Goal: Task Accomplishment & Management: Manage account settings

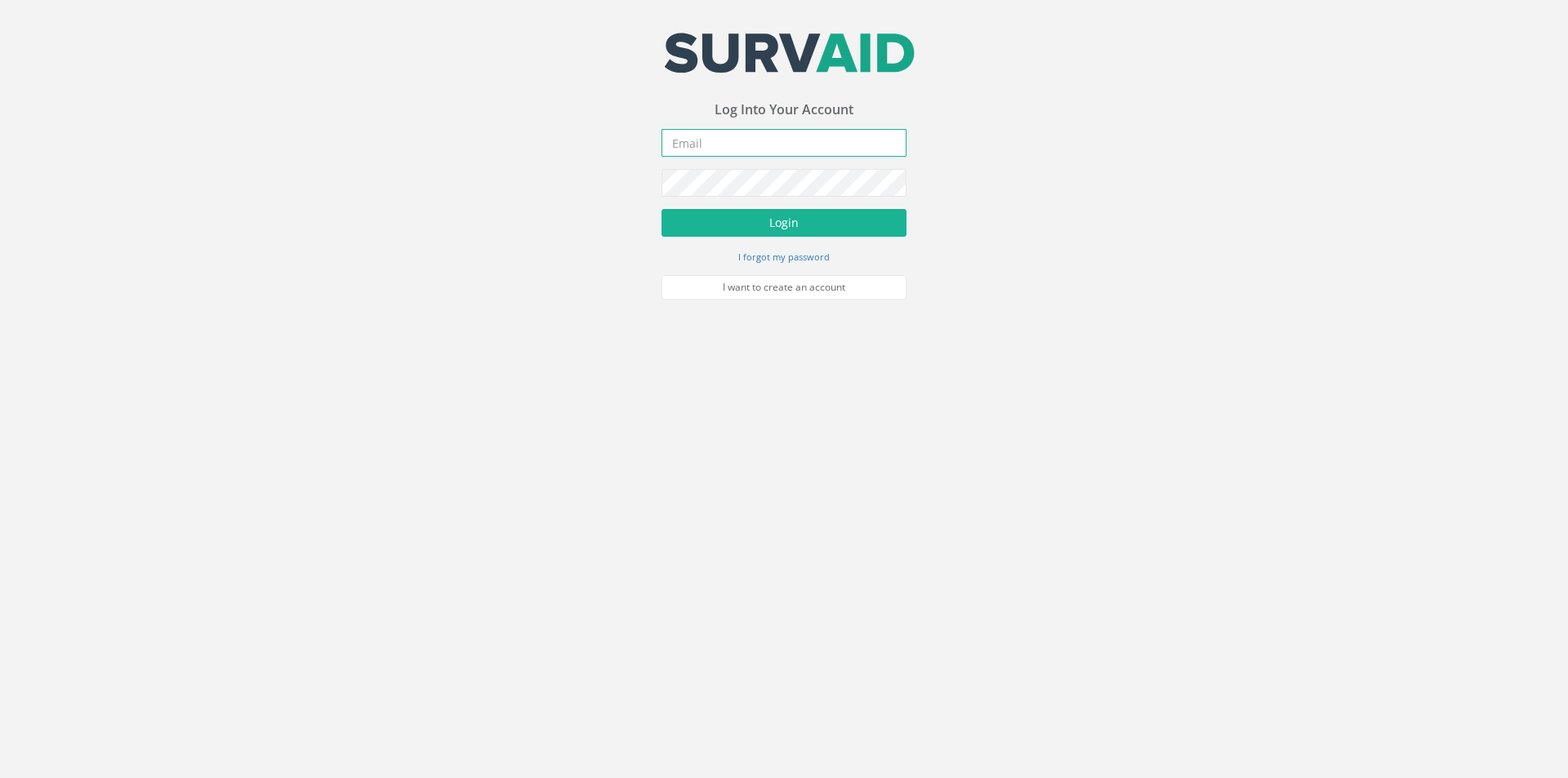
type input "[PERSON_NAME][EMAIL_ADDRESS][PERSON_NAME][DOMAIN_NAME]"
click at [706, 239] on form "[PERSON_NAME][EMAIL_ADDRESS][PERSON_NAME][DOMAIN_NAME] Incorrect Username or Pa…" at bounding box center [783, 214] width 245 height 170
click at [706, 231] on button "Login" at bounding box center [783, 222] width 245 height 28
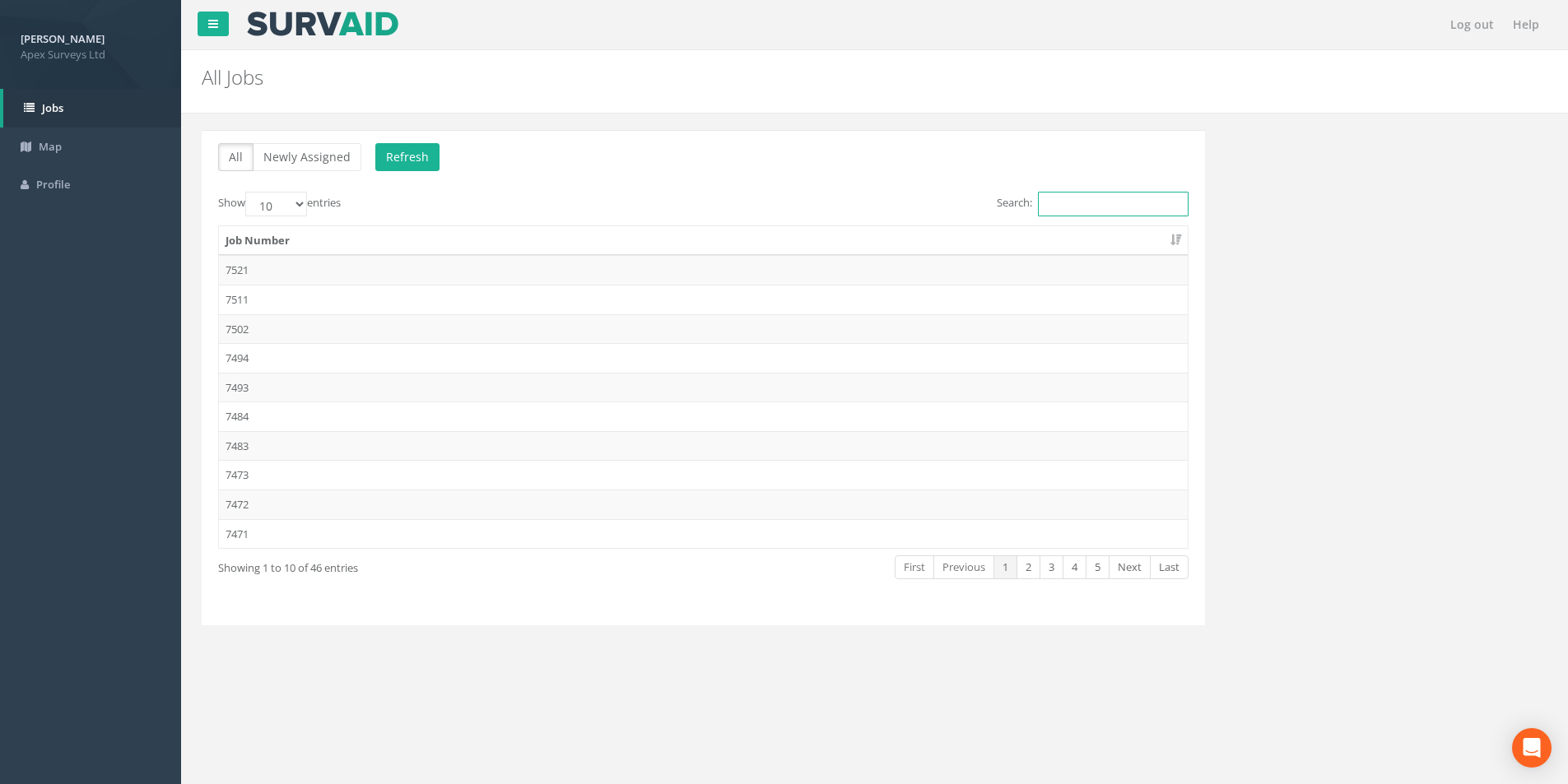
click at [783, 207] on input "Search:" at bounding box center [1113, 204] width 150 height 25
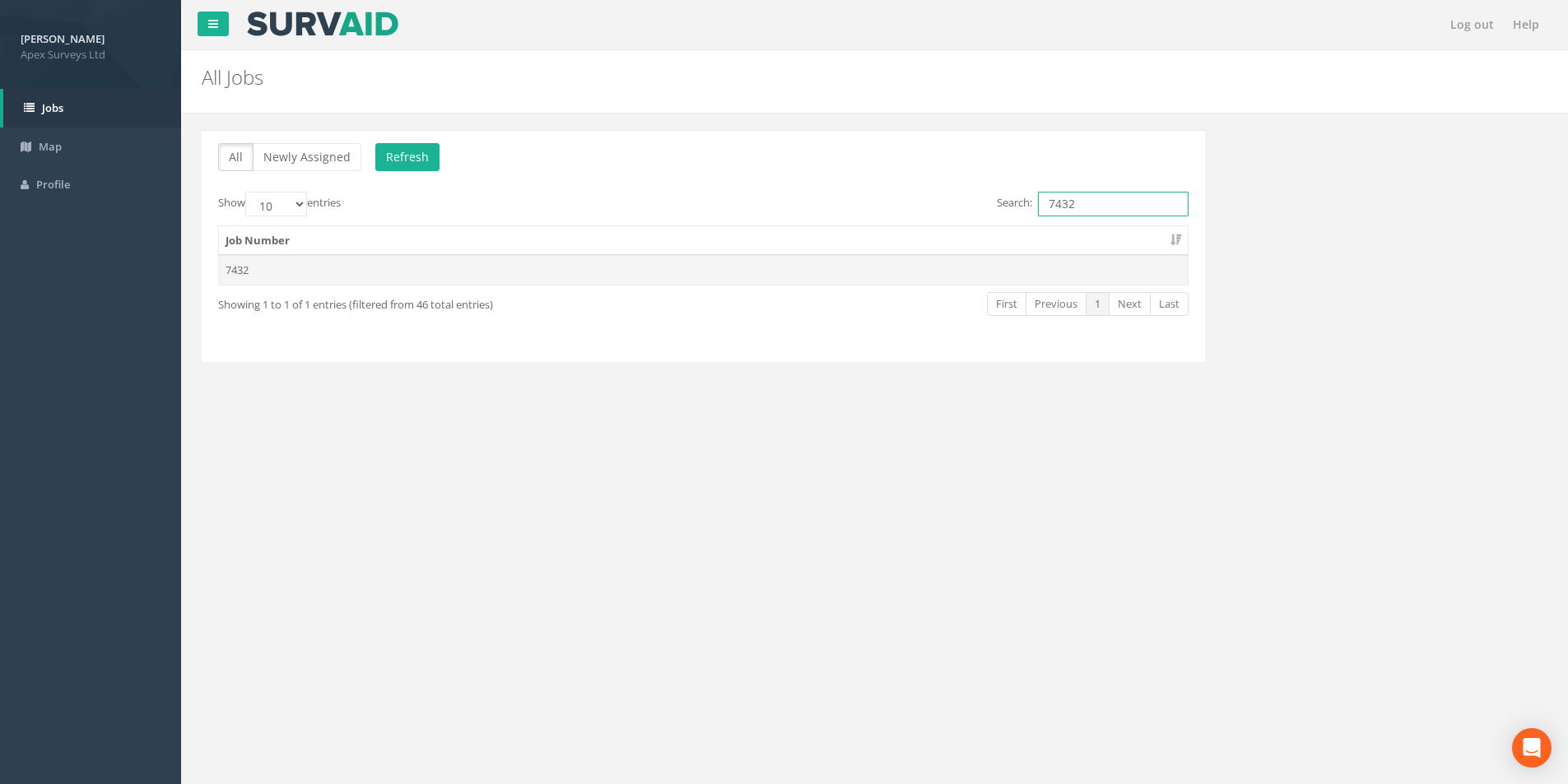
type input "7432"
click at [783, 279] on td "7432" at bounding box center [704, 270] width 969 height 29
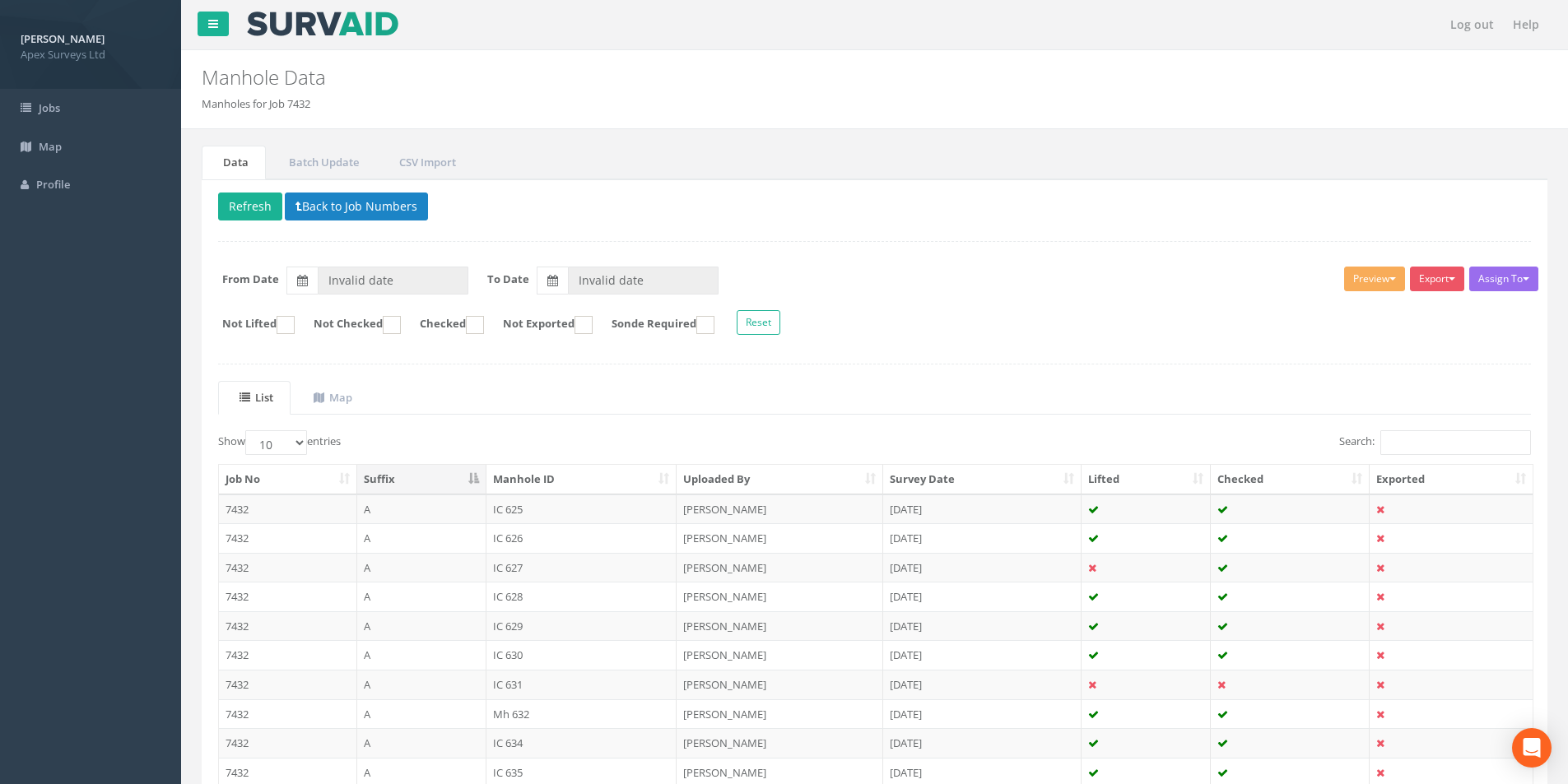
type input "[DATE]"
click at [783, 442] on input "Search:" at bounding box center [1455, 442] width 150 height 25
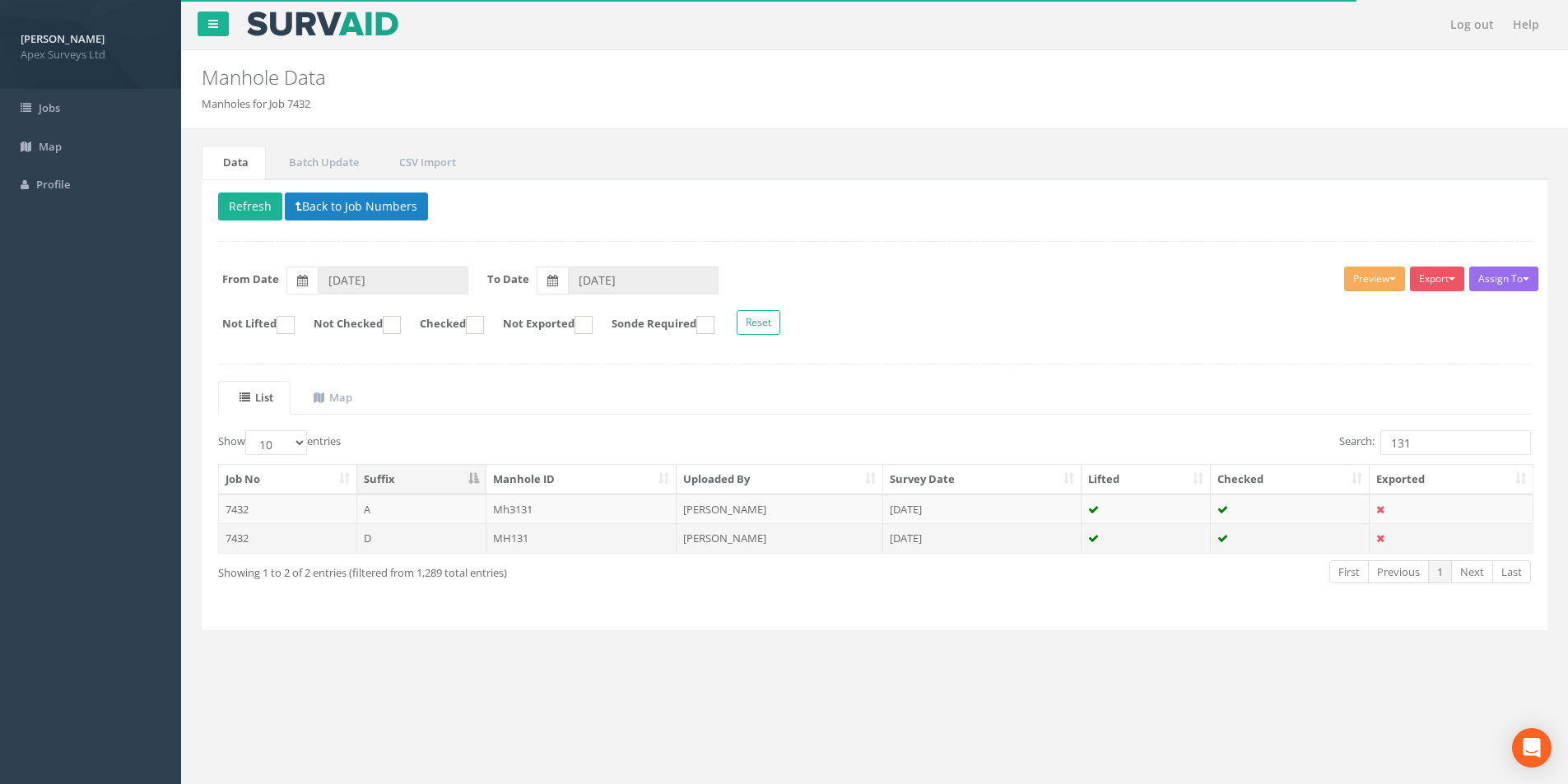
click at [596, 539] on td "MH131" at bounding box center [582, 538] width 191 height 29
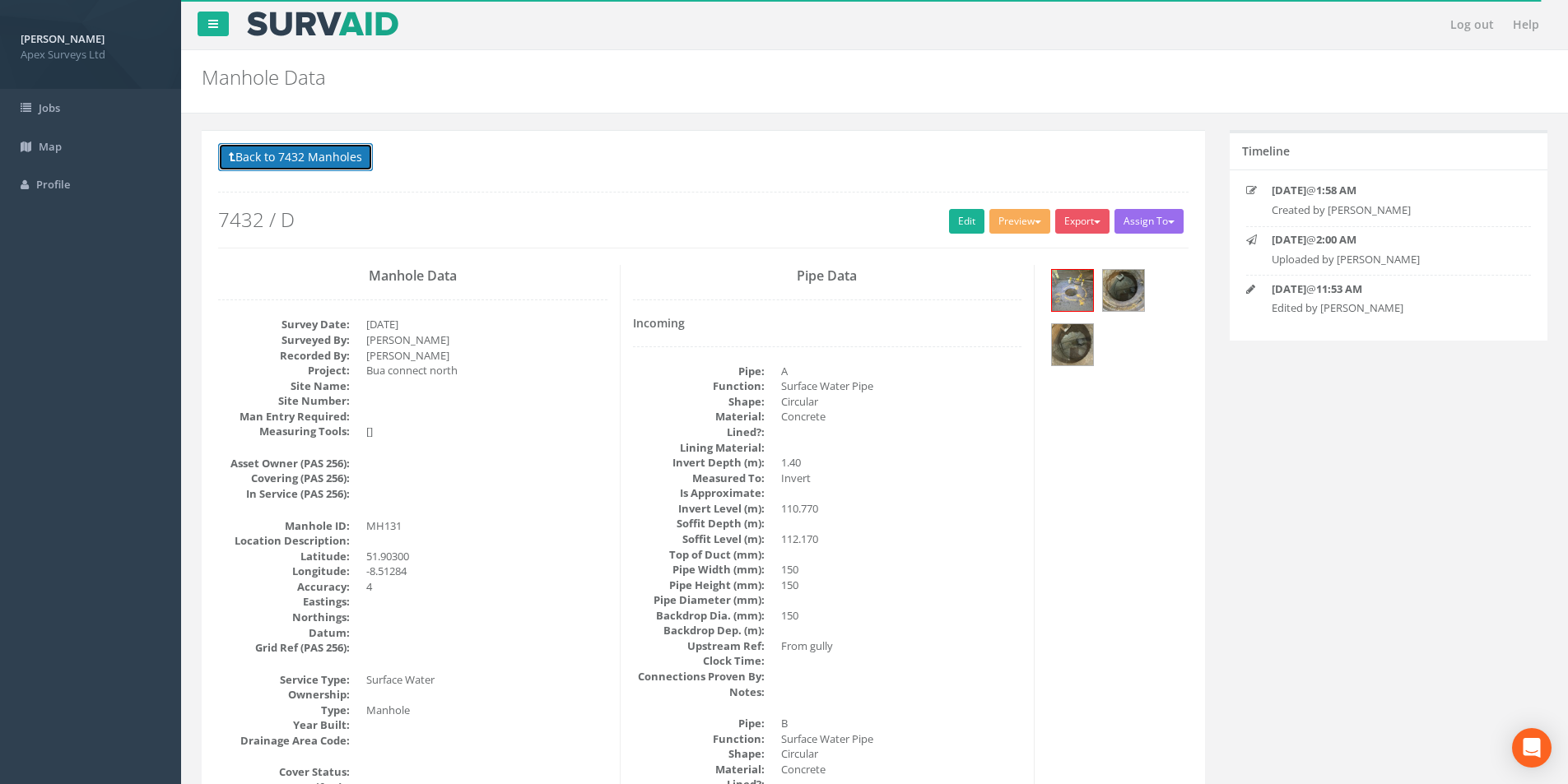
click at [290, 154] on button "Back to 7432 Manholes" at bounding box center [296, 157] width 155 height 28
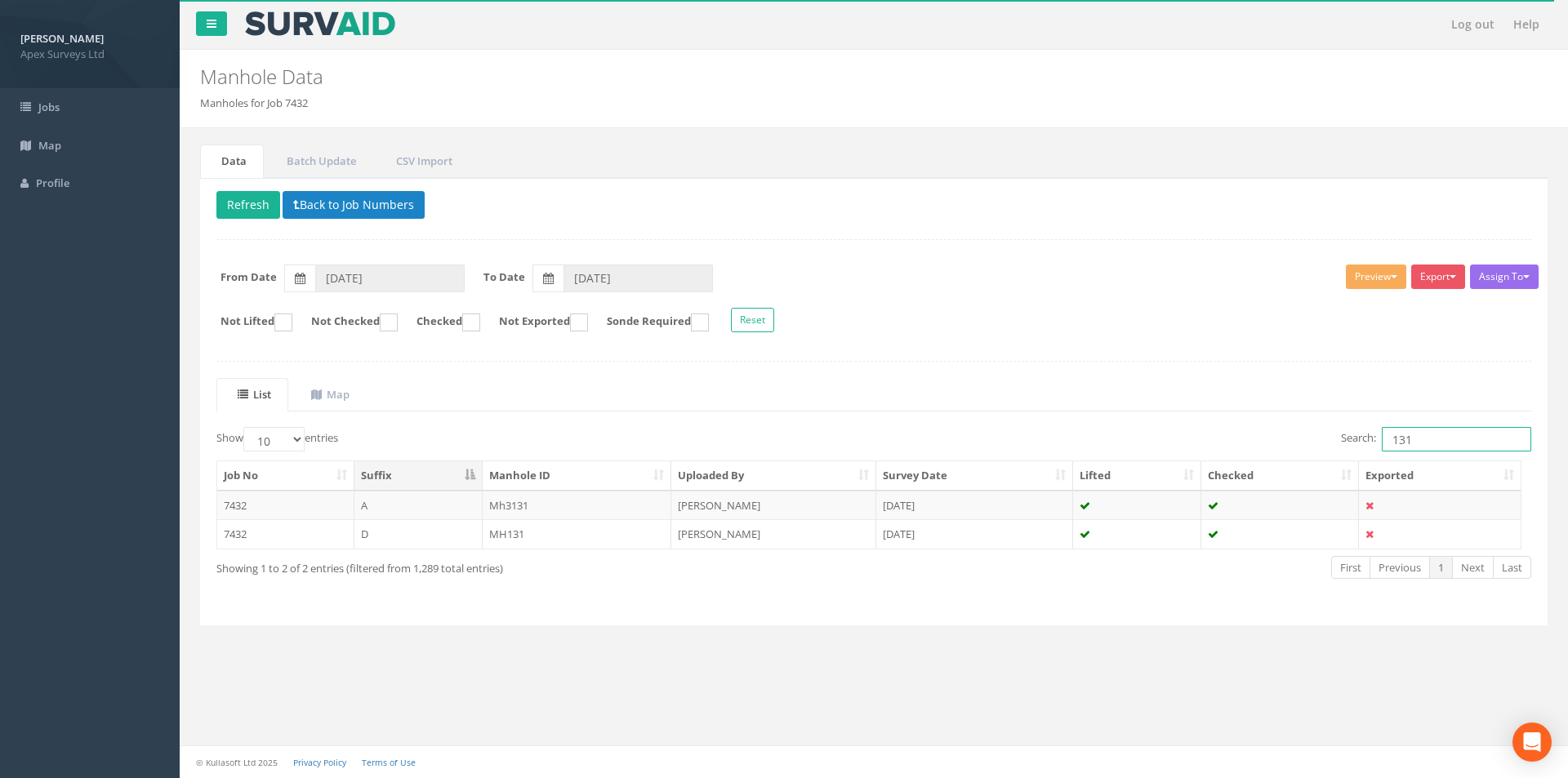
click at [776, 440] on input "131" at bounding box center [1456, 439] width 149 height 25
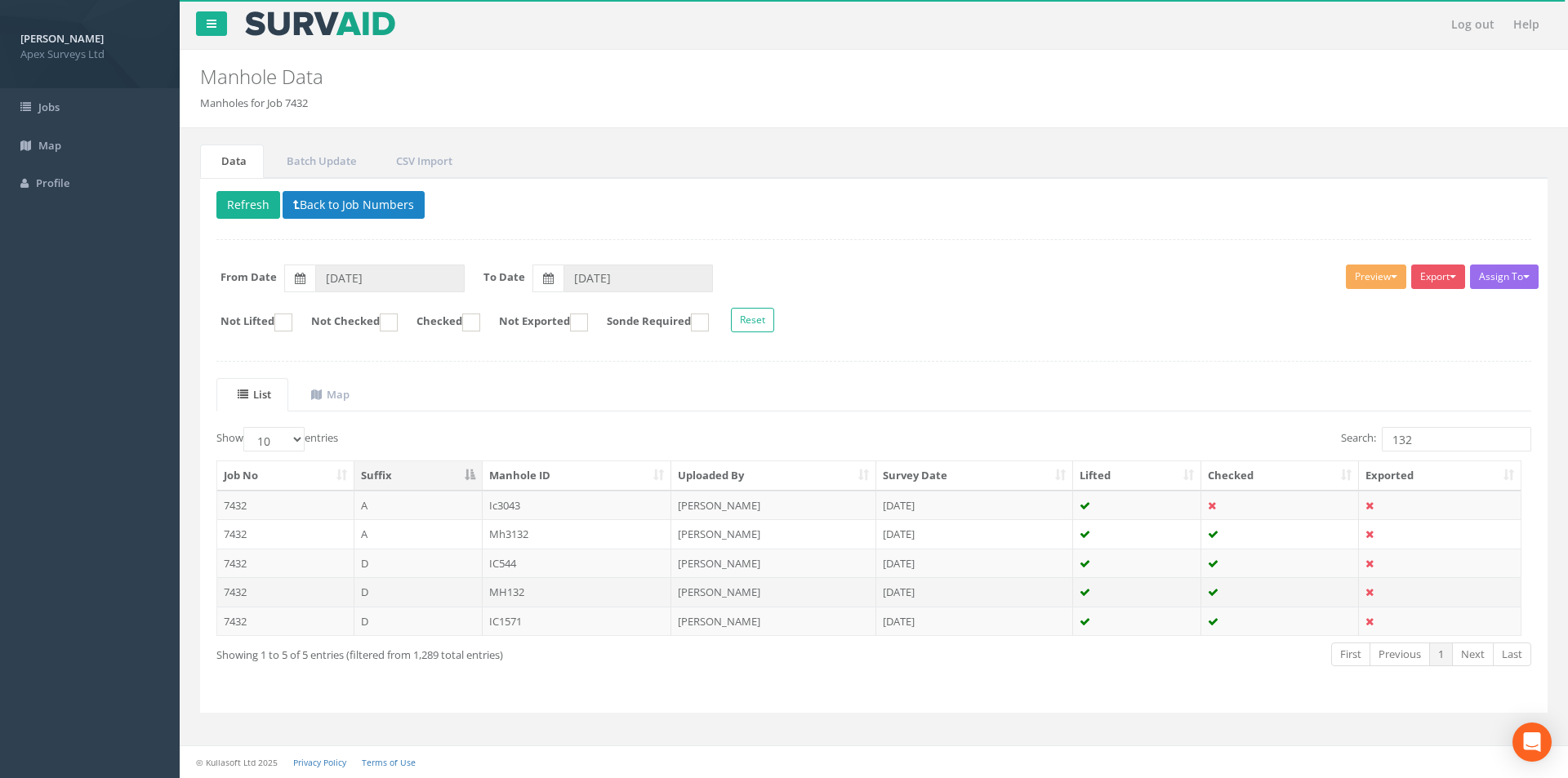
click at [557, 587] on td "MH132" at bounding box center [577, 591] width 189 height 29
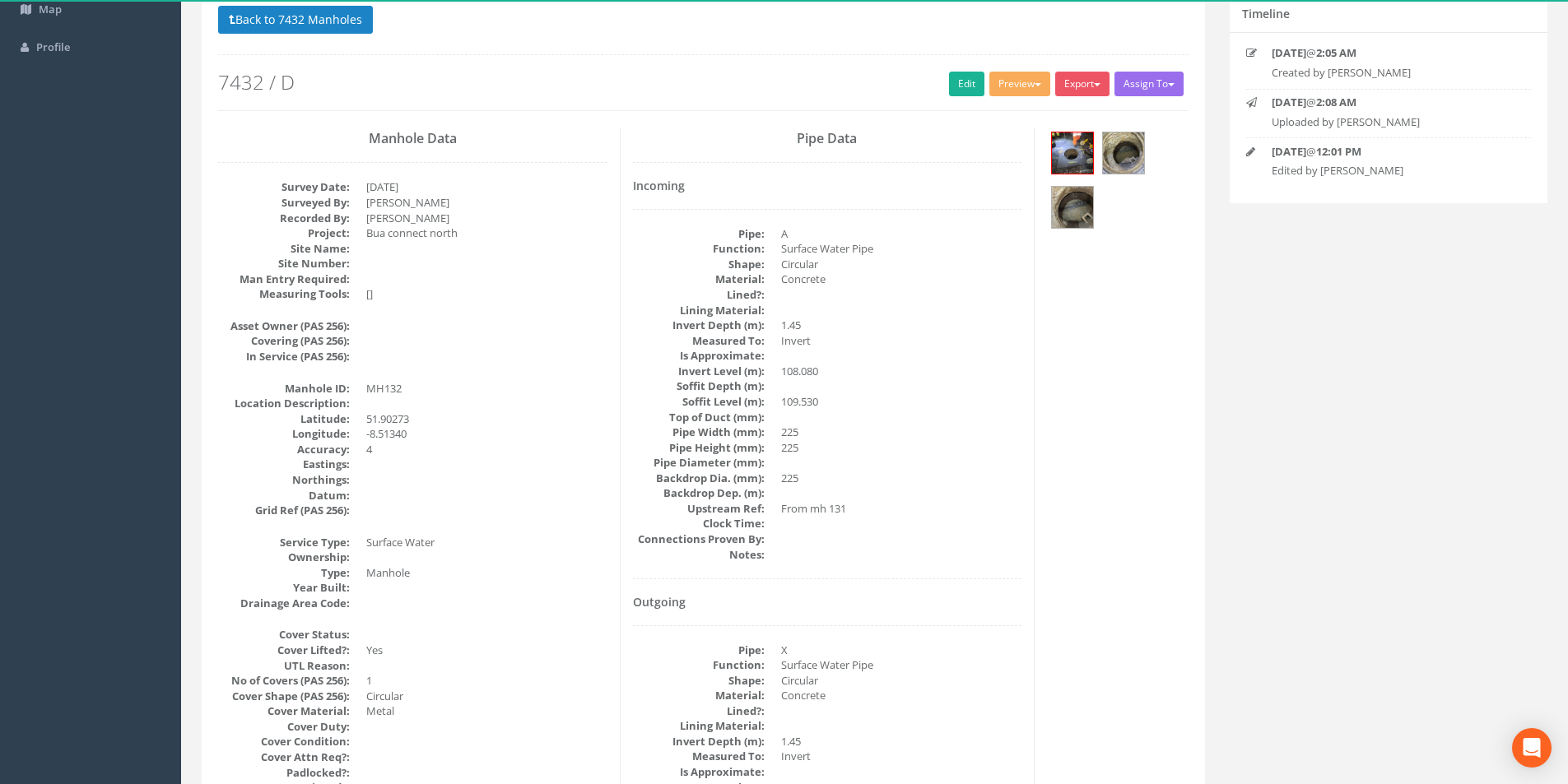
scroll to position [108, 0]
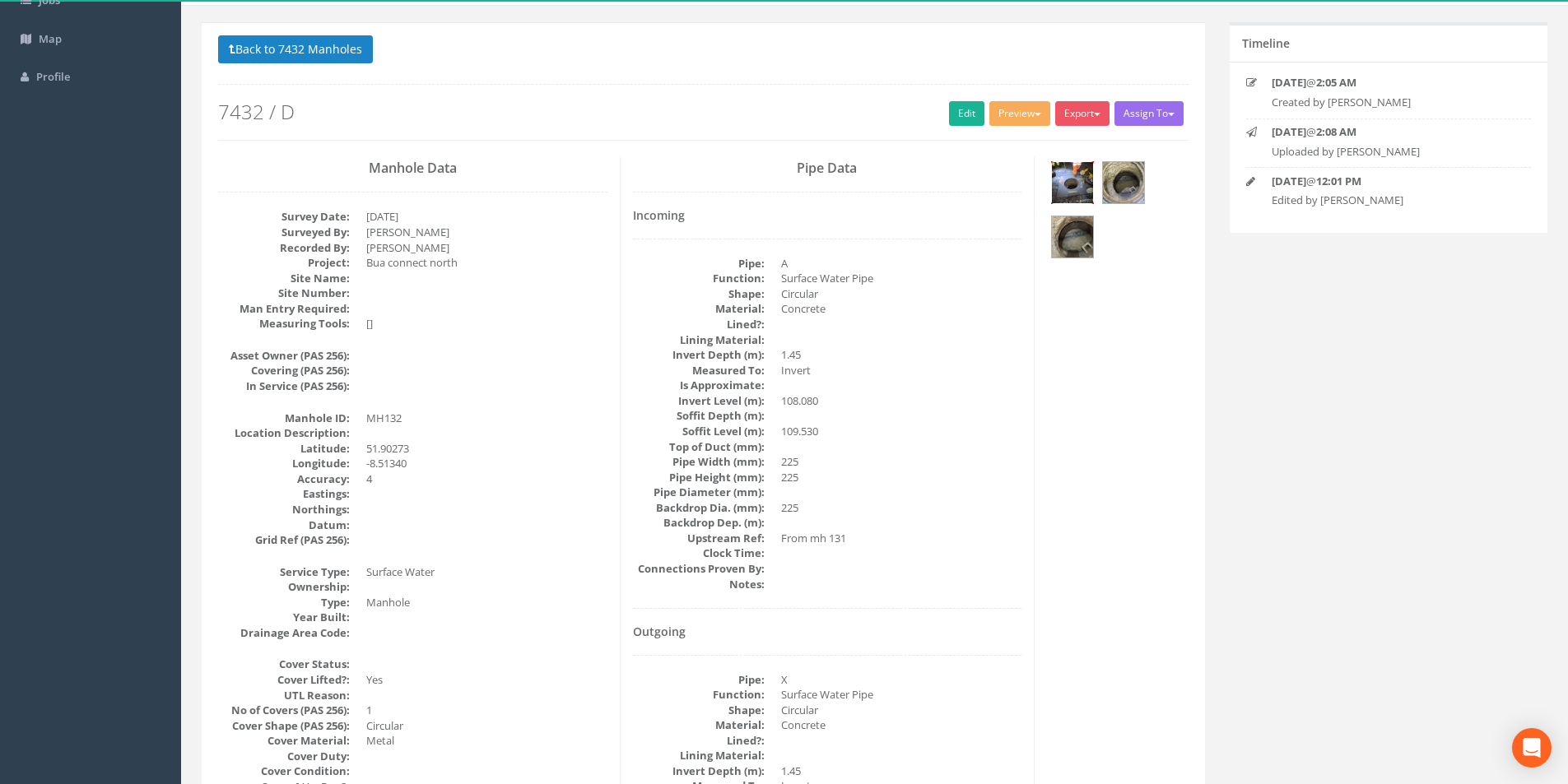
click at [783, 202] on img at bounding box center [1073, 183] width 41 height 41
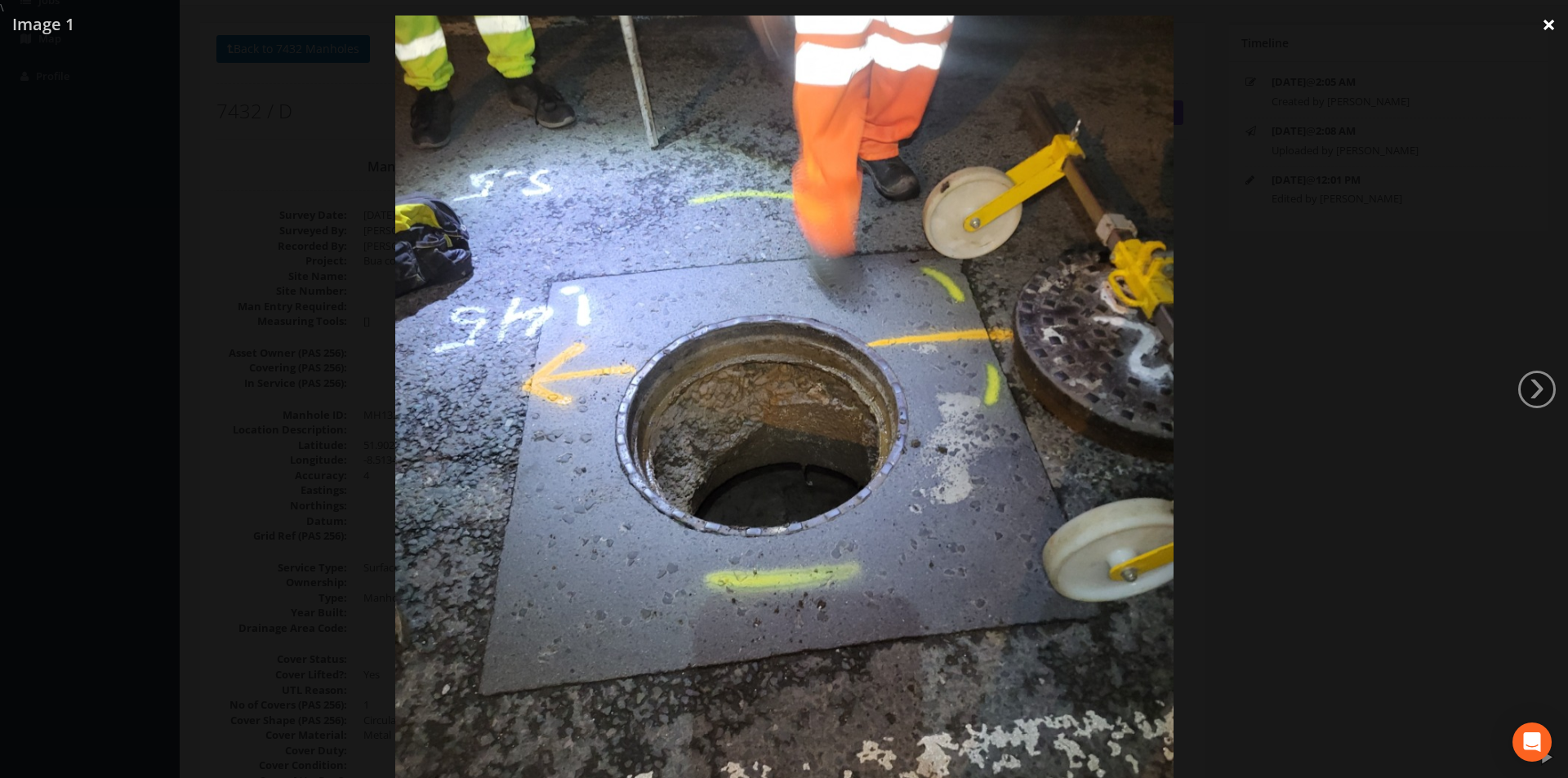
click at [776, 29] on link "×" at bounding box center [1548, 24] width 38 height 49
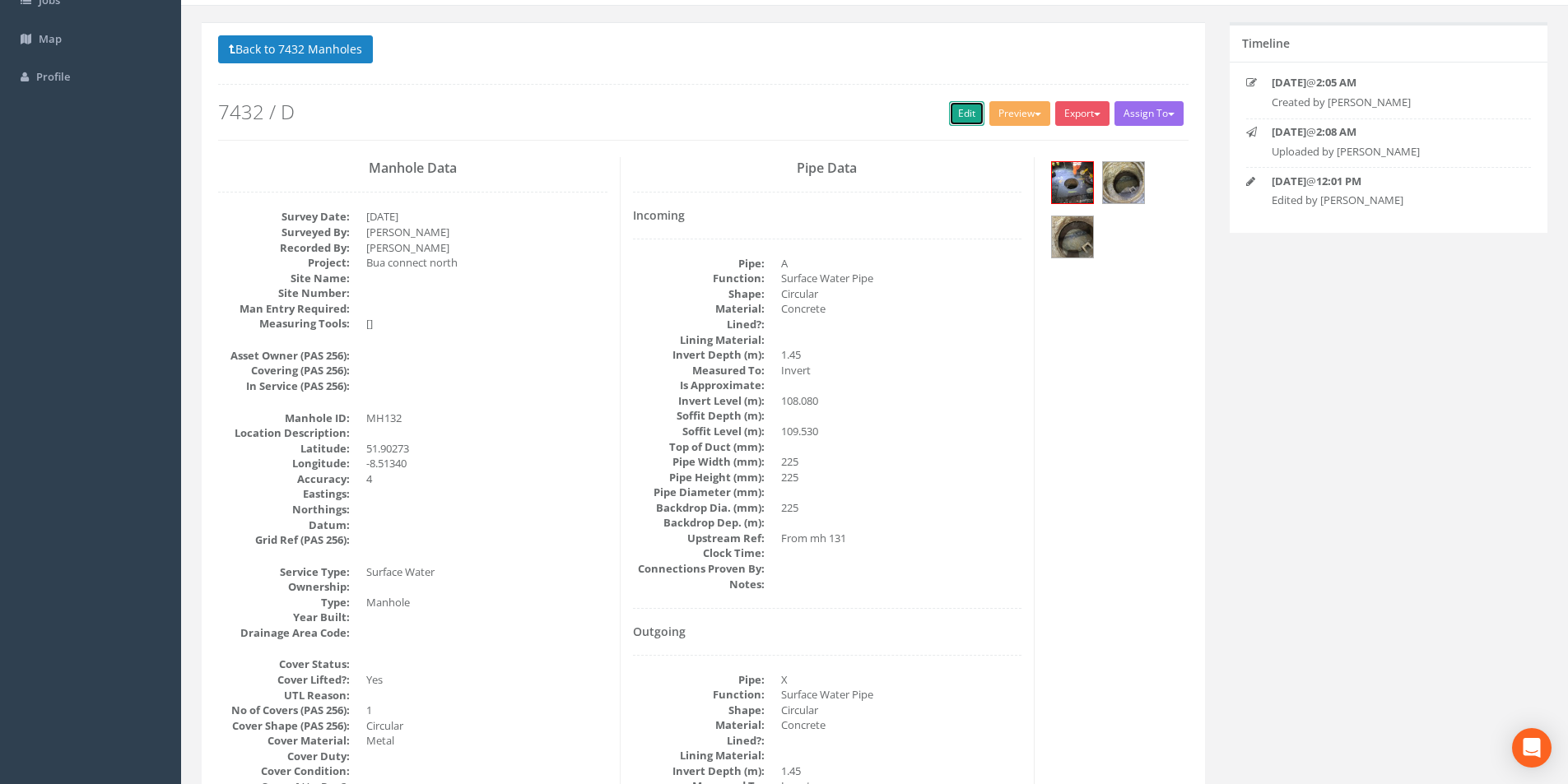
click at [783, 112] on link "Edit" at bounding box center [967, 113] width 35 height 25
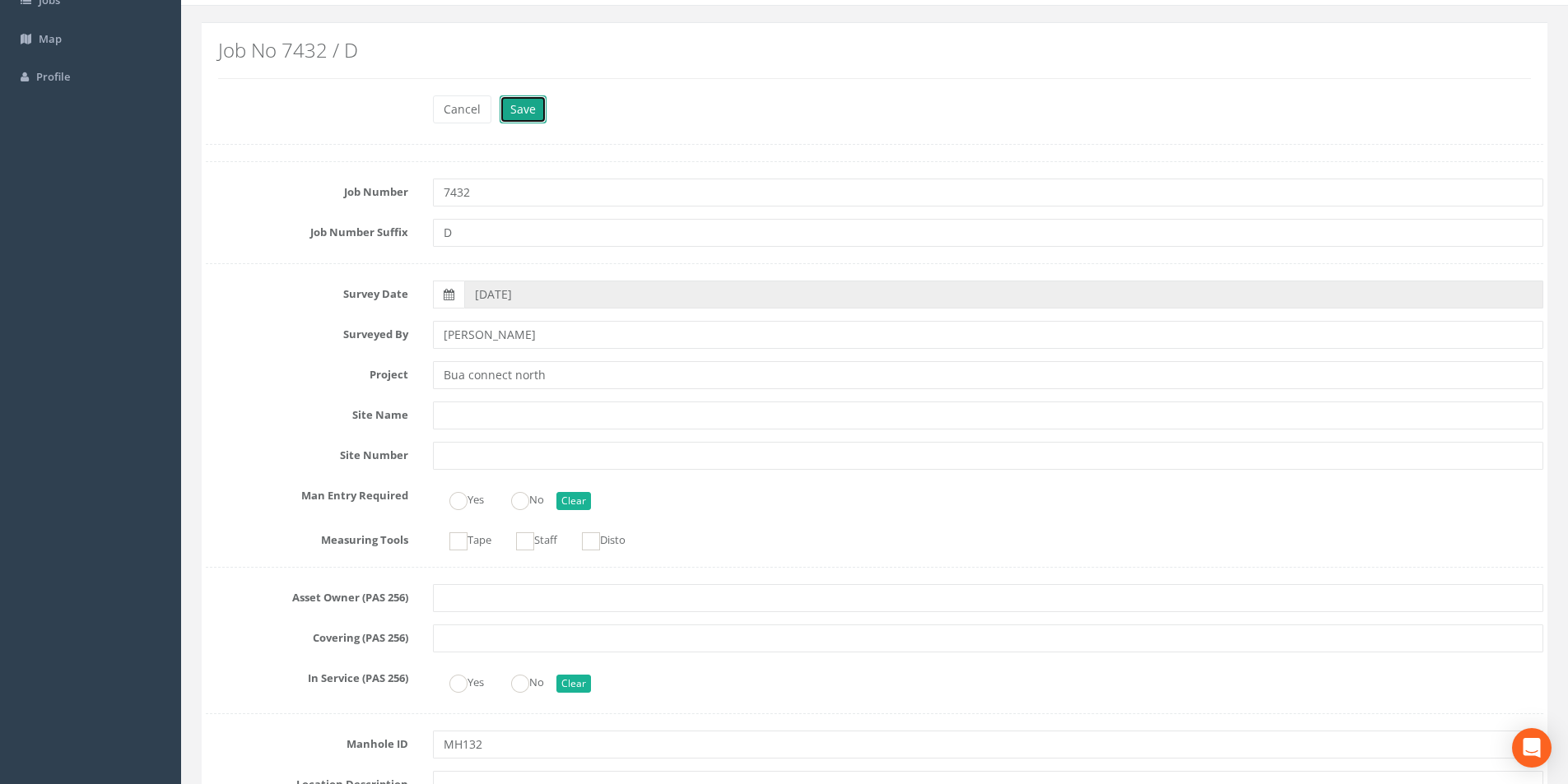
click at [520, 96] on button "Save" at bounding box center [523, 109] width 47 height 28
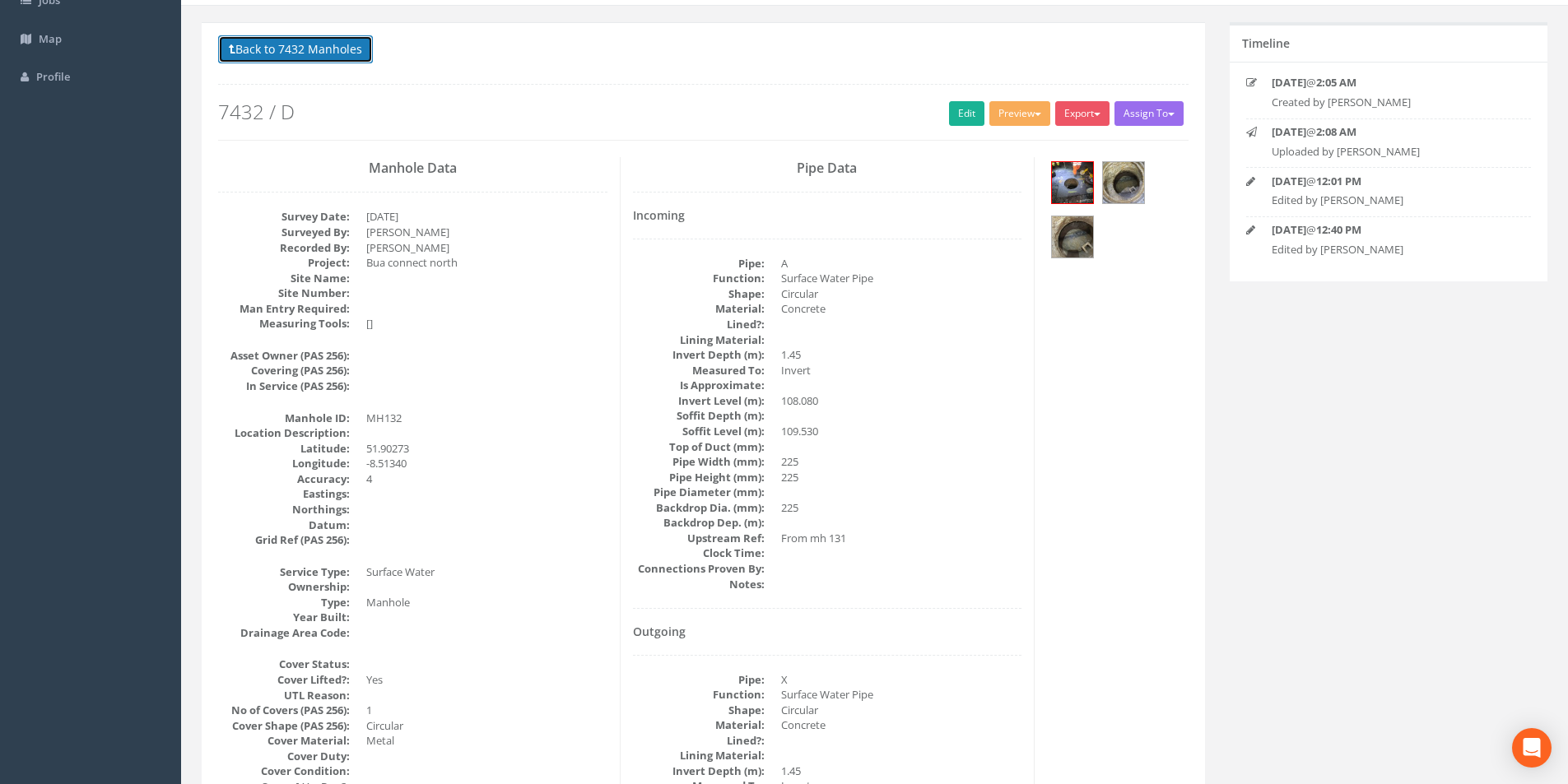
click at [306, 52] on button "Back to 7432 Manholes" at bounding box center [296, 49] width 155 height 28
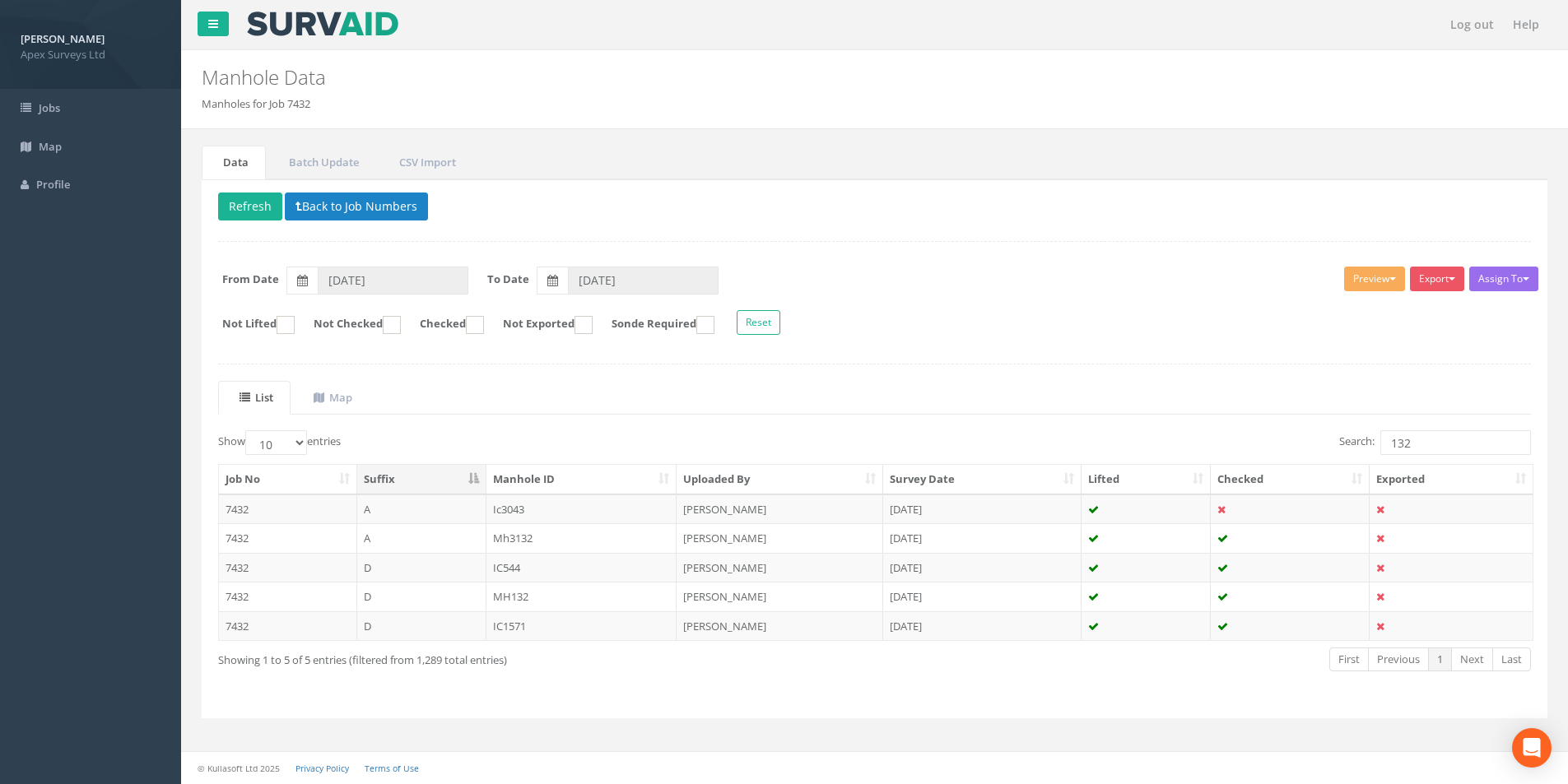
scroll to position [0, 0]
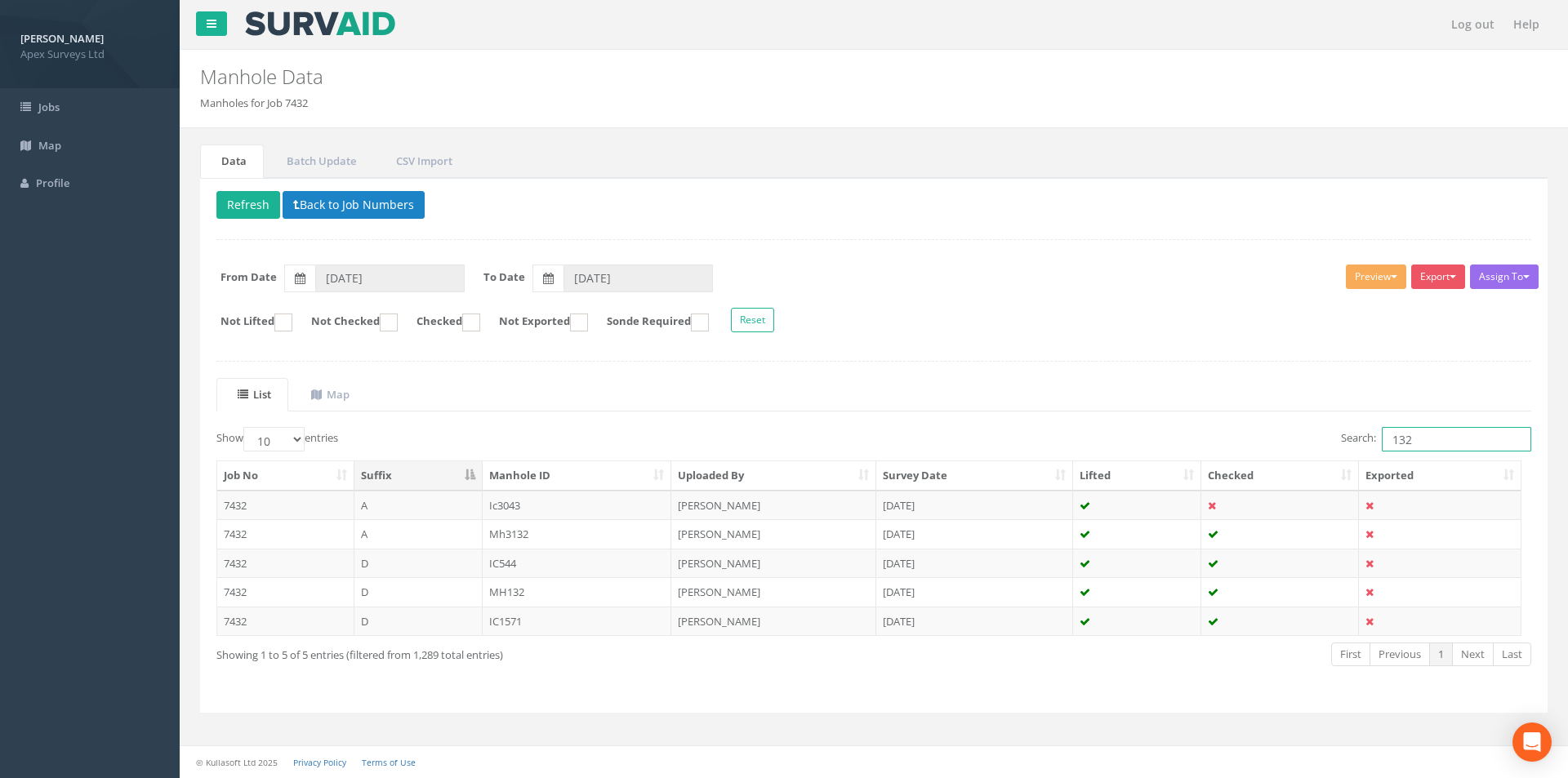
drag, startPoint x: 1433, startPoint y: 439, endPoint x: 1391, endPoint y: 450, distance: 43.4
click at [776, 450] on input "132" at bounding box center [1456, 439] width 149 height 25
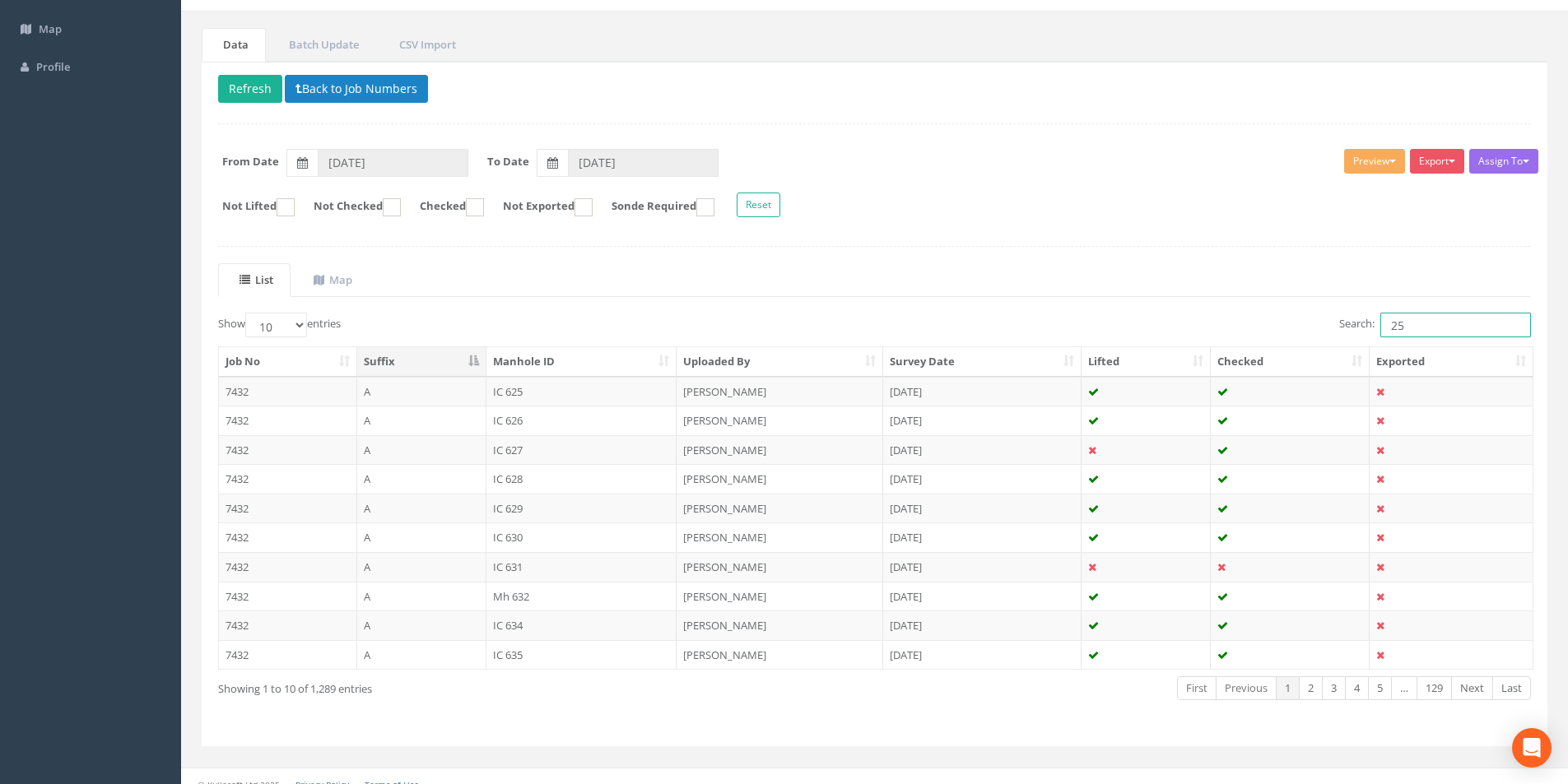
scroll to position [133, 0]
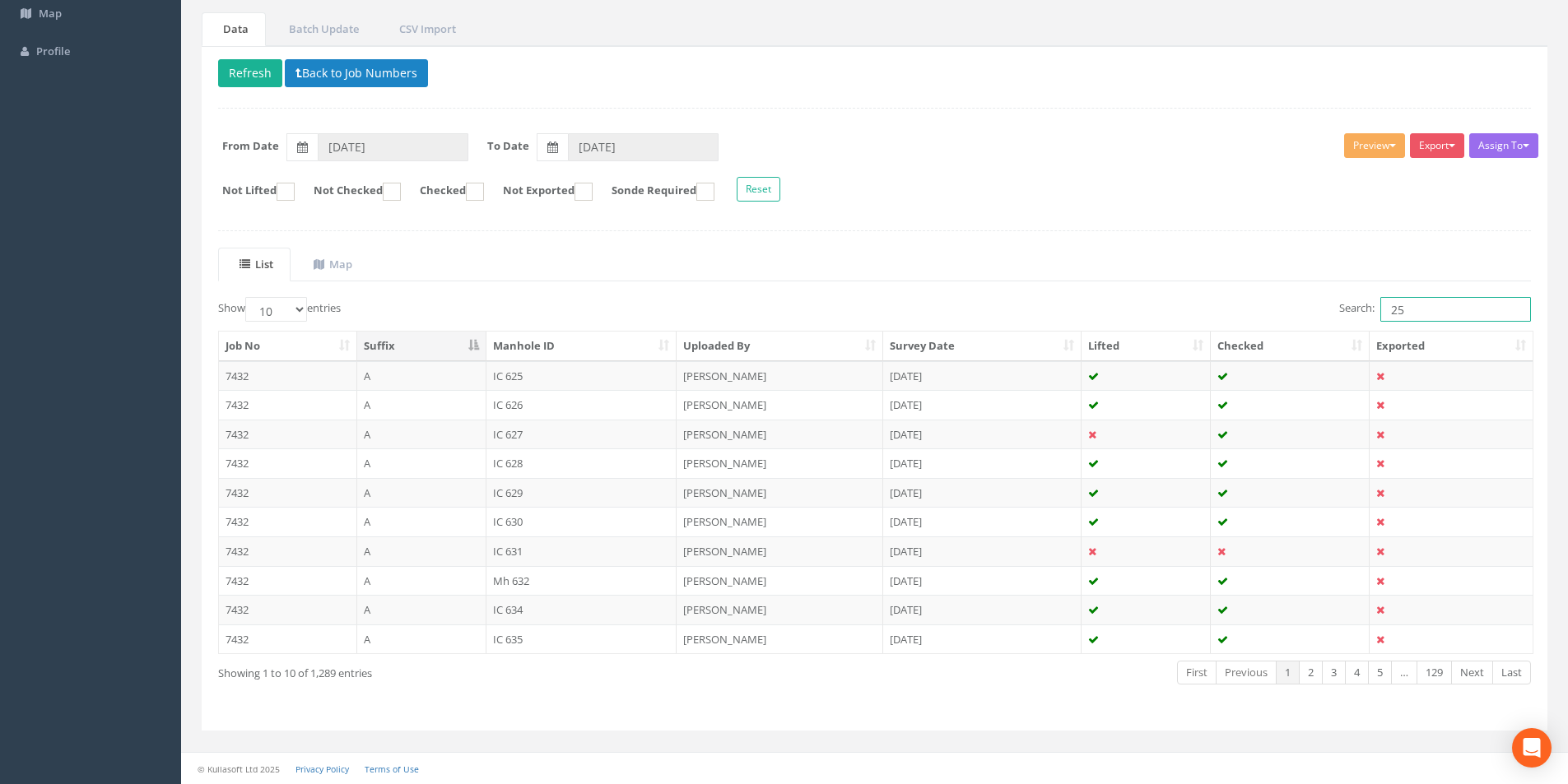
click at [783, 311] on input "25" at bounding box center [1455, 309] width 150 height 25
type input "mh25"
click at [299, 308] on select "10 25 50 100" at bounding box center [277, 309] width 62 height 25
select select "100"
click at [247, 297] on select "10 25 50 100" at bounding box center [277, 309] width 62 height 25
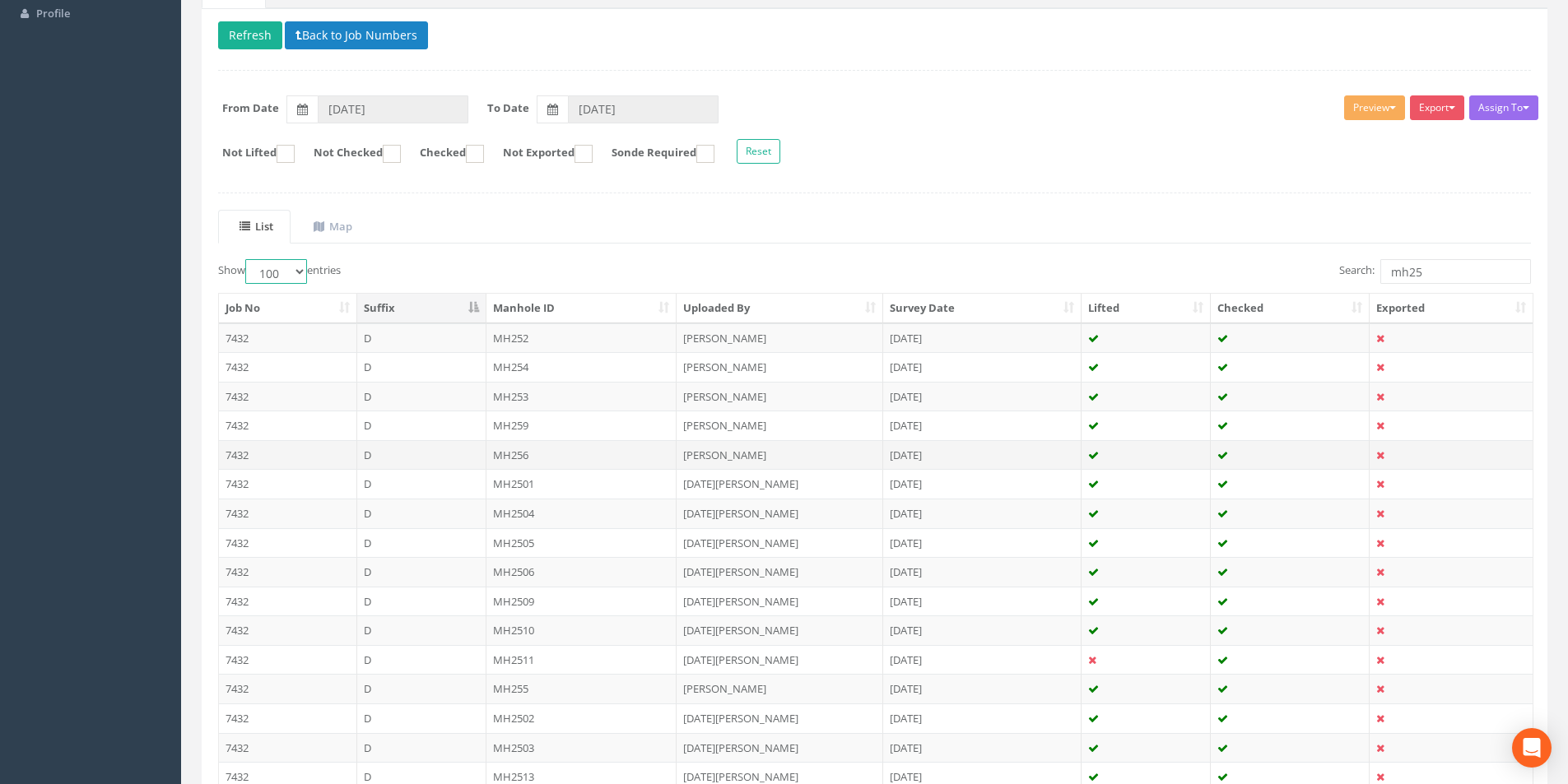
scroll to position [0, 0]
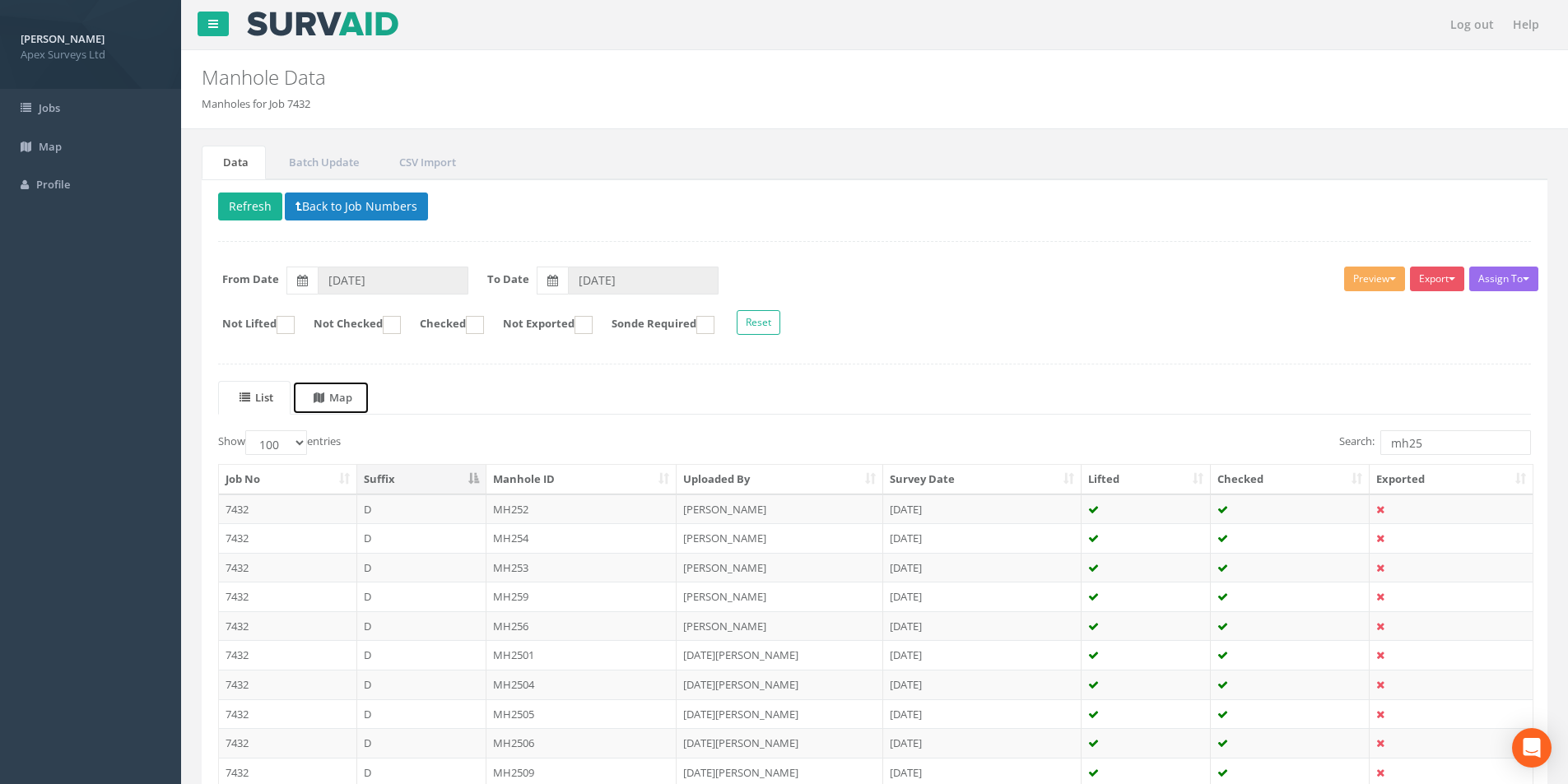
click at [350, 400] on uib-tab-heading "Map" at bounding box center [333, 397] width 39 height 15
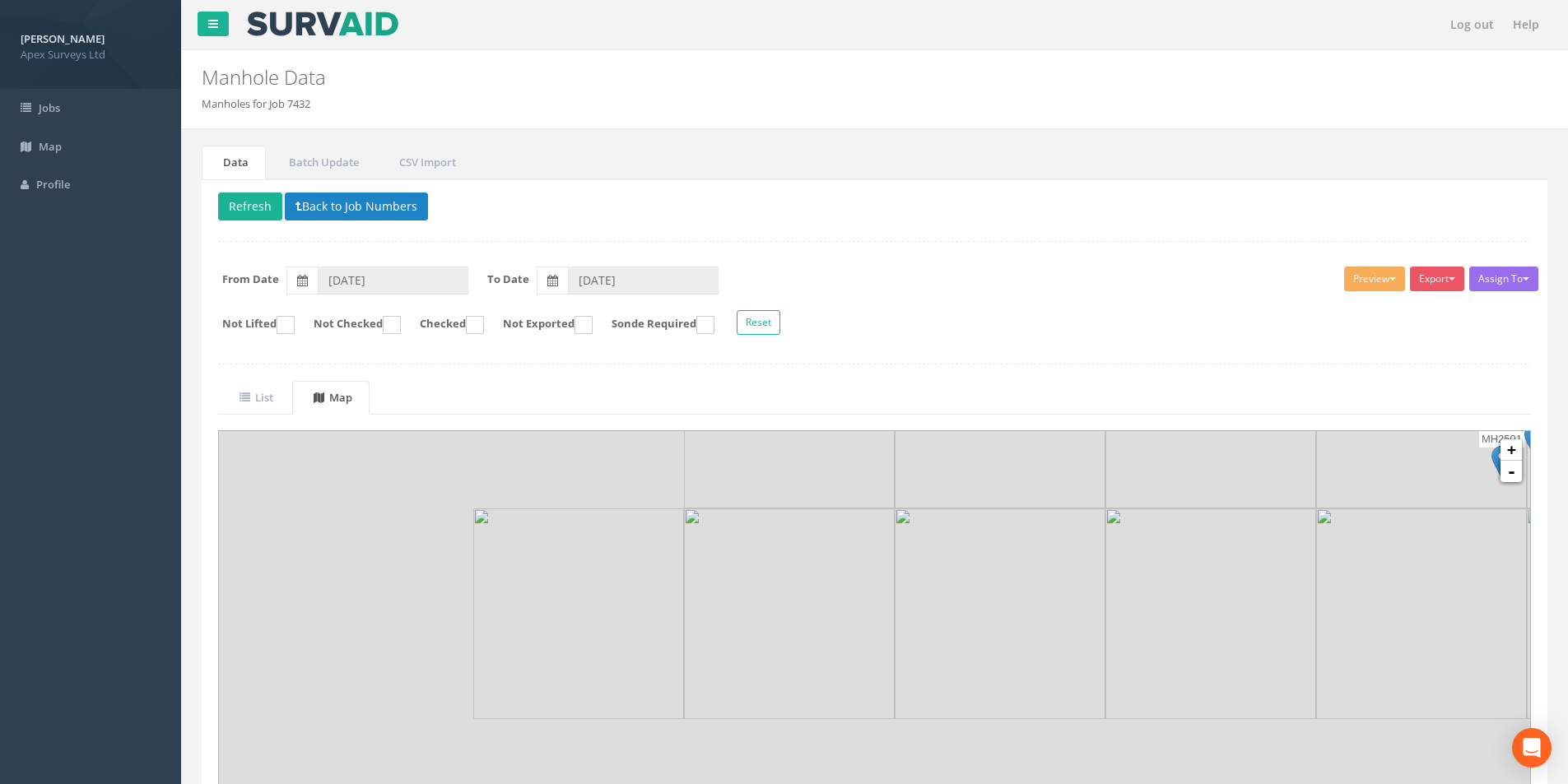
drag, startPoint x: 363, startPoint y: 636, endPoint x: 945, endPoint y: 462, distance: 607.5
click at [783, 462] on img at bounding box center [1000, 403] width 210 height 210
drag, startPoint x: 644, startPoint y: 530, endPoint x: 849, endPoint y: 678, distance: 252.8
click at [783, 678] on img at bounding box center [795, 751] width 210 height 210
click at [780, 323] on button "Reset" at bounding box center [759, 322] width 44 height 25
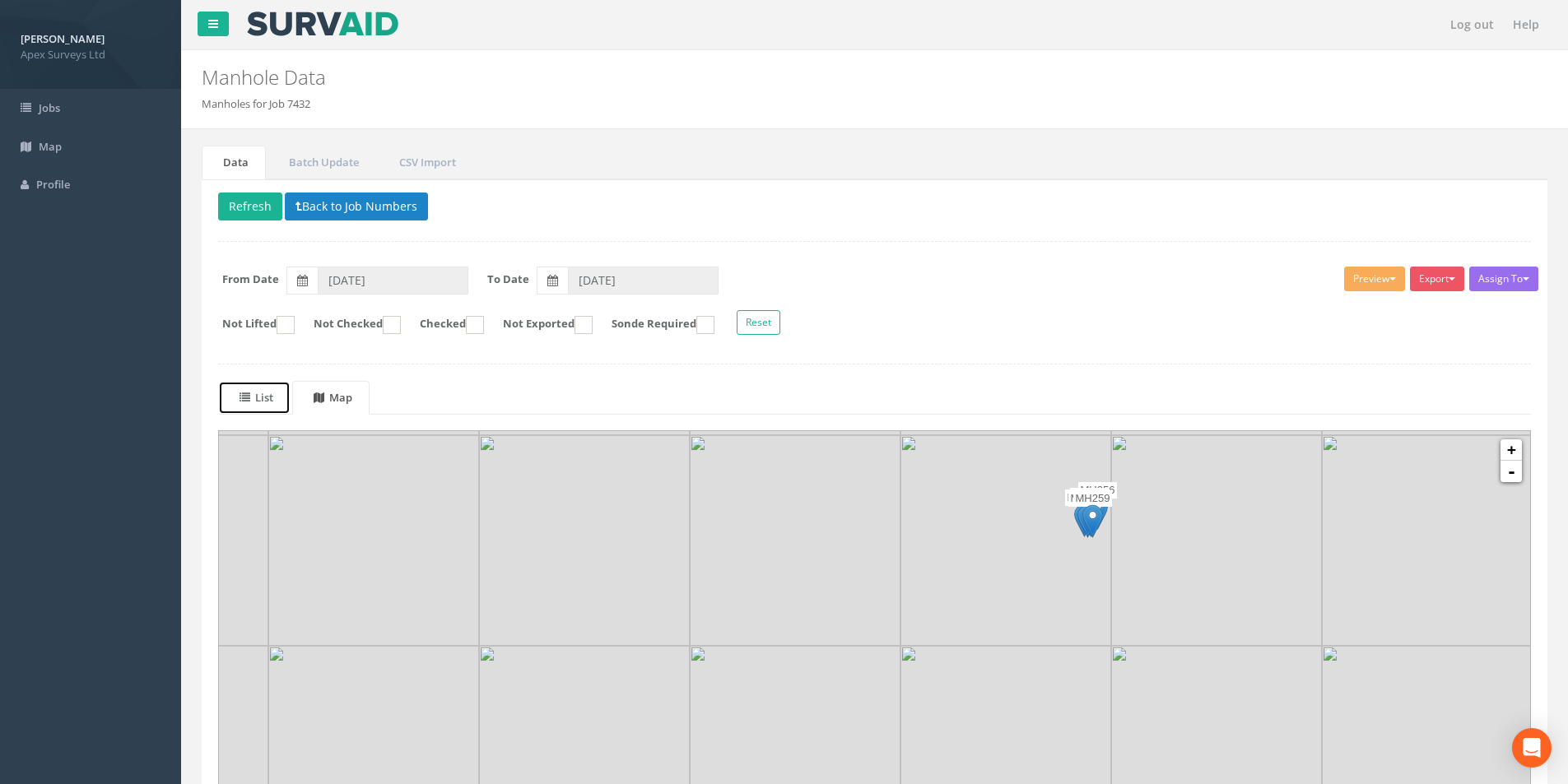
click at [256, 401] on uib-tab-heading "List" at bounding box center [256, 397] width 34 height 15
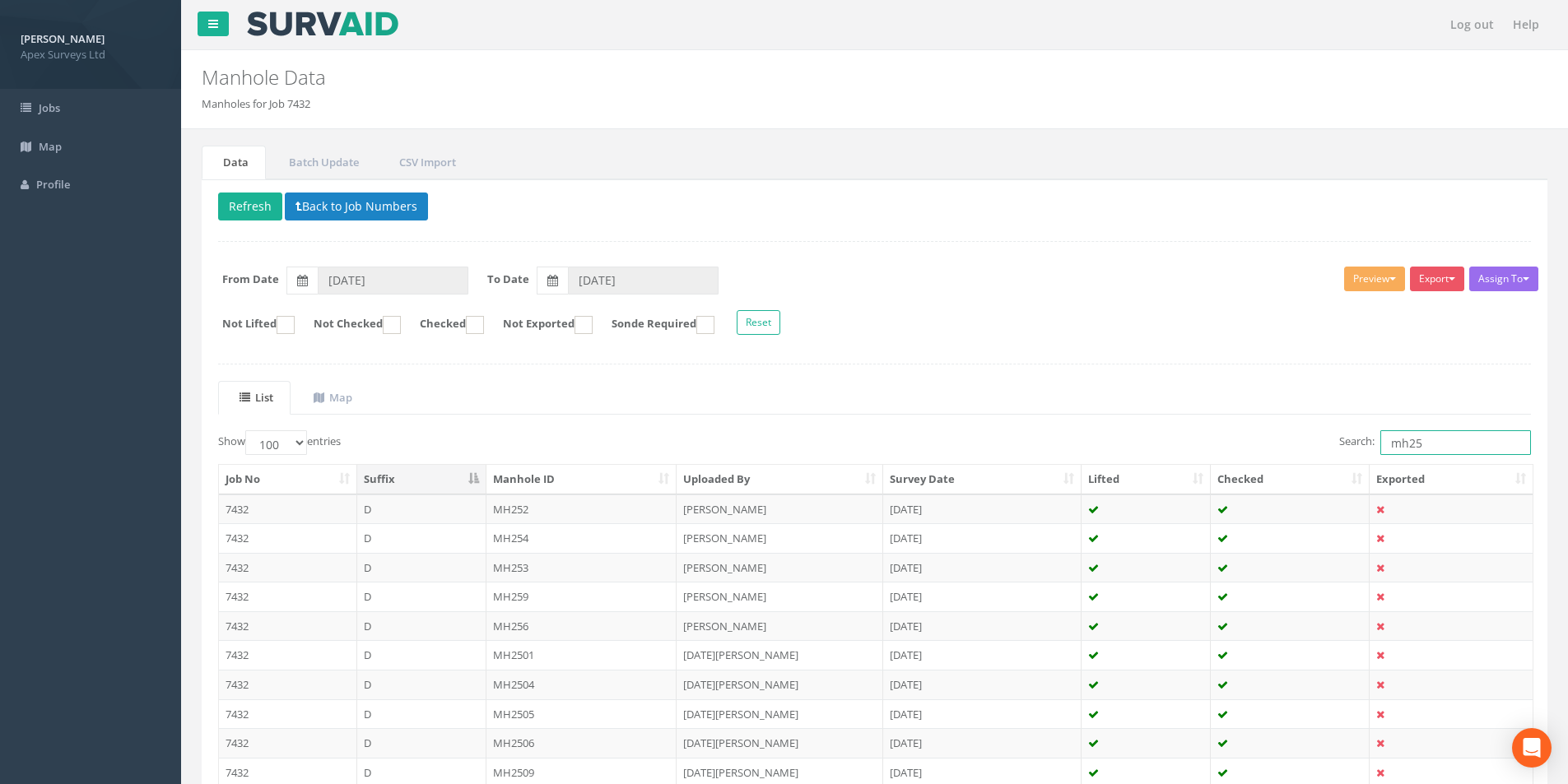
drag, startPoint x: 1431, startPoint y: 449, endPoint x: 1377, endPoint y: 448, distance: 54.0
click at [783, 448] on label "Search: mh25" at bounding box center [1435, 442] width 192 height 25
click at [325, 398] on icon at bounding box center [319, 398] width 10 height 10
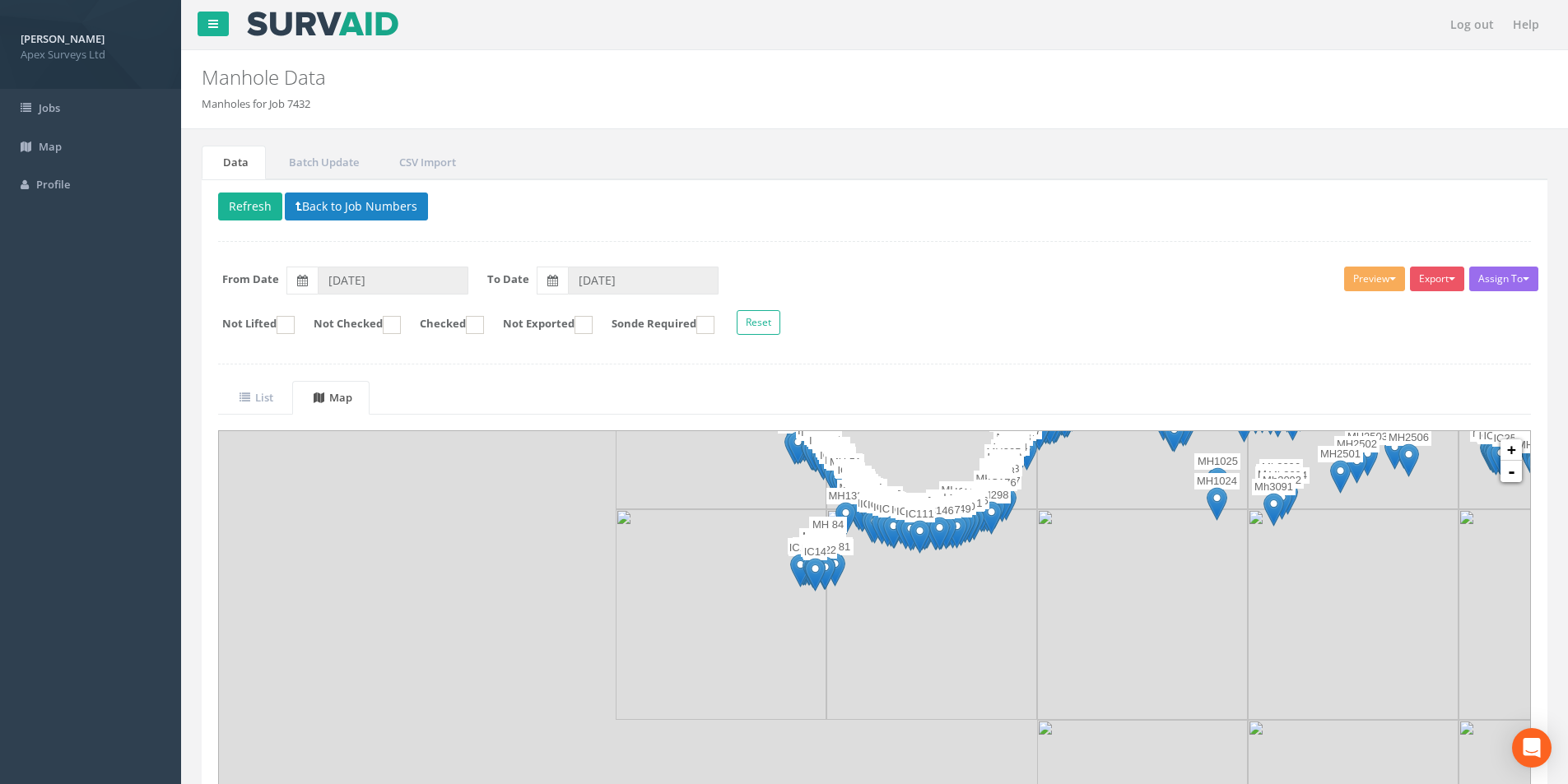
drag, startPoint x: 548, startPoint y: 696, endPoint x: 1066, endPoint y: 509, distance: 550.7
click at [783, 509] on img at bounding box center [1142, 614] width 210 height 210
click at [783, 453] on link "+" at bounding box center [1511, 450] width 21 height 21
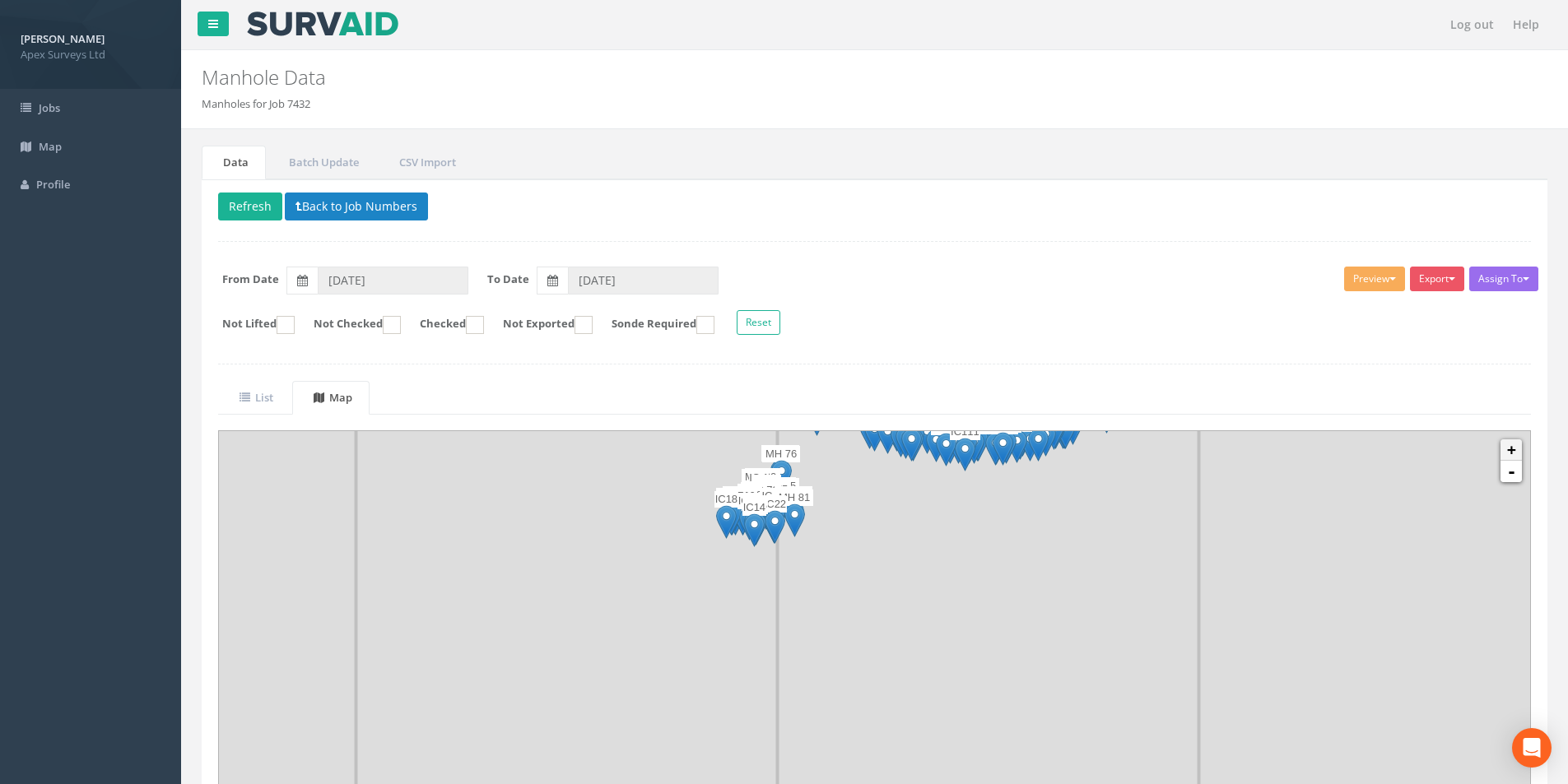
scroll to position [58, 0]
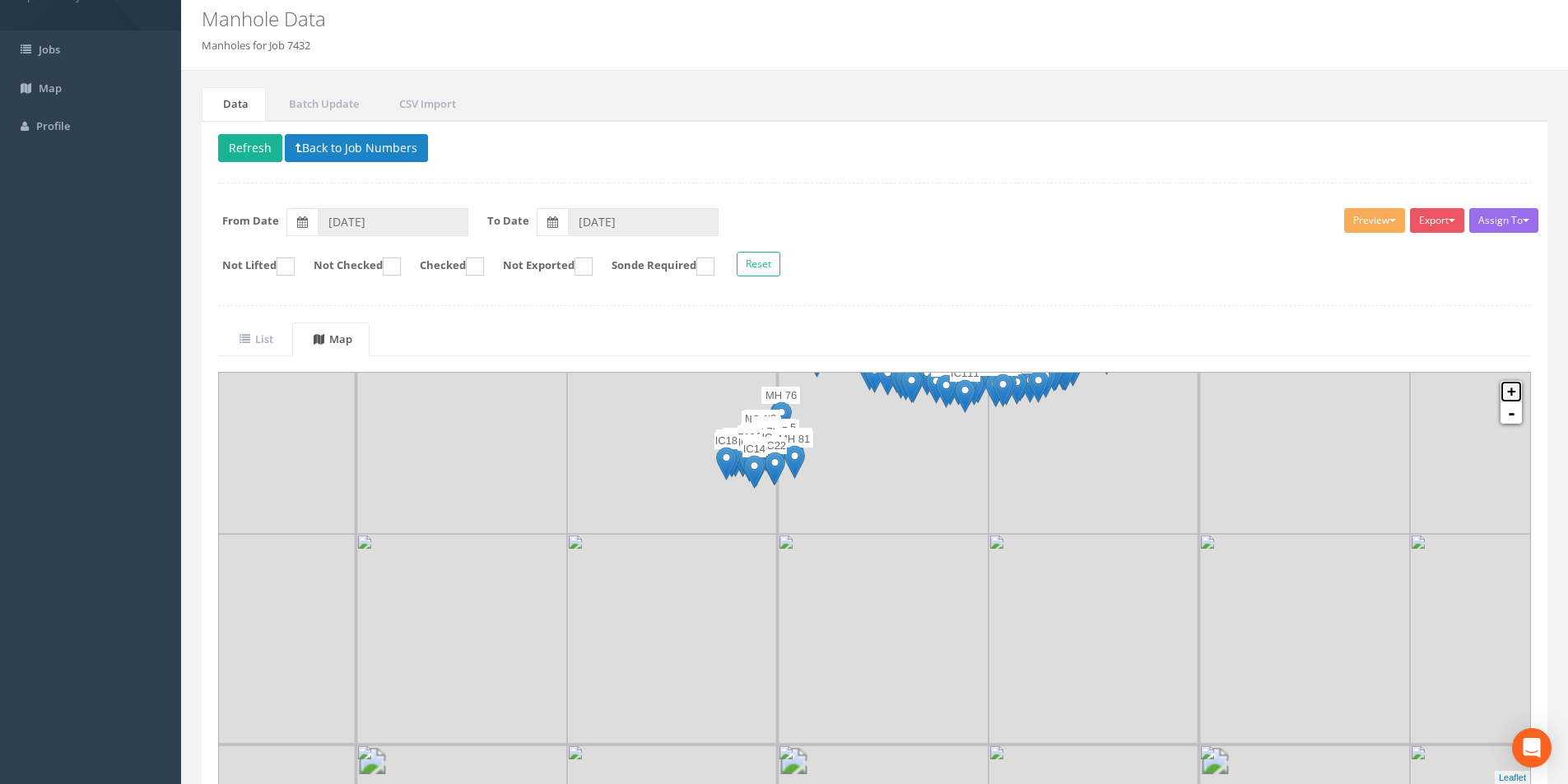
click at [783, 391] on link "+" at bounding box center [1511, 392] width 21 height 21
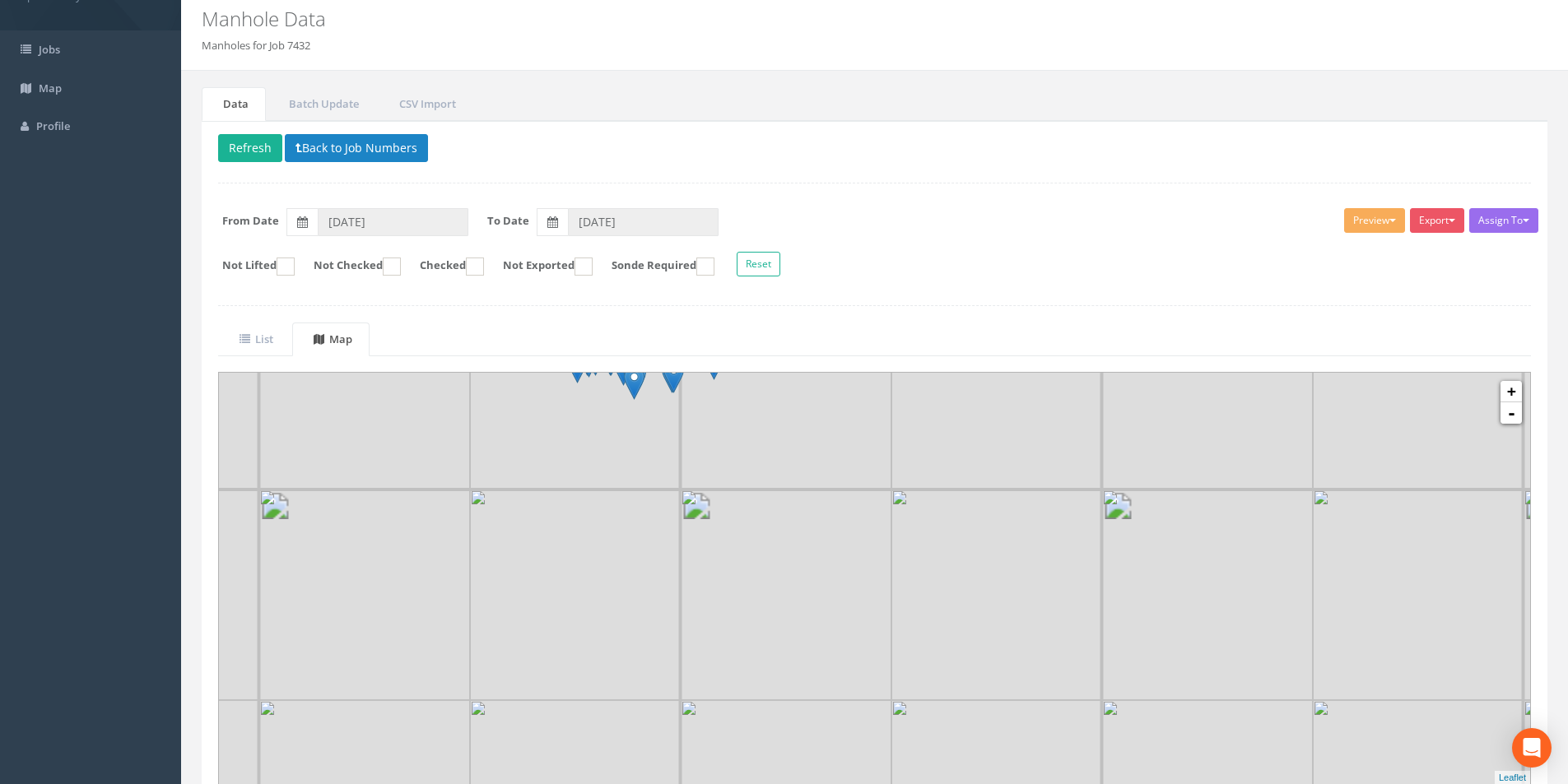
drag, startPoint x: 800, startPoint y: 462, endPoint x: 853, endPoint y: 674, distance: 218.5
click at [783, 489] on img at bounding box center [785, 384] width 210 height 210
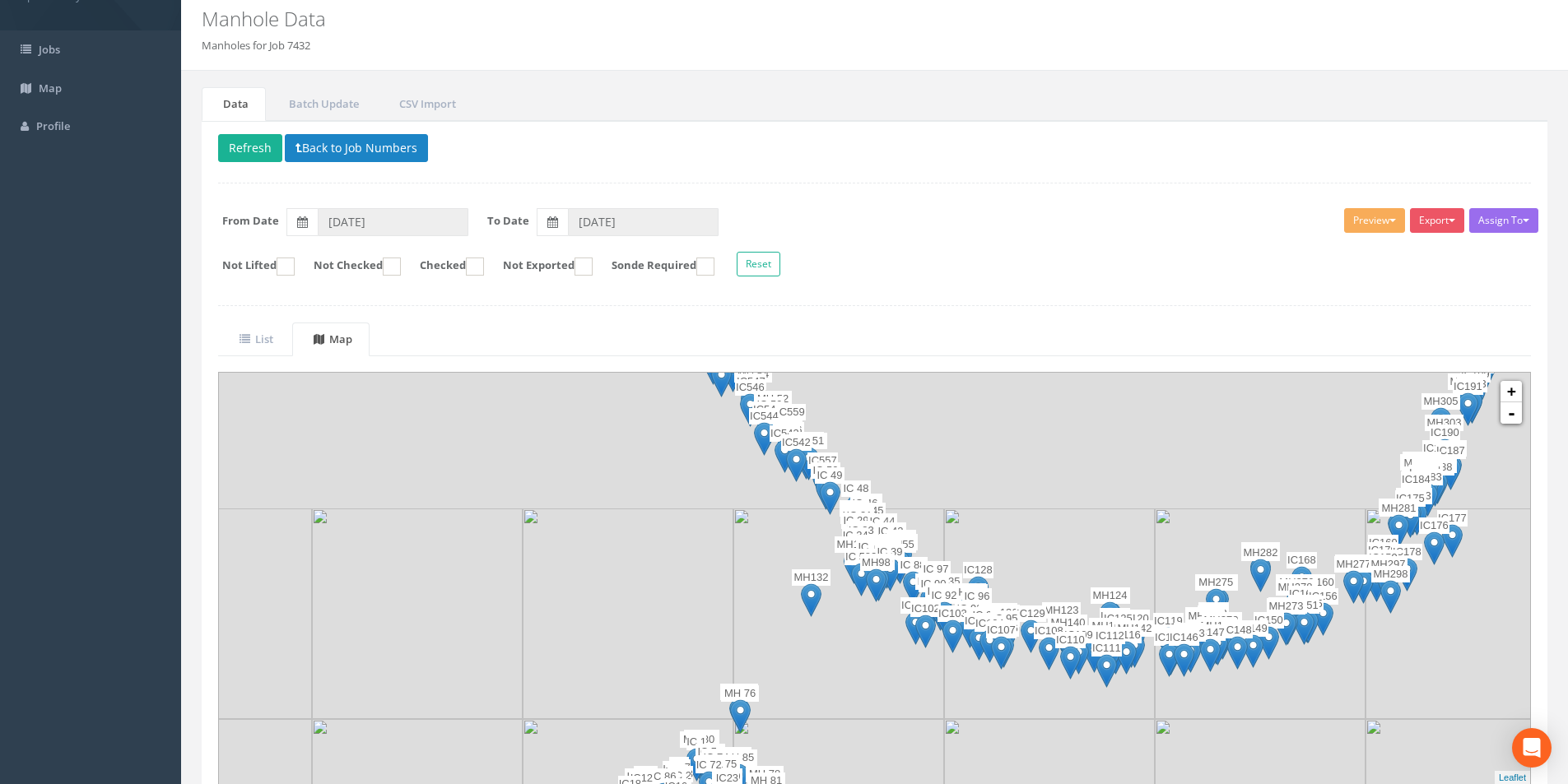
drag, startPoint x: 817, startPoint y: 535, endPoint x: 808, endPoint y: 687, distance: 152.3
click at [783, 687] on img at bounding box center [839, 613] width 210 height 210
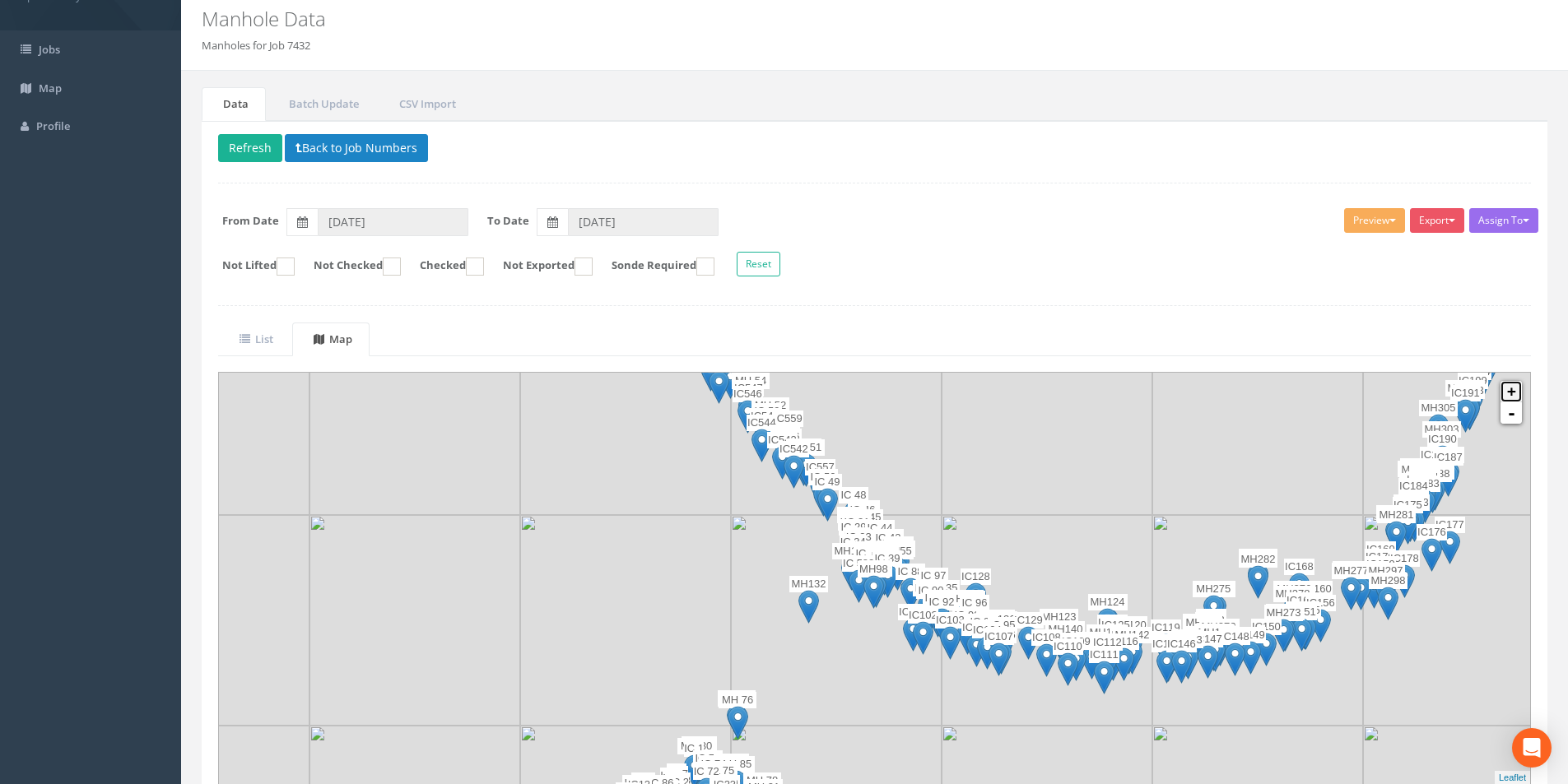
click at [783, 389] on link "+" at bounding box center [1511, 392] width 21 height 21
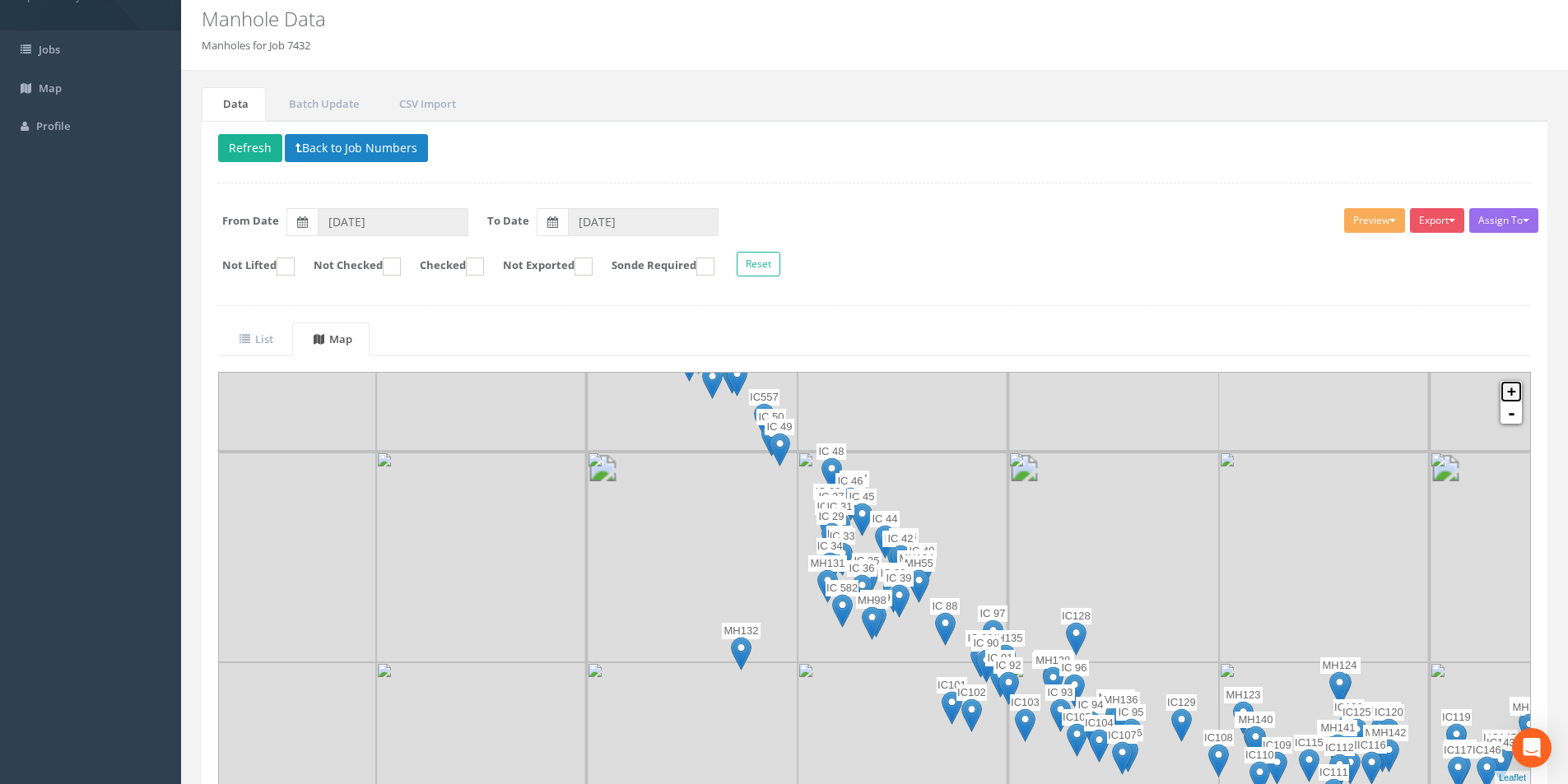
click at [783, 389] on link "+" at bounding box center [1511, 392] width 21 height 21
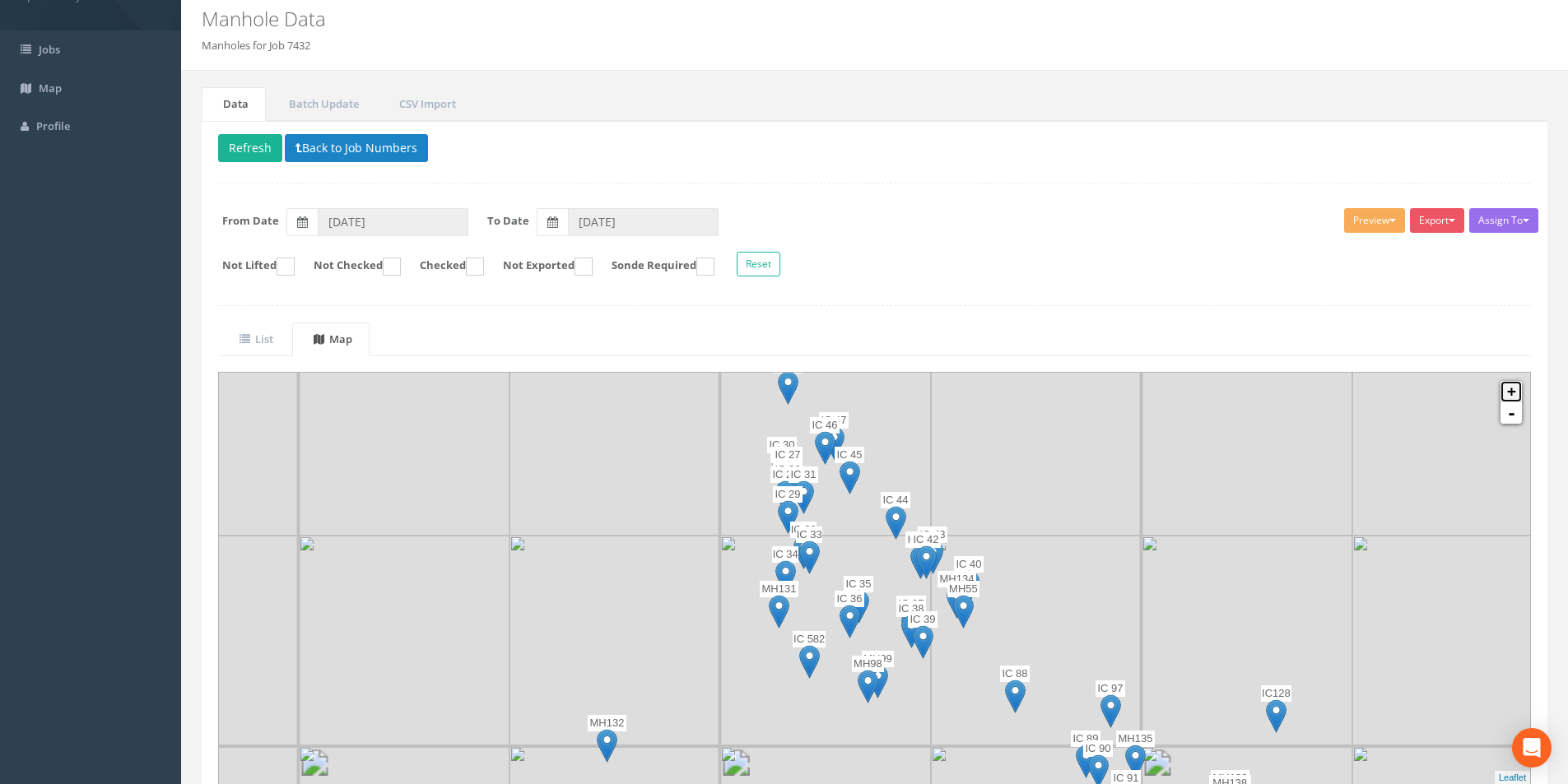
click at [783, 389] on link "+" at bounding box center [1511, 392] width 21 height 21
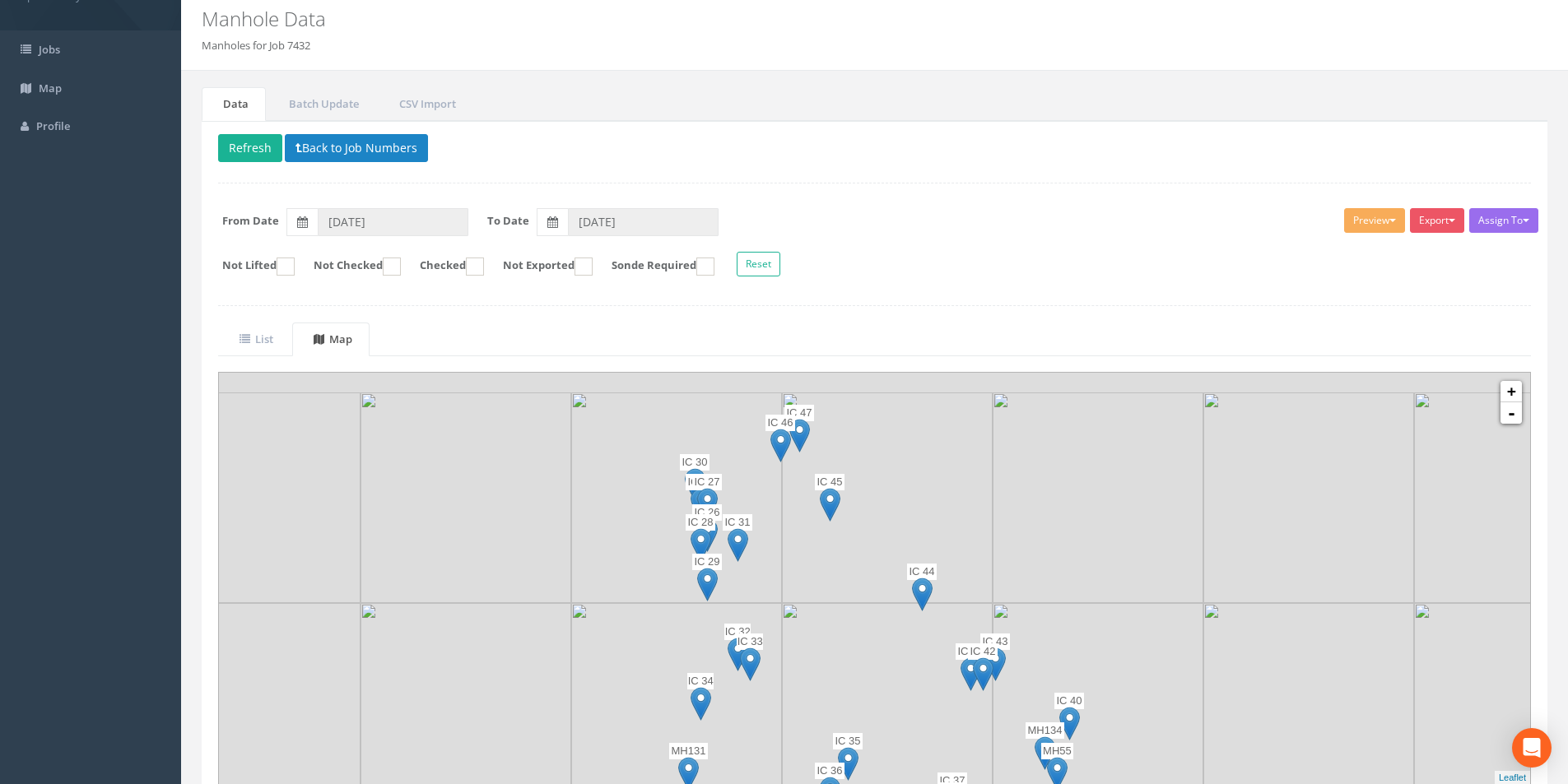
drag, startPoint x: 643, startPoint y: 429, endPoint x: 652, endPoint y: 541, distance: 112.4
click at [649, 542] on img at bounding box center [676, 497] width 210 height 210
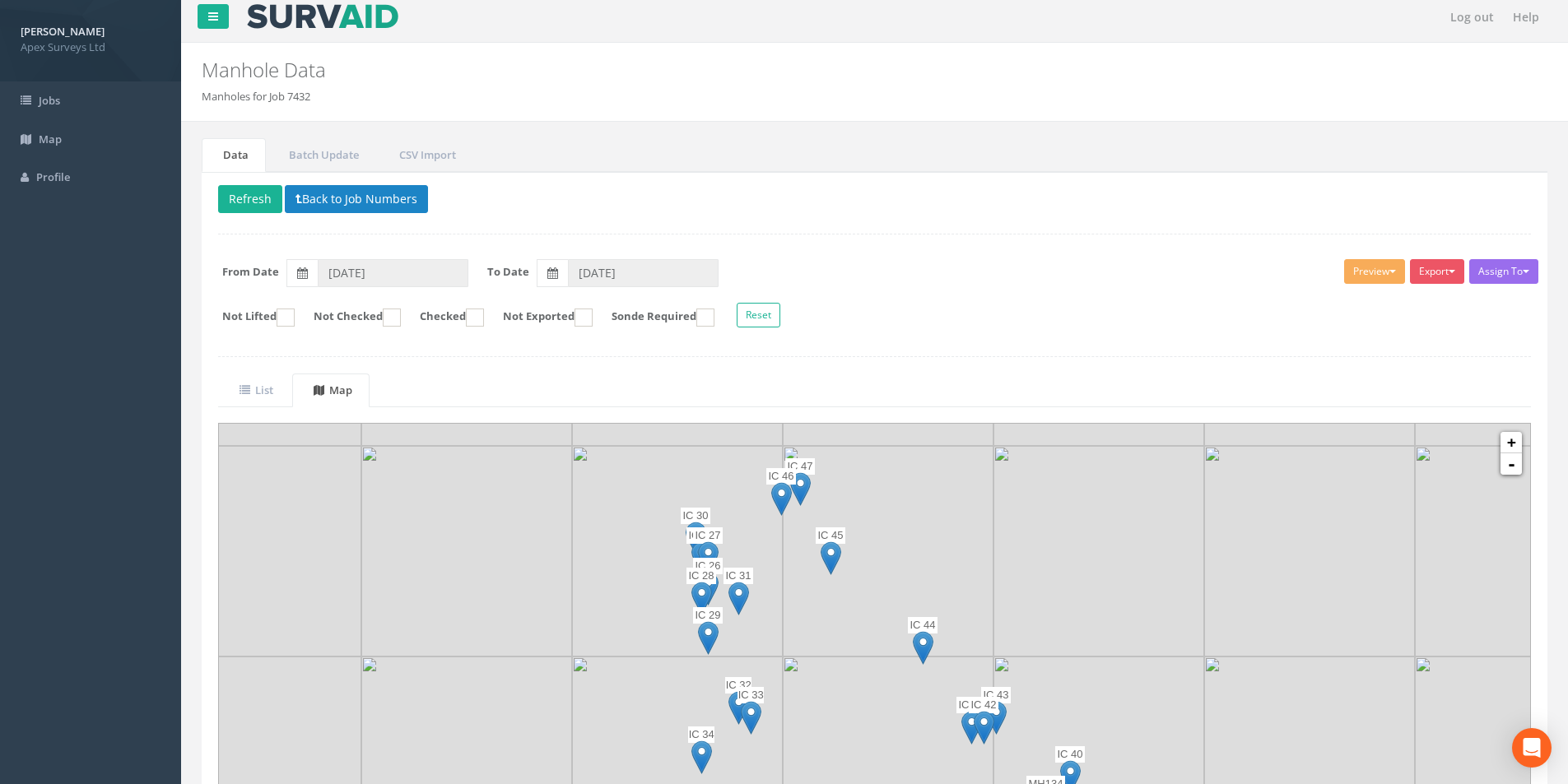
scroll to position [0, 0]
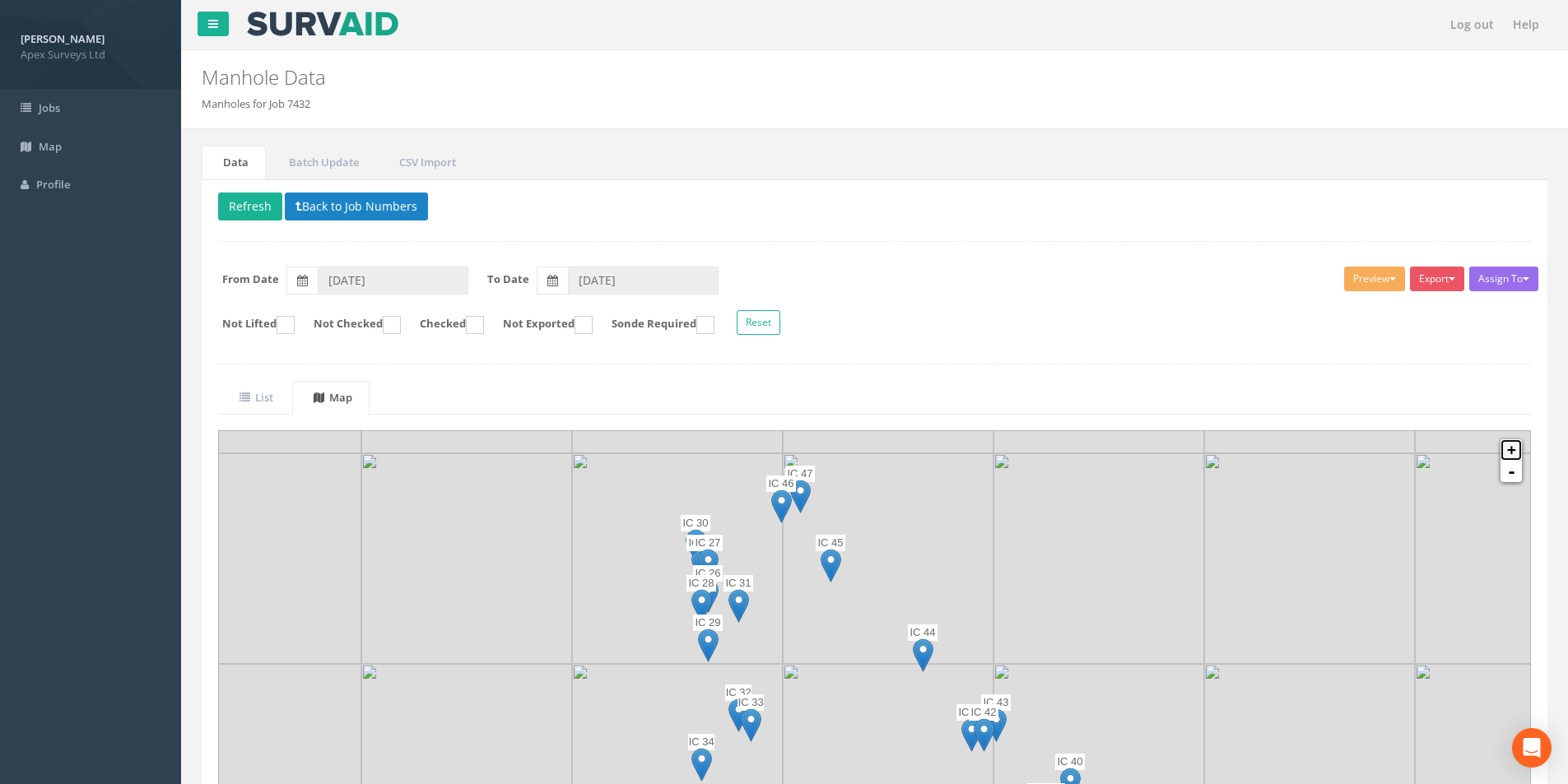
click at [783, 453] on link "+" at bounding box center [1511, 450] width 21 height 21
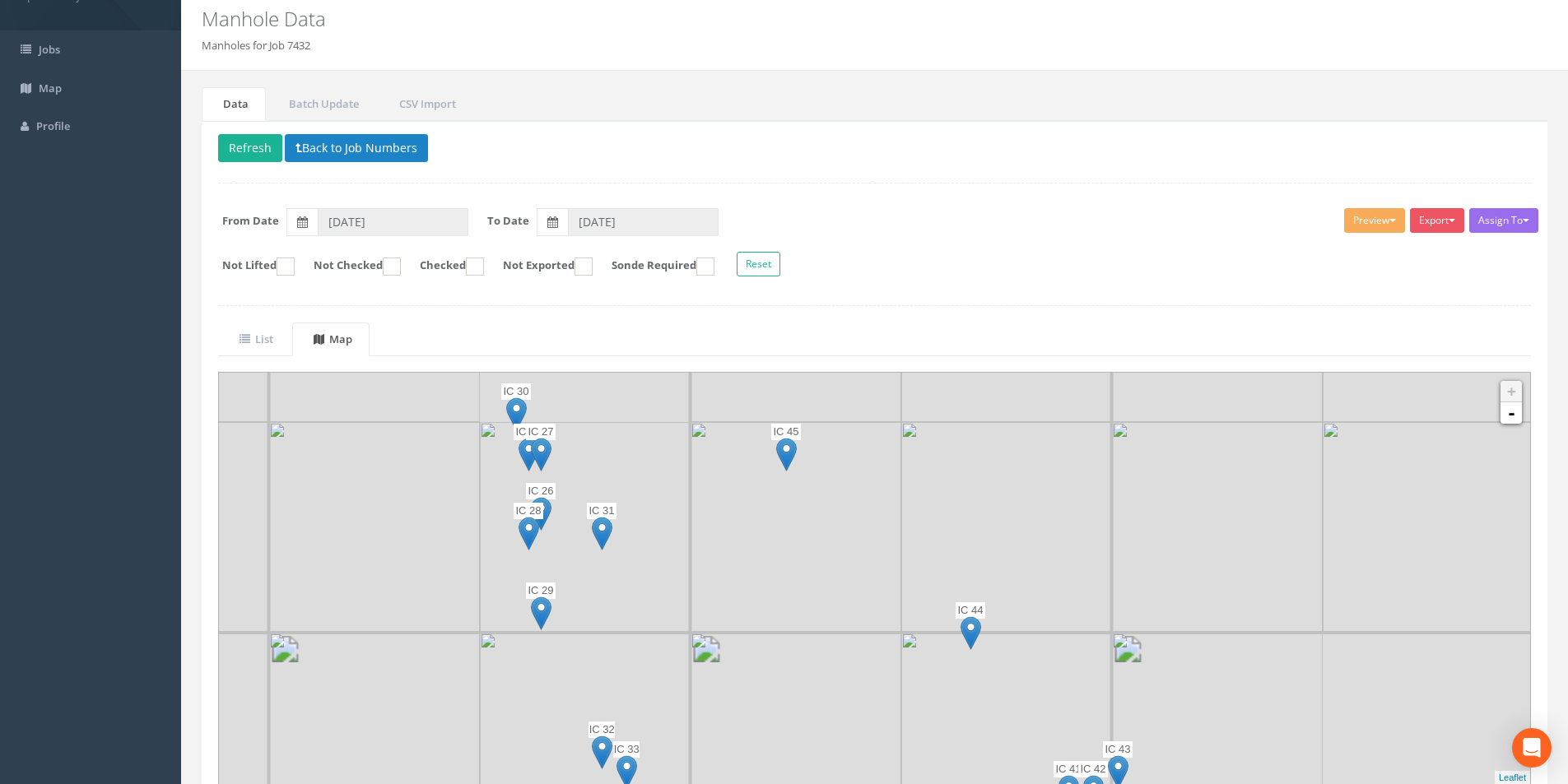
click at [783, 453] on img at bounding box center [1428, 527] width 210 height 210
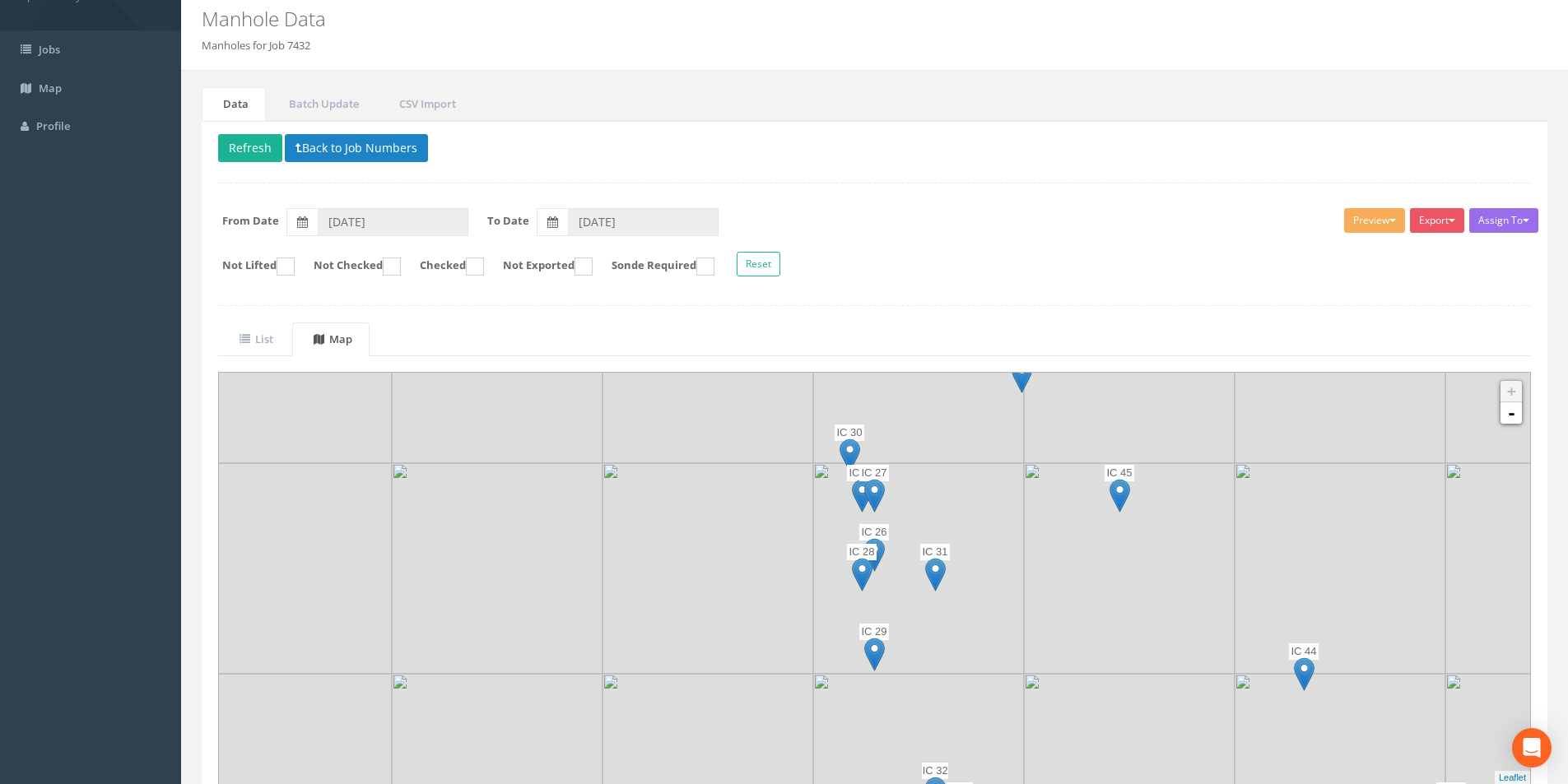
drag, startPoint x: 614, startPoint y: 480, endPoint x: 949, endPoint y: 521, distance: 337.5
click at [783, 521] on img at bounding box center [918, 568] width 210 height 210
click at [783, 492] on img at bounding box center [863, 495] width 21 height 33
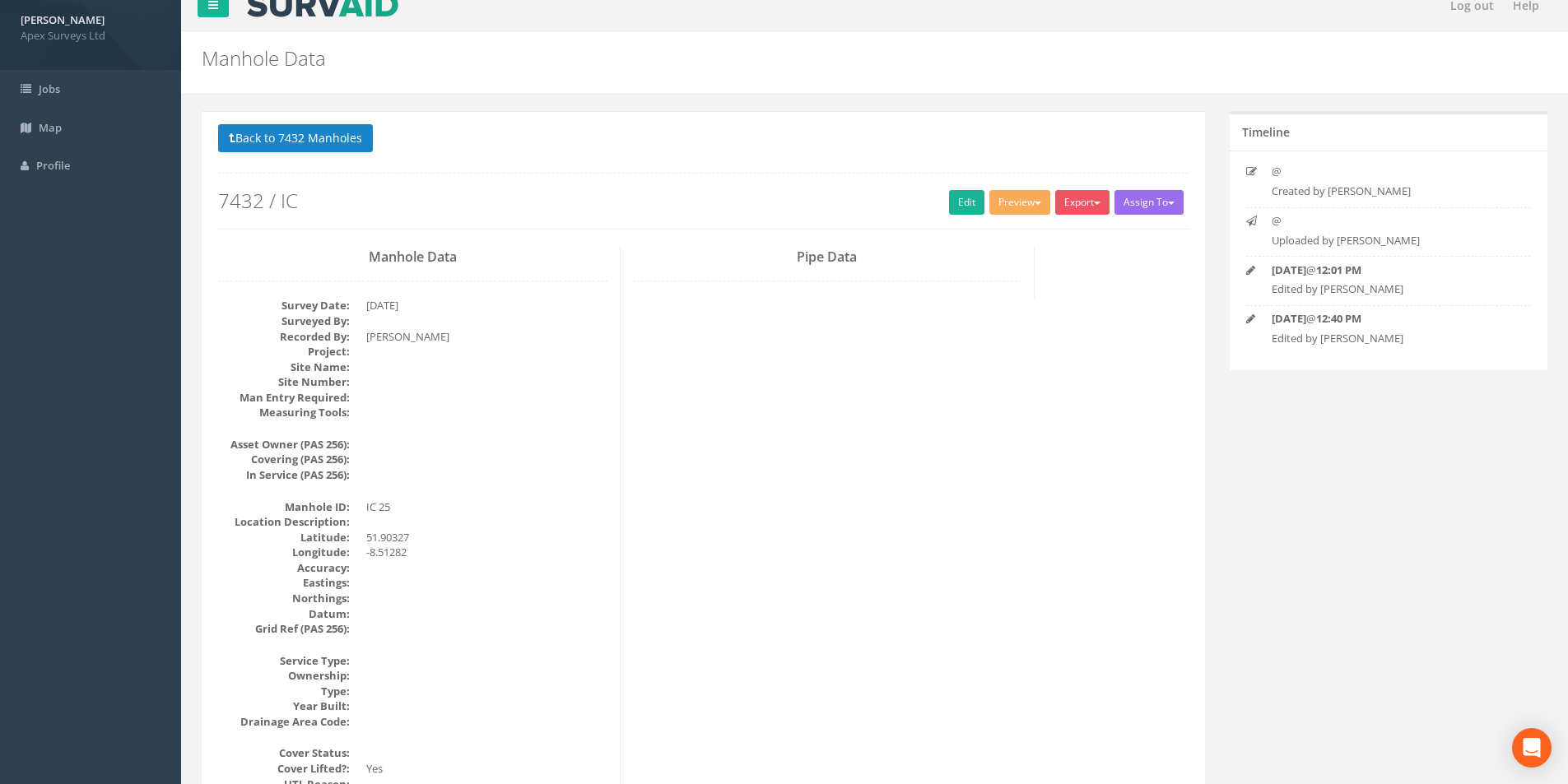
scroll to position [0, 0]
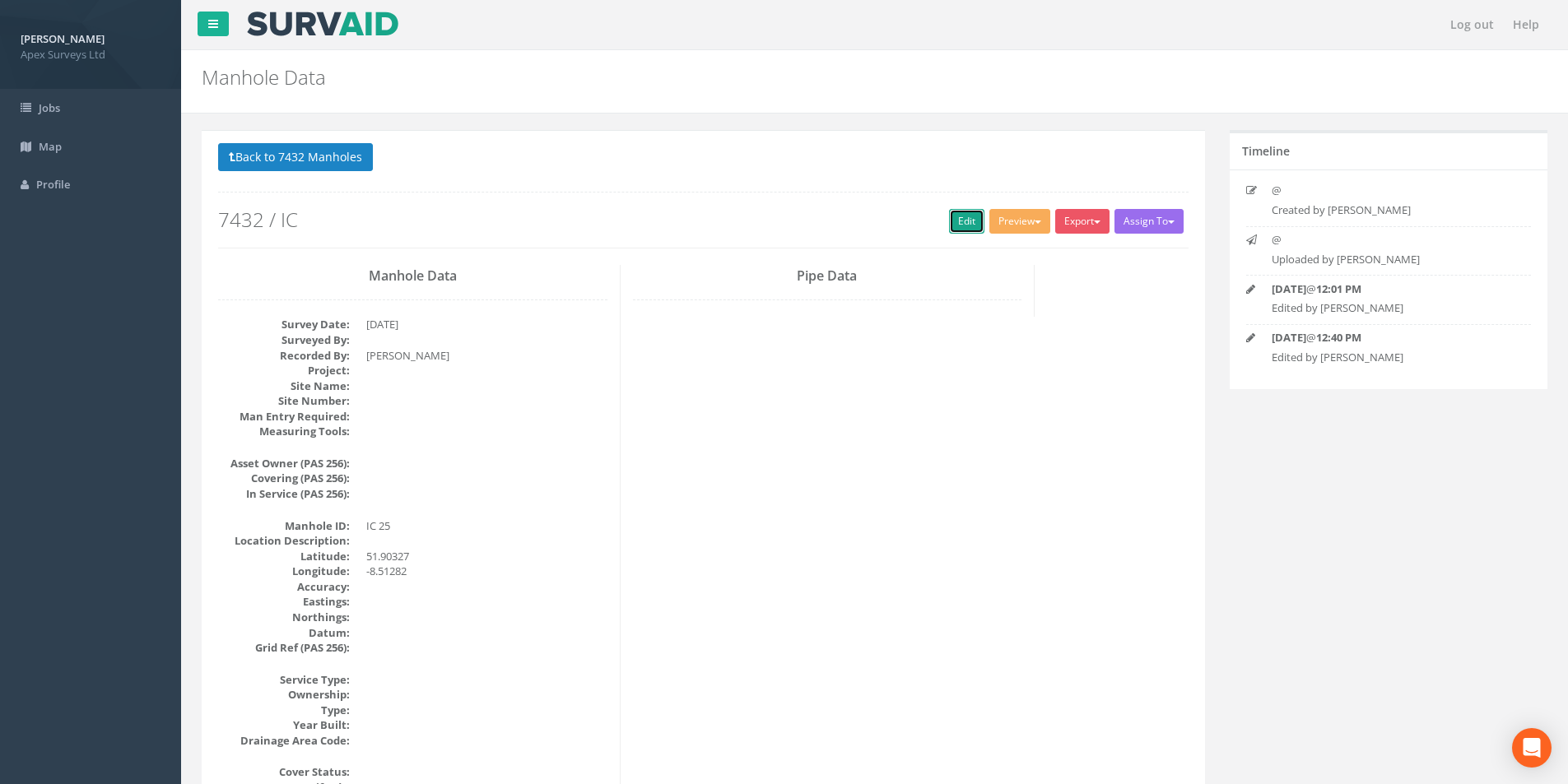
click at [783, 223] on link "Edit" at bounding box center [967, 221] width 35 height 25
click at [257, 159] on button "Back to 7432 Manholes" at bounding box center [296, 157] width 155 height 28
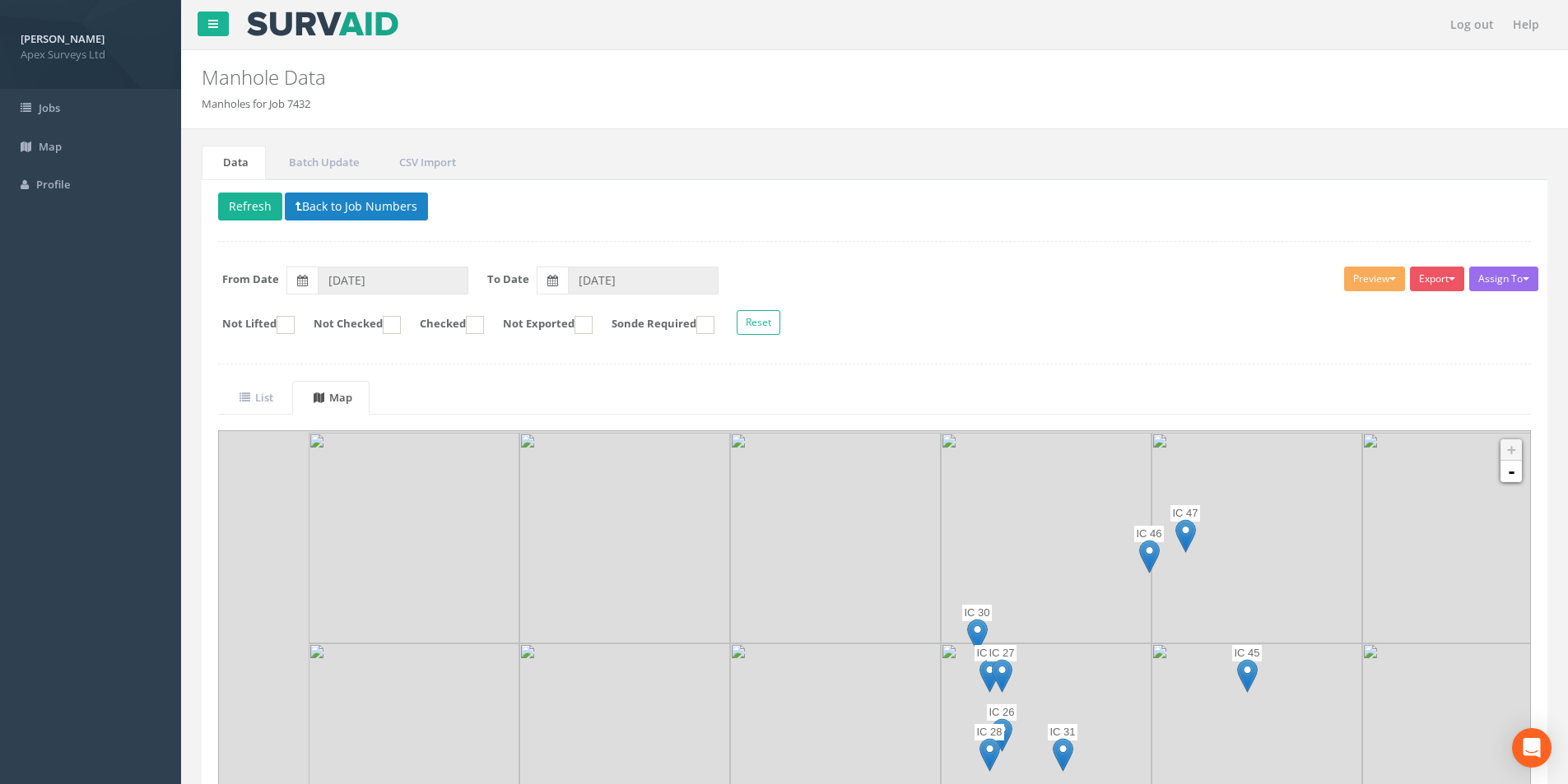
drag, startPoint x: 682, startPoint y: 556, endPoint x: 825, endPoint y: 702, distance: 204.4
click at [783, 702] on img at bounding box center [835, 748] width 210 height 210
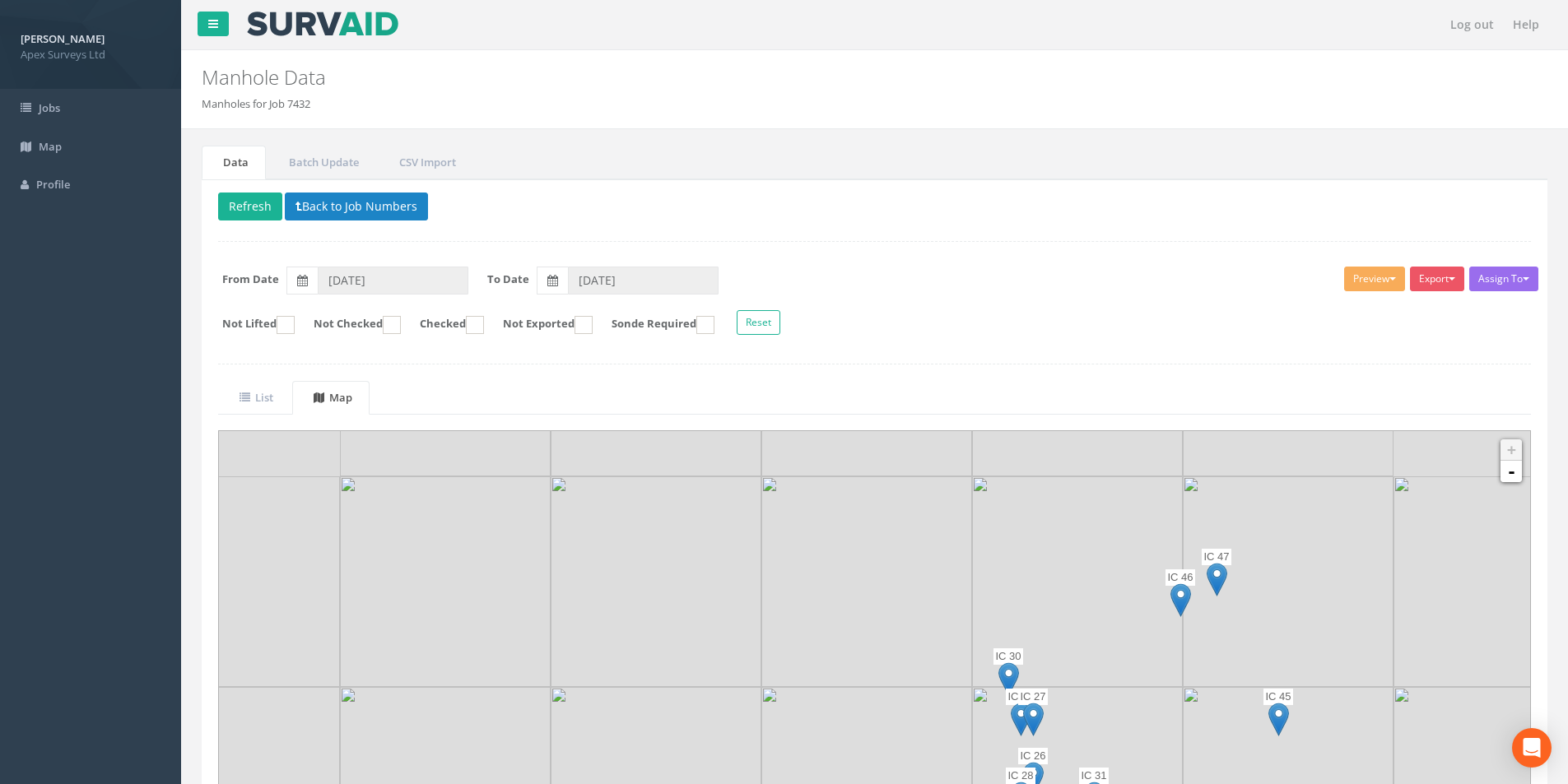
drag, startPoint x: 674, startPoint y: 474, endPoint x: 848, endPoint y: 695, distance: 281.3
click at [761, 687] on img at bounding box center [656, 581] width 210 height 210
drag, startPoint x: 679, startPoint y: 557, endPoint x: 903, endPoint y: 701, distance: 266.3
click at [783, 701] on img at bounding box center [810, 691] width 210 height 210
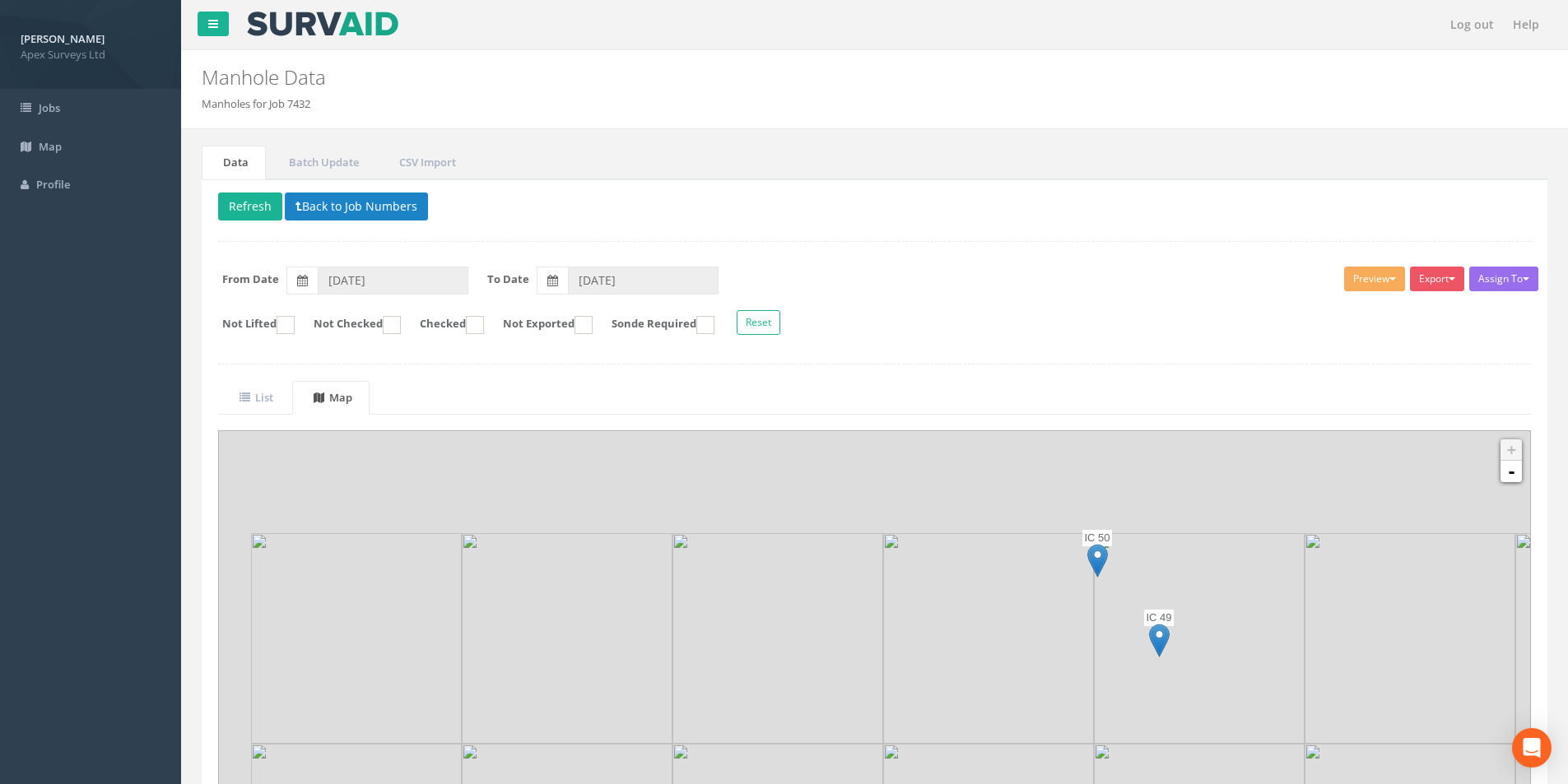
drag, startPoint x: 840, startPoint y: 672, endPoint x: 903, endPoint y: 739, distance: 92.0
click at [783, 738] on img at bounding box center [988, 638] width 210 height 210
drag, startPoint x: 1120, startPoint y: 524, endPoint x: 1247, endPoint y: 668, distance: 192.0
click at [783, 668] on img at bounding box center [1344, 598] width 210 height 210
drag, startPoint x: 1191, startPoint y: 586, endPoint x: 1314, endPoint y: 727, distance: 187.1
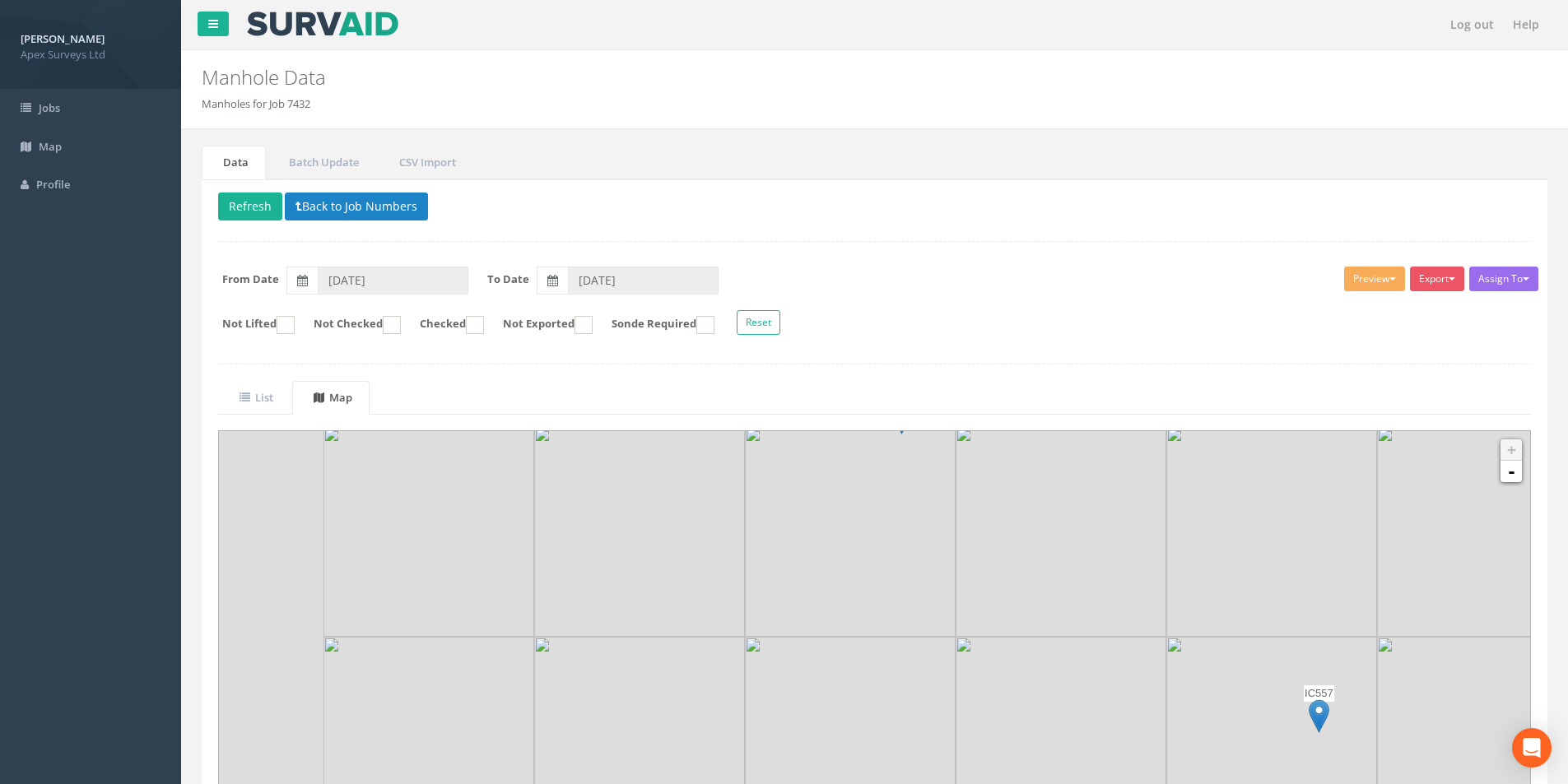
click at [783, 727] on img at bounding box center [1272, 742] width 210 height 210
drag, startPoint x: 1061, startPoint y: 500, endPoint x: 1212, endPoint y: 627, distance: 197.3
click at [783, 627] on img at bounding box center [1267, 729] width 210 height 210
drag, startPoint x: 1070, startPoint y: 459, endPoint x: 1230, endPoint y: 662, distance: 258.5
click at [783, 662] on img at bounding box center [1190, 679] width 210 height 210
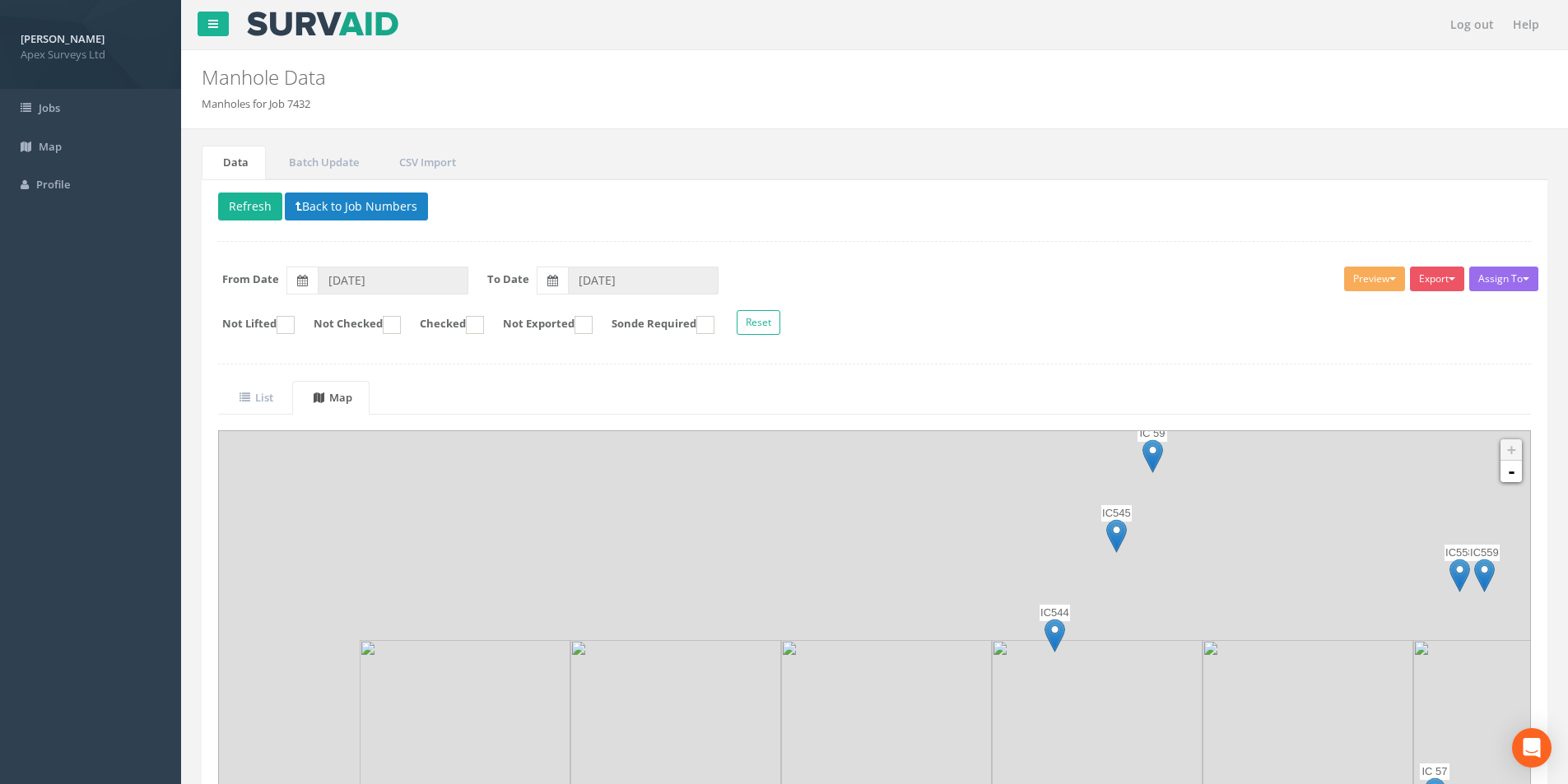
drag, startPoint x: 1099, startPoint y: 477, endPoint x: 1400, endPoint y: 716, distance: 384.3
click at [783, 716] on img at bounding box center [1308, 744] width 210 height 210
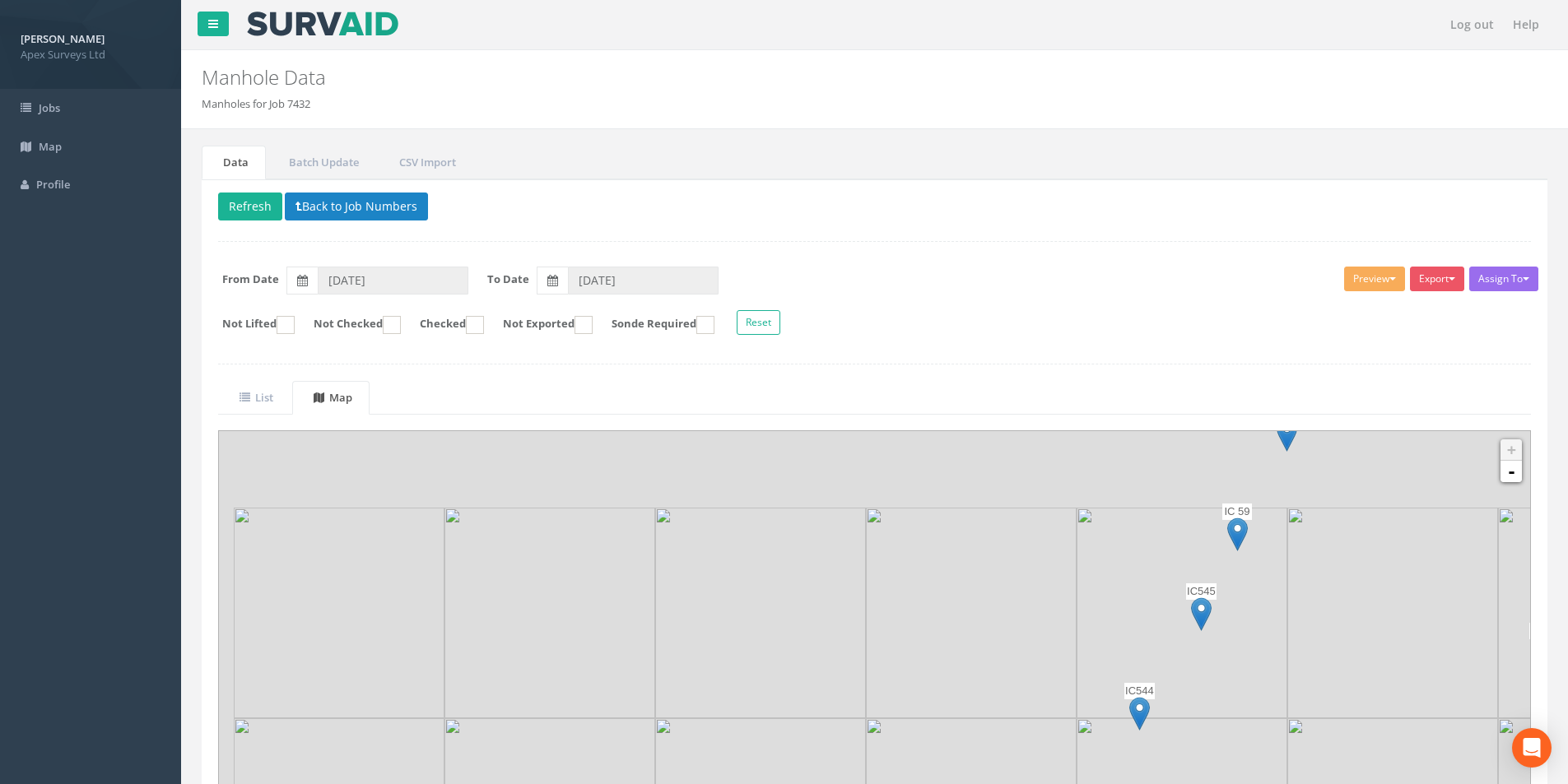
drag, startPoint x: 1248, startPoint y: 574, endPoint x: 1416, endPoint y: 725, distance: 225.9
click at [783, 718] on img at bounding box center [1393, 612] width 210 height 210
drag, startPoint x: 1242, startPoint y: 501, endPoint x: 1295, endPoint y: 662, distance: 169.5
click at [783, 699] on img at bounding box center [1345, 645] width 210 height 210
drag, startPoint x: 1198, startPoint y: 521, endPoint x: 1411, endPoint y: 803, distance: 353.4
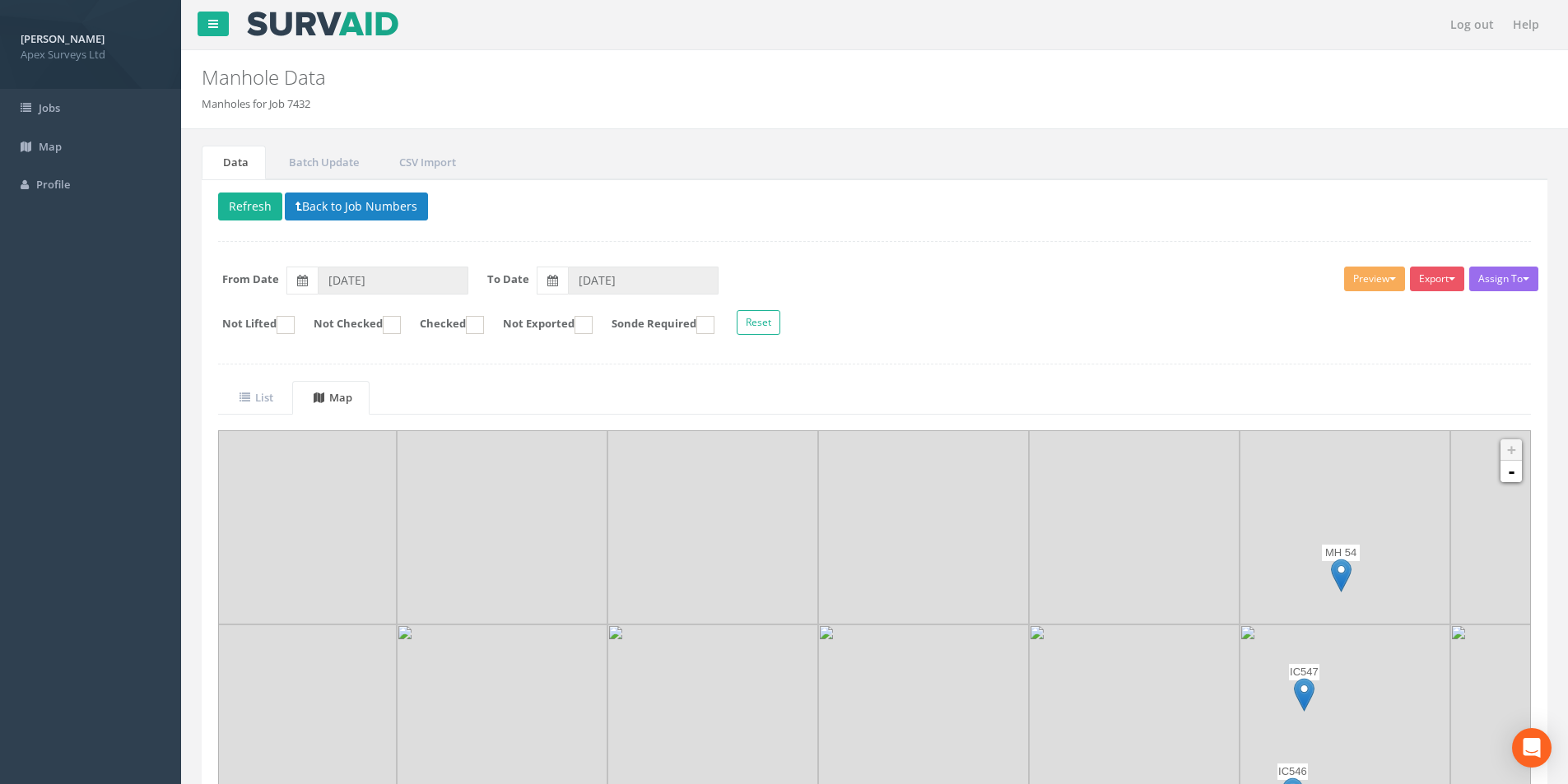
click at [783, 738] on html "[PERSON_NAME] Apex Surveys Ltd Logout S Jobs Map Profile Log out Help Manhole D…" at bounding box center [784, 392] width 1568 height 784
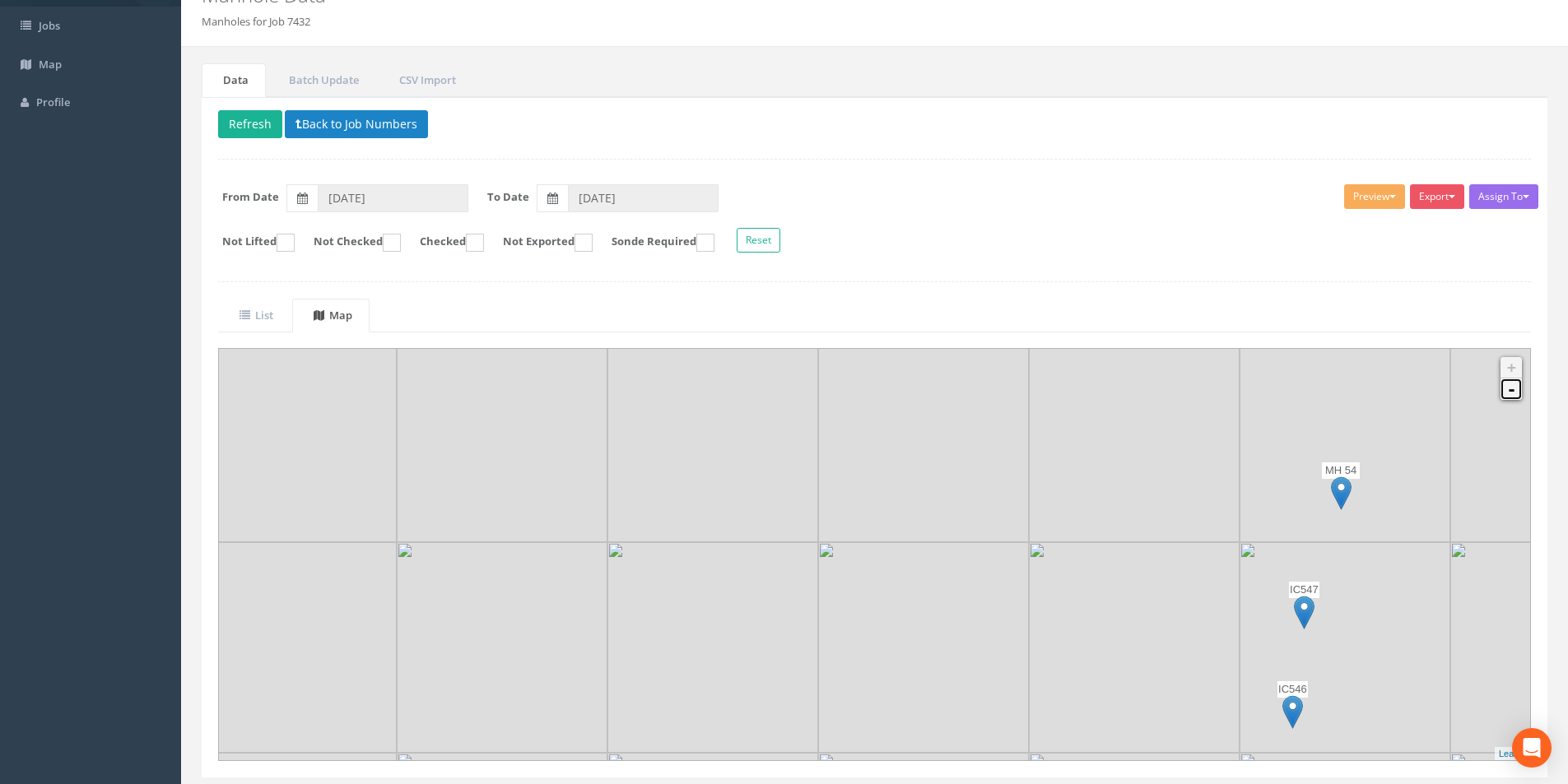
click at [783, 393] on link "-" at bounding box center [1511, 389] width 21 height 21
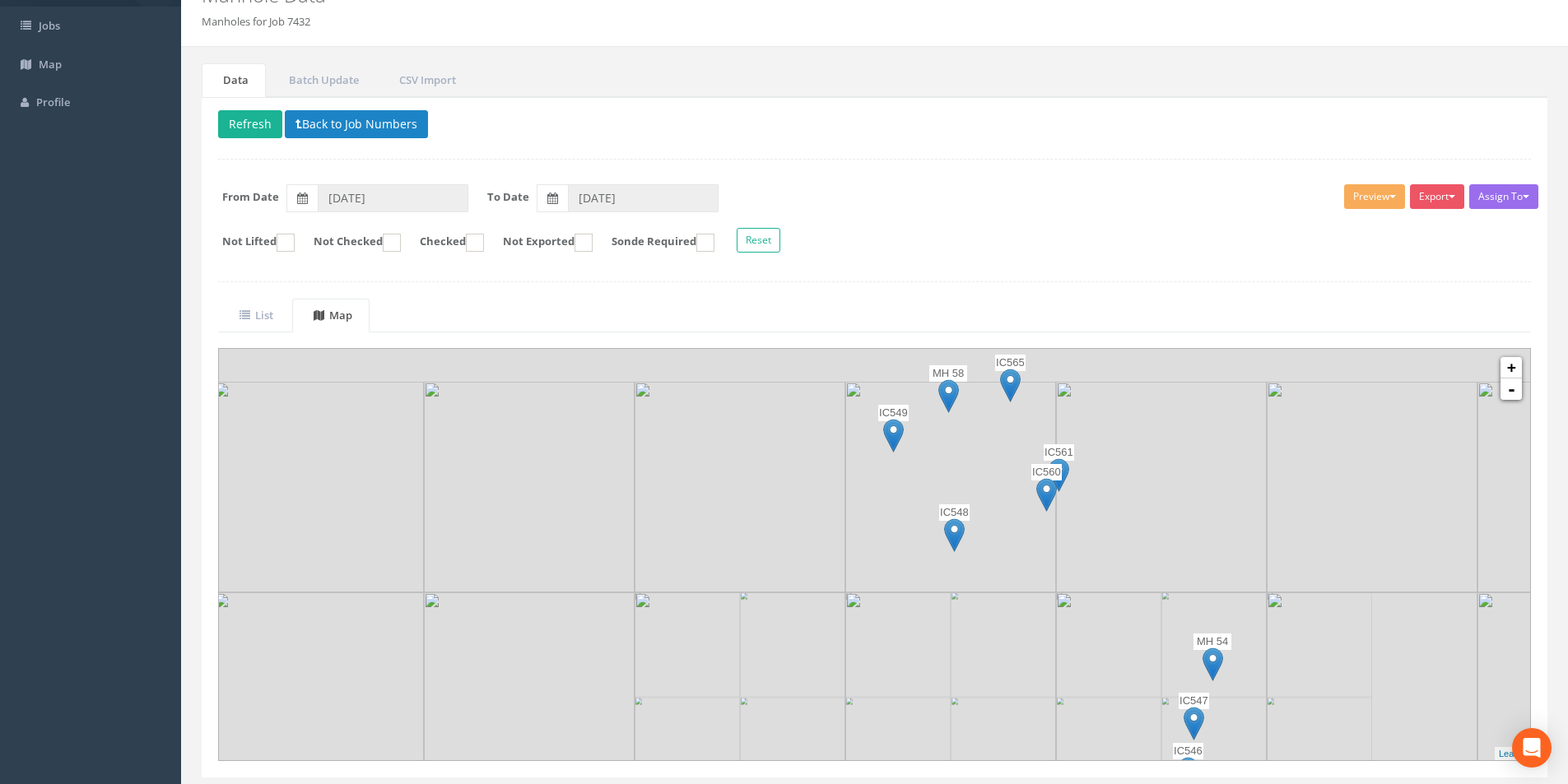
drag, startPoint x: 1097, startPoint y: 587, endPoint x: 1161, endPoint y: 664, distance: 100.1
click at [783, 593] on img at bounding box center [1161, 487] width 210 height 210
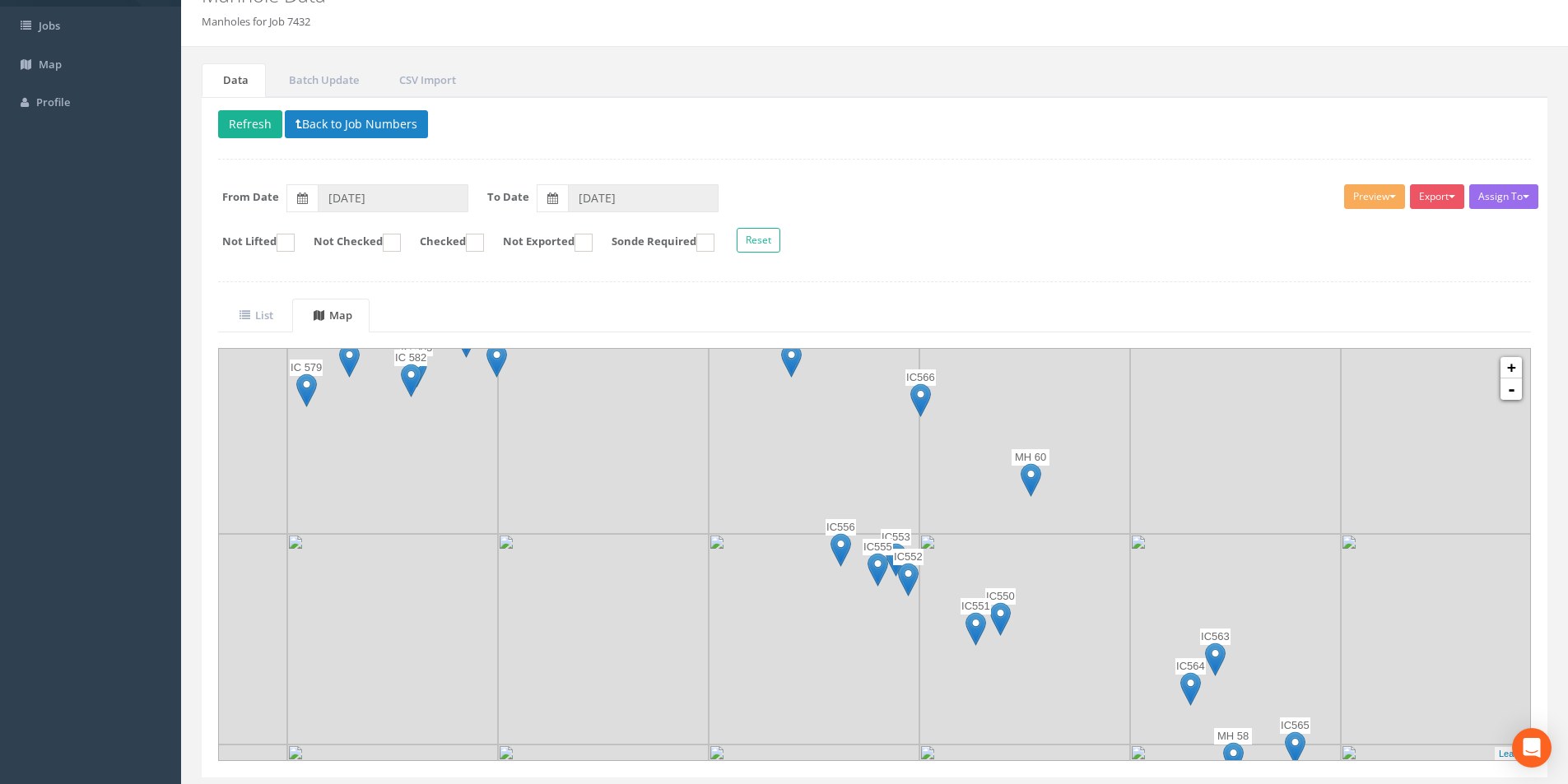
drag, startPoint x: 897, startPoint y: 424, endPoint x: 1118, endPoint y: 714, distance: 364.6
click at [783, 714] on img at bounding box center [1024, 639] width 210 height 210
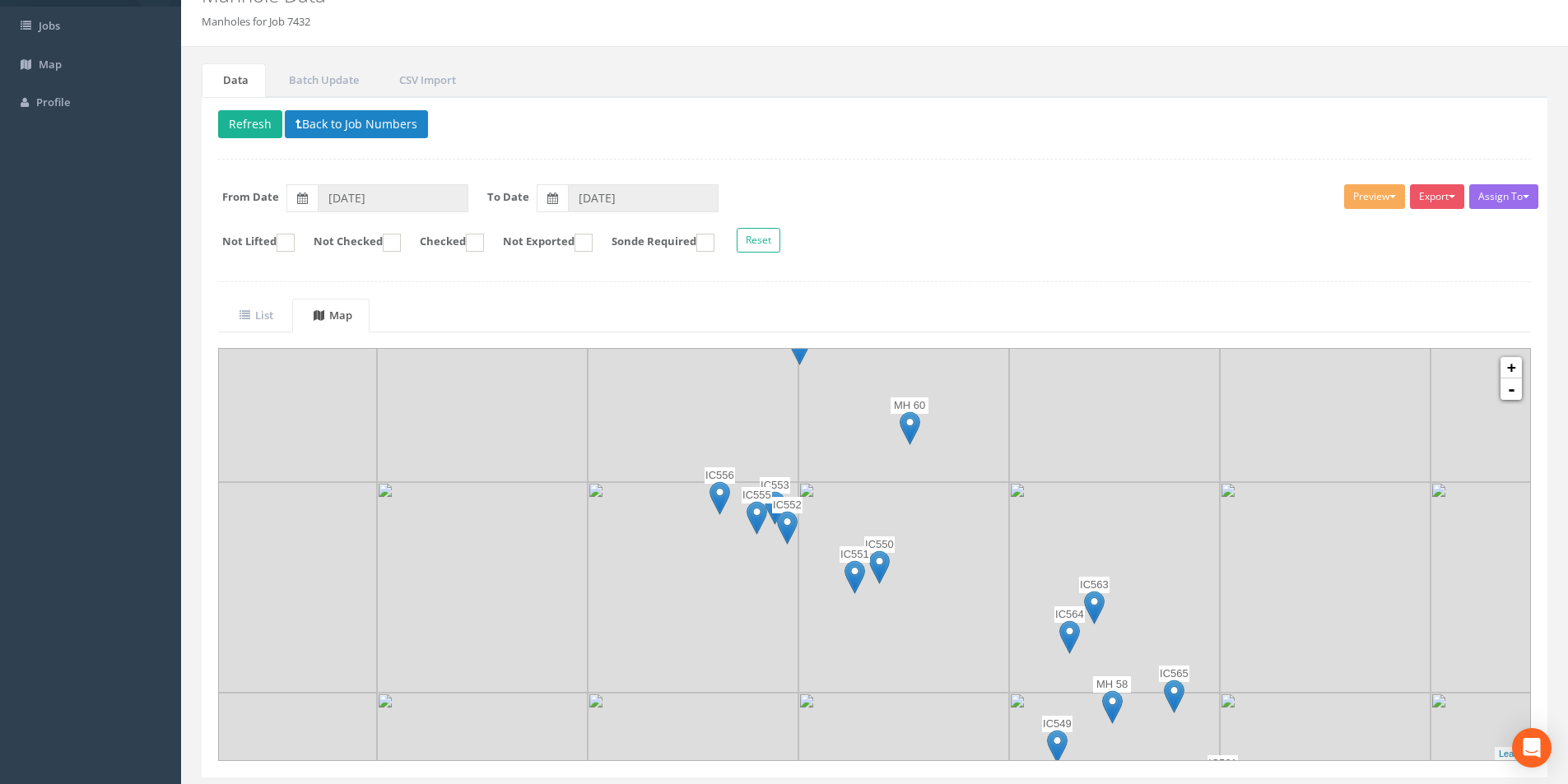
drag, startPoint x: 888, startPoint y: 482, endPoint x: 738, endPoint y: 398, distance: 171.9
click at [738, 398] on img at bounding box center [692, 376] width 210 height 210
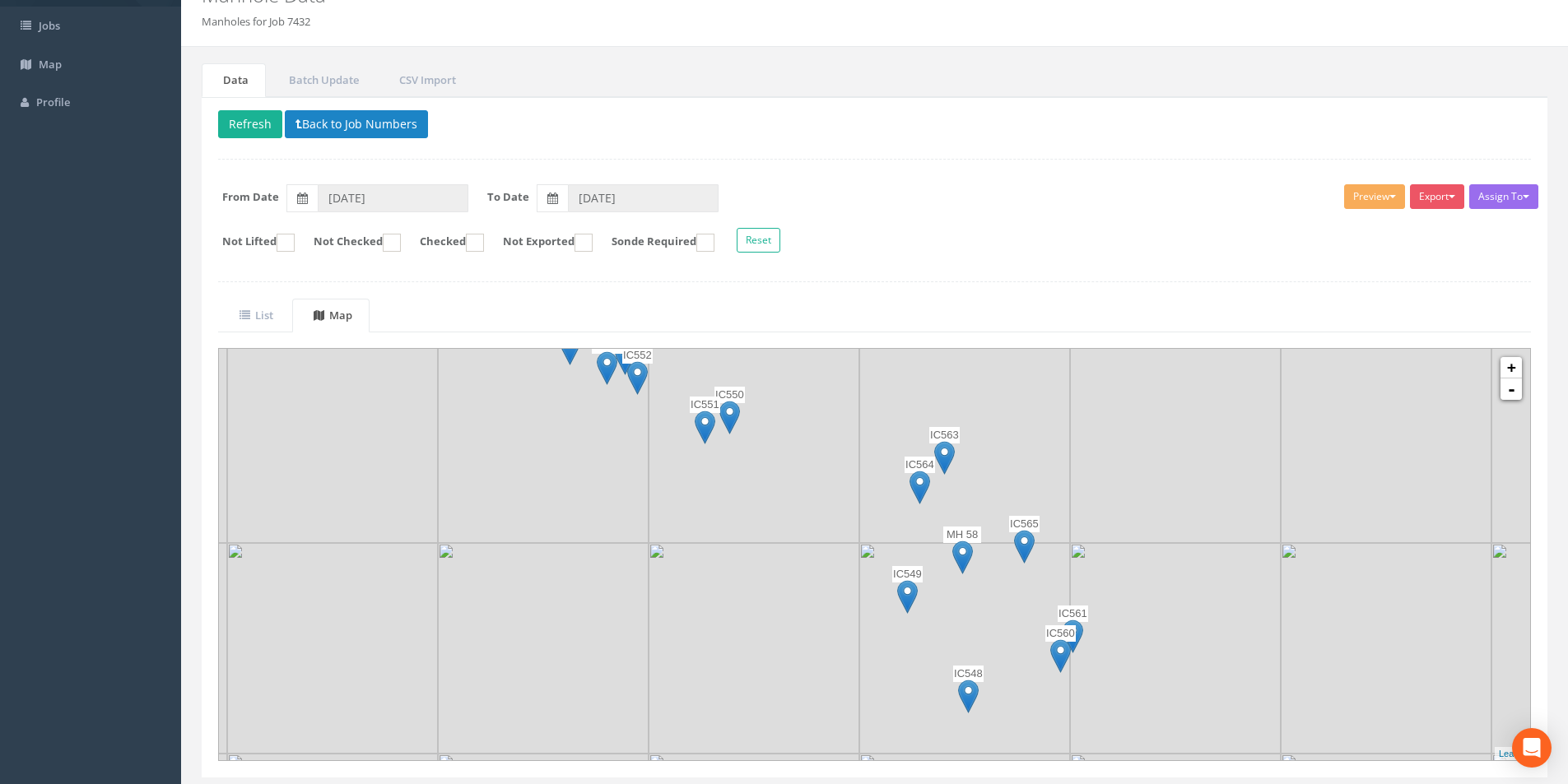
drag, startPoint x: 972, startPoint y: 577, endPoint x: 1152, endPoint y: 629, distance: 187.4
click at [783, 428] on img at bounding box center [753, 437] width 210 height 210
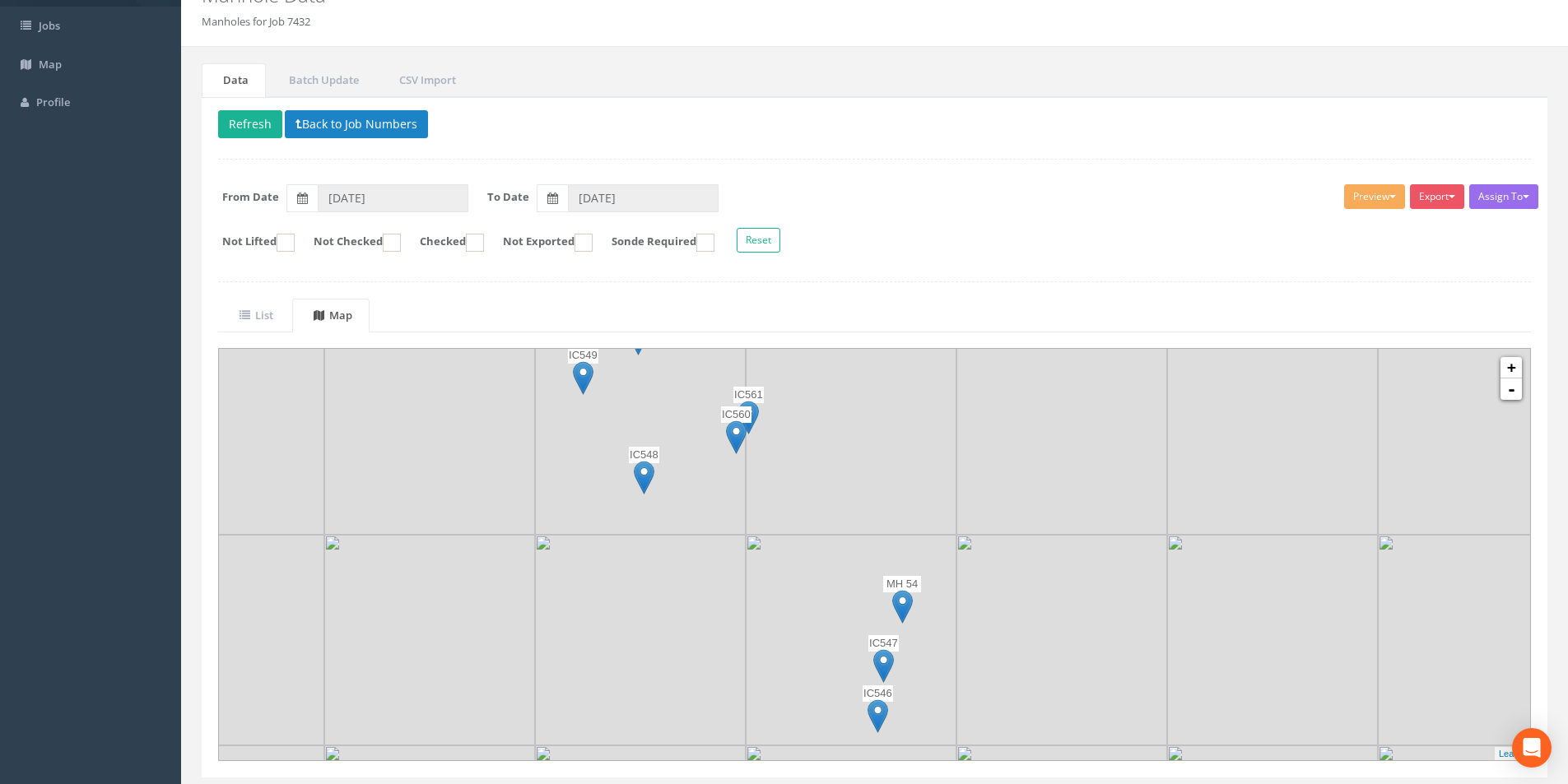
drag, startPoint x: 1195, startPoint y: 639, endPoint x: 968, endPoint y: 486, distance: 273.7
click at [783, 417] on img at bounding box center [851, 429] width 210 height 210
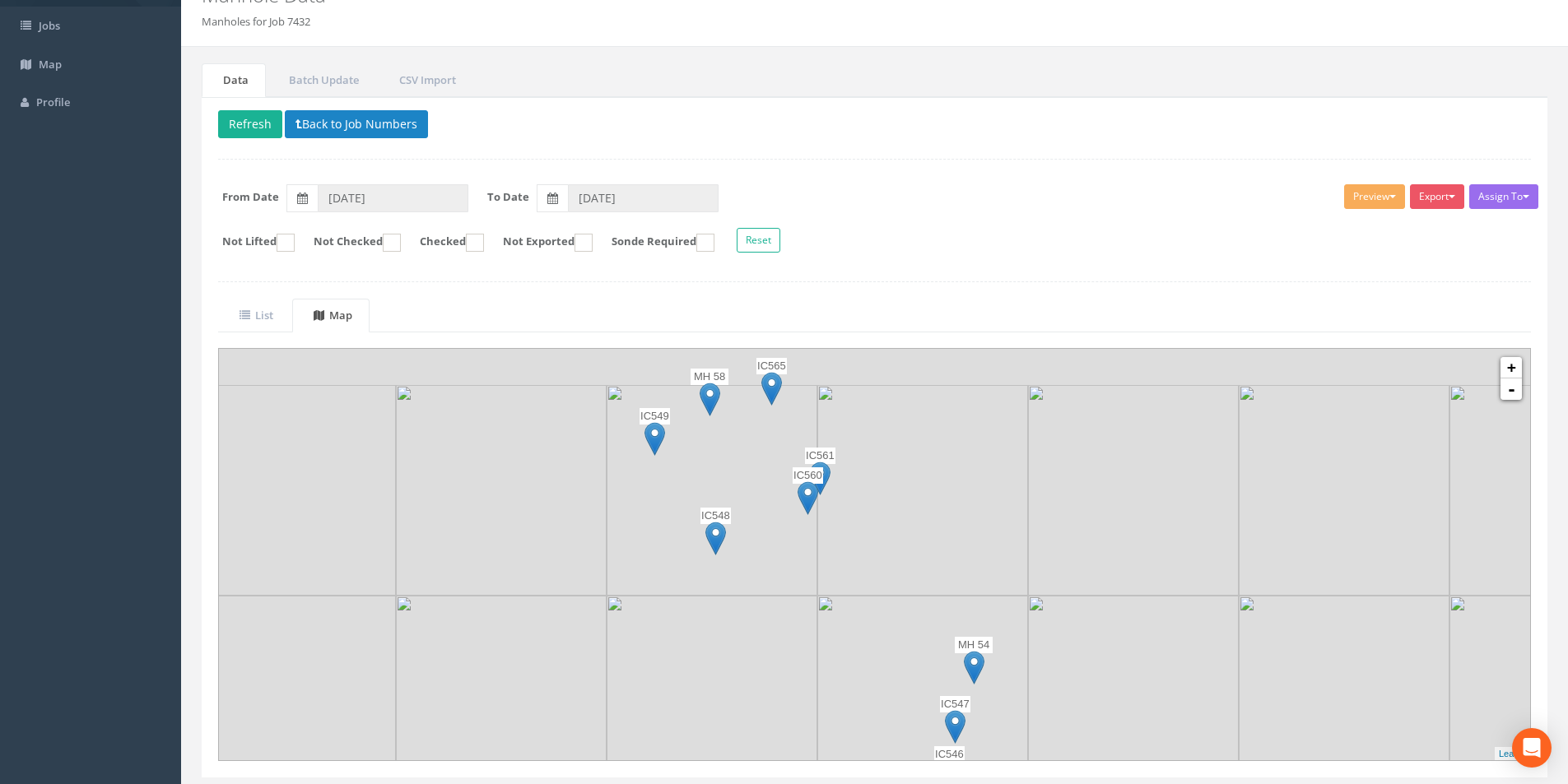
drag, startPoint x: 1054, startPoint y: 577, endPoint x: 1174, endPoint y: 687, distance: 162.8
click at [783, 687] on img at bounding box center [1133, 701] width 210 height 210
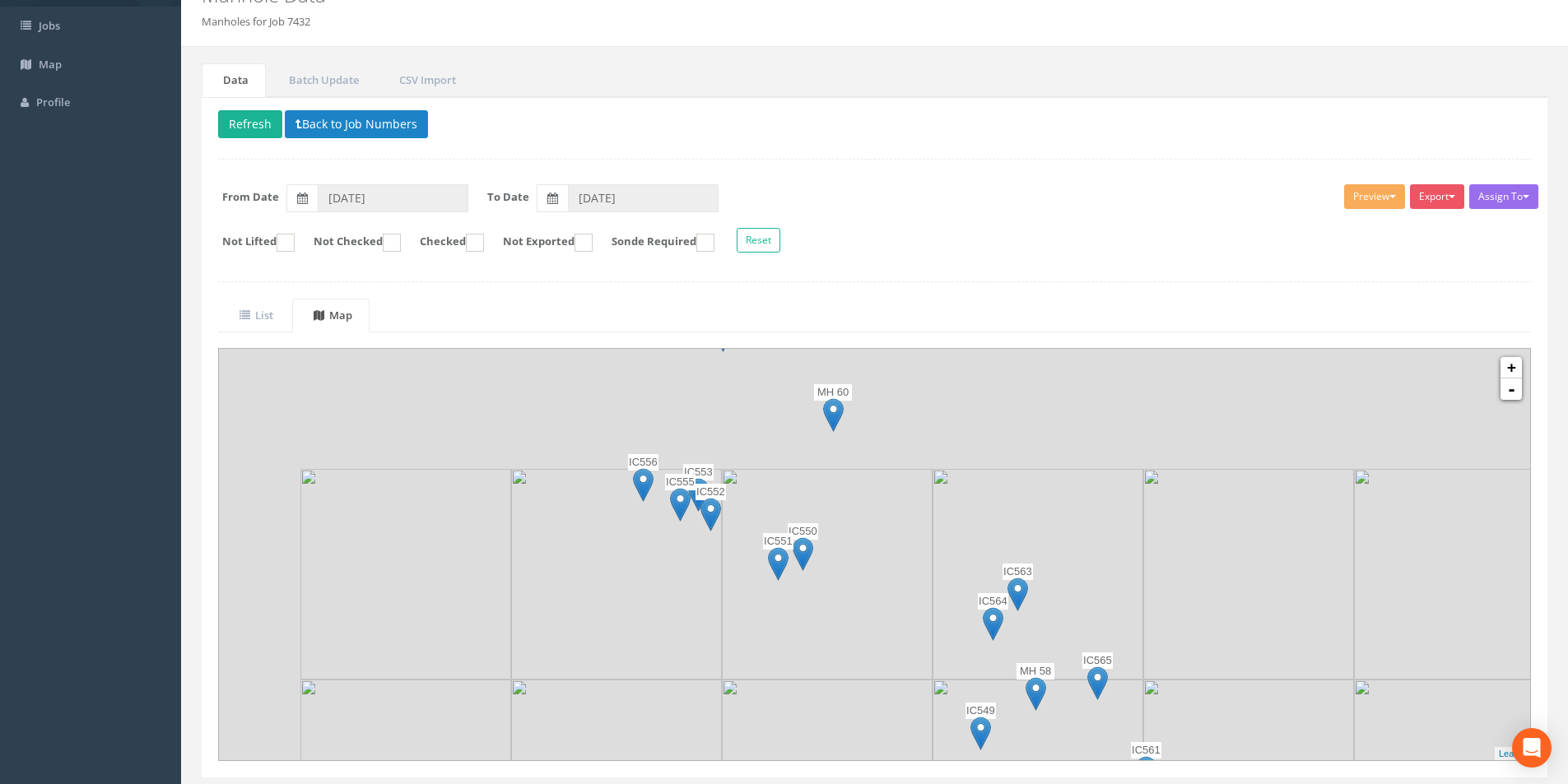
drag, startPoint x: 758, startPoint y: 441, endPoint x: 1030, endPoint y: 687, distance: 366.7
click at [783, 687] on img at bounding box center [1036, 694] width 21 height 33
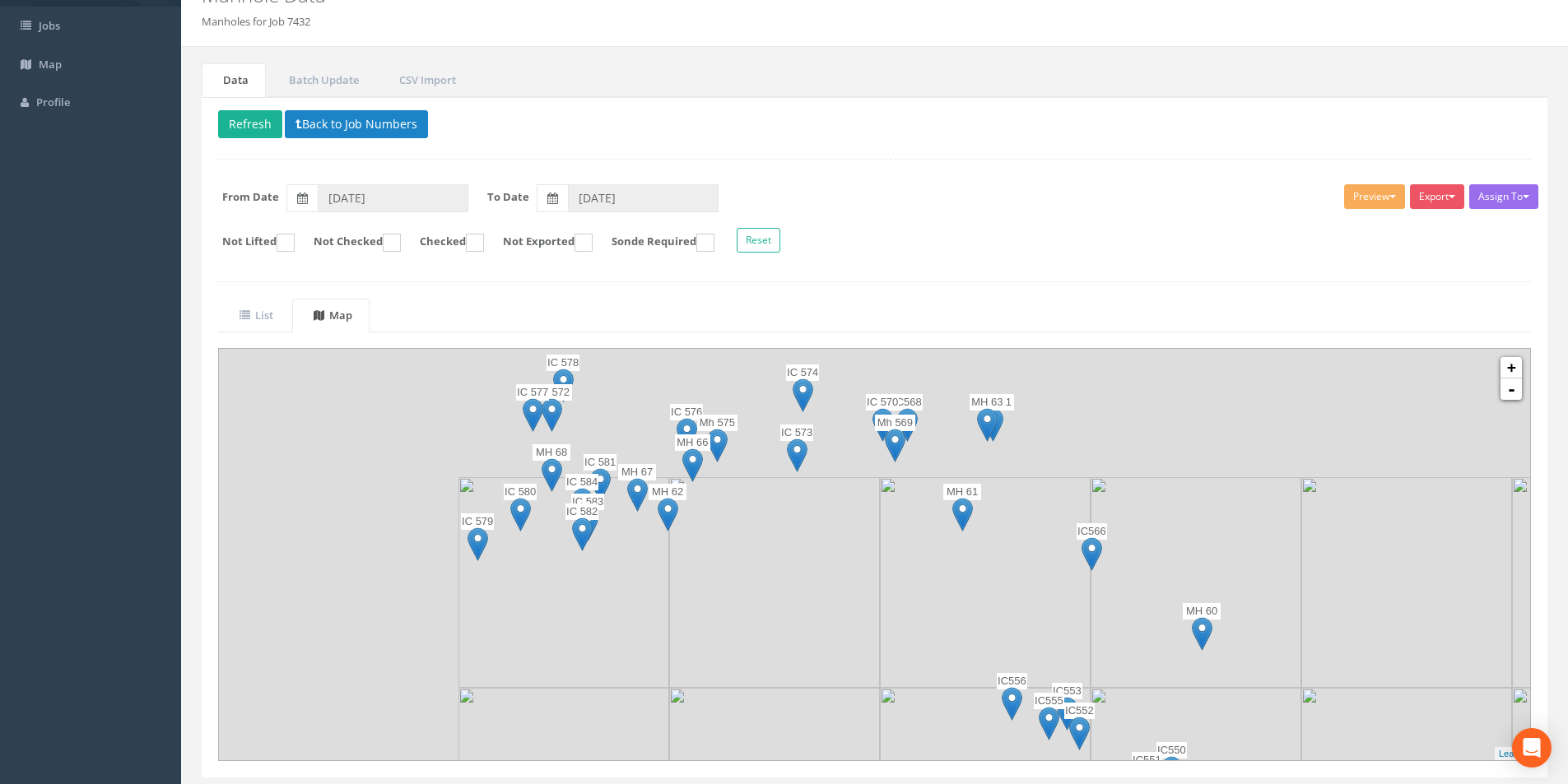
drag, startPoint x: 848, startPoint y: 478, endPoint x: 1254, endPoint y: 730, distance: 477.8
click at [783, 730] on img at bounding box center [1196, 793] width 210 height 210
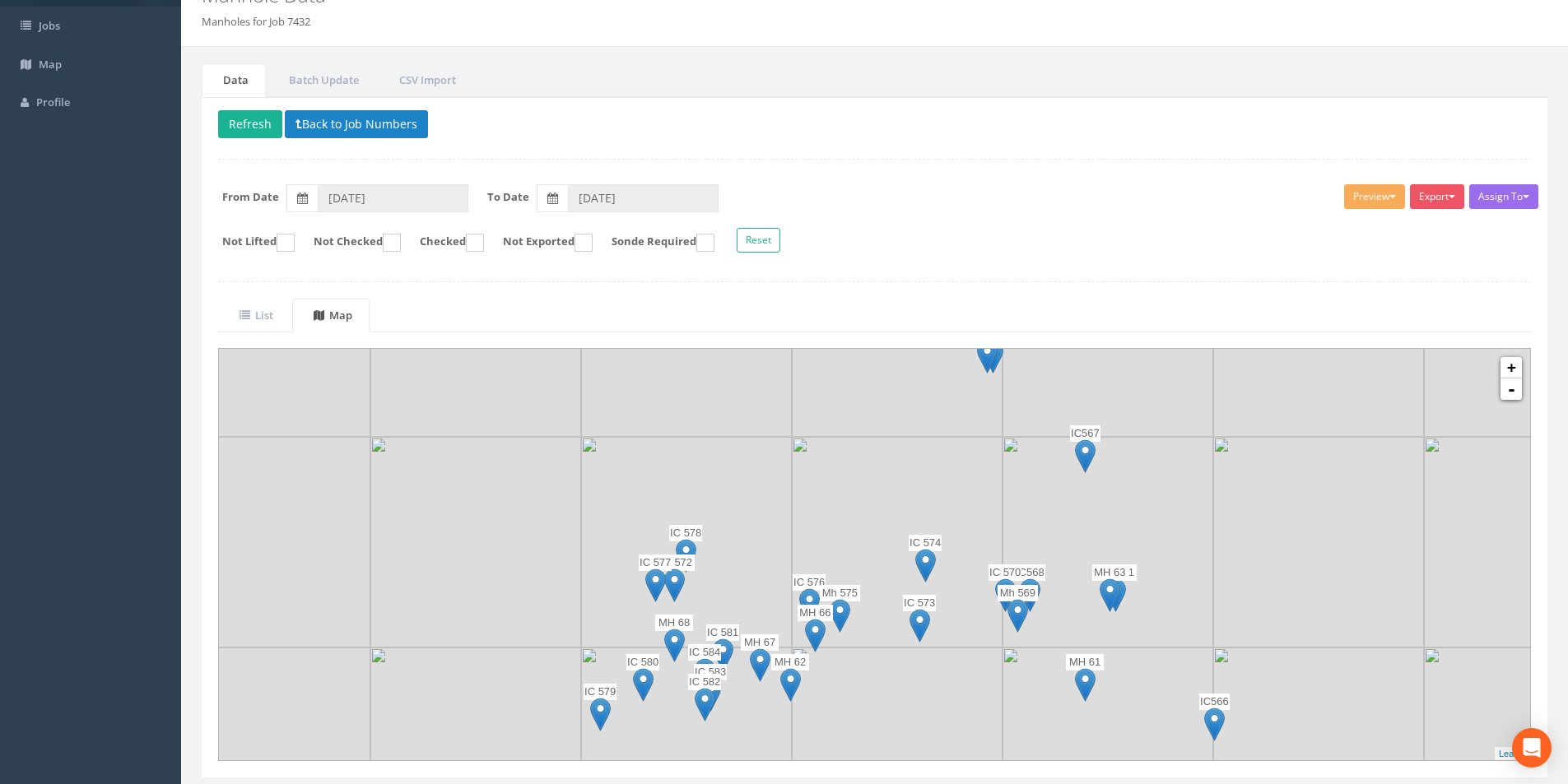
drag, startPoint x: 738, startPoint y: 457, endPoint x: 833, endPoint y: 599, distance: 170.8
click at [783, 599] on img at bounding box center [840, 616] width 21 height 33
click at [783, 679] on img at bounding box center [790, 684] width 21 height 33
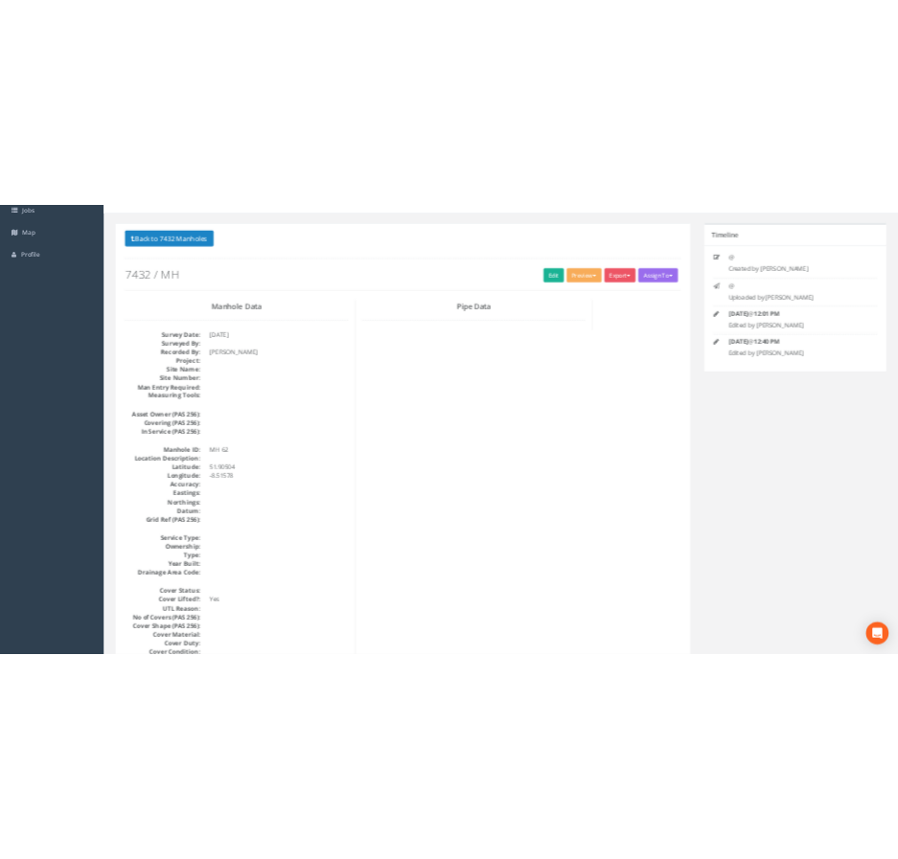
scroll to position [0, 0]
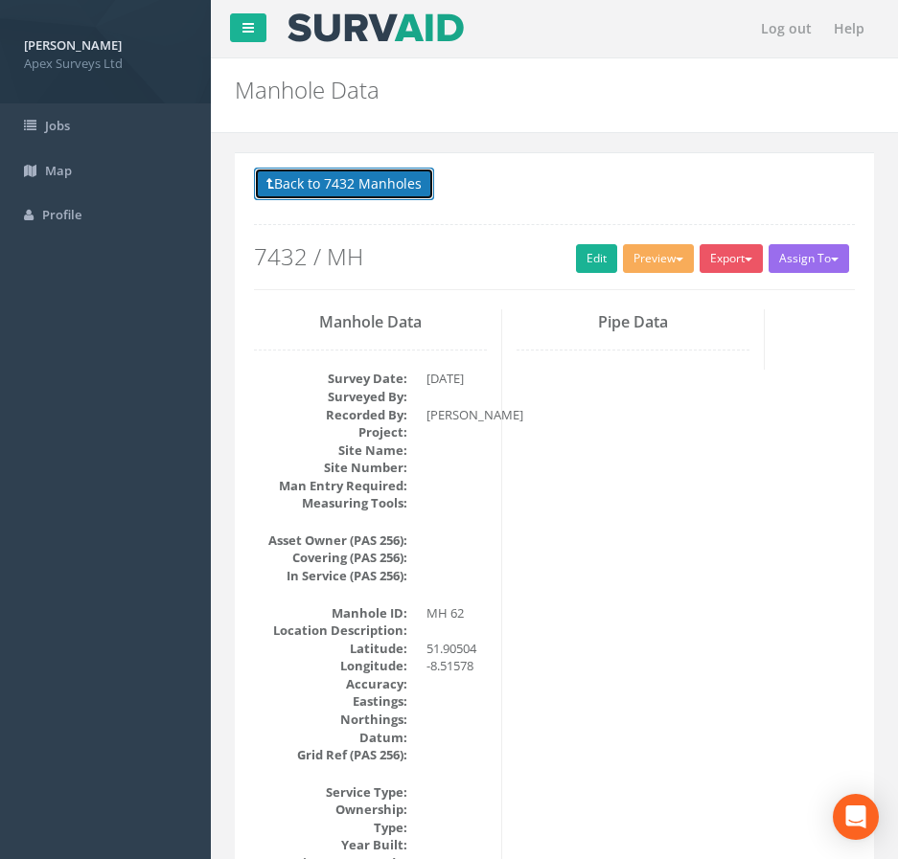
click at [325, 180] on button "Back to 7432 Manholes" at bounding box center [344, 184] width 180 height 33
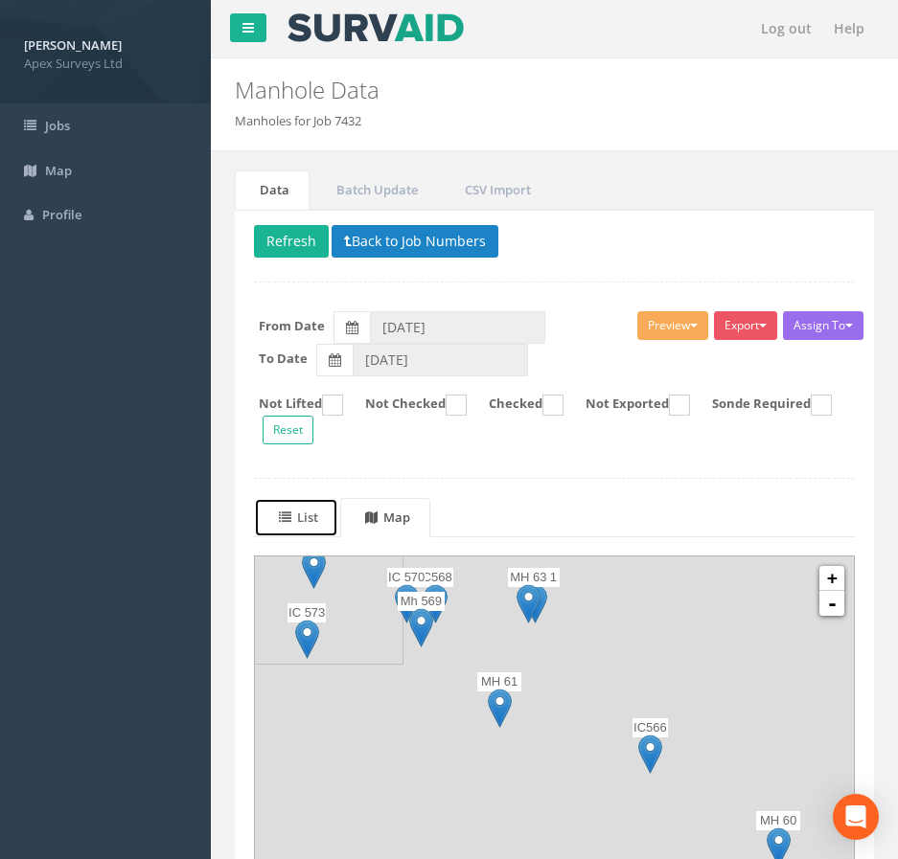
click at [314, 516] on uib-tab-heading "List" at bounding box center [298, 517] width 39 height 17
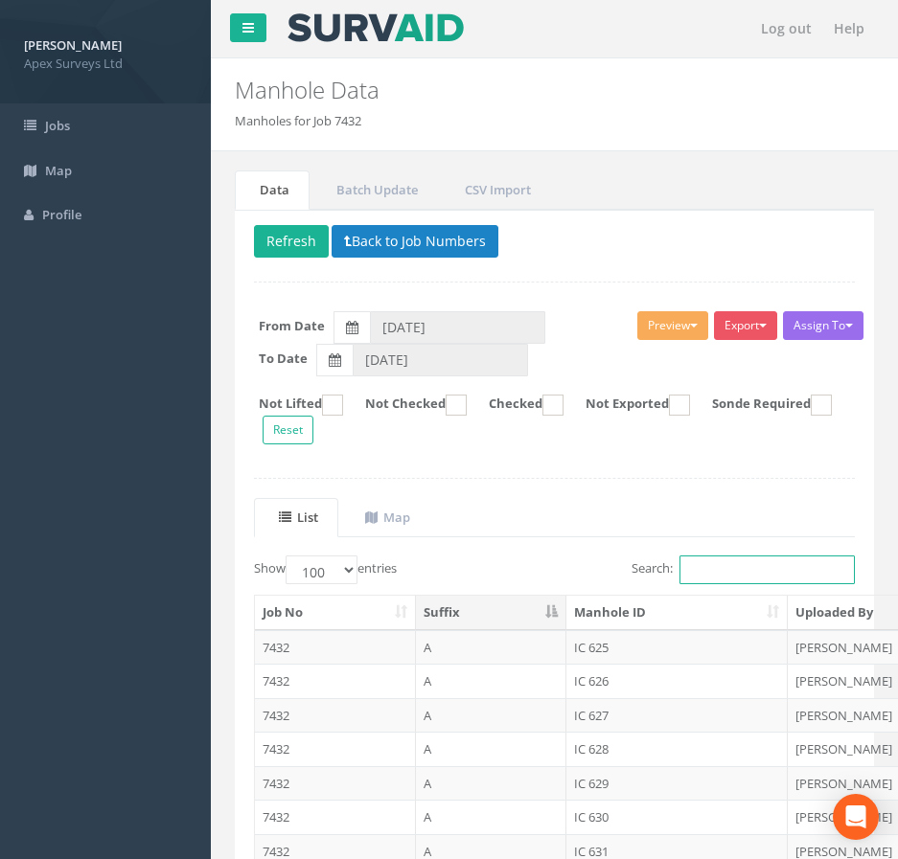
click at [762, 569] on input "Search:" at bounding box center [766, 570] width 175 height 29
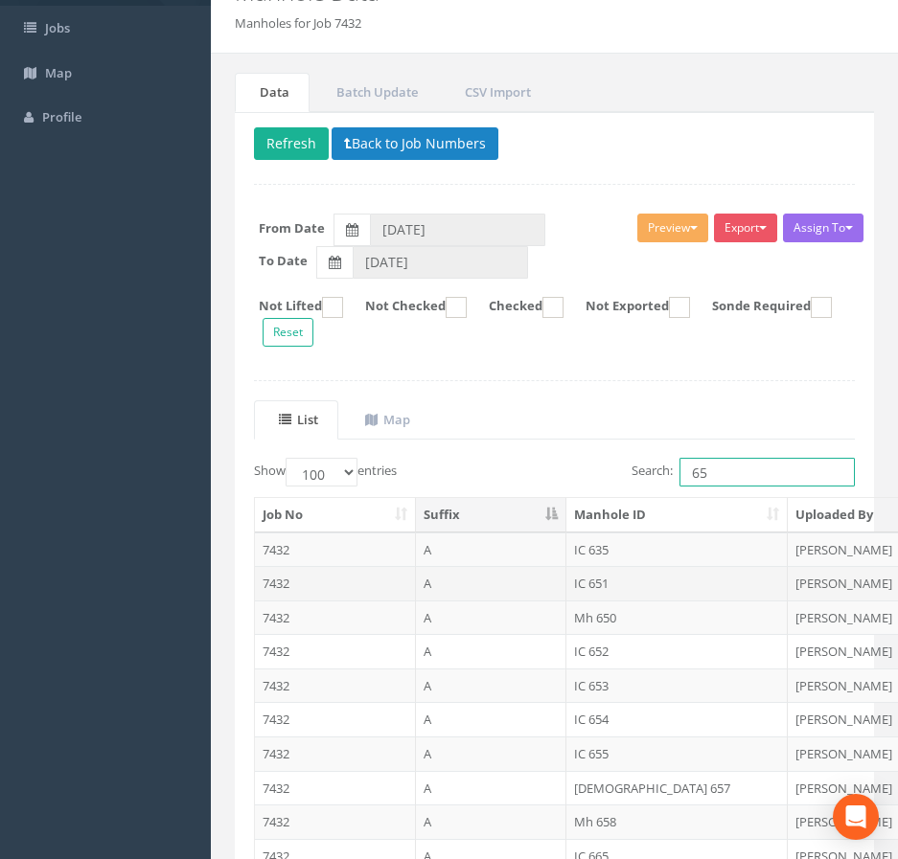
scroll to position [96, 0]
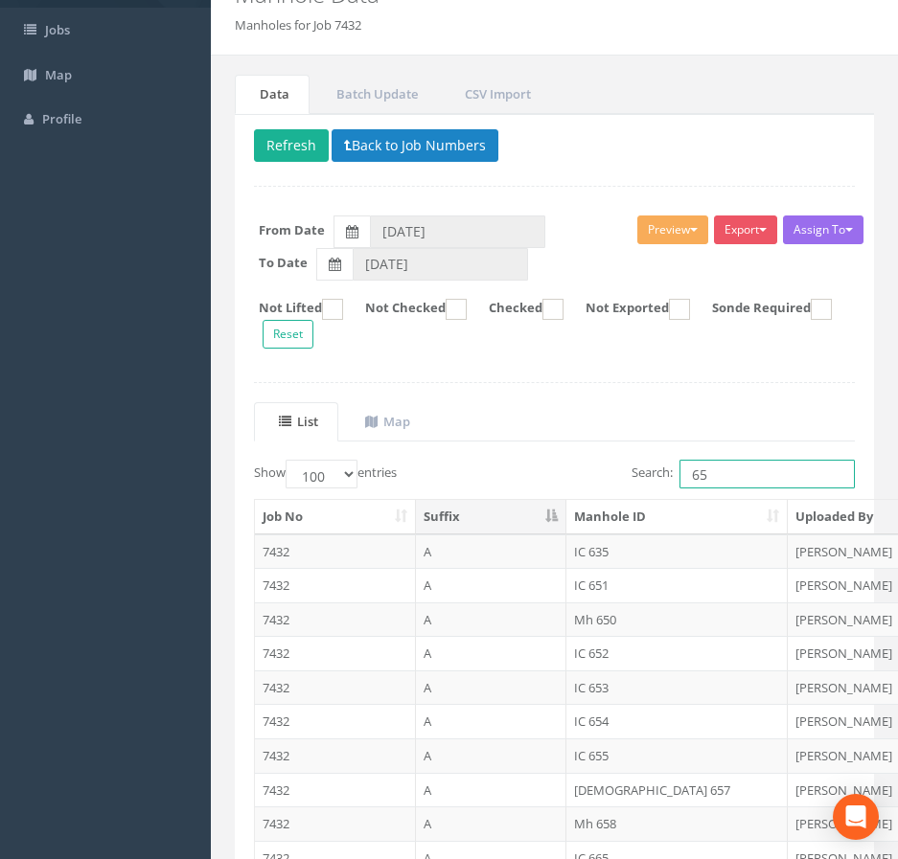
click at [686, 479] on input "65" at bounding box center [766, 474] width 175 height 29
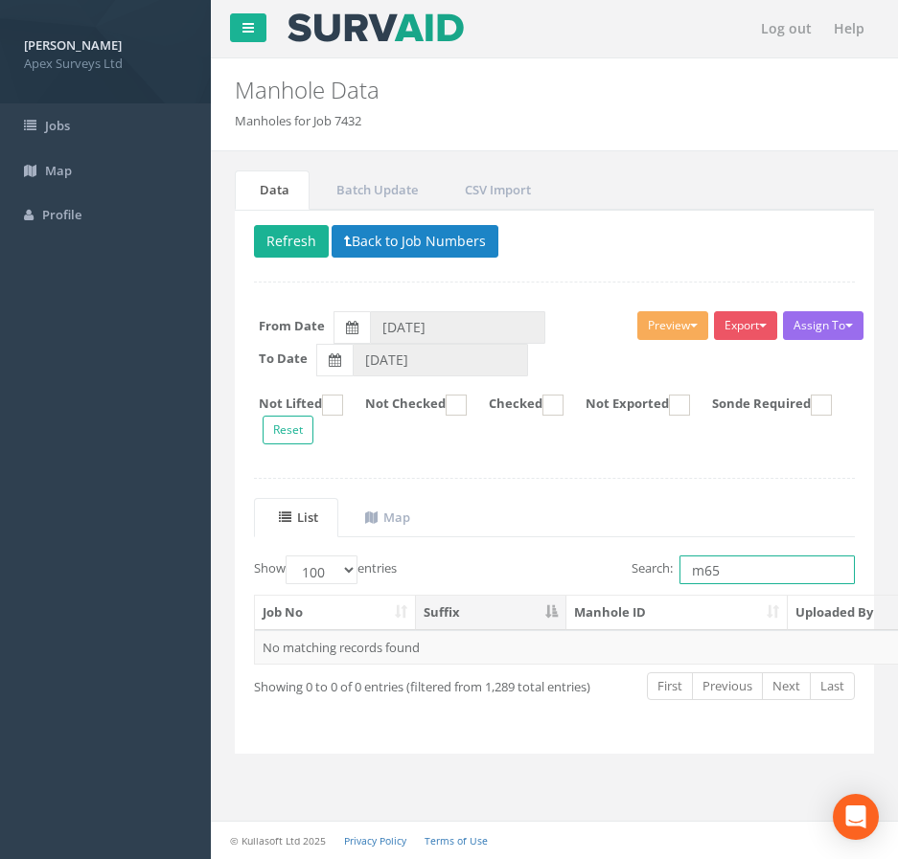
scroll to position [0, 0]
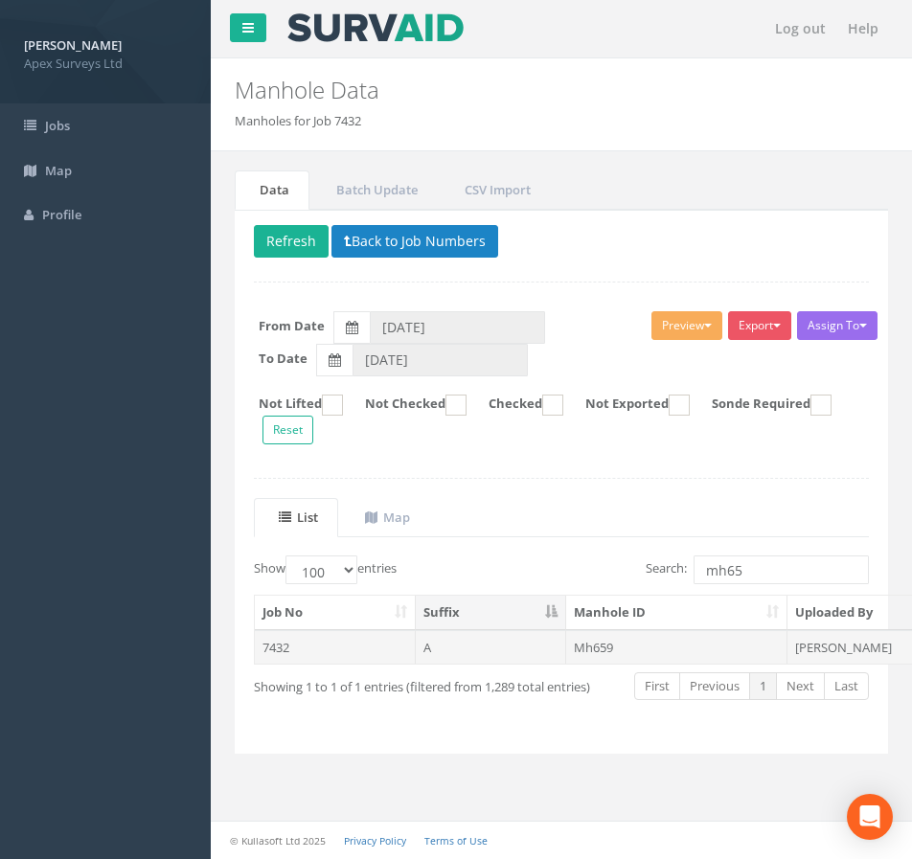
click at [631, 651] on td "Mh659" at bounding box center [677, 647] width 222 height 34
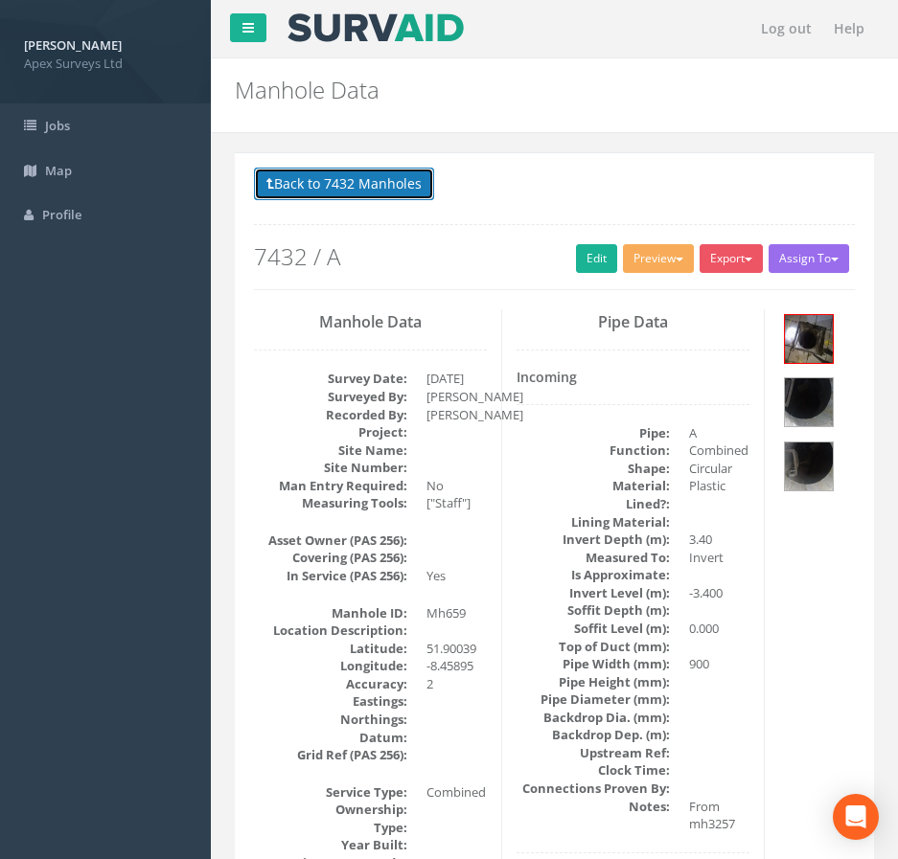
click at [297, 192] on button "Back to 7432 Manholes" at bounding box center [344, 184] width 180 height 33
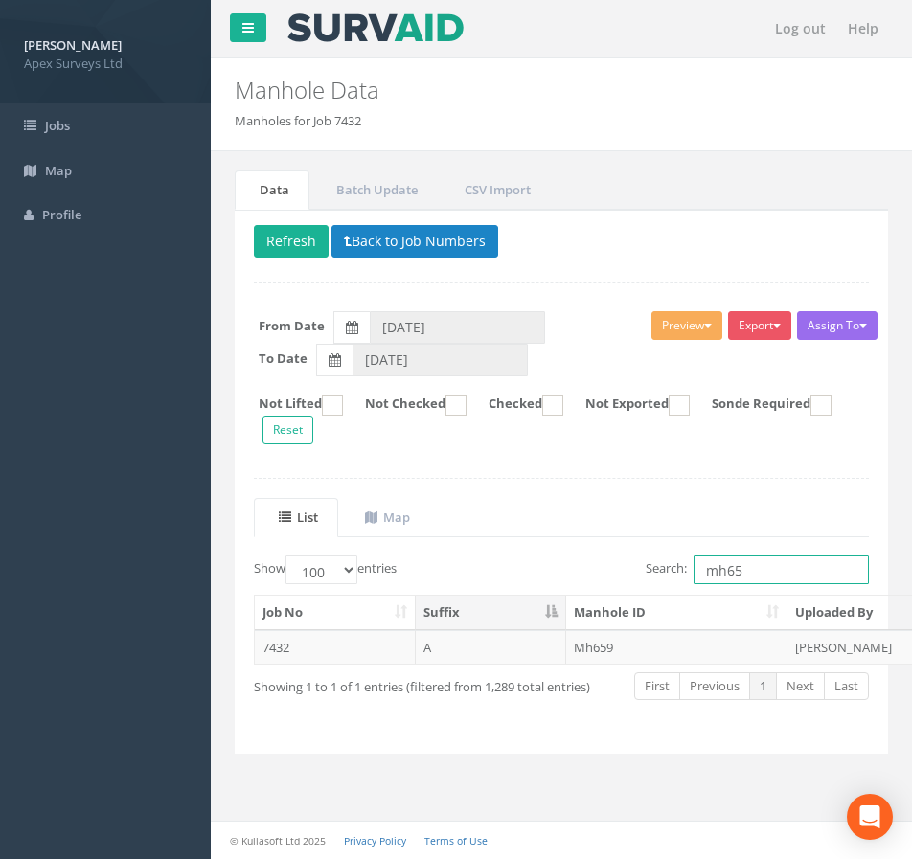
drag, startPoint x: 724, startPoint y: 572, endPoint x: 703, endPoint y: 575, distance: 21.3
click at [703, 575] on input "mh65" at bounding box center [781, 570] width 175 height 29
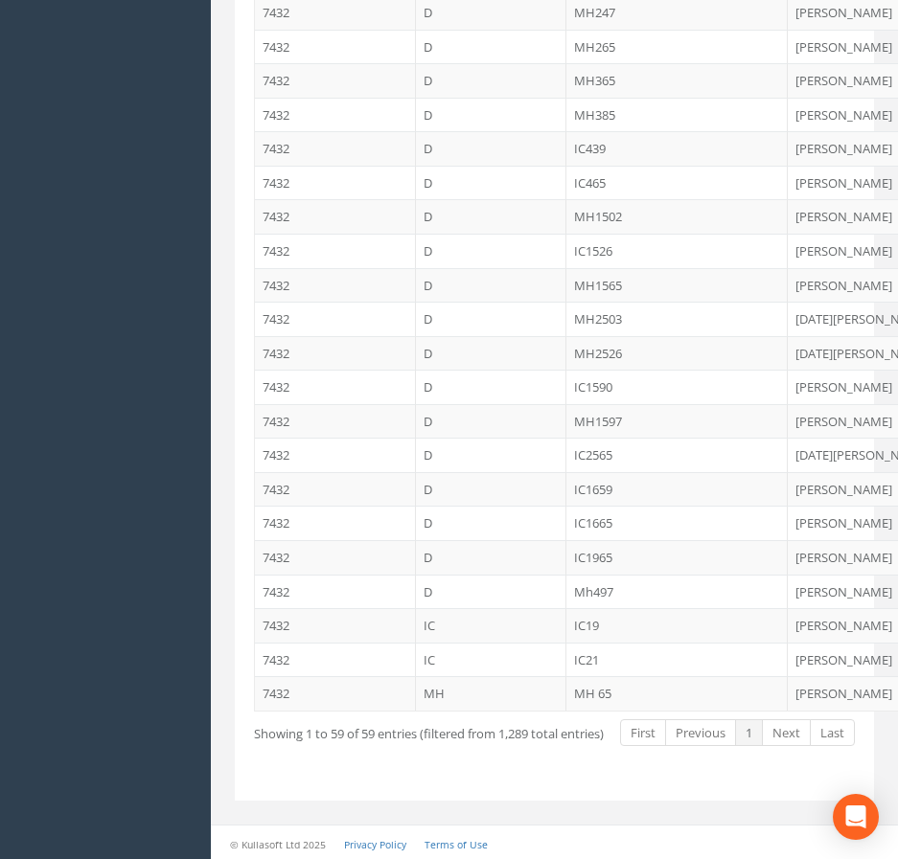
scroll to position [1934, 0]
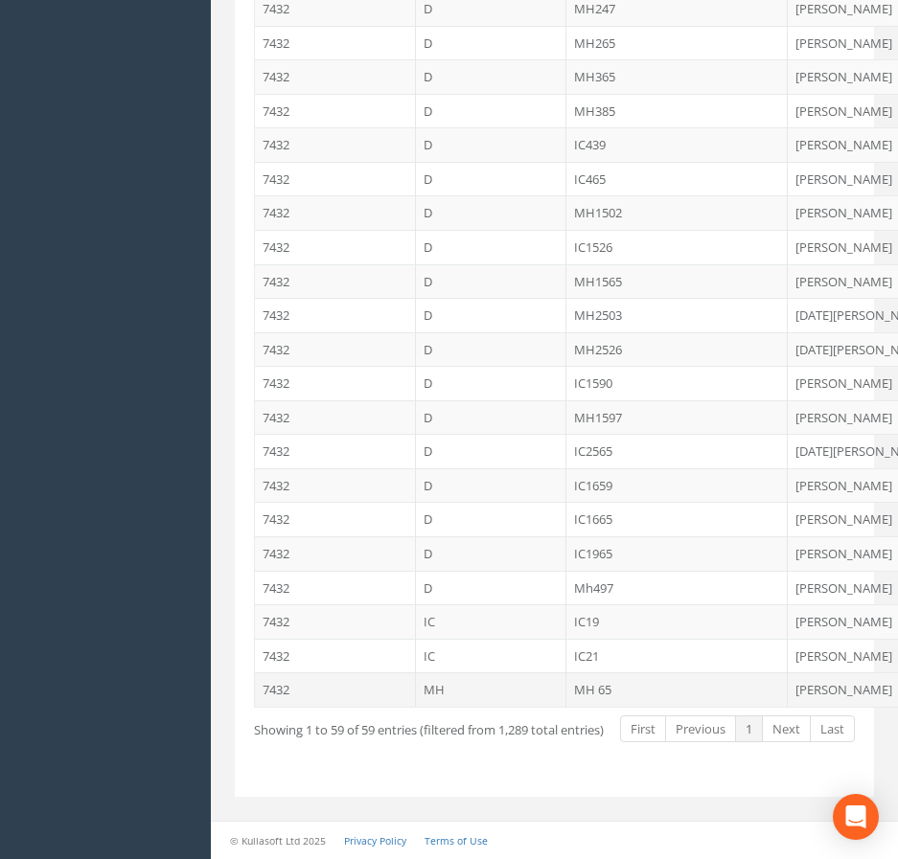
type input "65"
click at [629, 693] on td "MH 65" at bounding box center [677, 690] width 222 height 34
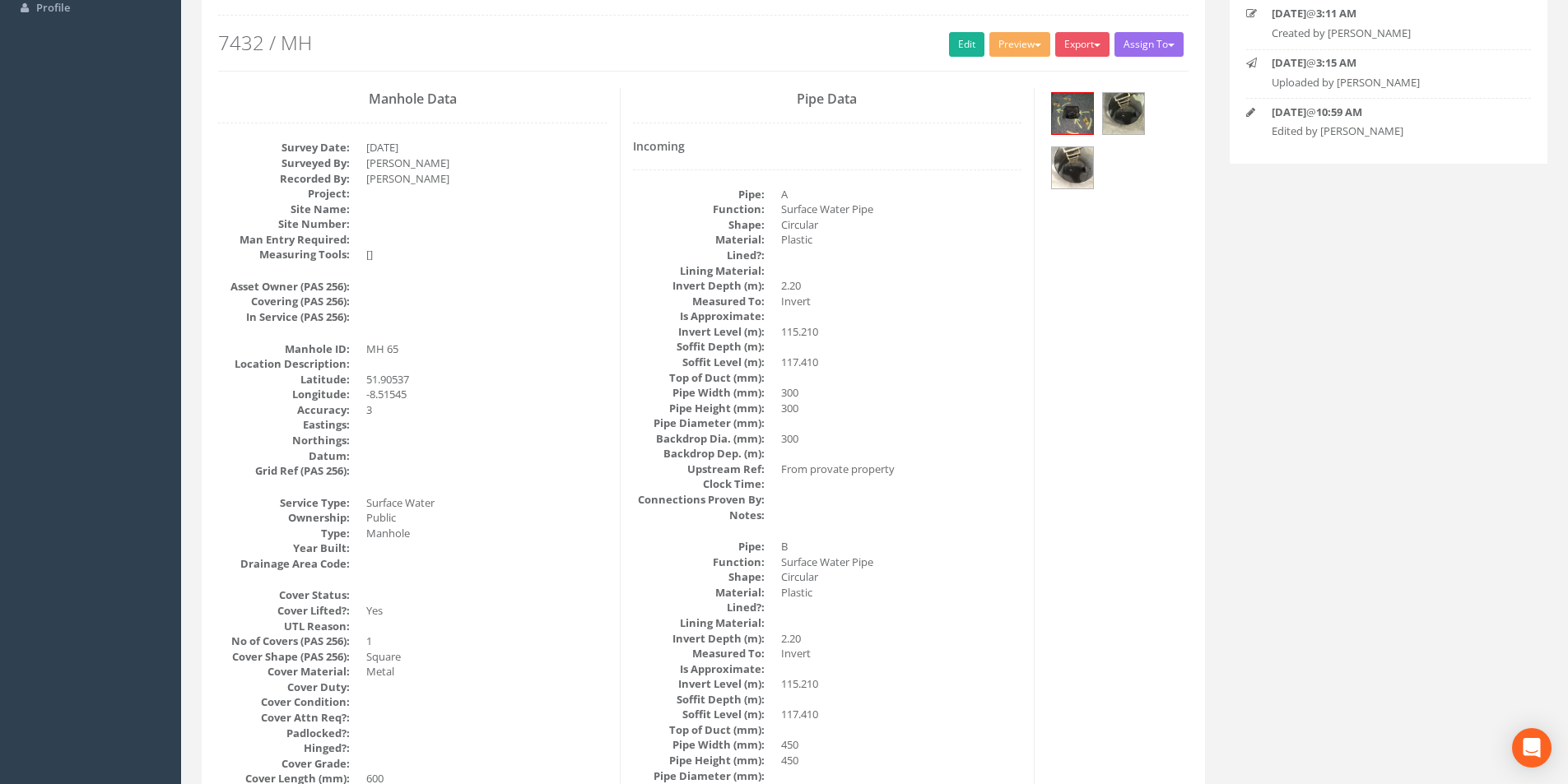
scroll to position [82, 0]
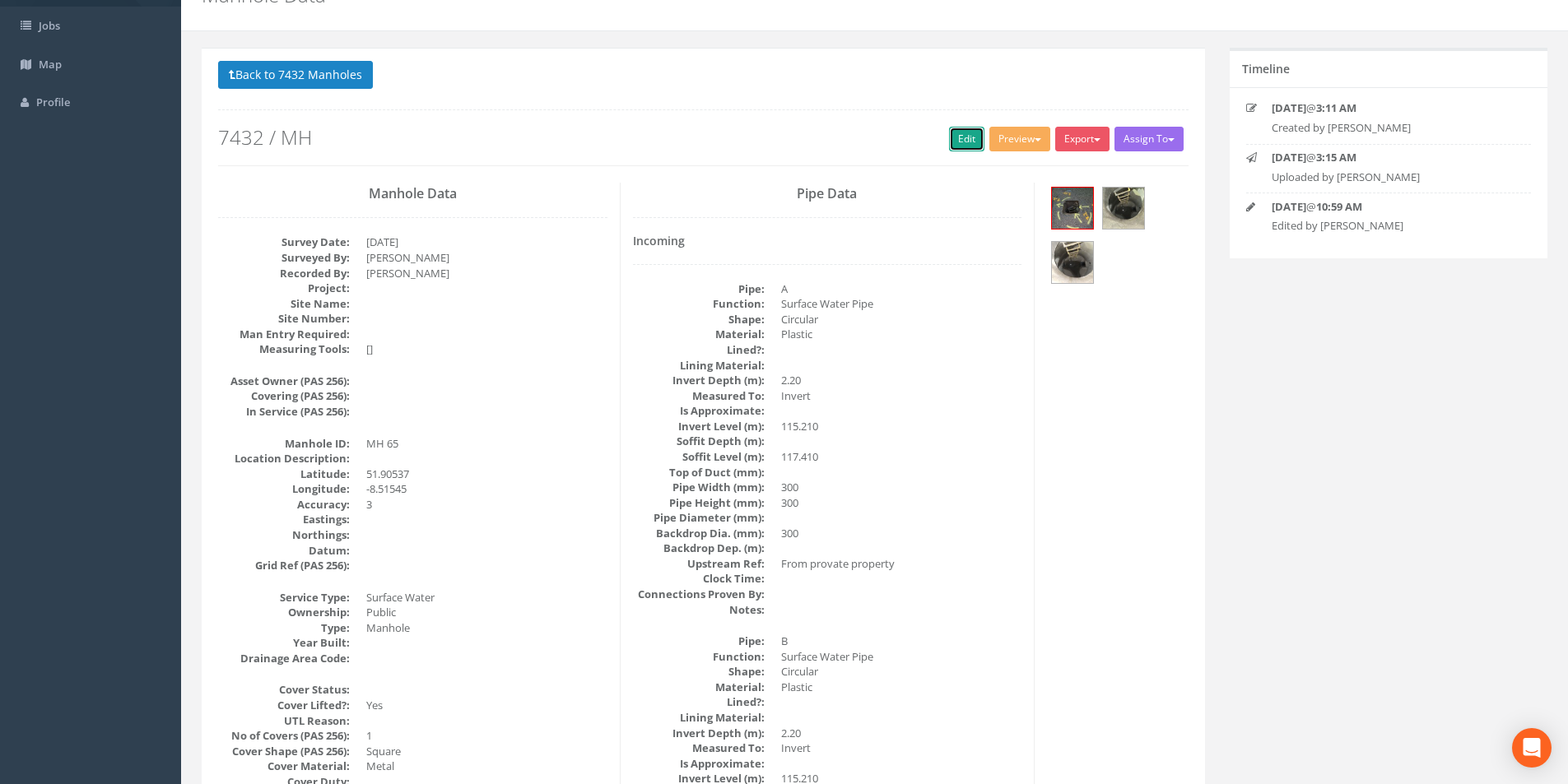
click at [783, 143] on link "Edit" at bounding box center [967, 139] width 35 height 25
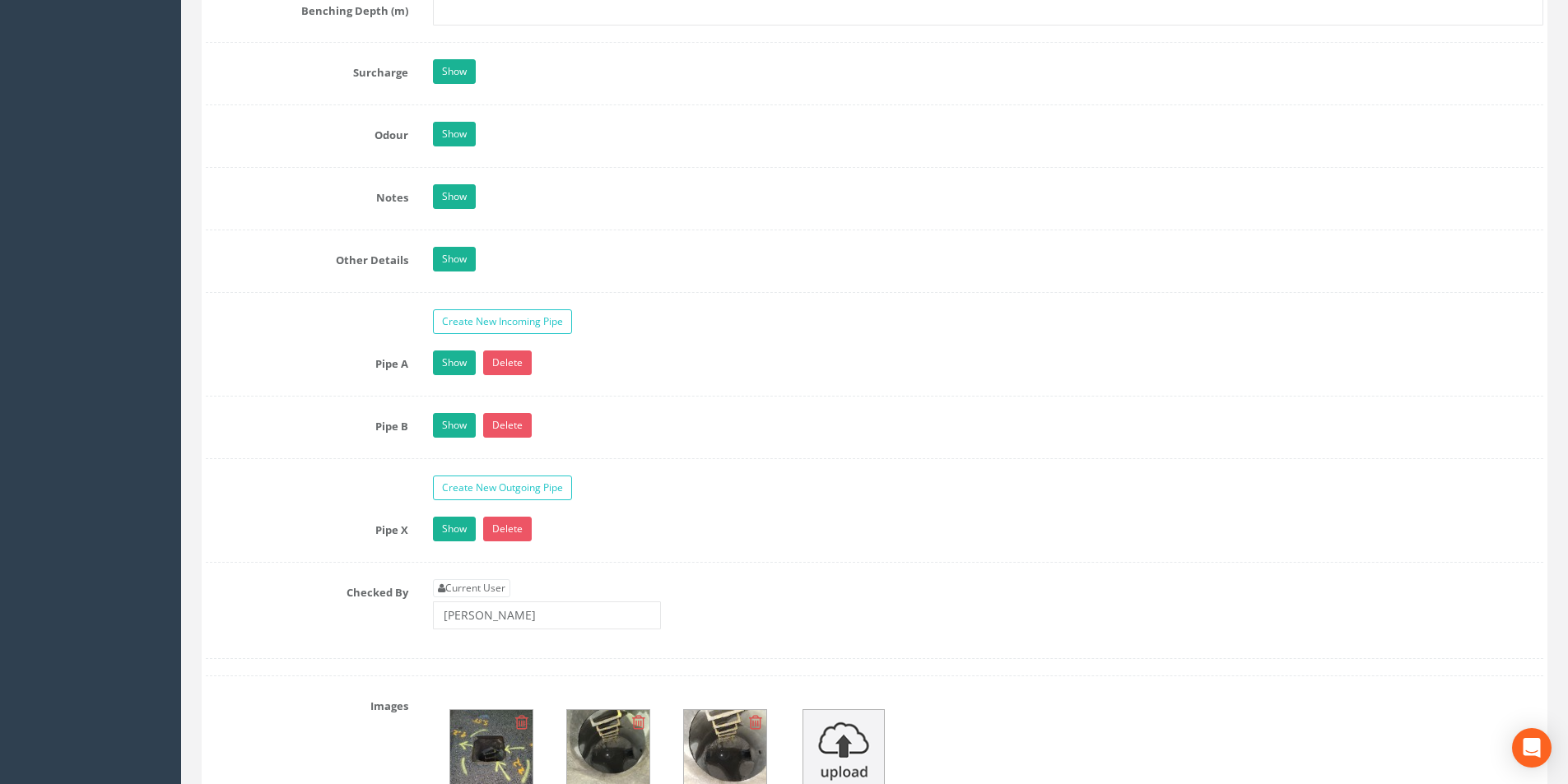
scroll to position [2386, 0]
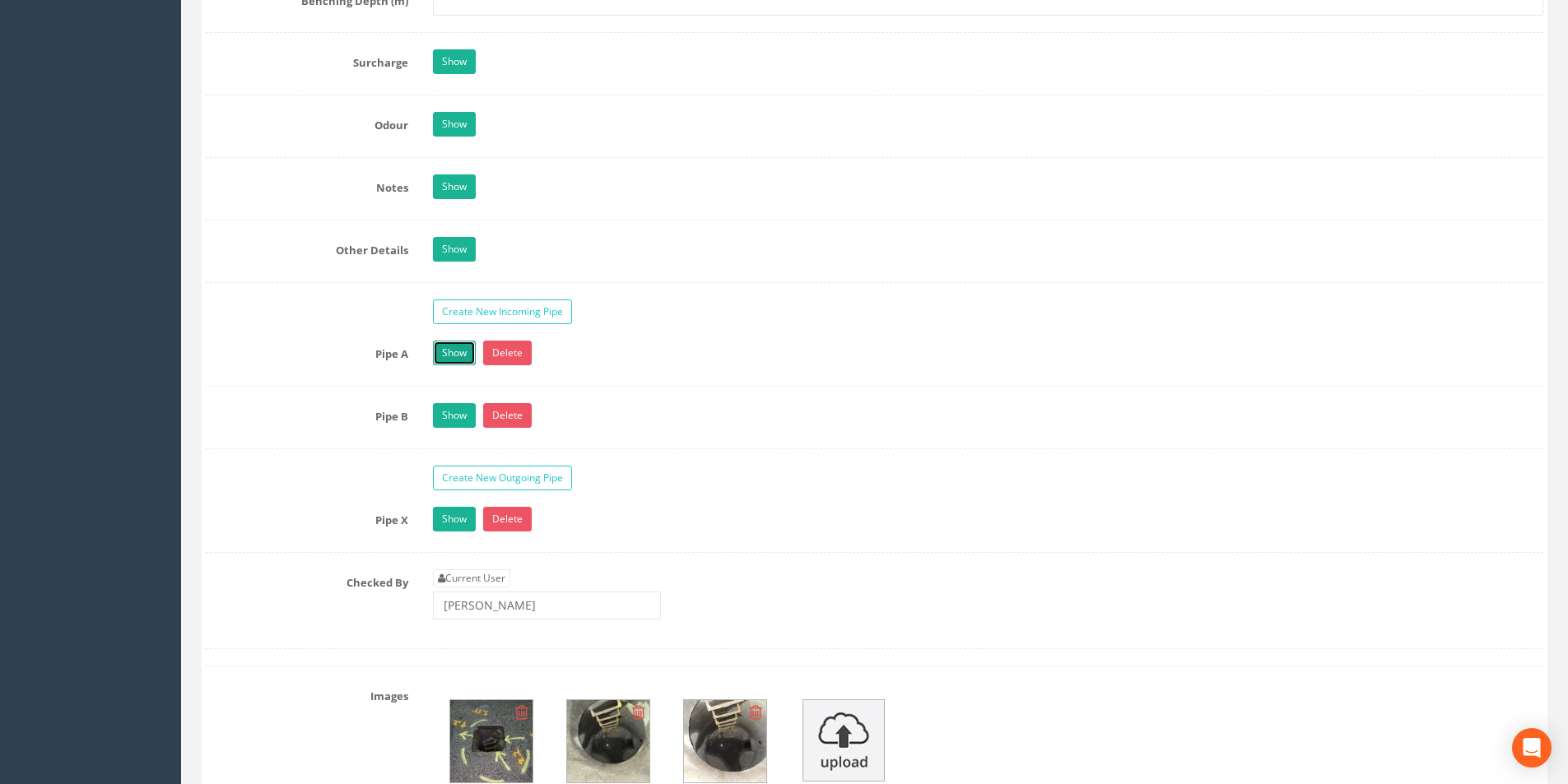
click at [455, 350] on link "Show" at bounding box center [455, 353] width 43 height 25
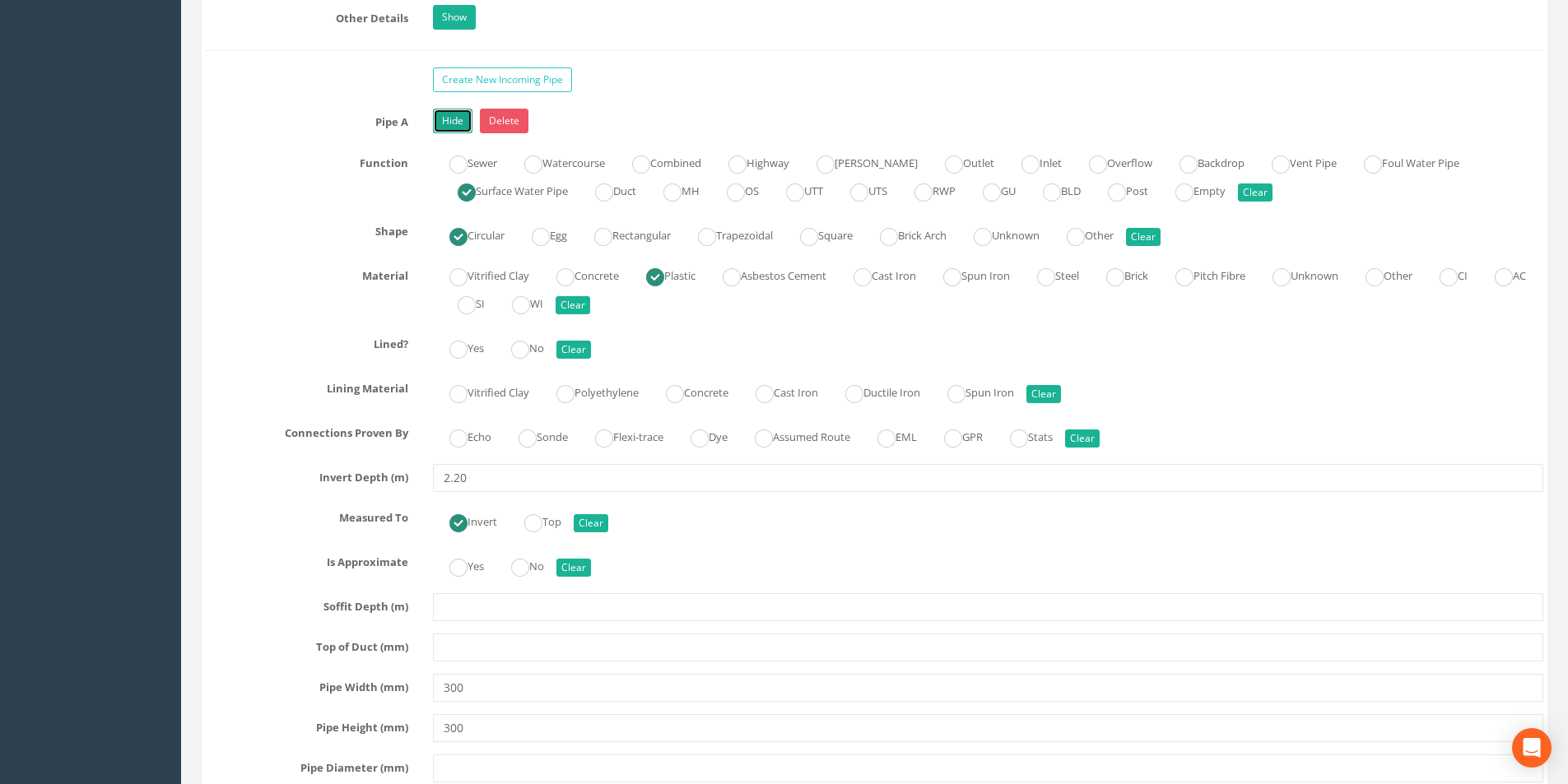
scroll to position [2550, 0]
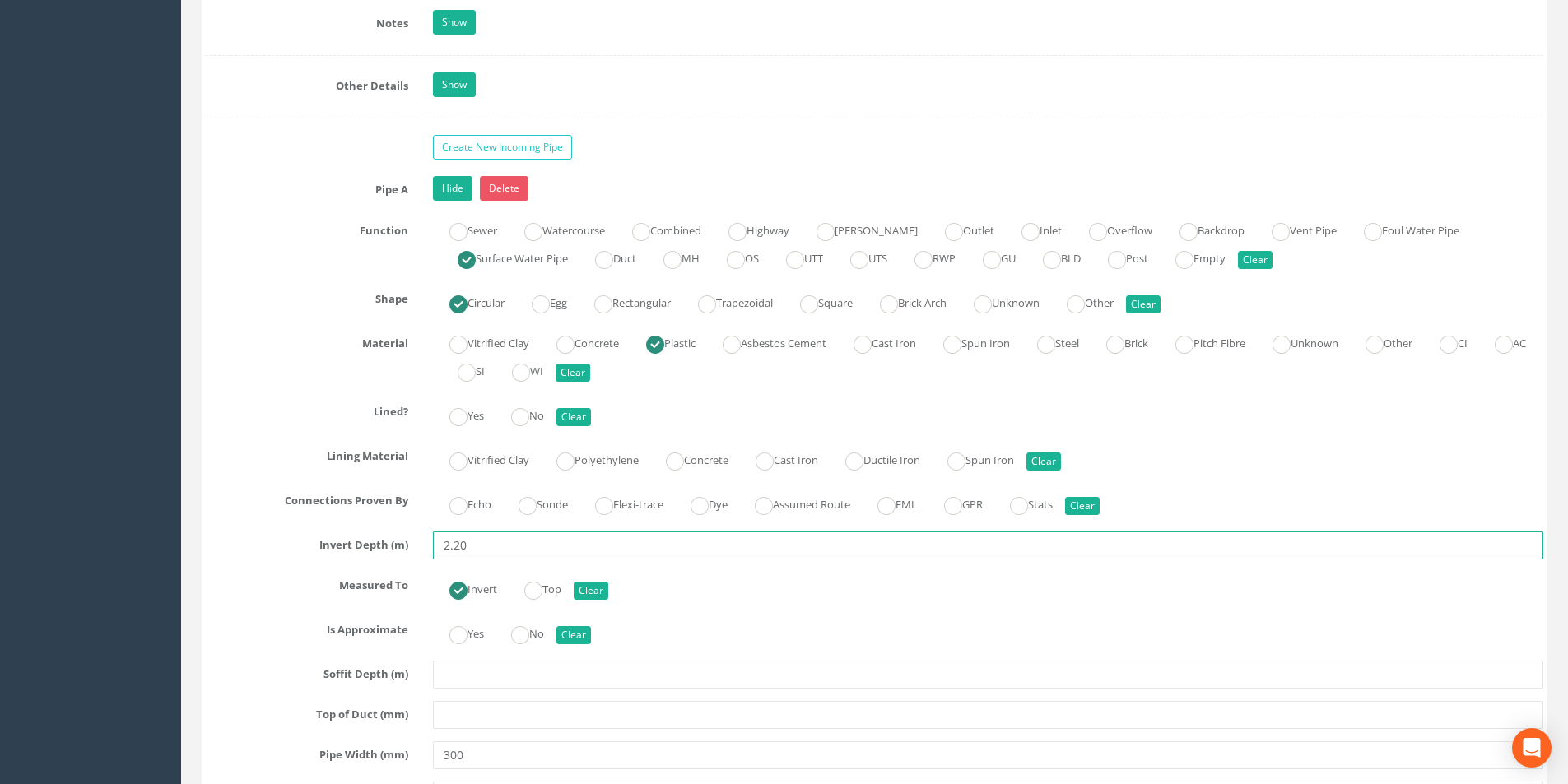
click at [503, 557] on input "2.20" at bounding box center [988, 545] width 1111 height 28
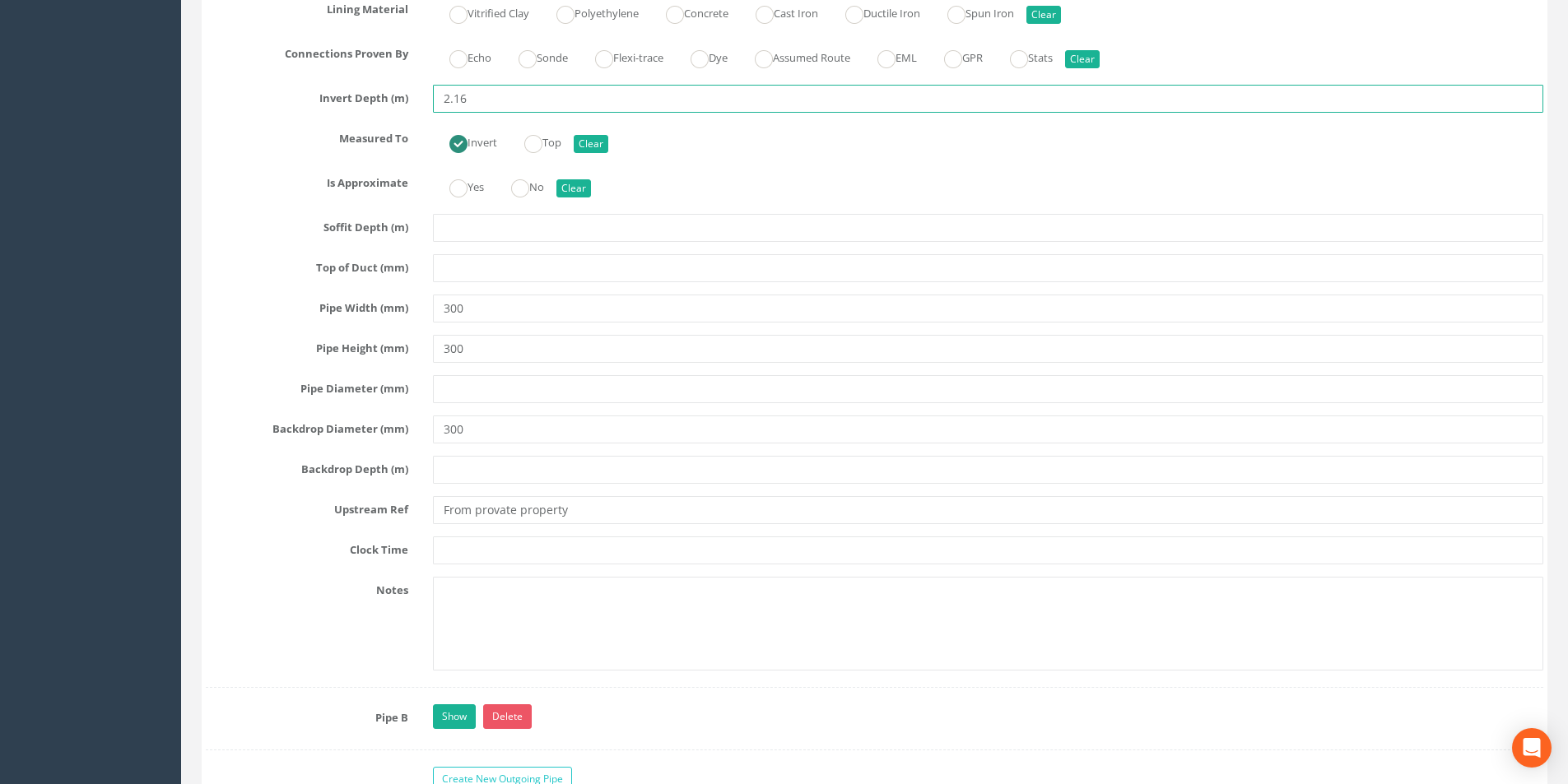
scroll to position [3455, 0]
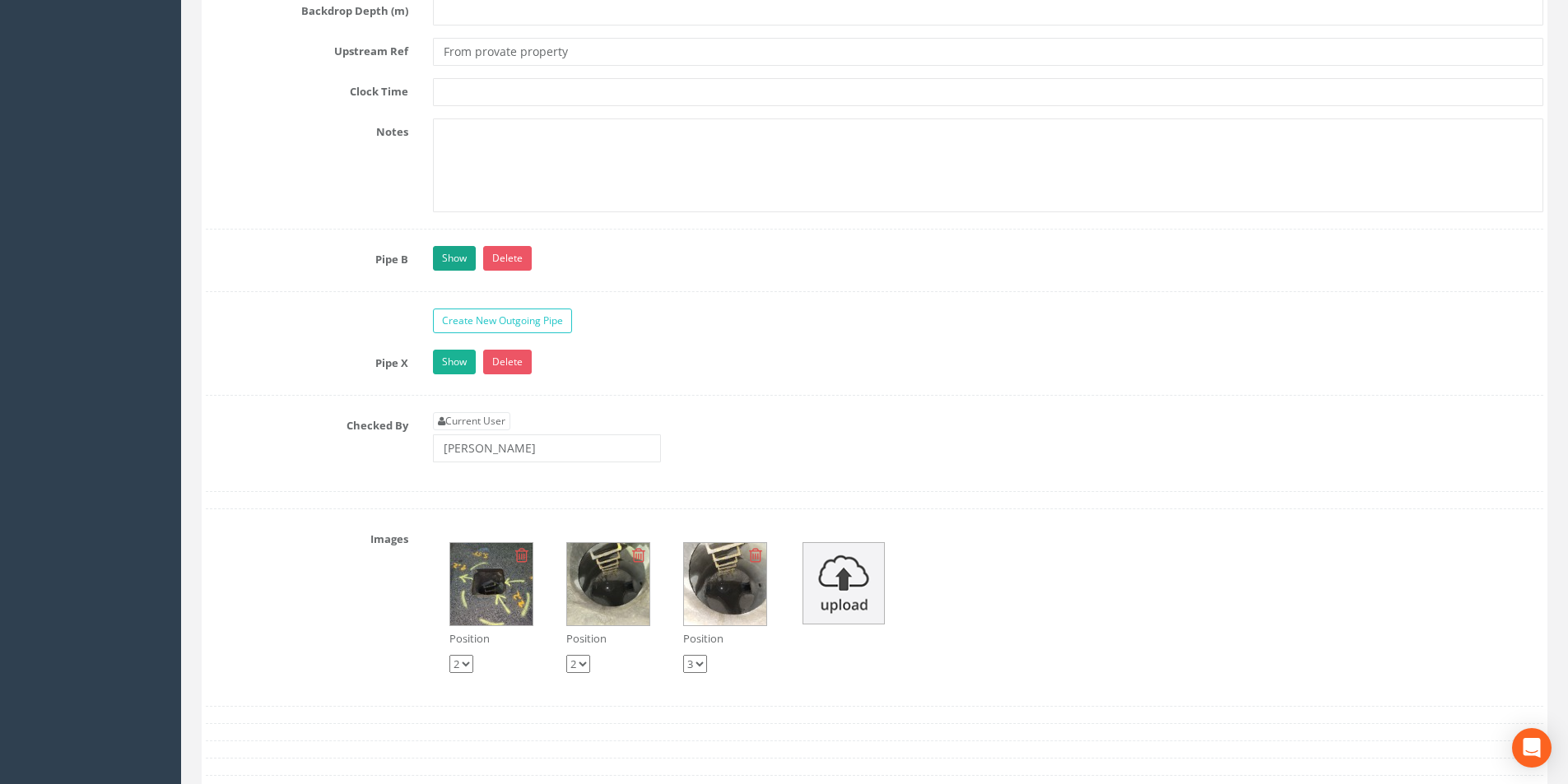
type input "2.16"
click at [458, 260] on link "Show" at bounding box center [455, 258] width 43 height 25
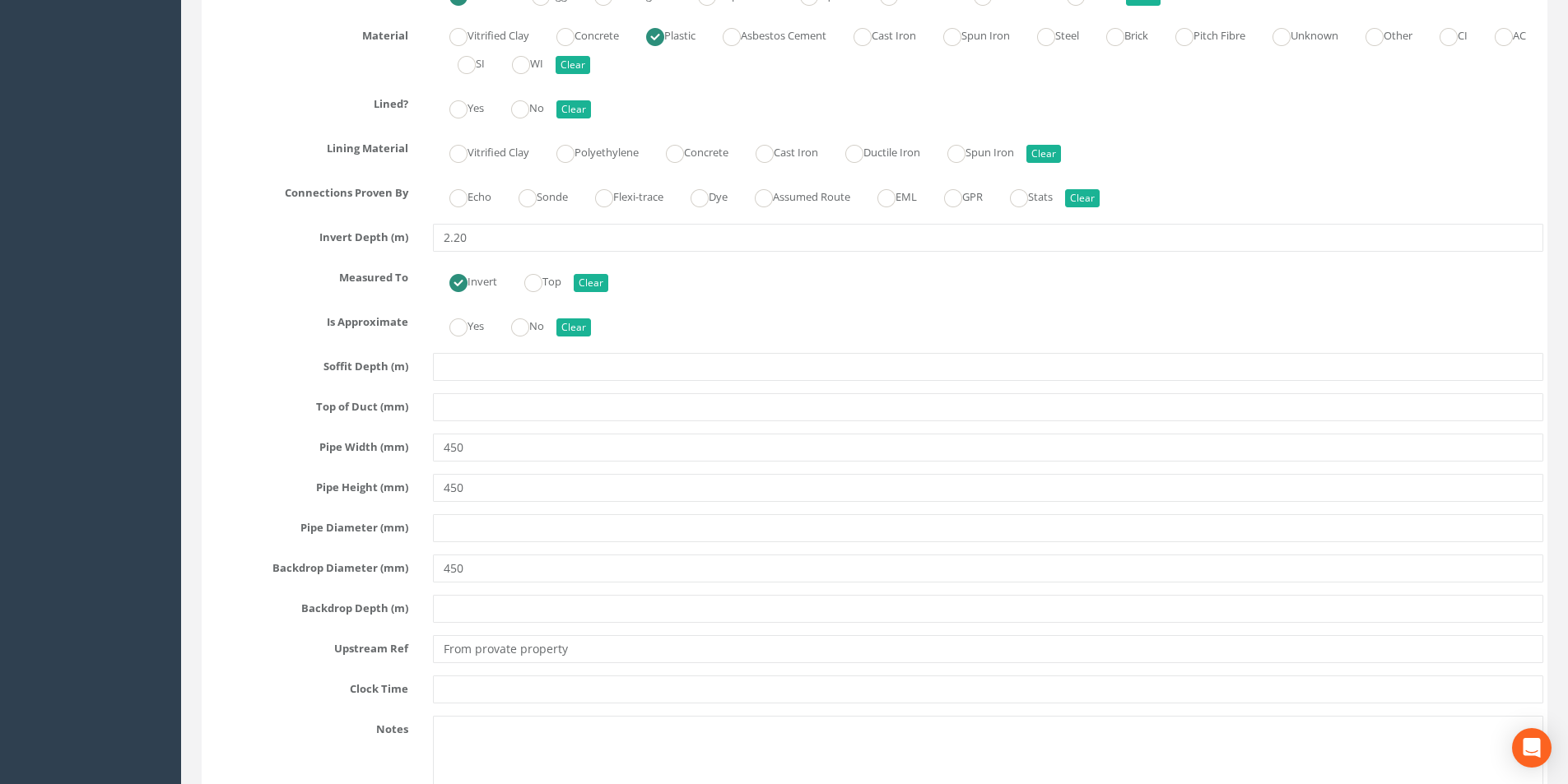
scroll to position [3867, 0]
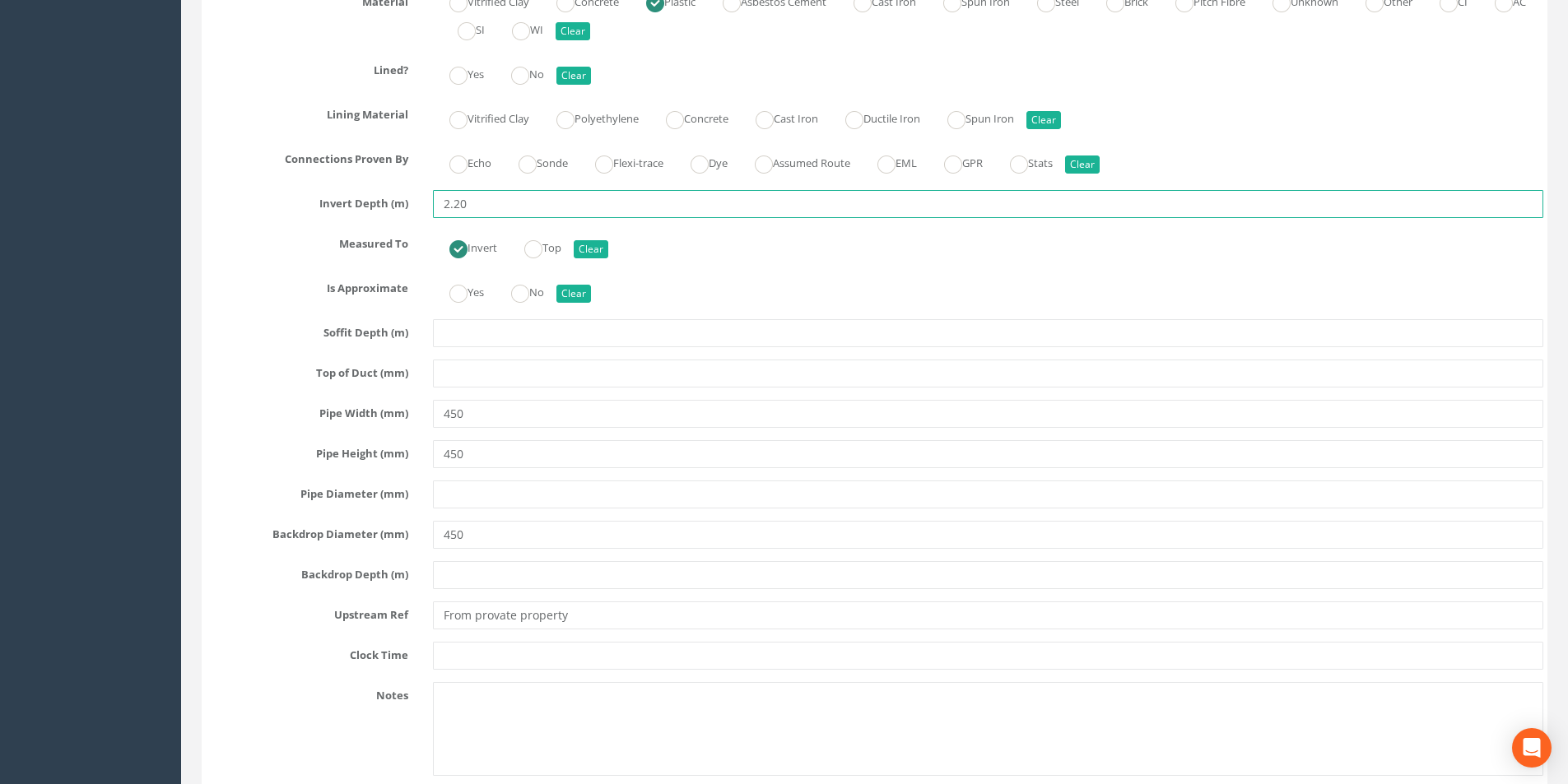
click at [472, 208] on input "2.20" at bounding box center [988, 204] width 1111 height 28
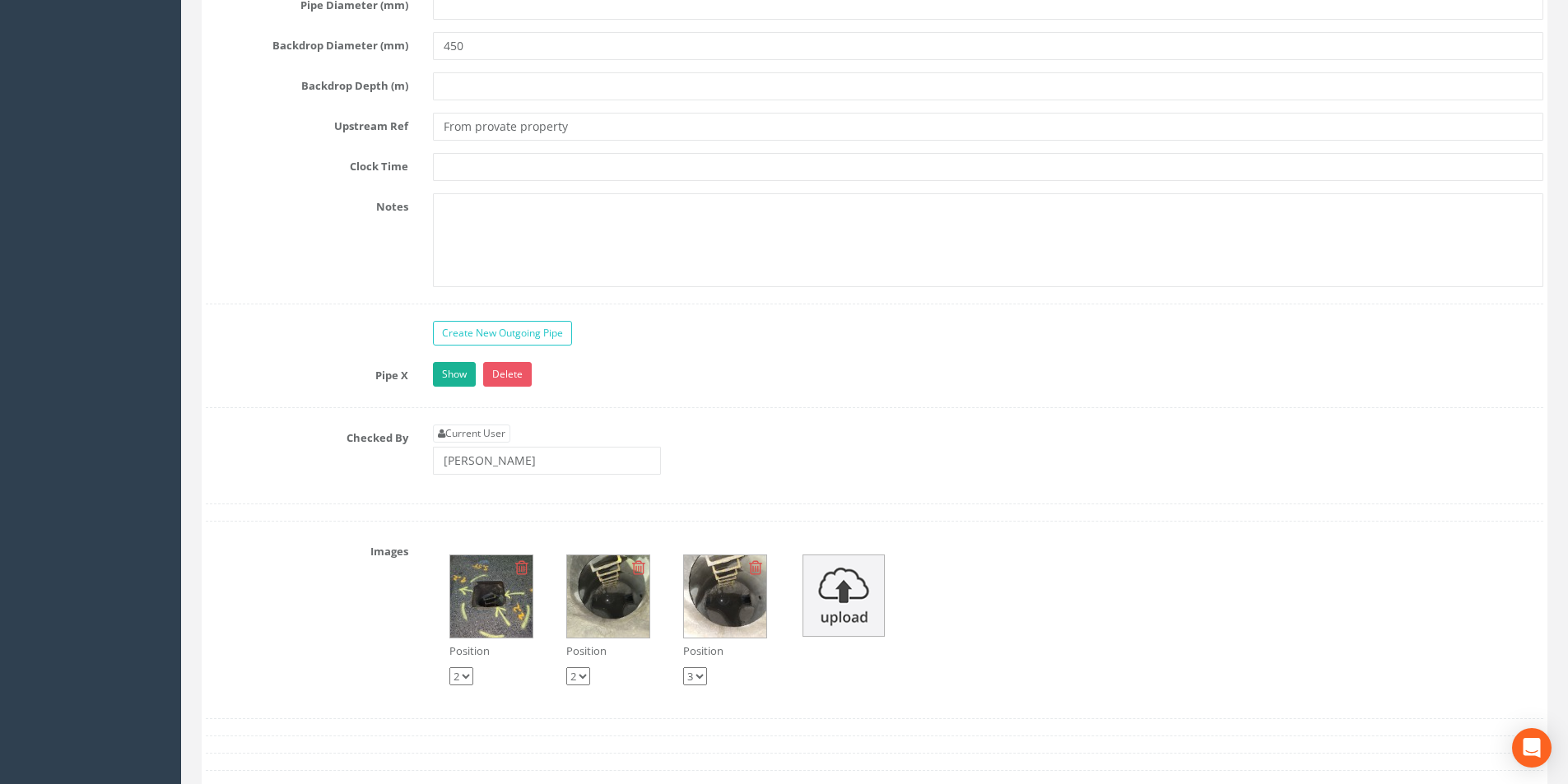
scroll to position [4361, 0]
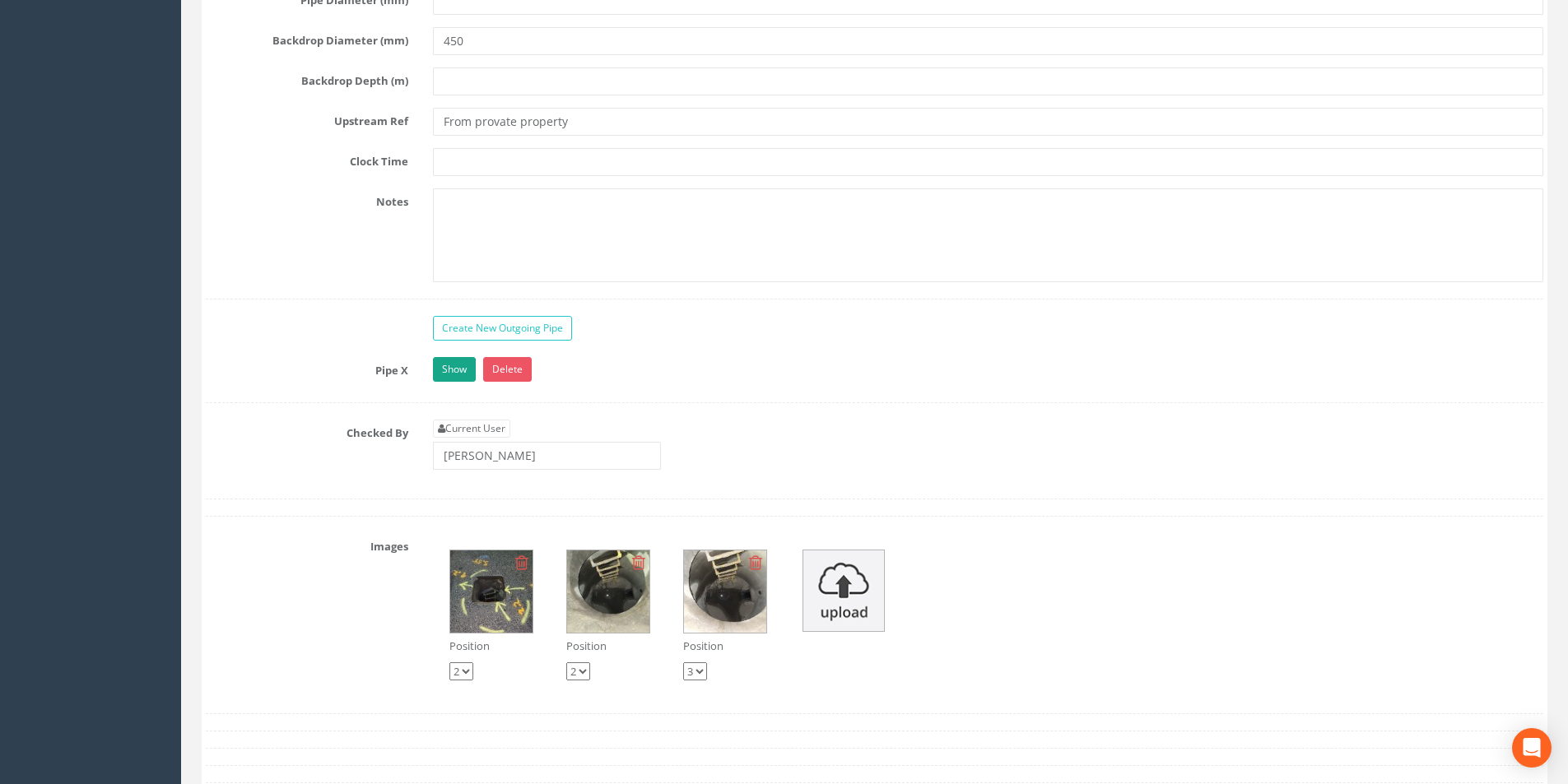
type input "2.16"
click at [455, 368] on link "Show" at bounding box center [455, 369] width 43 height 25
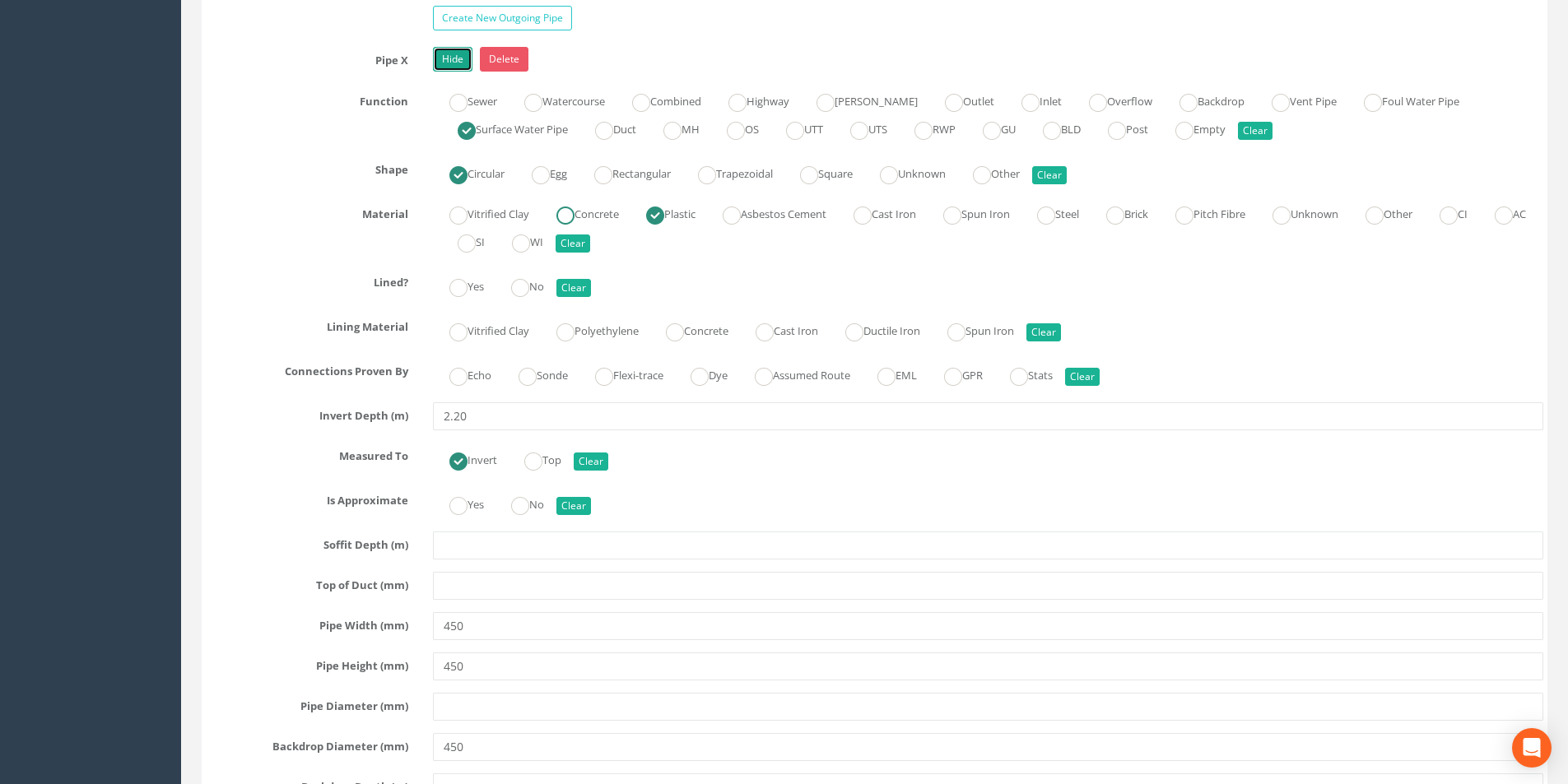
scroll to position [4772, 0]
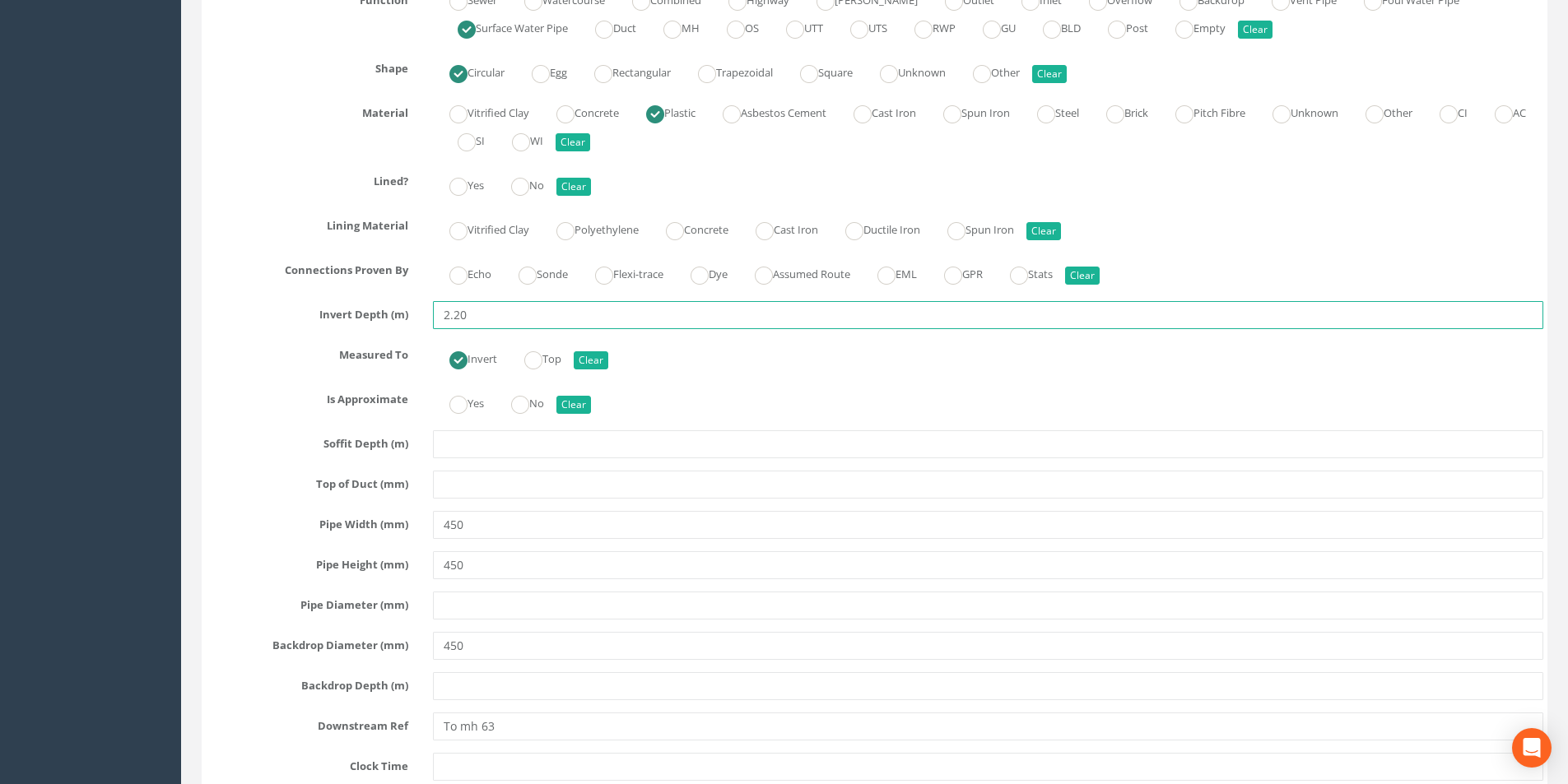
click at [504, 315] on input "2.20" at bounding box center [988, 315] width 1111 height 28
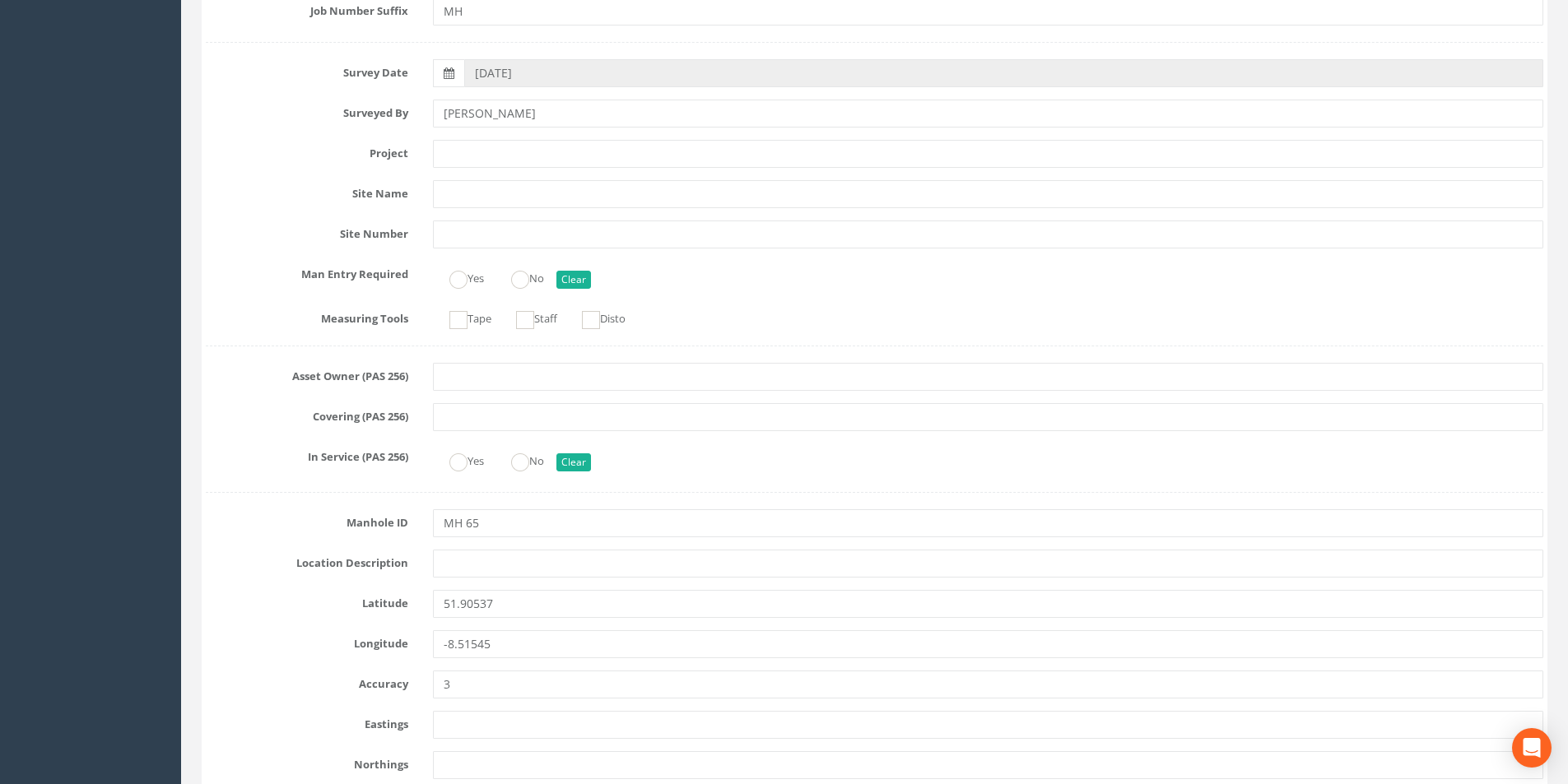
scroll to position [0, 0]
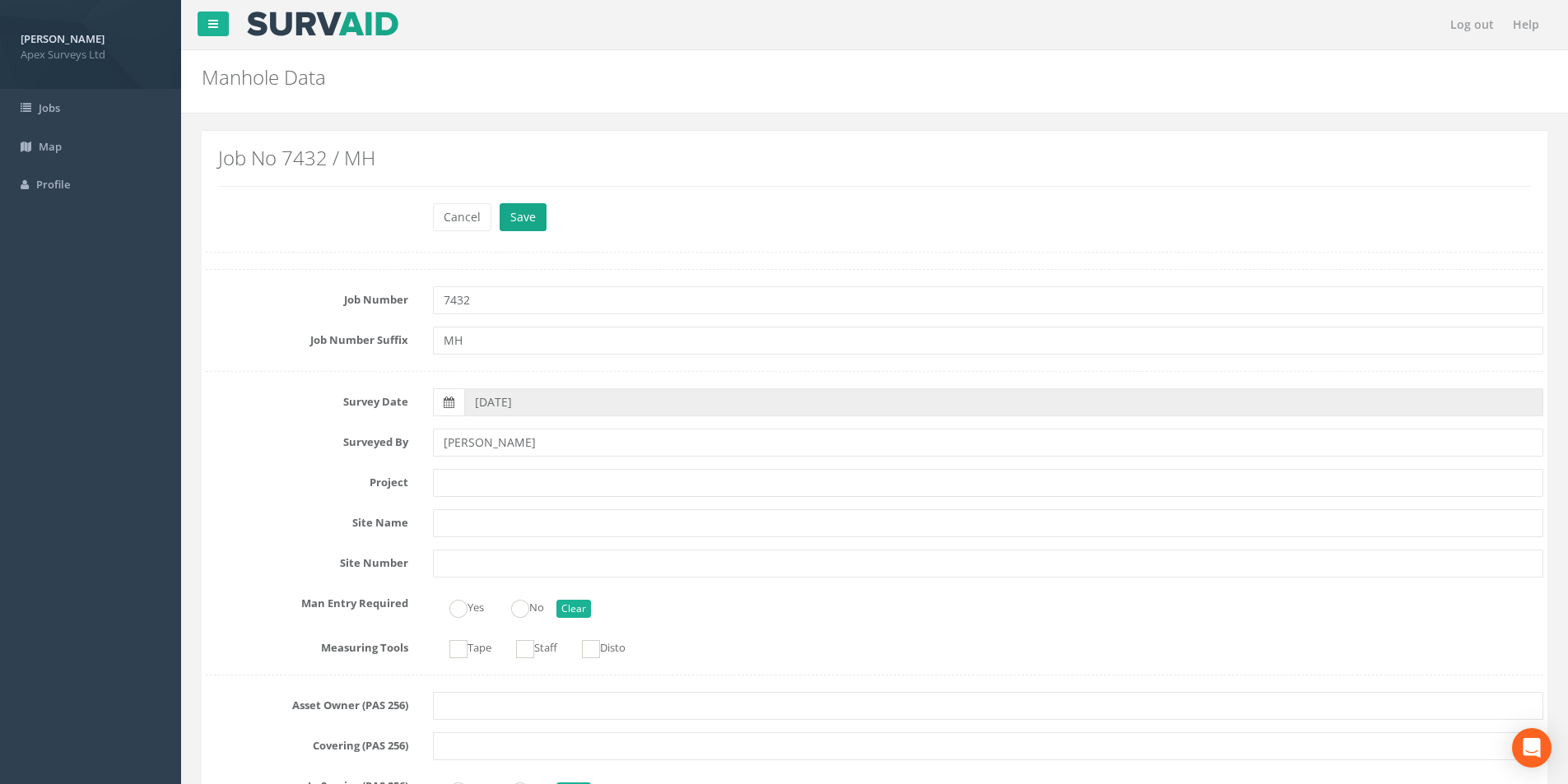
type input "2.16"
click at [526, 220] on button "Save" at bounding box center [523, 217] width 47 height 28
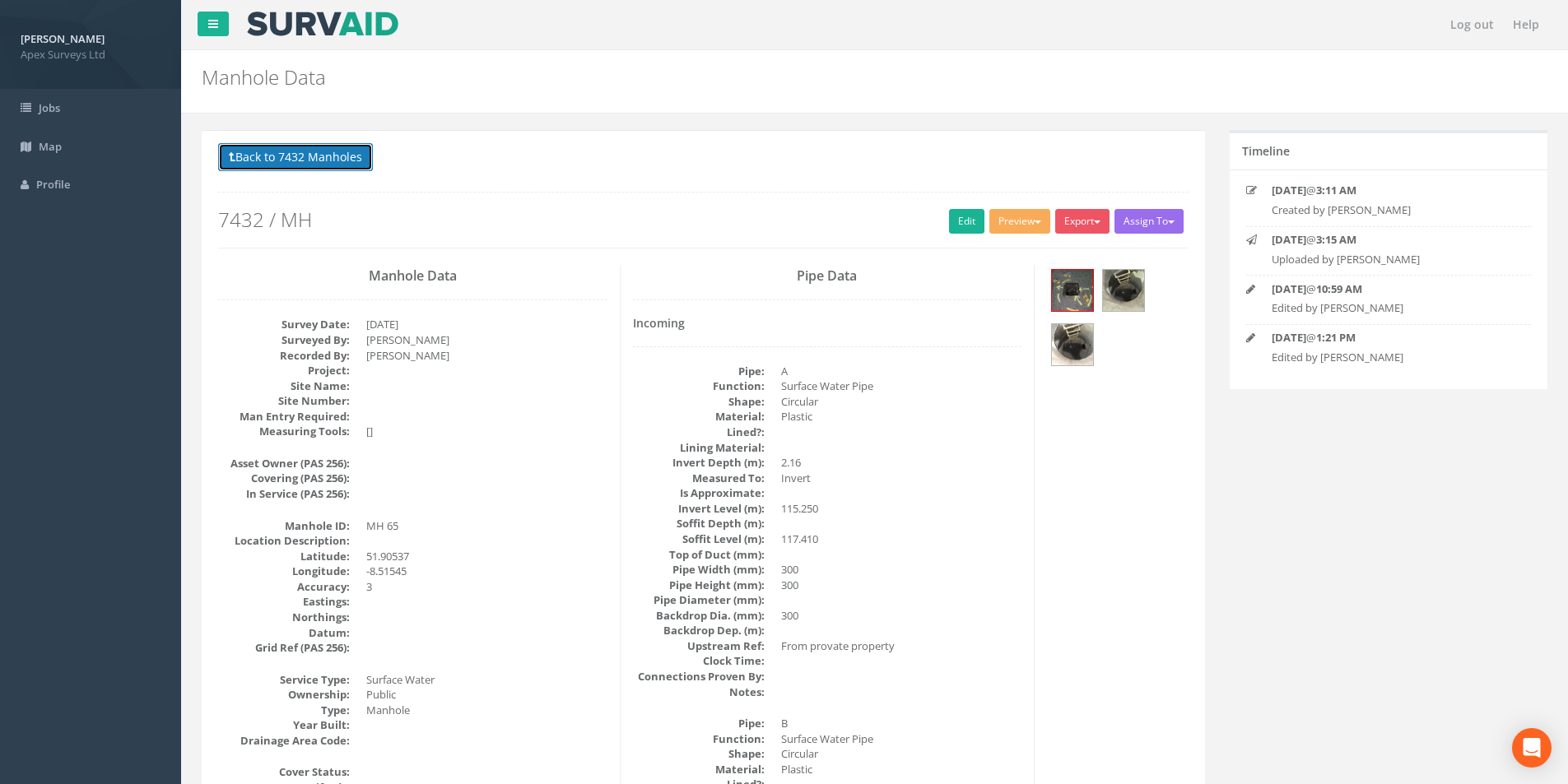
click at [319, 149] on button "Back to 7432 Manholes" at bounding box center [296, 157] width 155 height 28
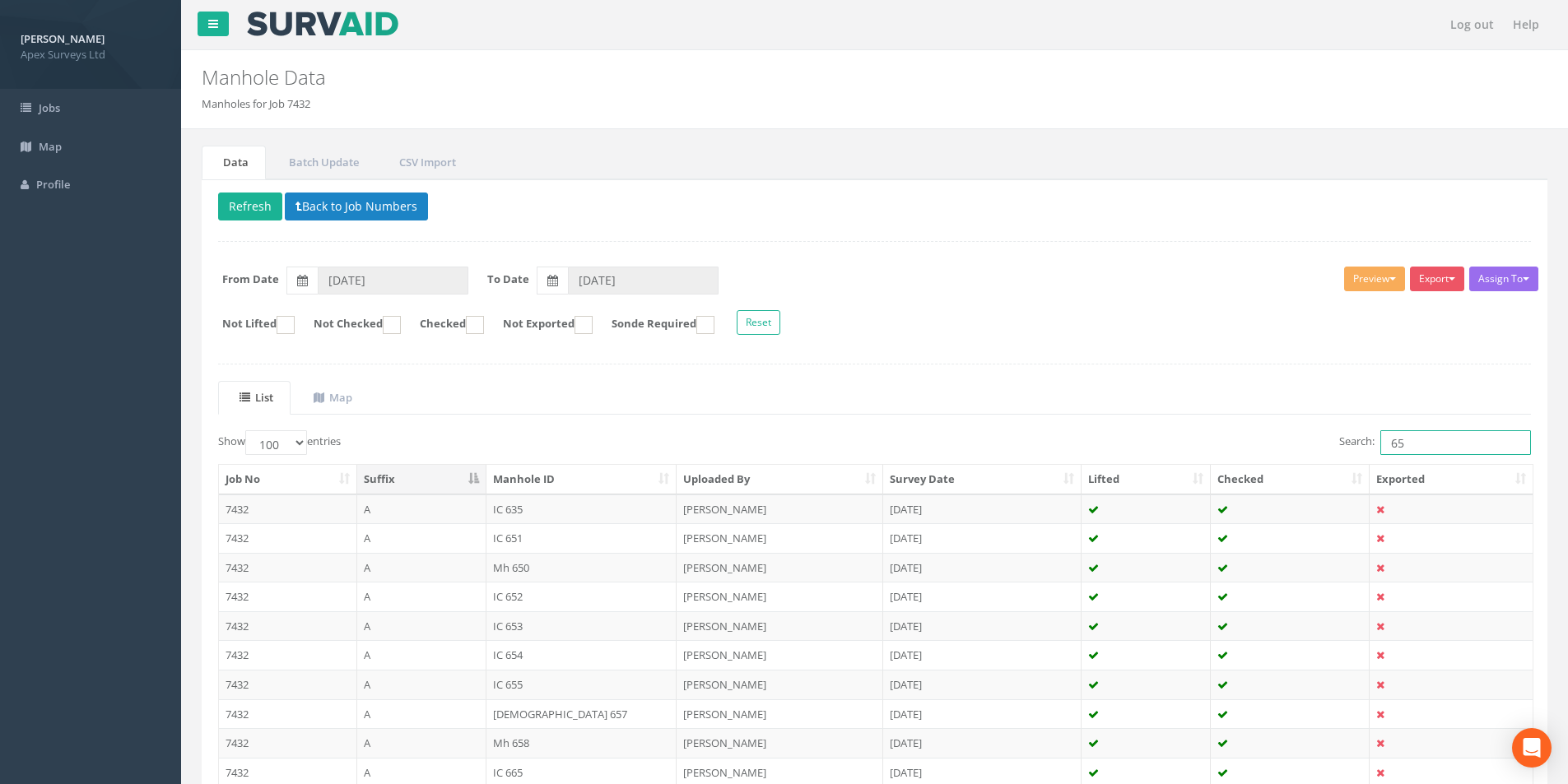
click at [783, 447] on input "65" at bounding box center [1455, 442] width 150 height 25
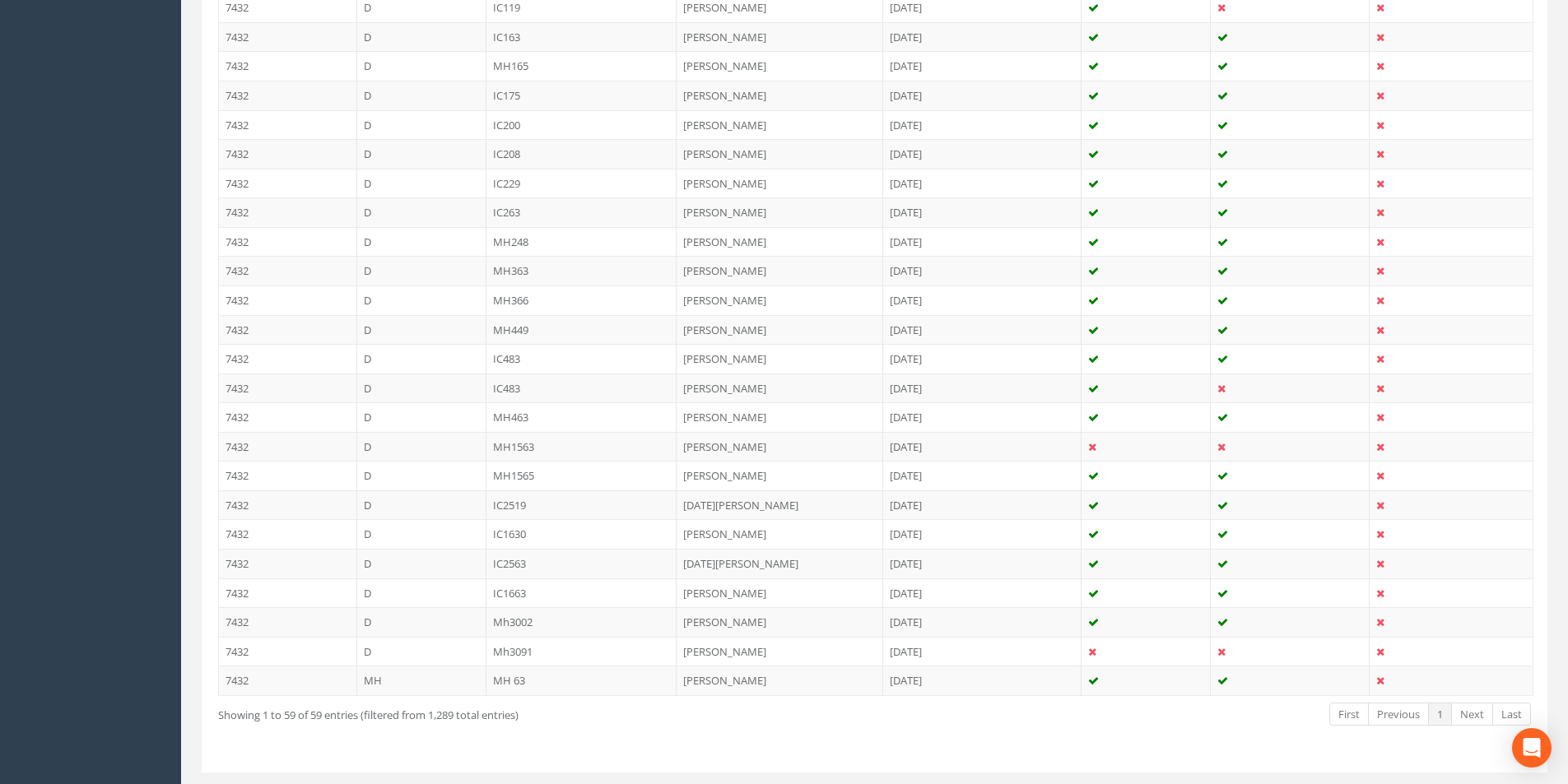
scroll to position [1567, 0]
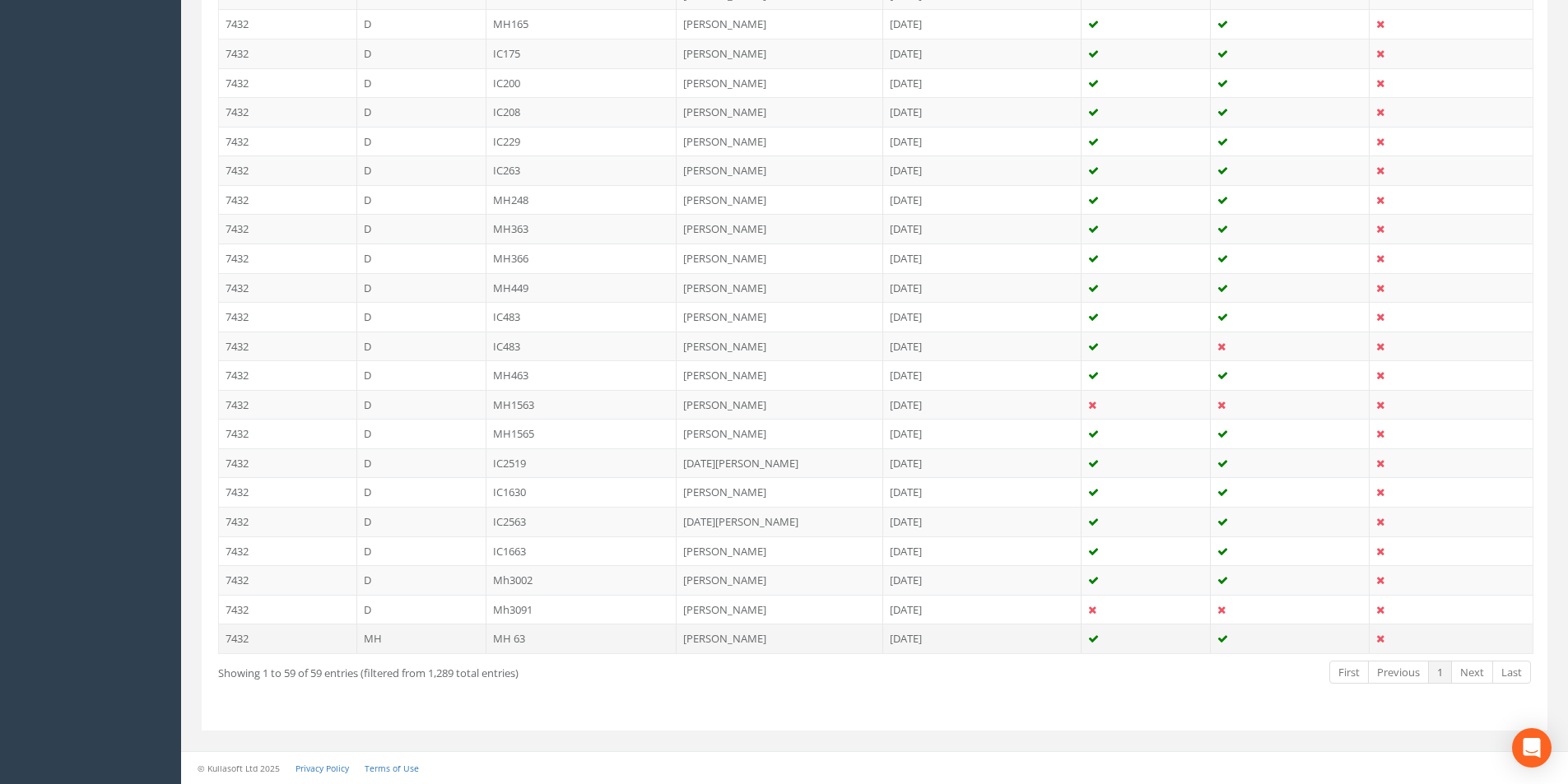
type input "63"
click at [529, 640] on td "MH 63" at bounding box center [582, 638] width 191 height 29
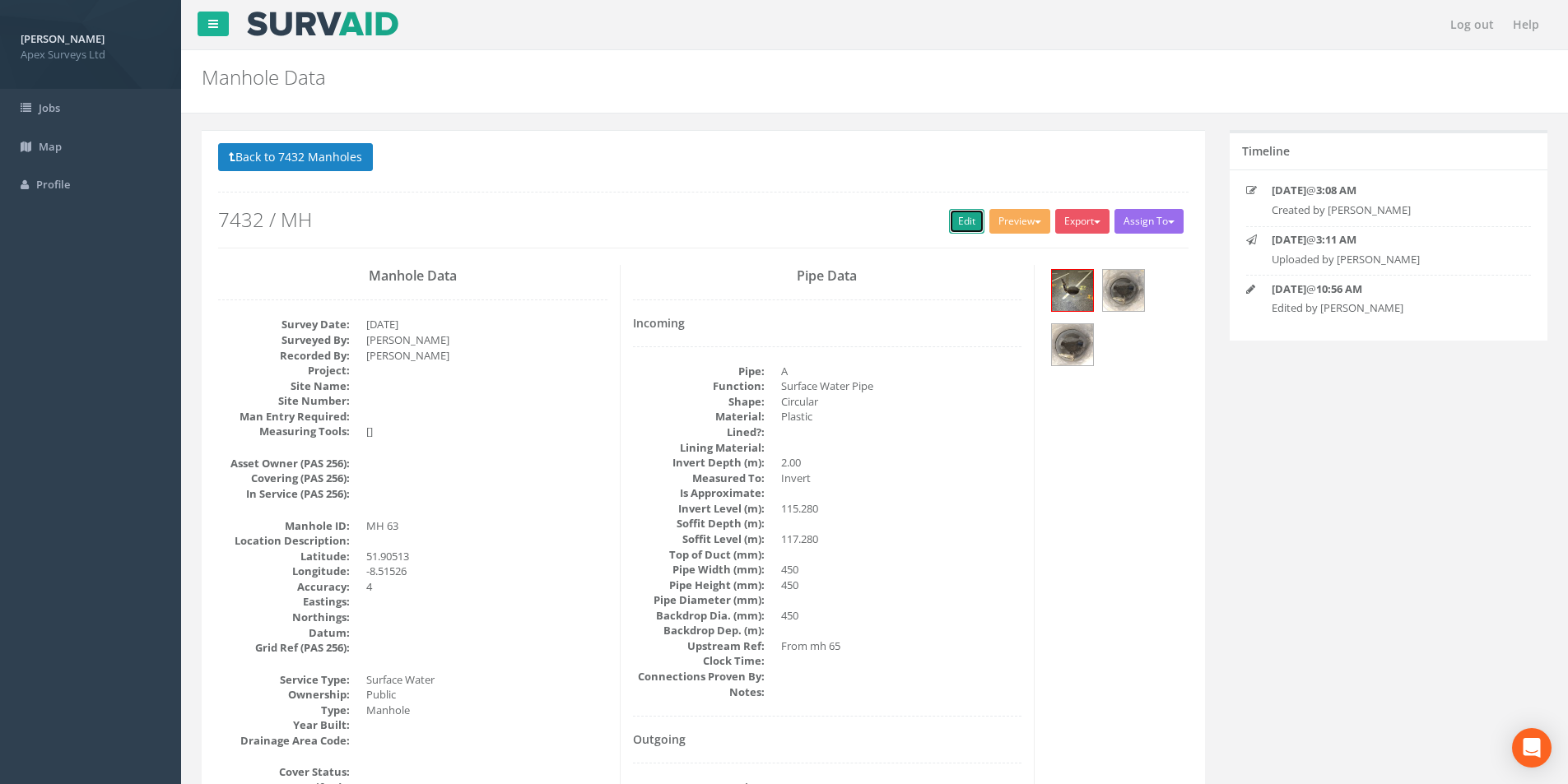
click at [783, 222] on link "Edit" at bounding box center [967, 221] width 35 height 25
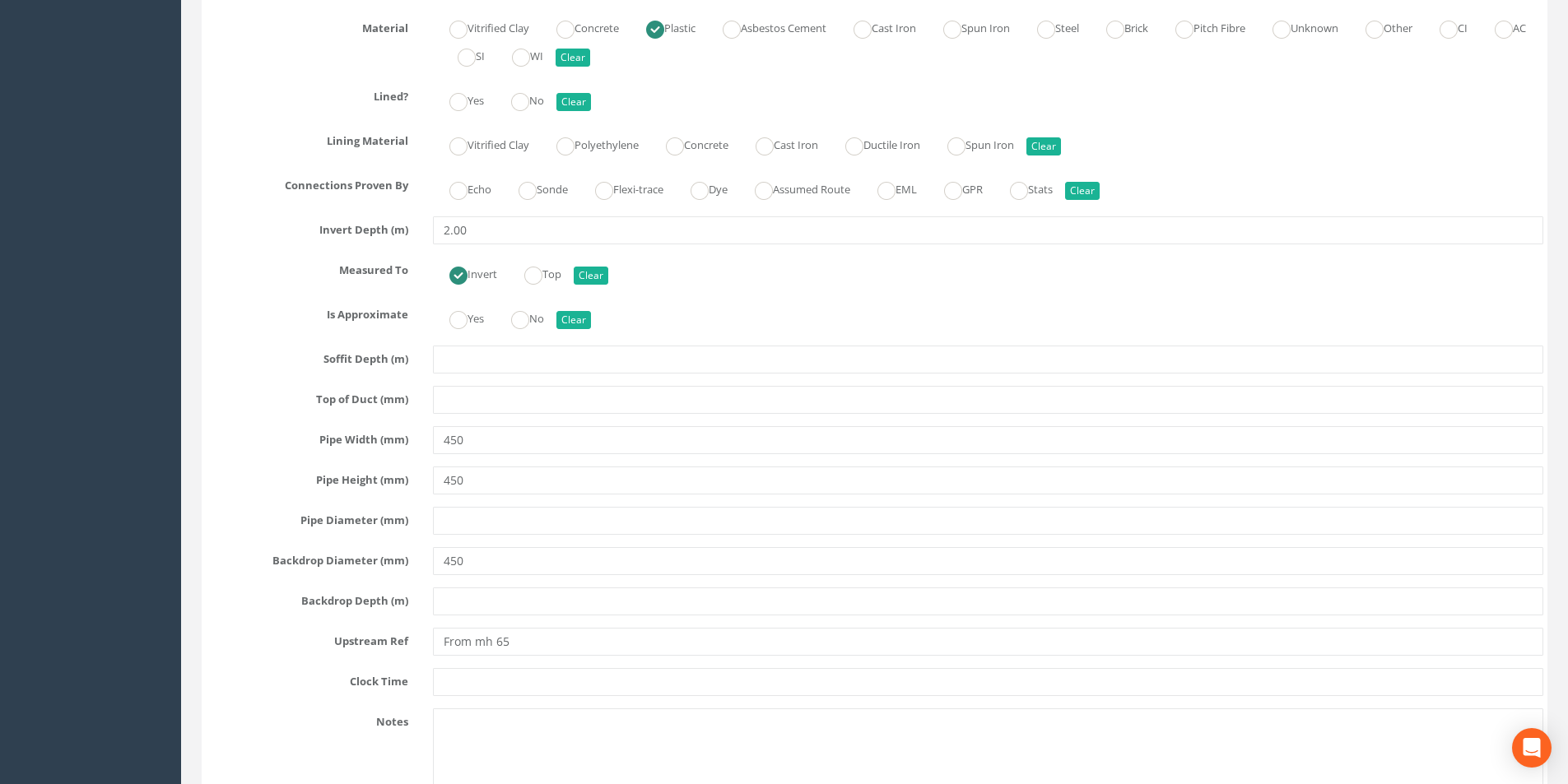
scroll to position [2780, 0]
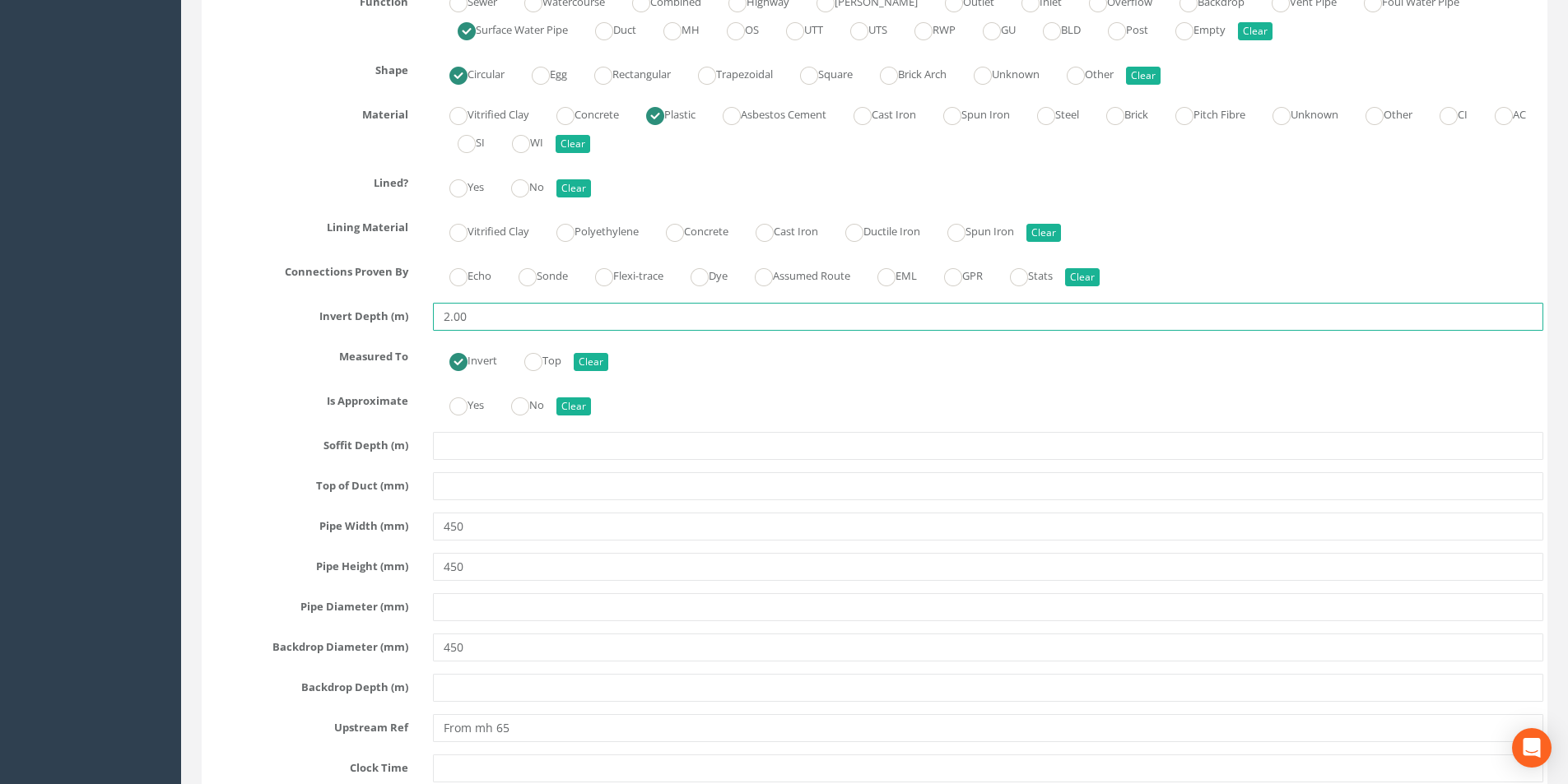
click at [487, 323] on input "2.00" at bounding box center [988, 317] width 1111 height 28
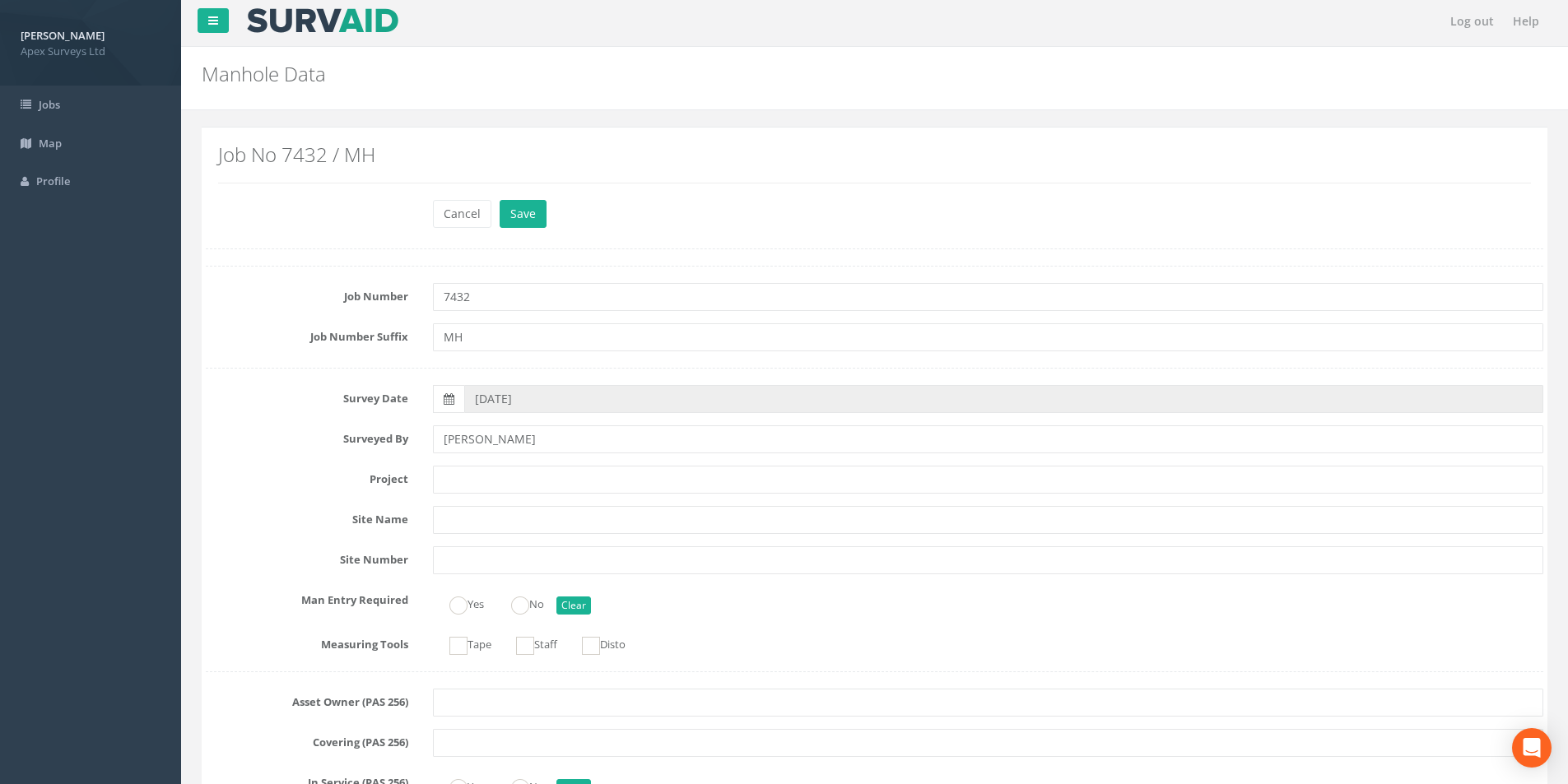
scroll to position [0, 0]
type input "2.07"
click at [532, 221] on button "Save" at bounding box center [523, 217] width 47 height 28
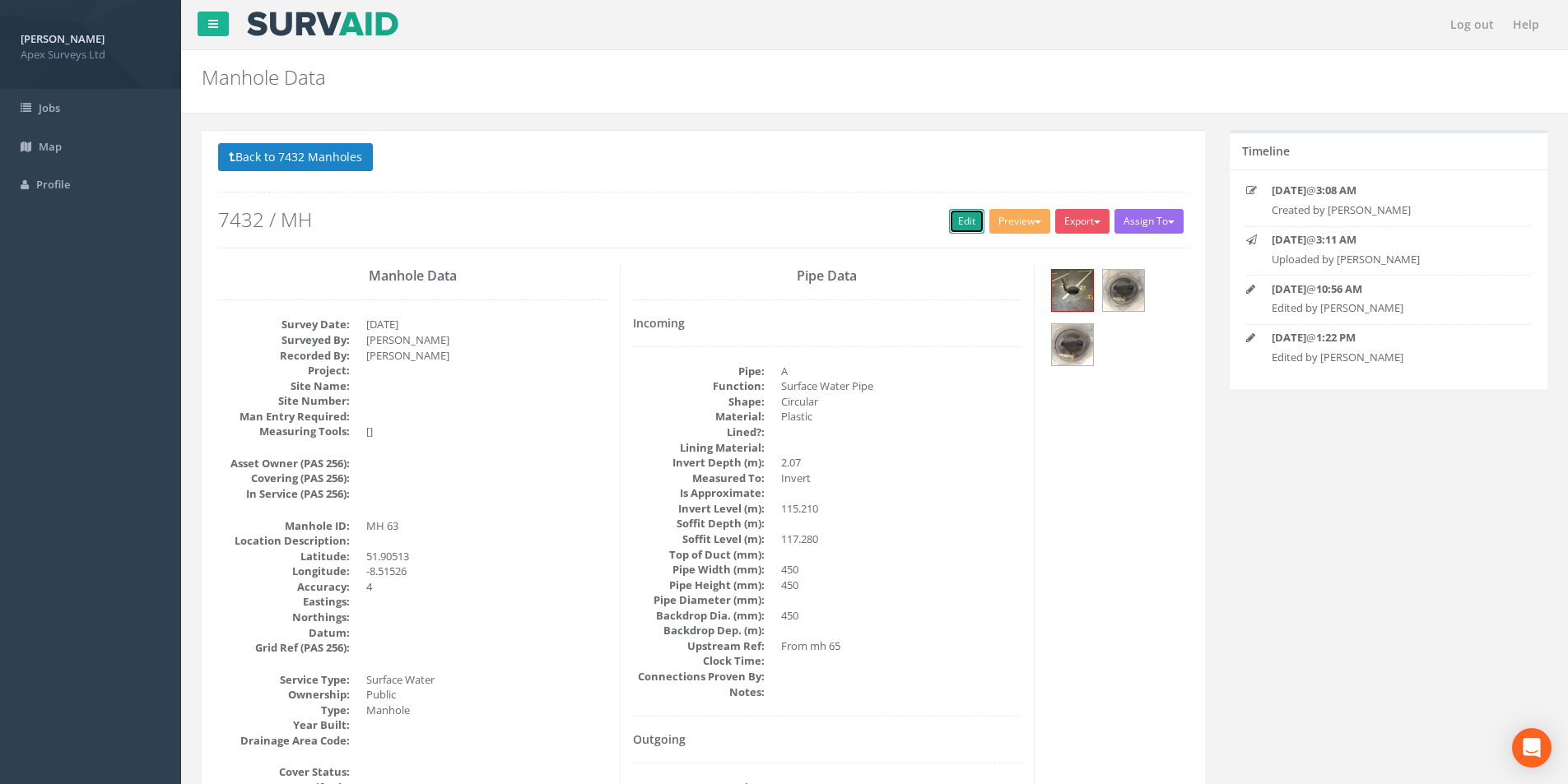
click at [783, 225] on link "Edit" at bounding box center [967, 221] width 35 height 25
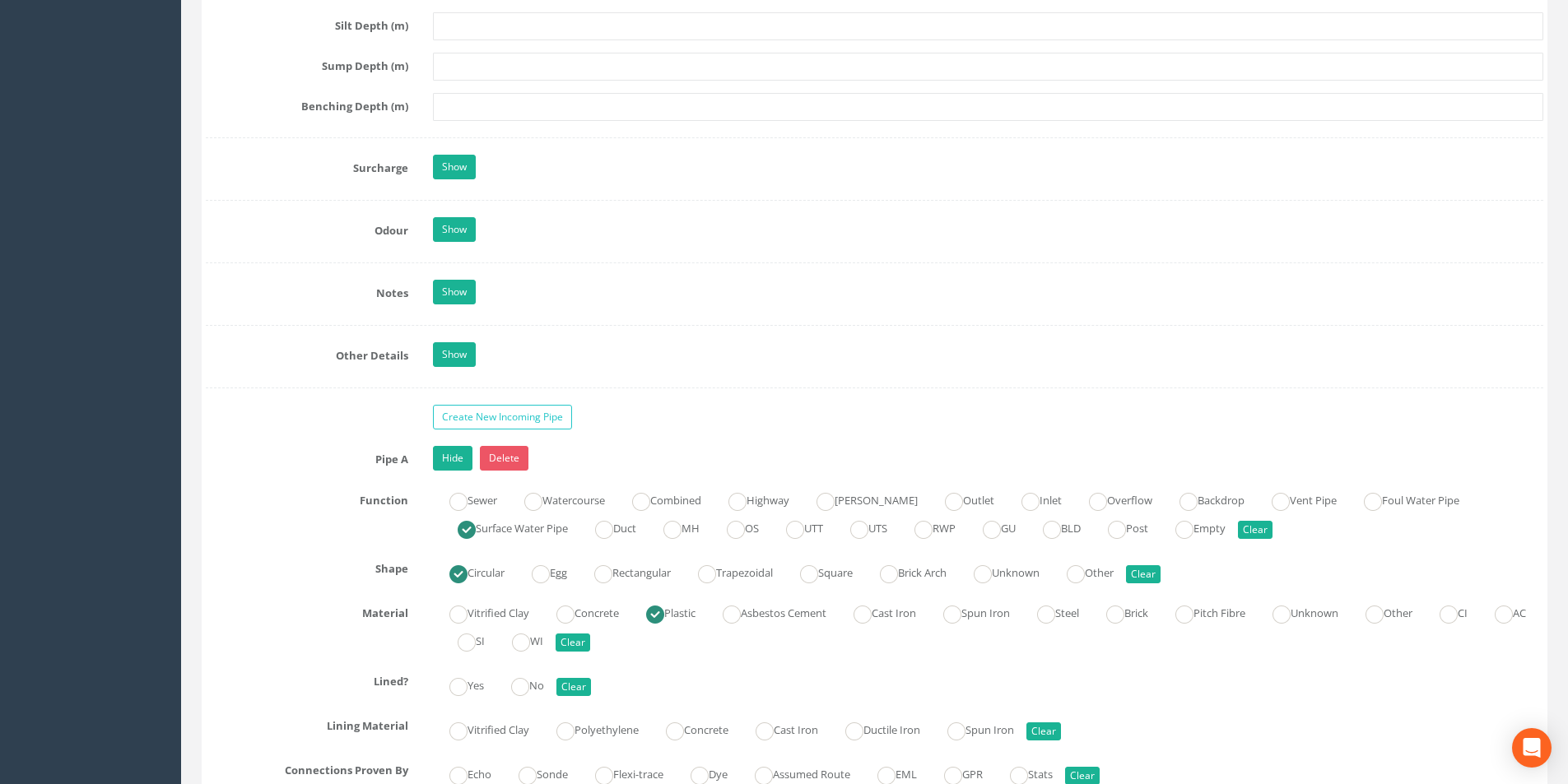
scroll to position [2469, 0]
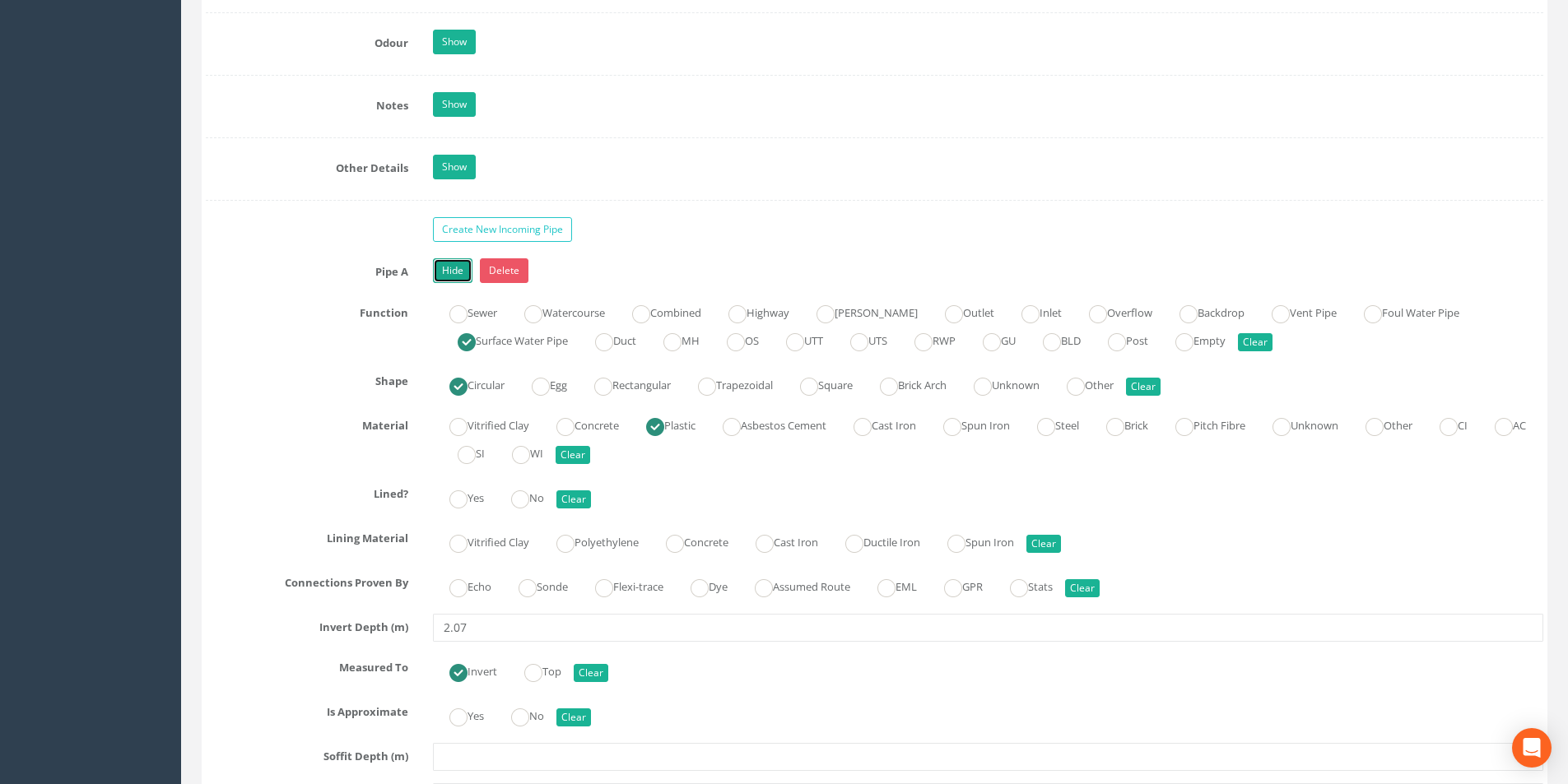
click at [448, 267] on link "Hide" at bounding box center [453, 270] width 40 height 25
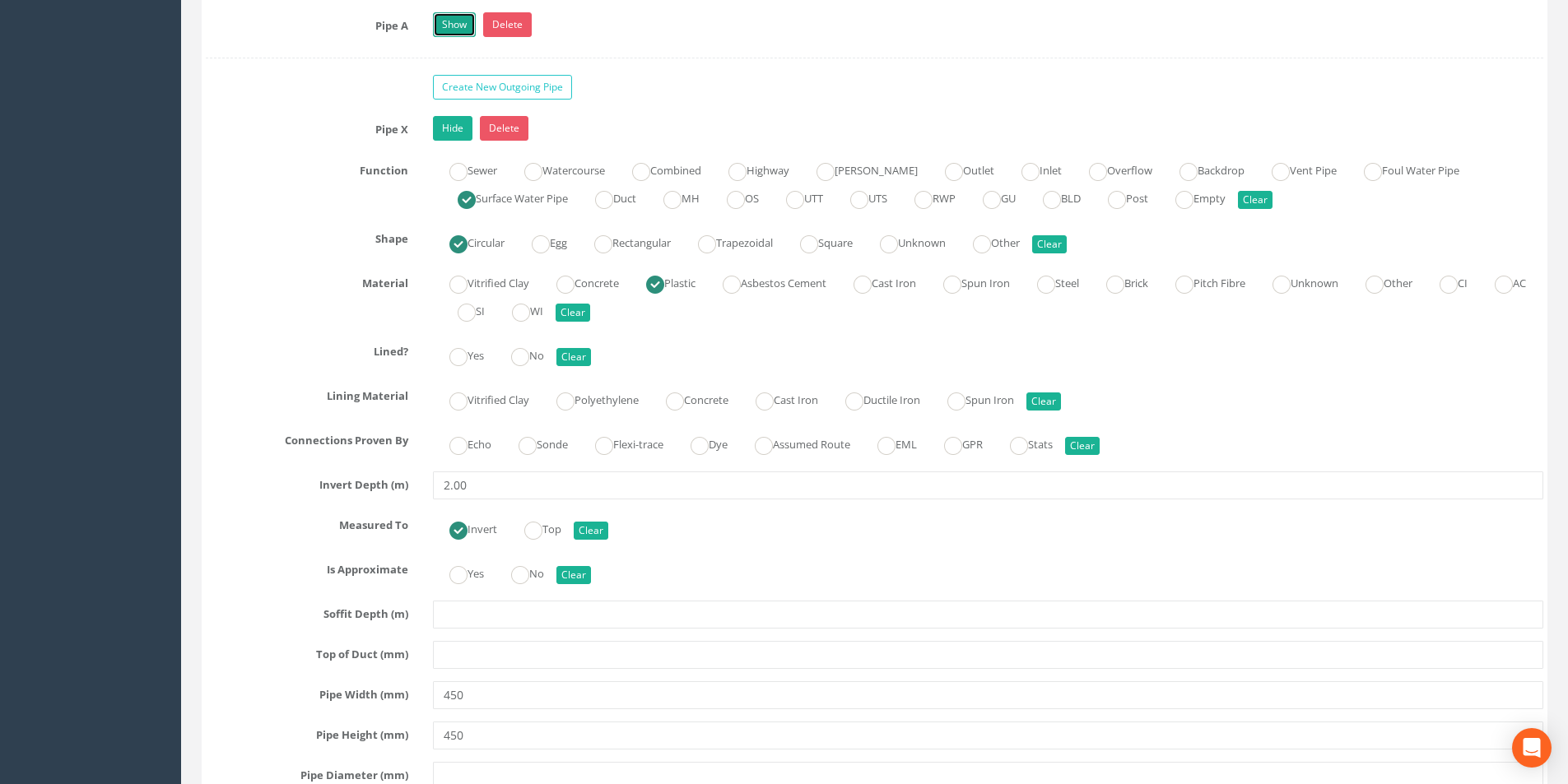
scroll to position [2715, 0]
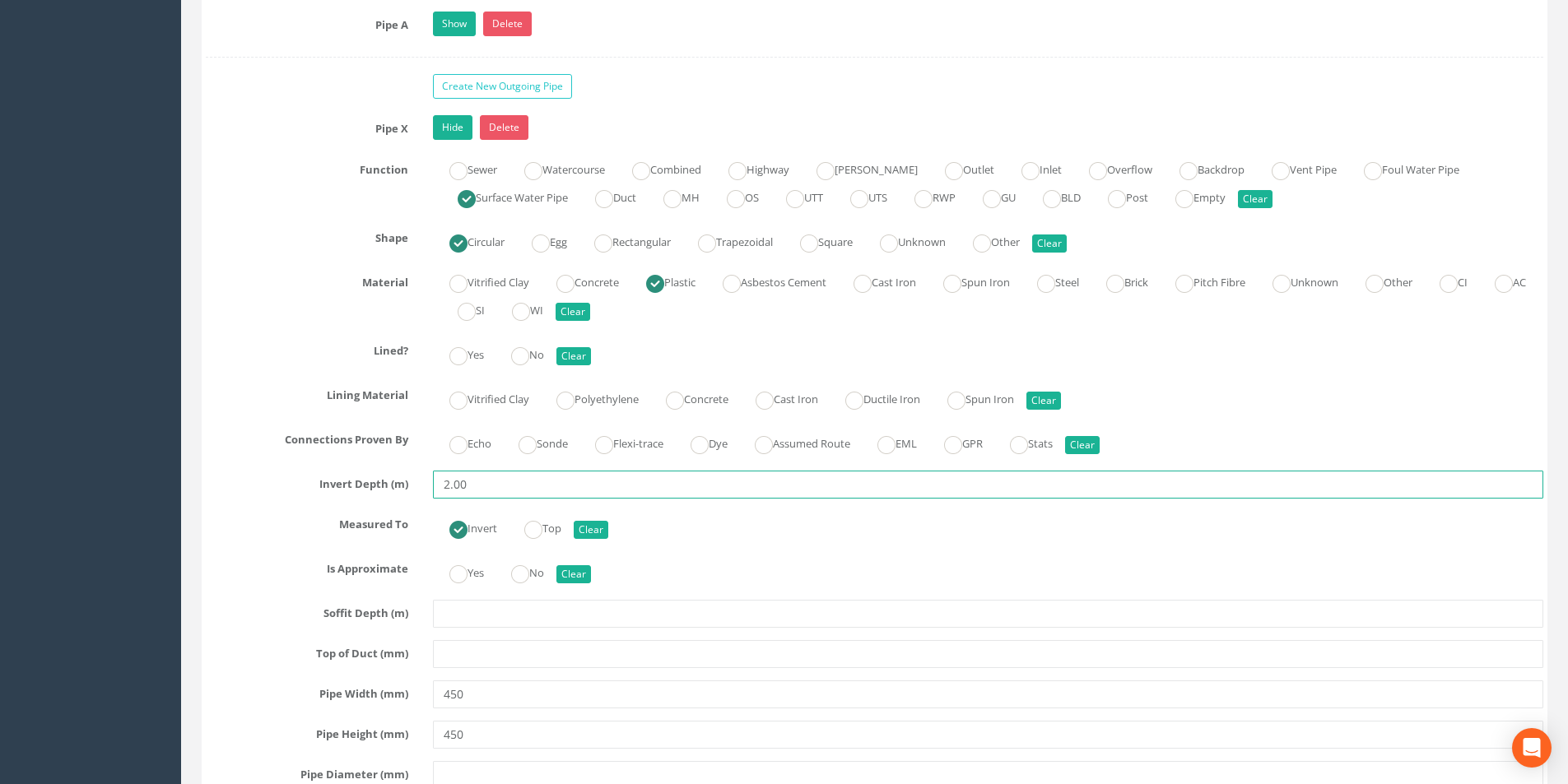
click at [479, 483] on input "2.00" at bounding box center [988, 484] width 1111 height 28
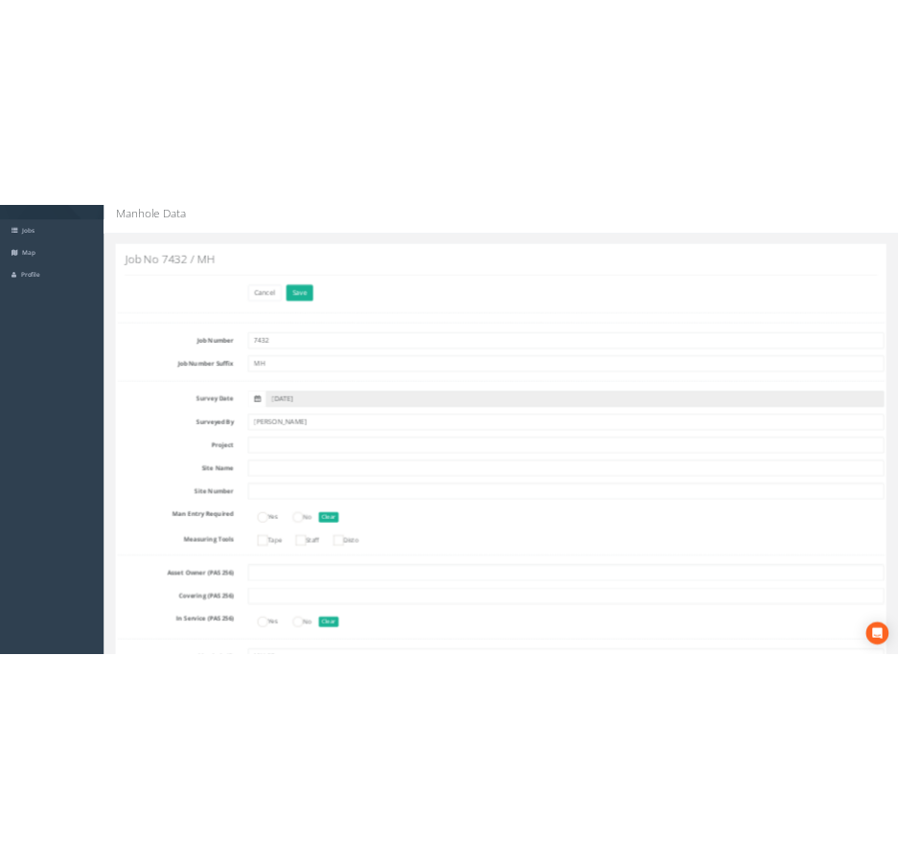
scroll to position [0, 0]
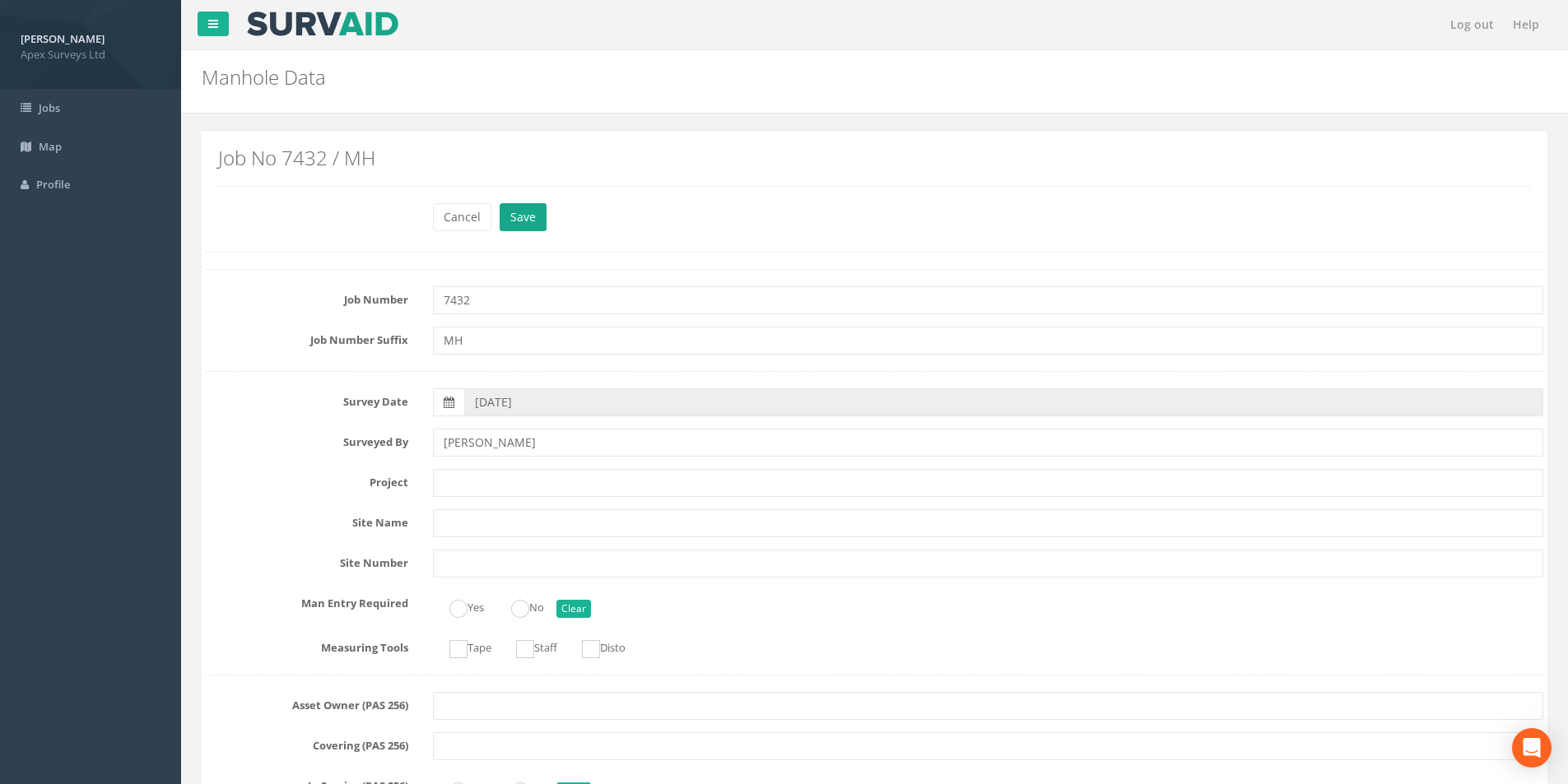
type input "2.07"
click at [536, 211] on button "Save" at bounding box center [523, 217] width 47 height 28
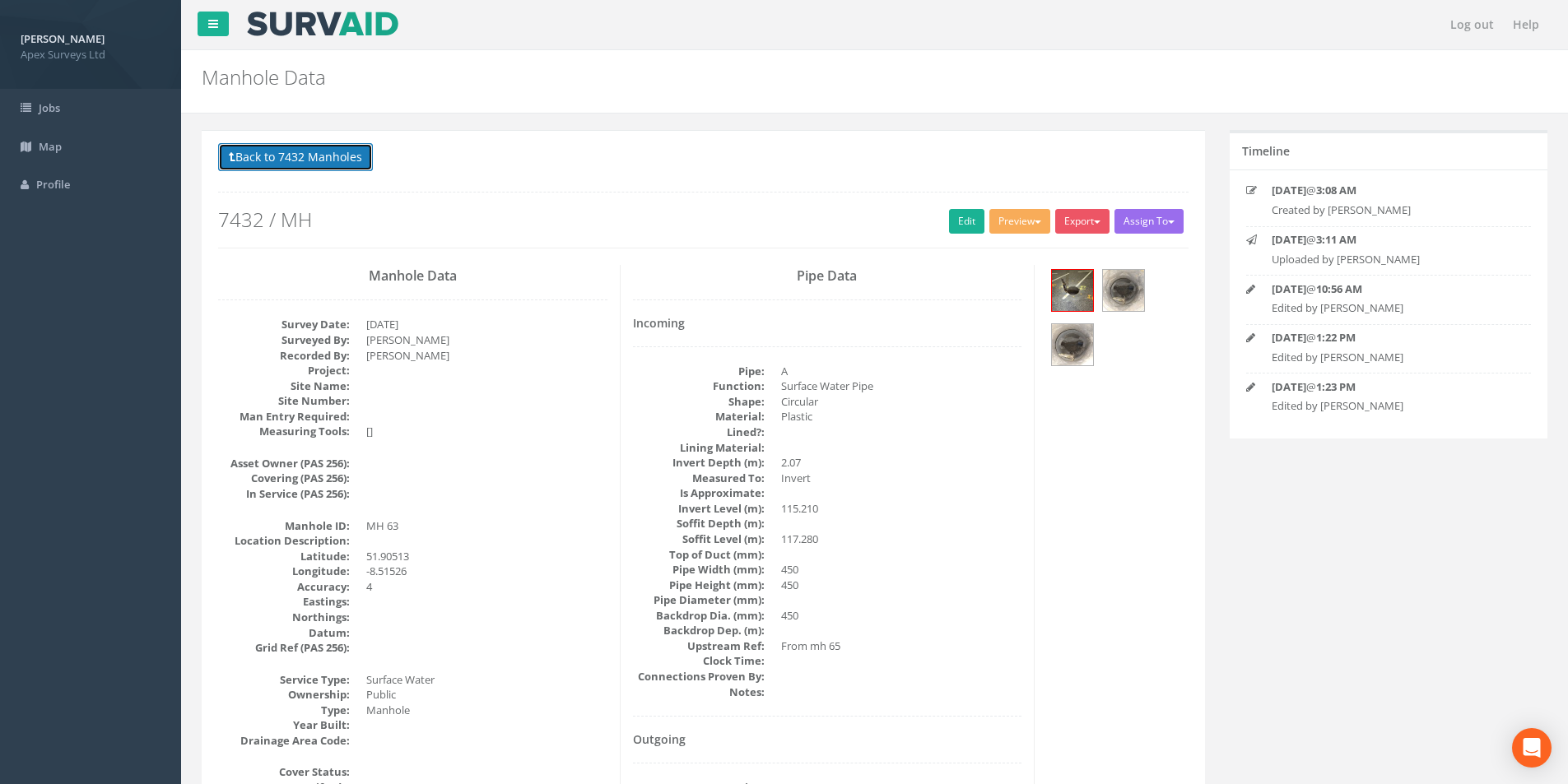
click at [305, 163] on button "Back to 7432 Manholes" at bounding box center [296, 157] width 155 height 28
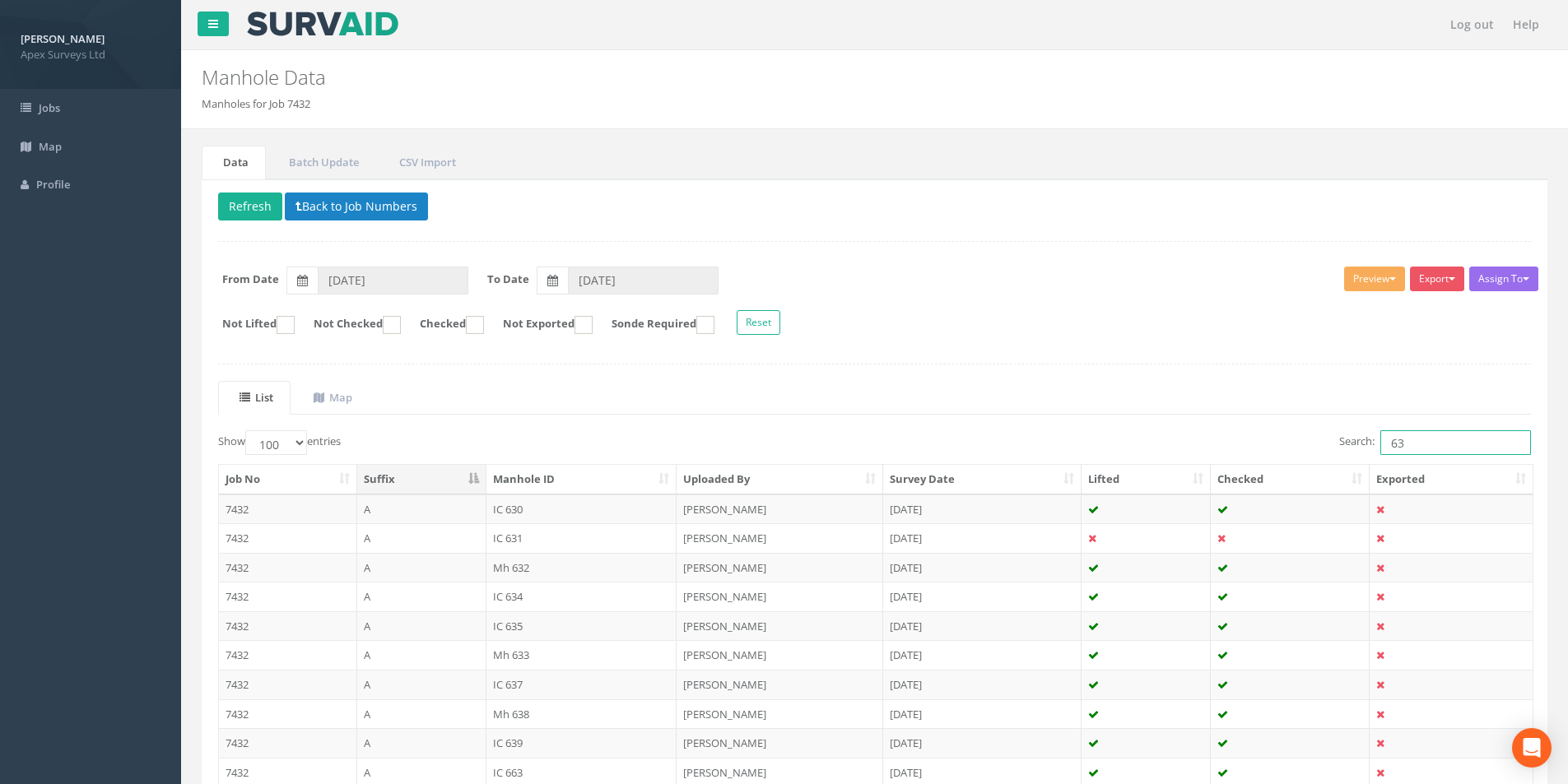
drag, startPoint x: 1417, startPoint y: 439, endPoint x: 1388, endPoint y: 446, distance: 29.8
click at [783, 446] on input "63" at bounding box center [1455, 442] width 150 height 25
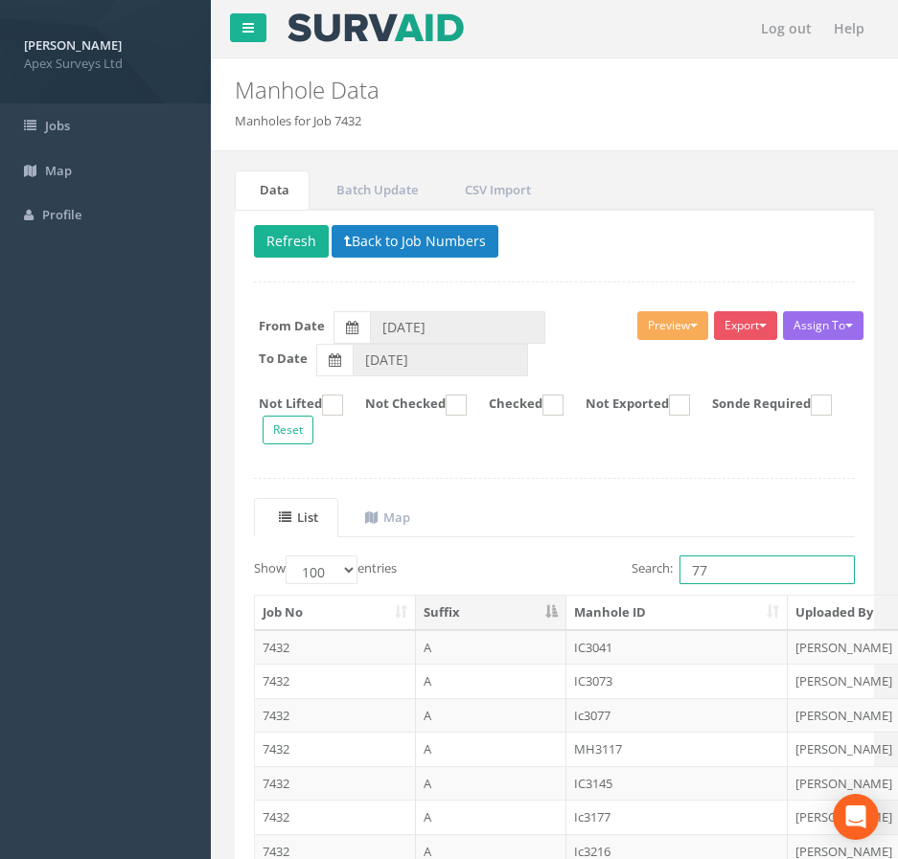
type input "7"
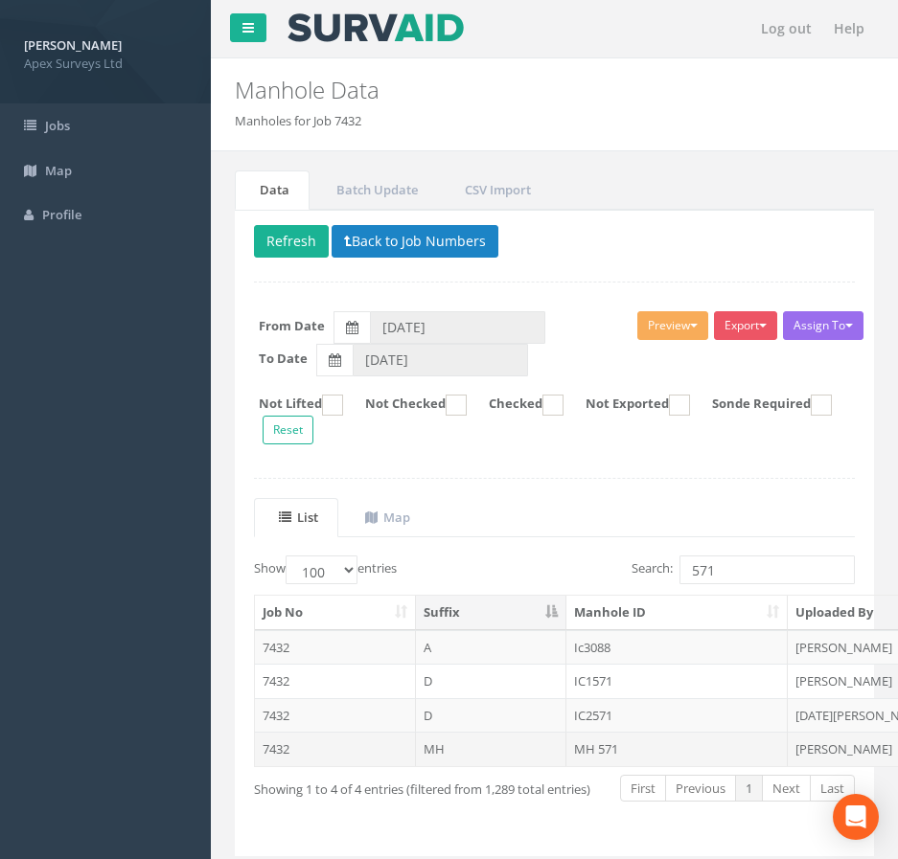
click at [607, 746] on td "MH 571" at bounding box center [677, 749] width 222 height 34
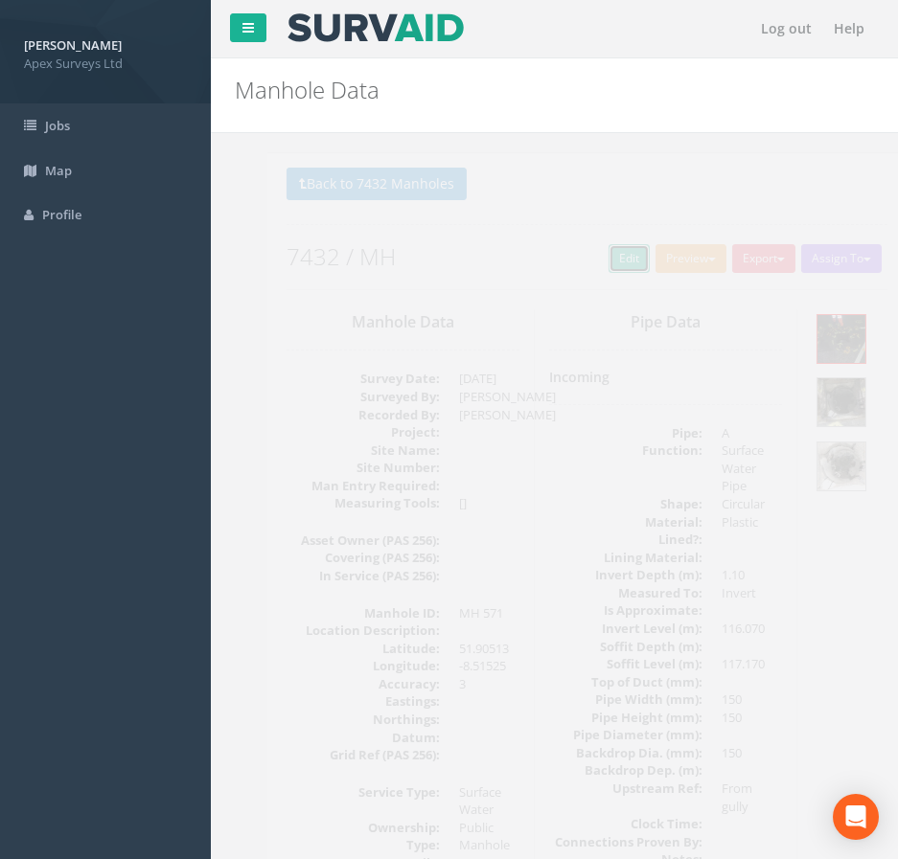
click at [586, 267] on link "Edit" at bounding box center [596, 258] width 41 height 29
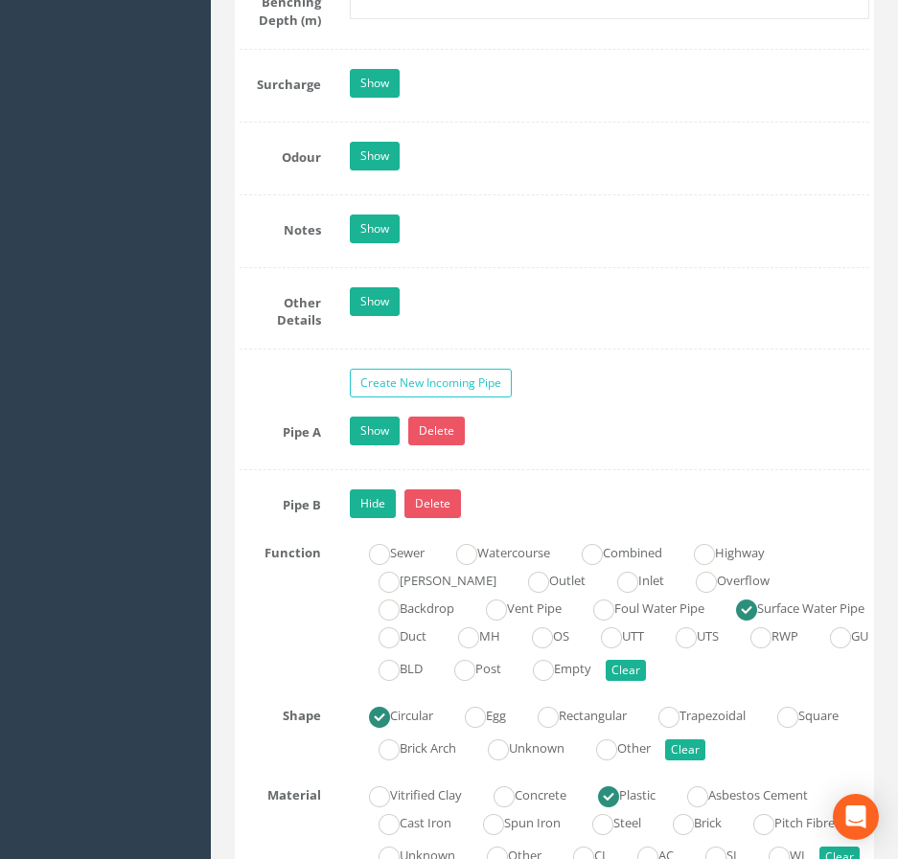
scroll to position [3258, 0]
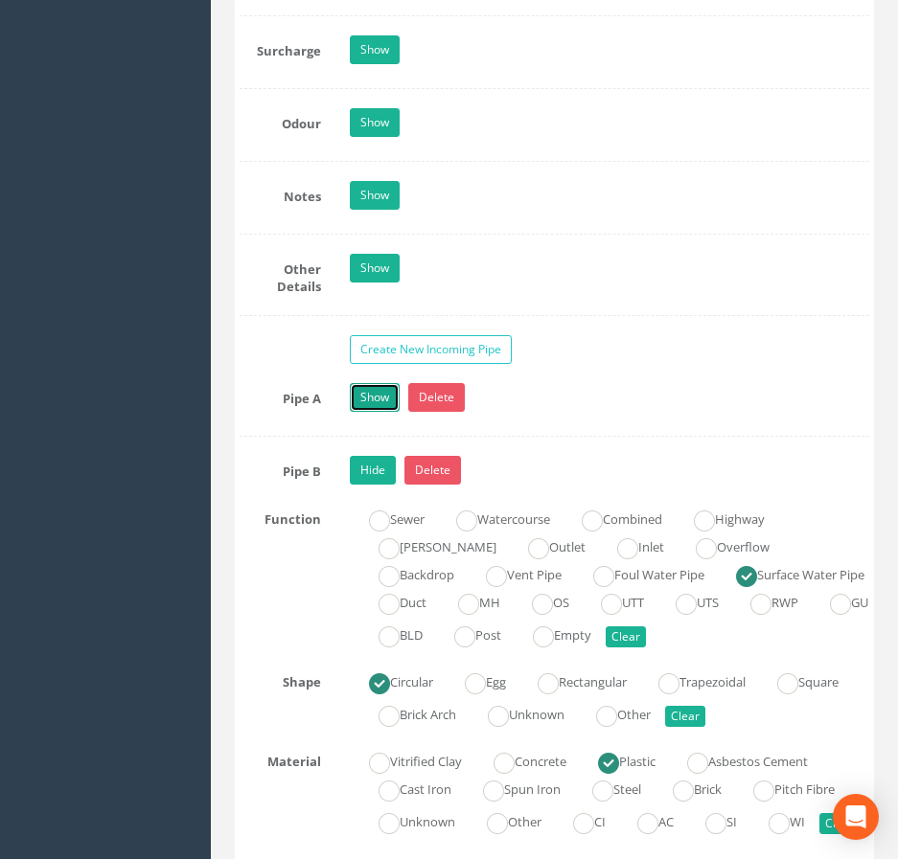
click at [384, 407] on link "Show" at bounding box center [375, 397] width 50 height 29
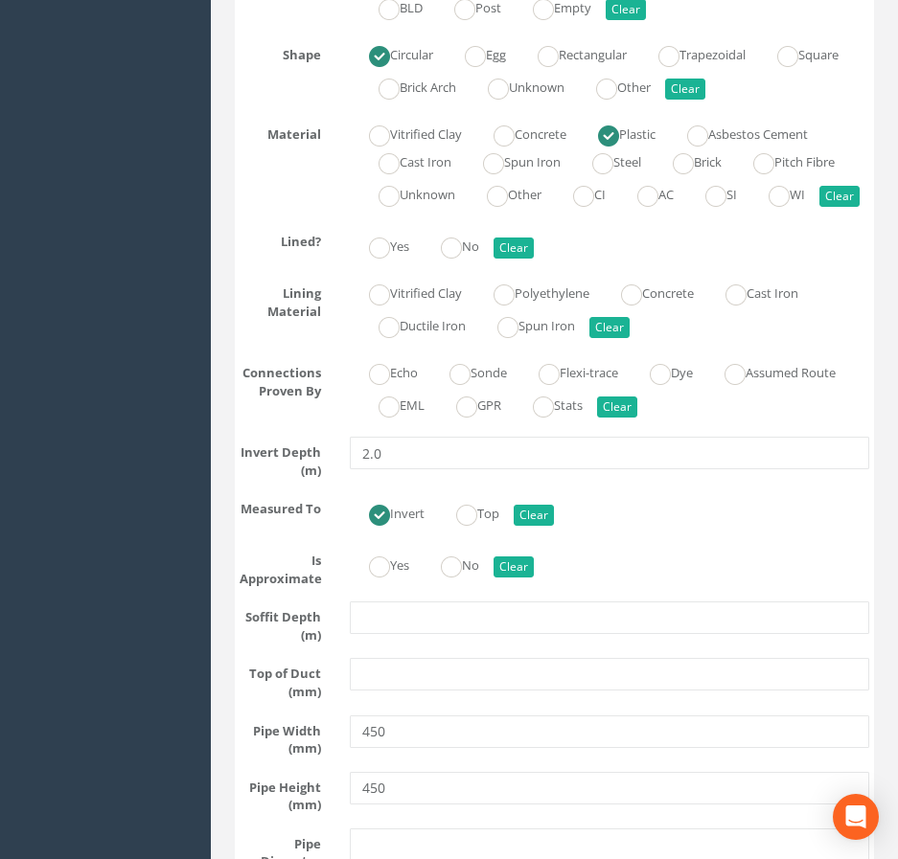
scroll to position [4791, 0]
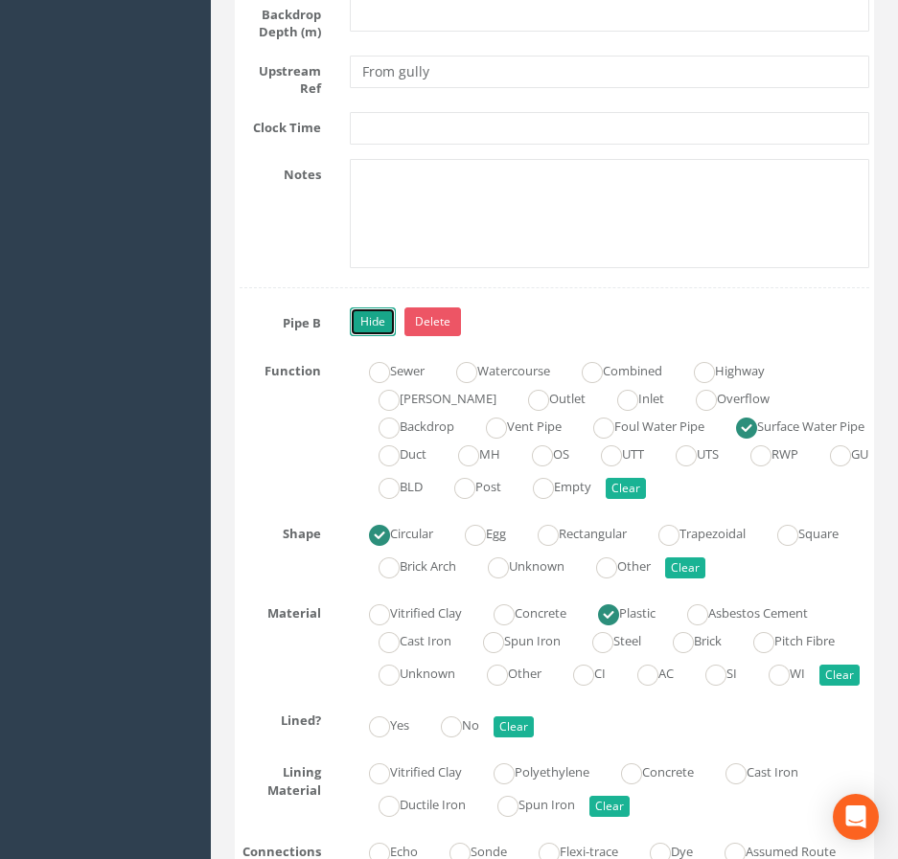
click at [384, 336] on link "Hide" at bounding box center [373, 322] width 46 height 29
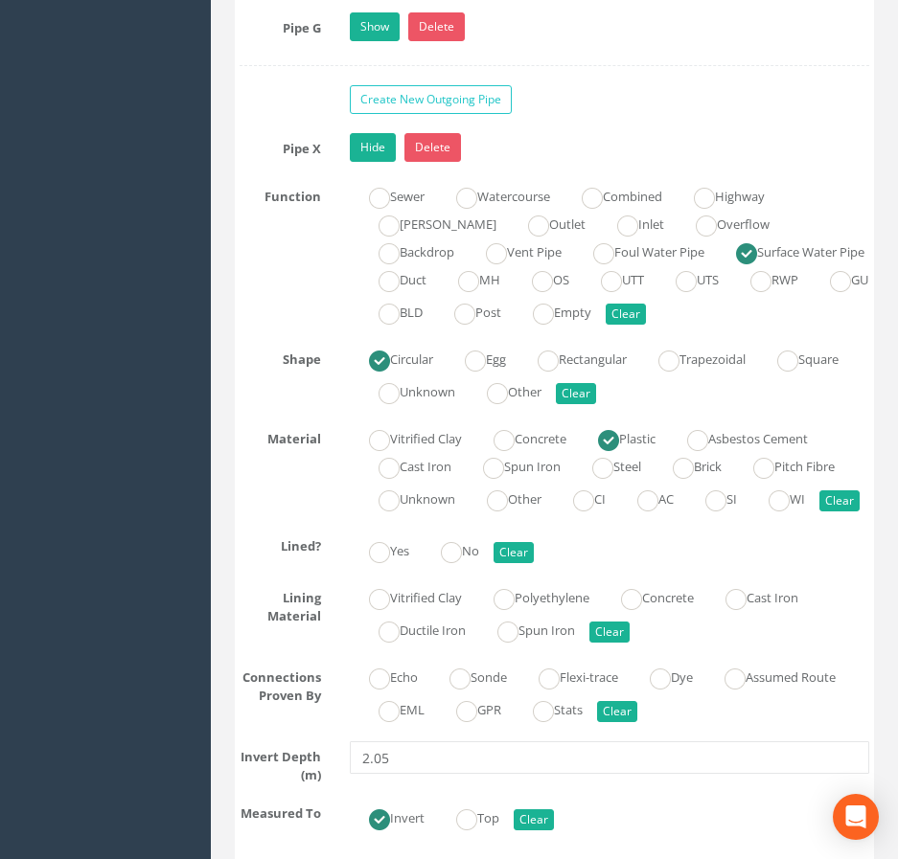
scroll to position [5366, 0]
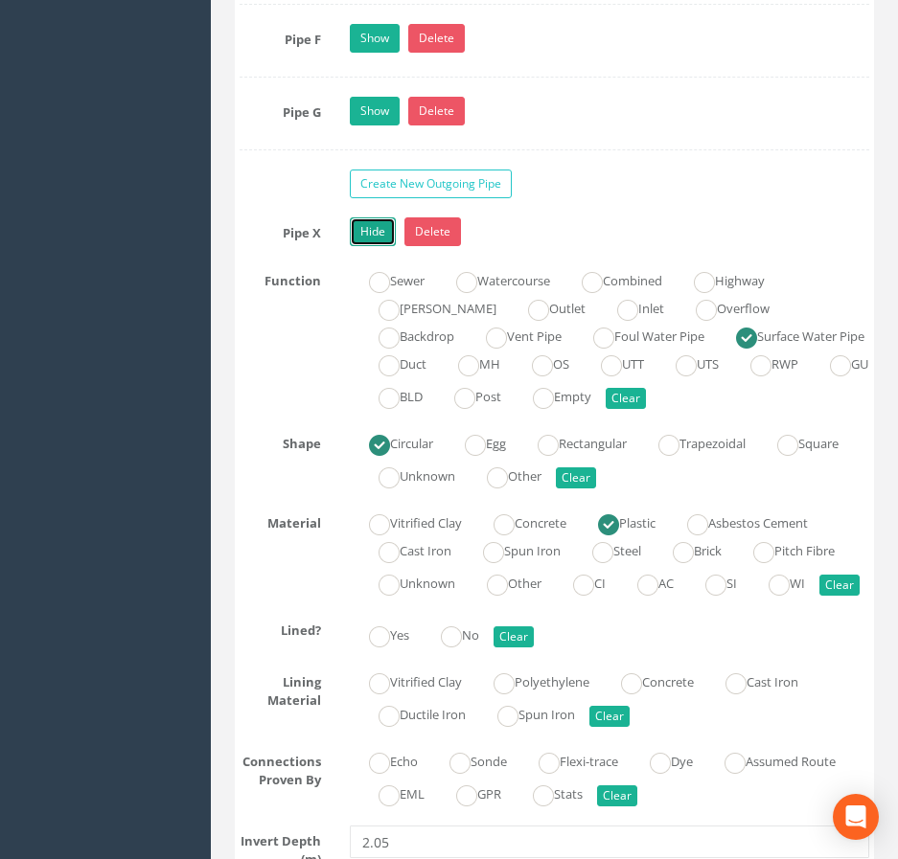
click at [370, 246] on link "Hide" at bounding box center [373, 232] width 46 height 29
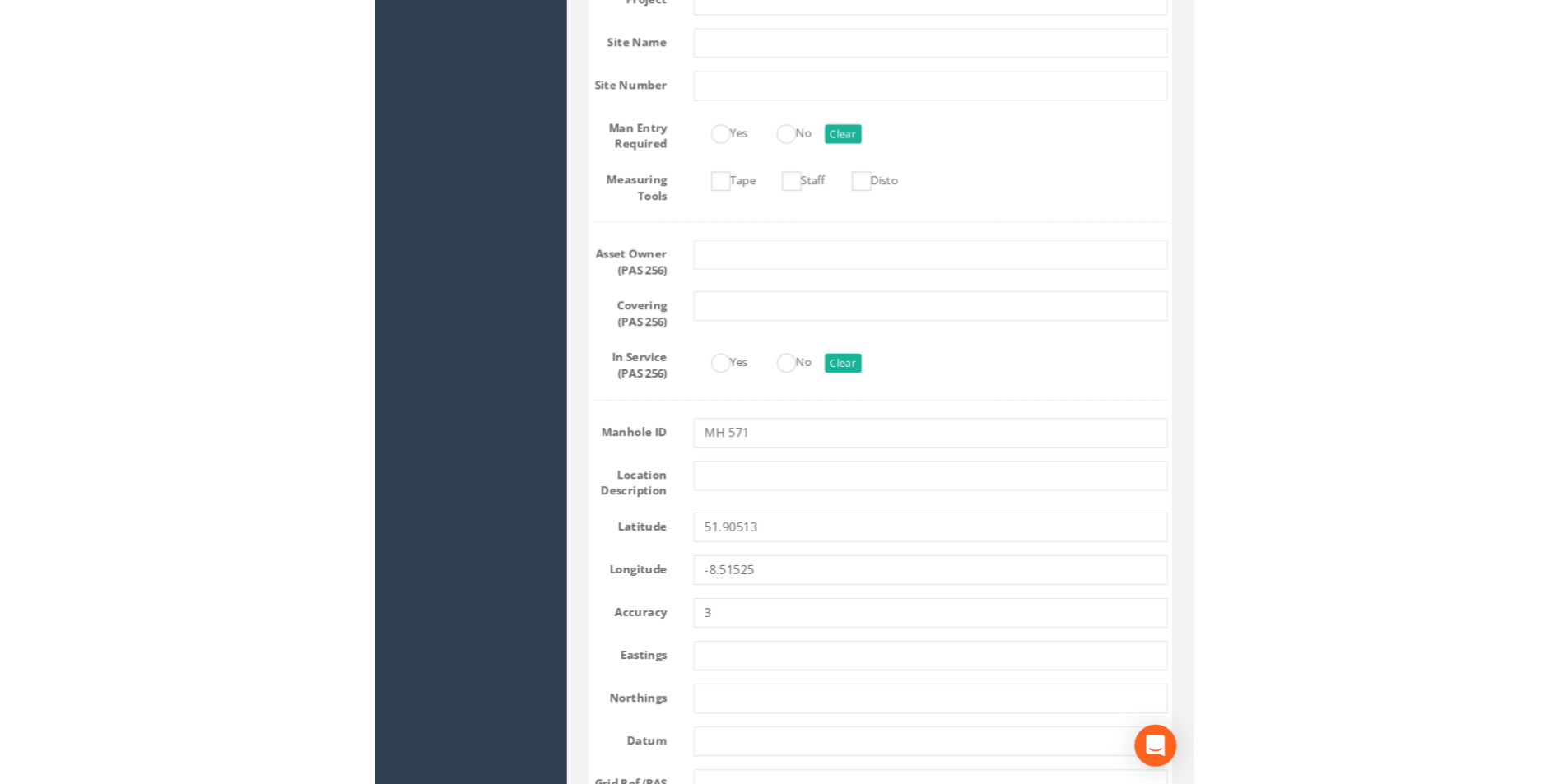
scroll to position [0, 0]
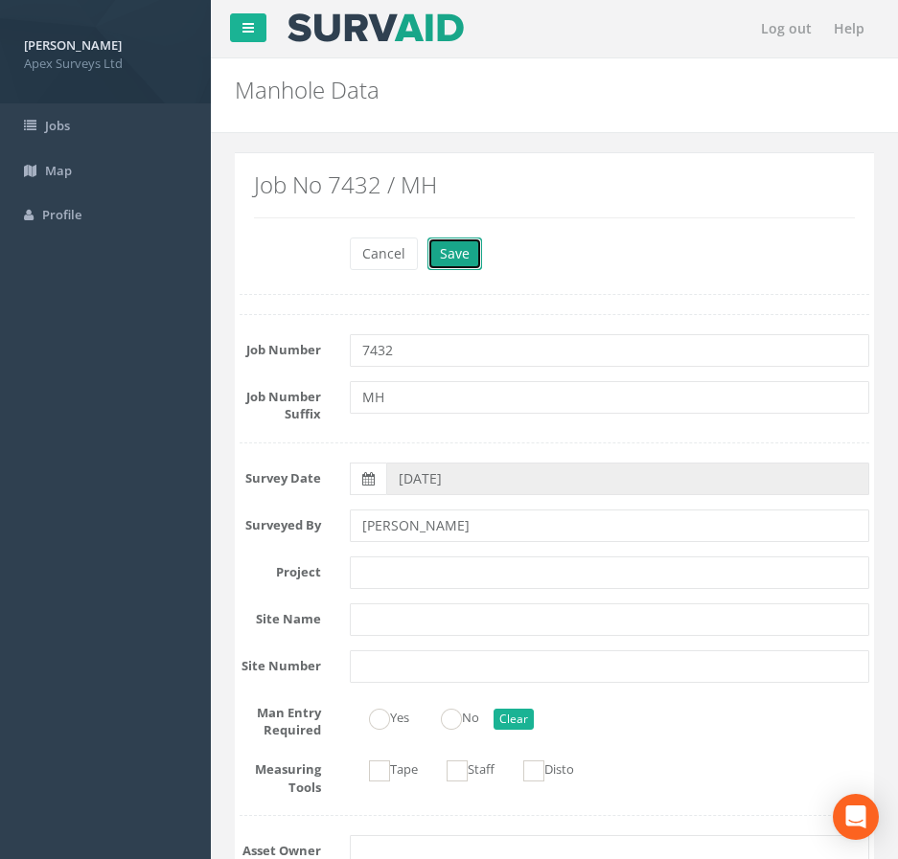
click at [444, 264] on button "Save" at bounding box center [454, 254] width 55 height 33
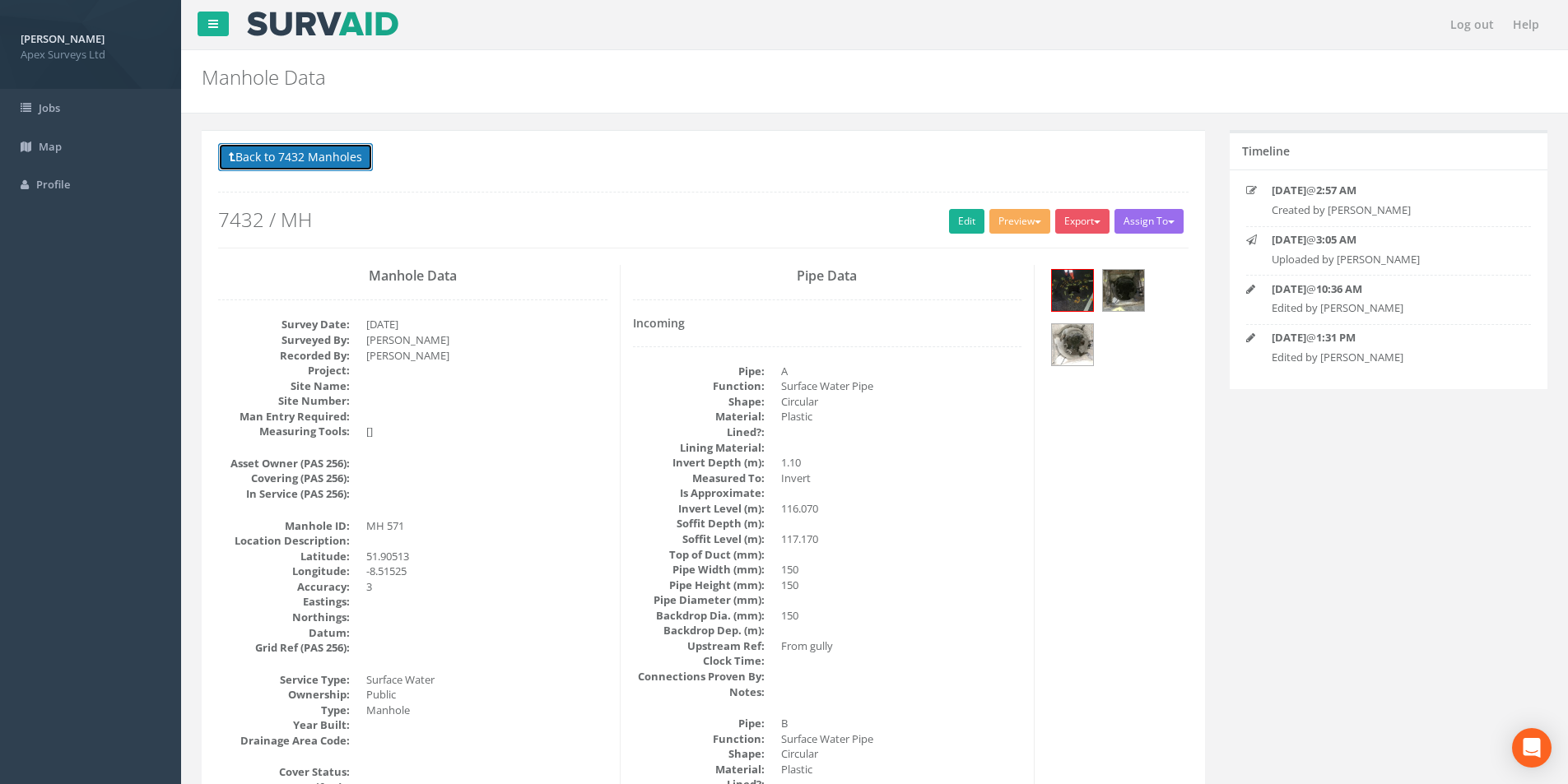
click at [281, 168] on button "Back to 7432 Manholes" at bounding box center [296, 157] width 155 height 28
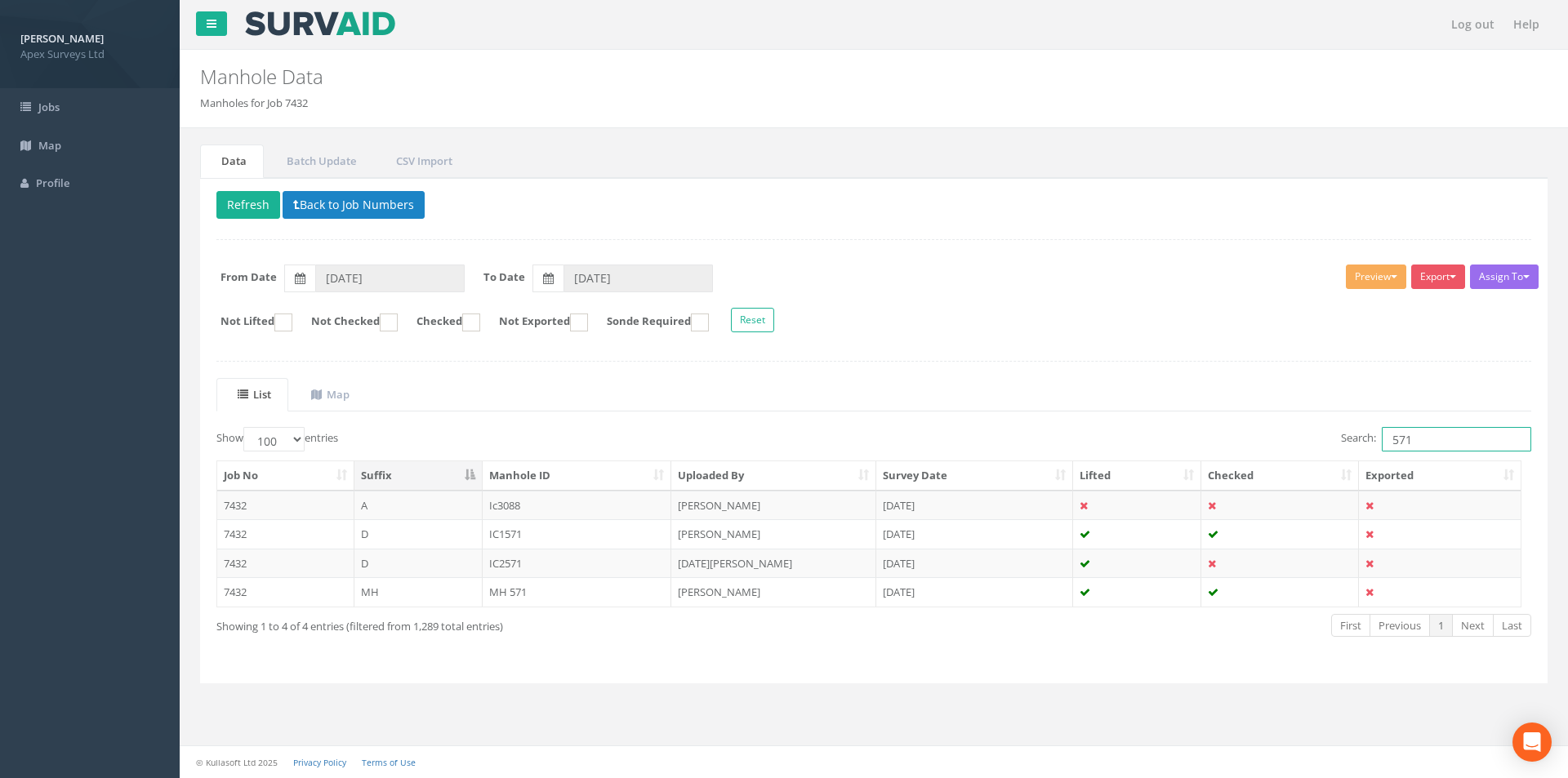
drag, startPoint x: 1412, startPoint y: 431, endPoint x: 1386, endPoint y: 441, distance: 27.9
click at [776, 441] on input "571" at bounding box center [1456, 439] width 149 height 25
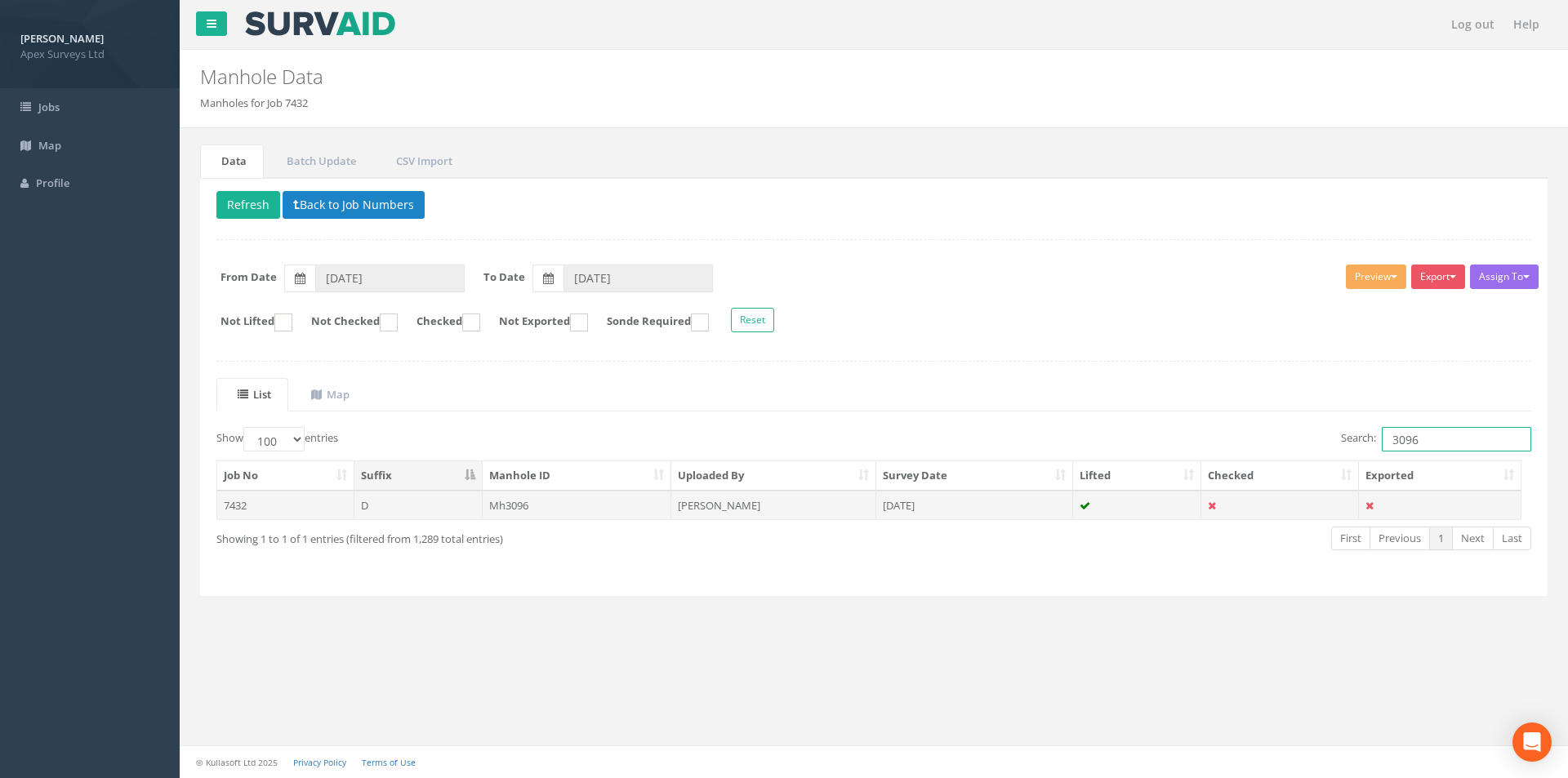
type input "3096"
click at [776, 506] on td "[PERSON_NAME]" at bounding box center [774, 505] width 205 height 29
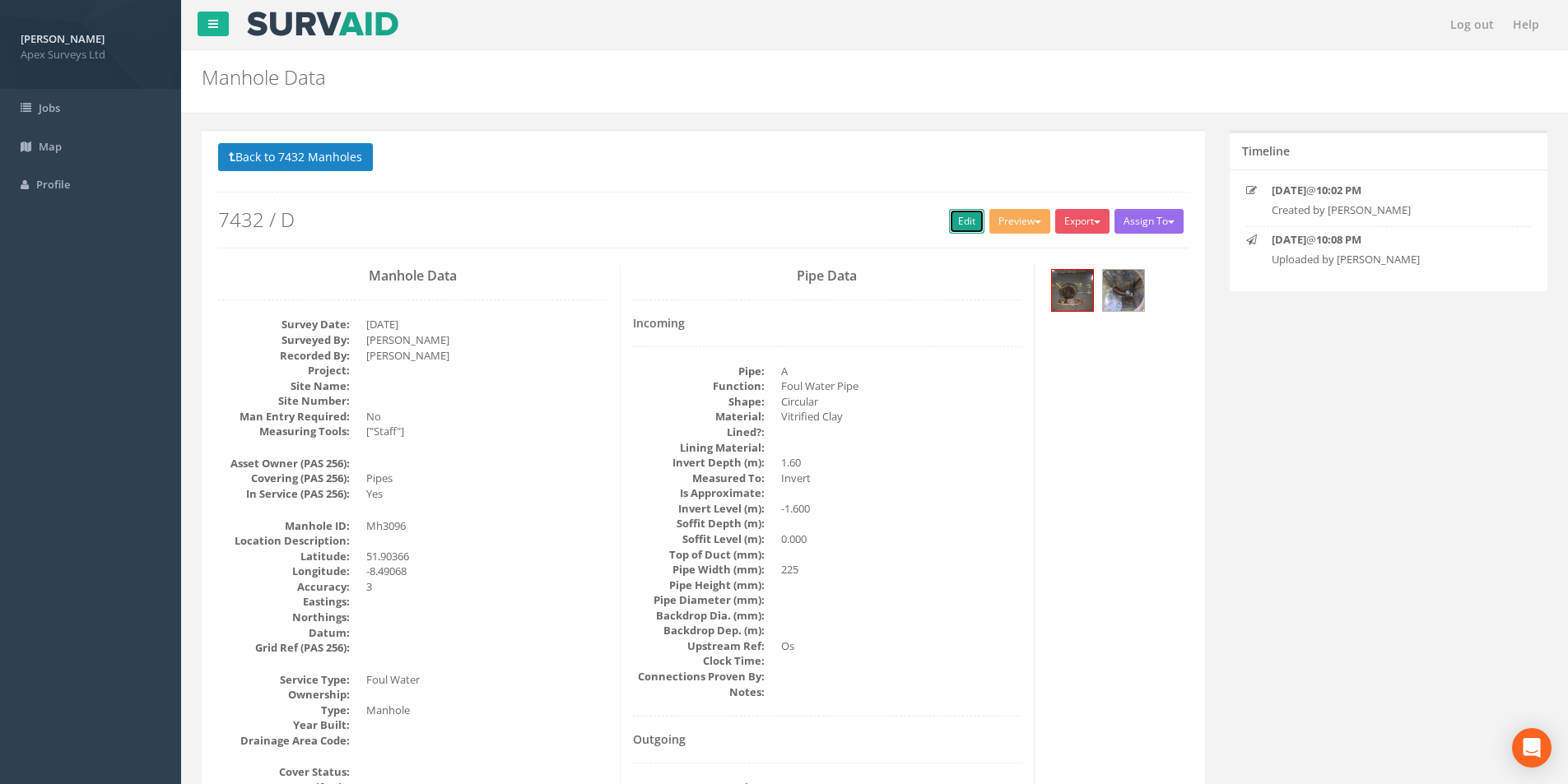
click at [783, 224] on link "Edit" at bounding box center [967, 221] width 35 height 25
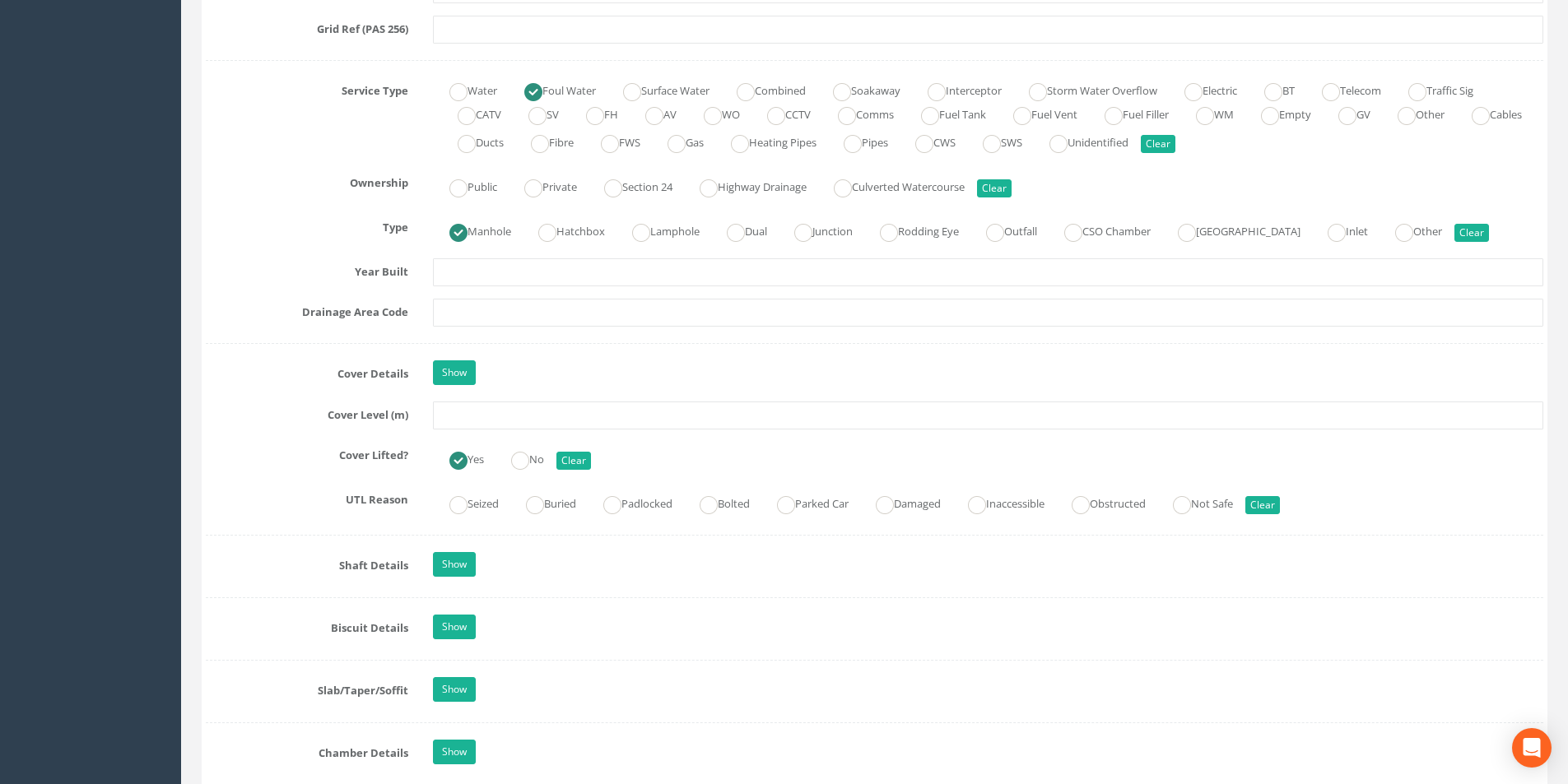
scroll to position [1152, 0]
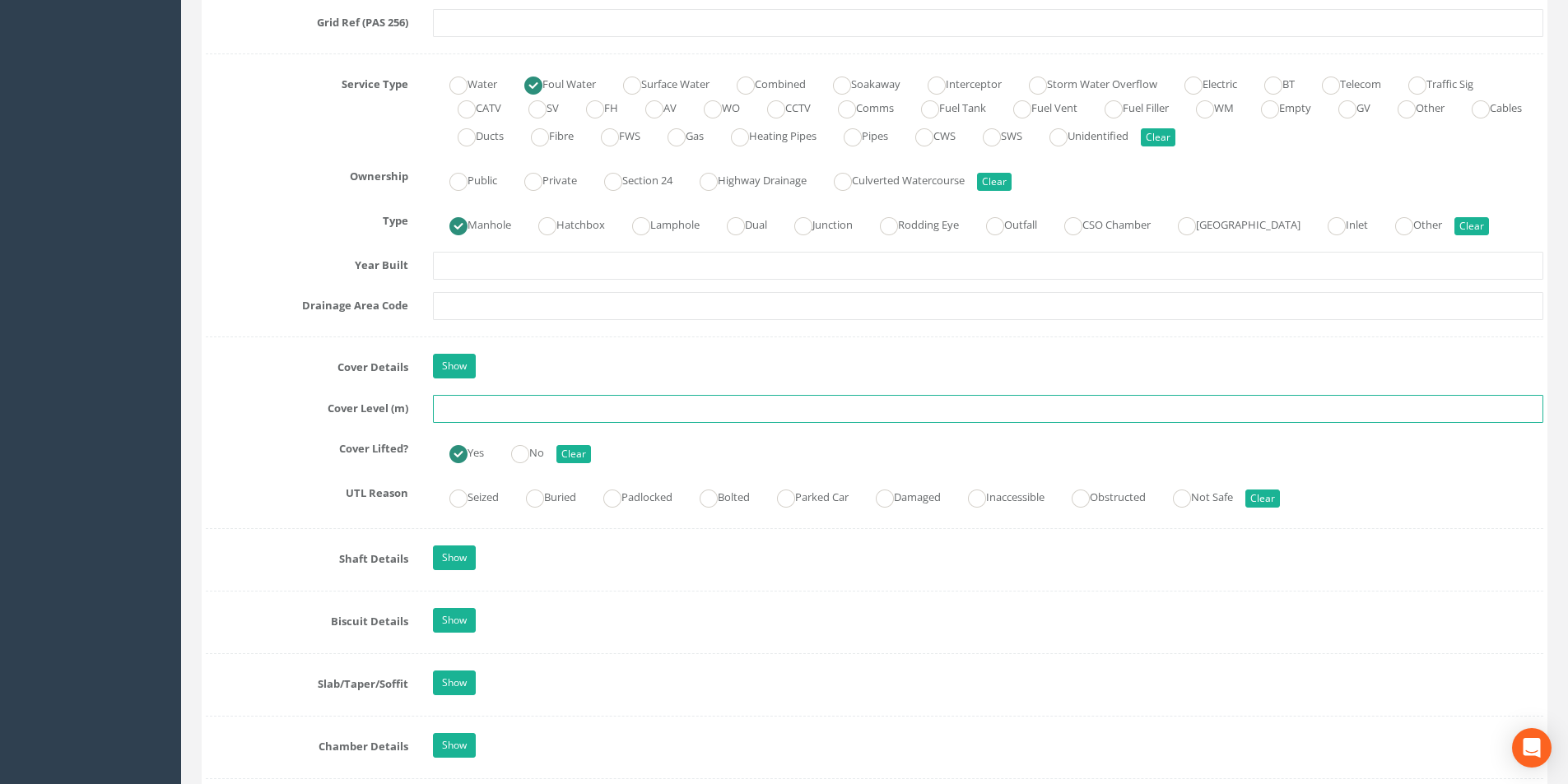
click at [541, 409] on input "text" at bounding box center [988, 409] width 1111 height 28
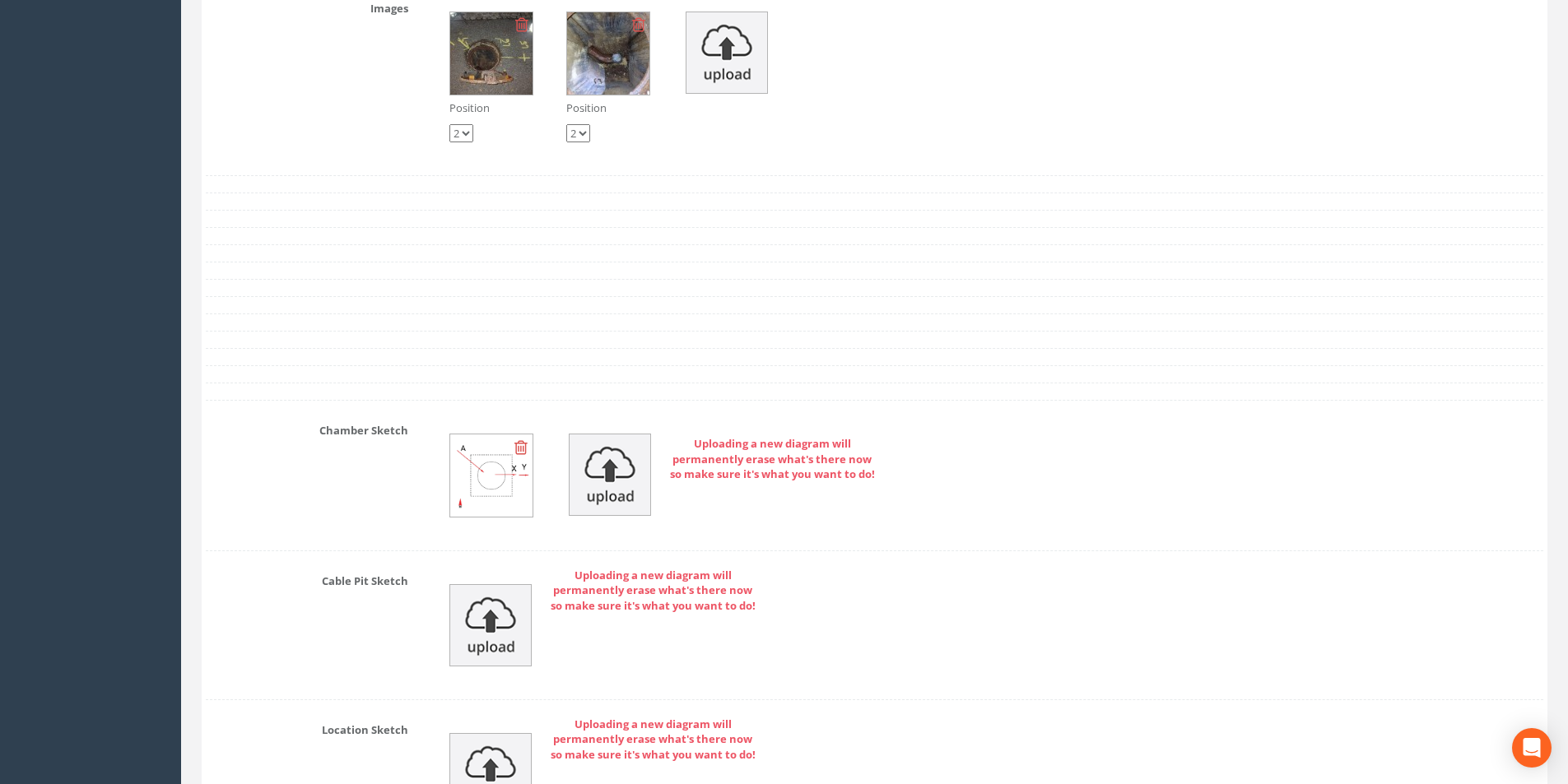
scroll to position [3492, 0]
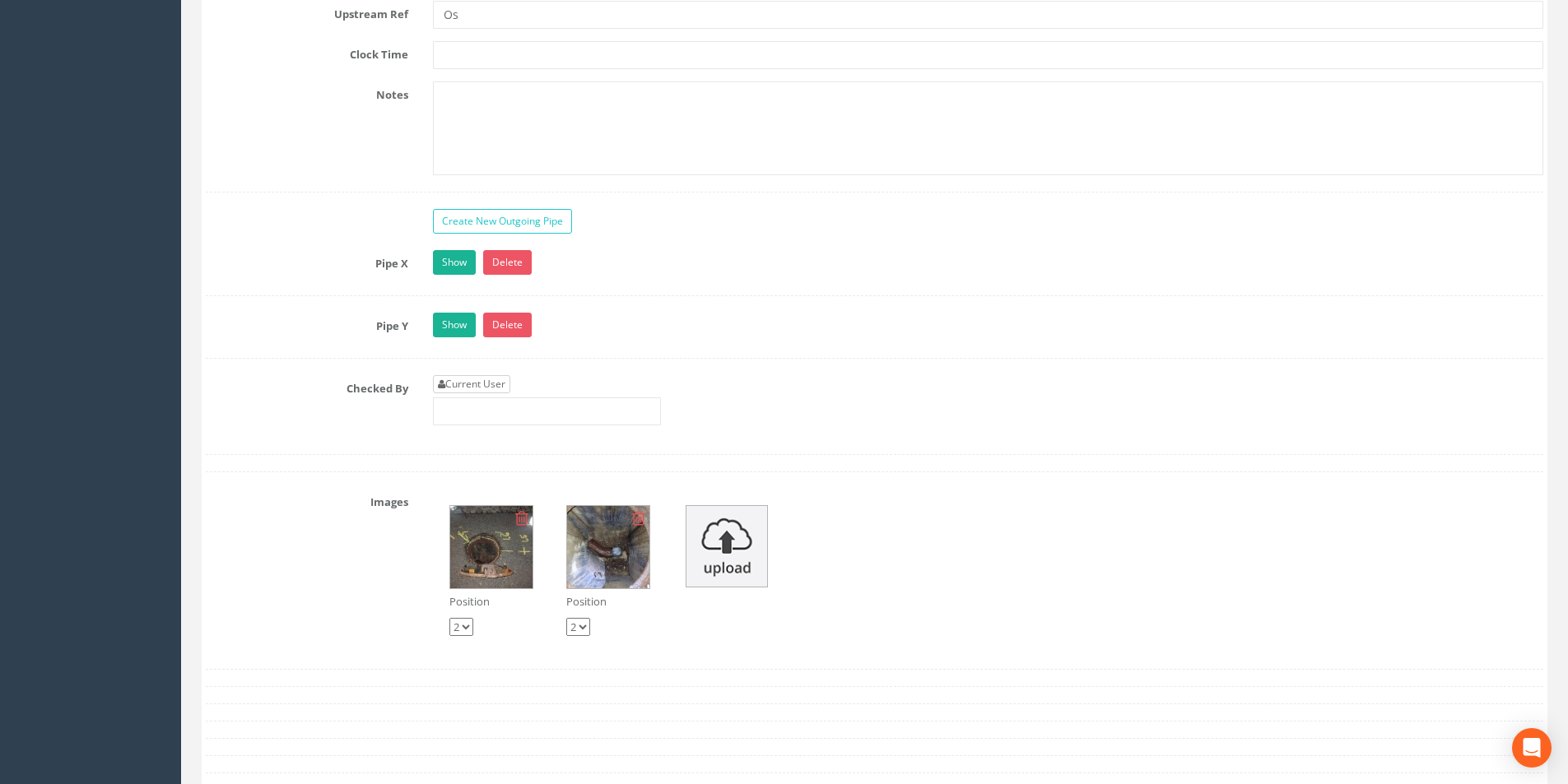
type input "87.73"
click at [502, 384] on link "Current User" at bounding box center [472, 384] width 77 height 18
type input "[PERSON_NAME]"
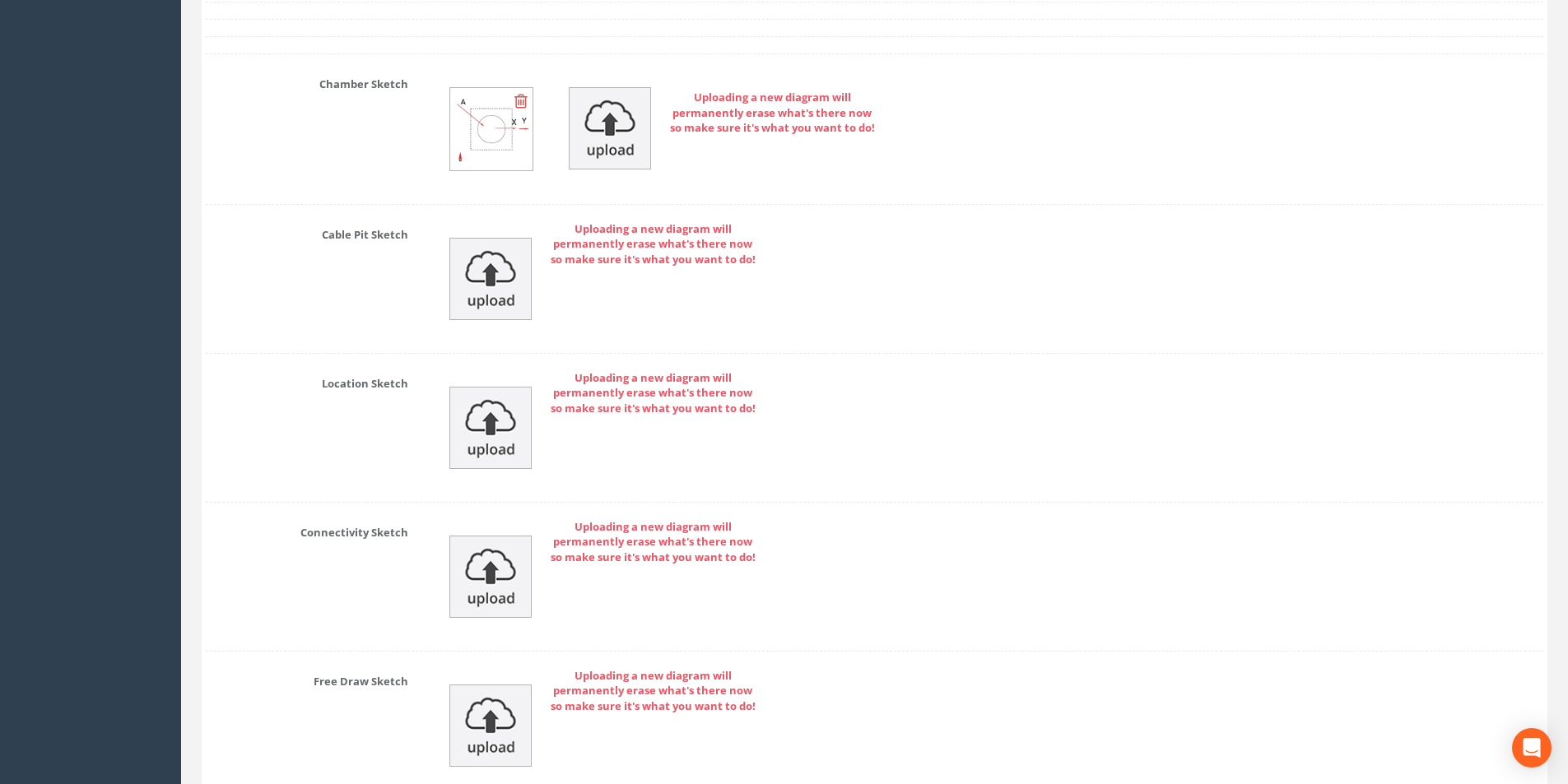
scroll to position [4480, 0]
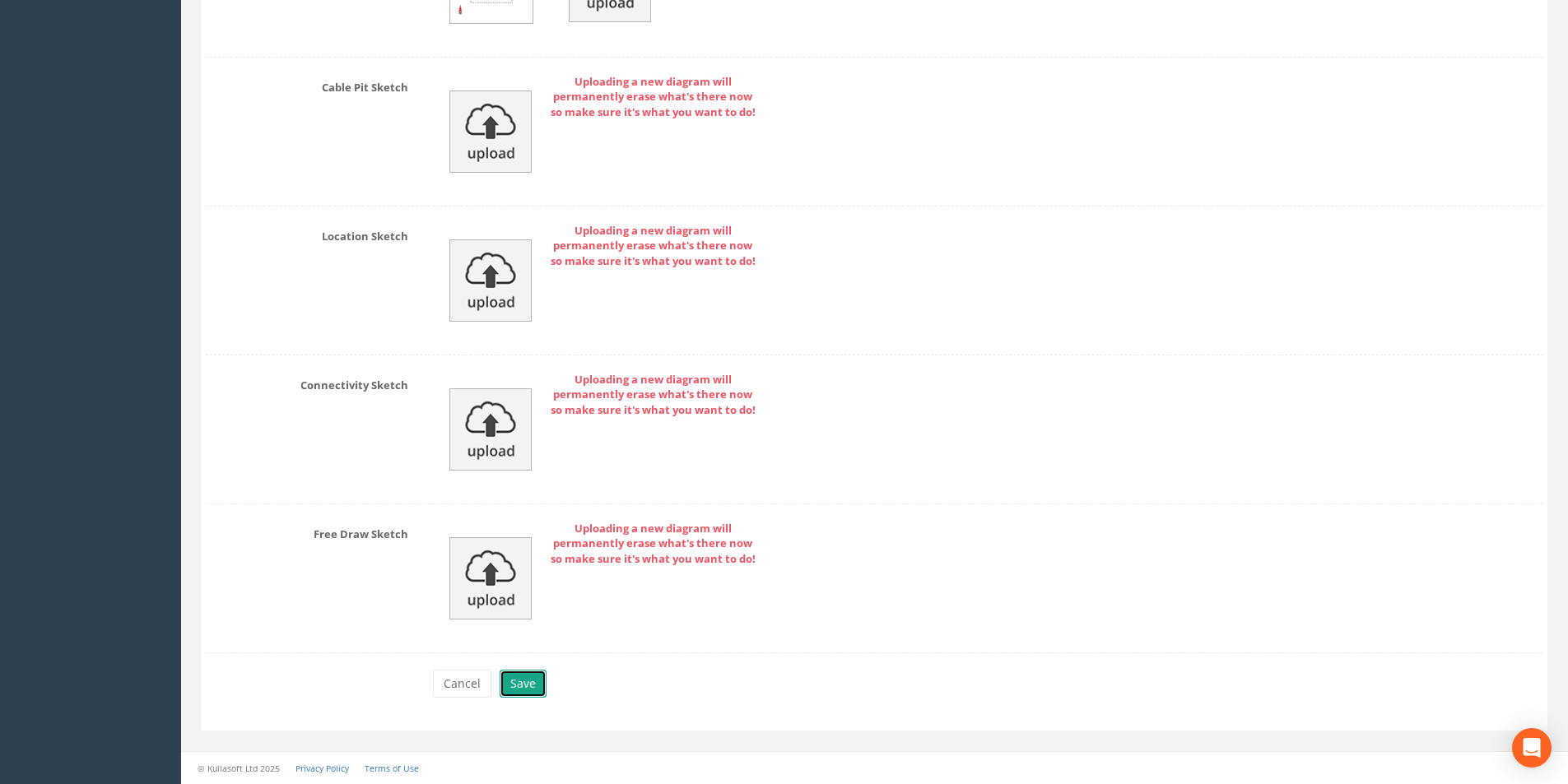
click at [528, 690] on button "Save" at bounding box center [523, 684] width 47 height 28
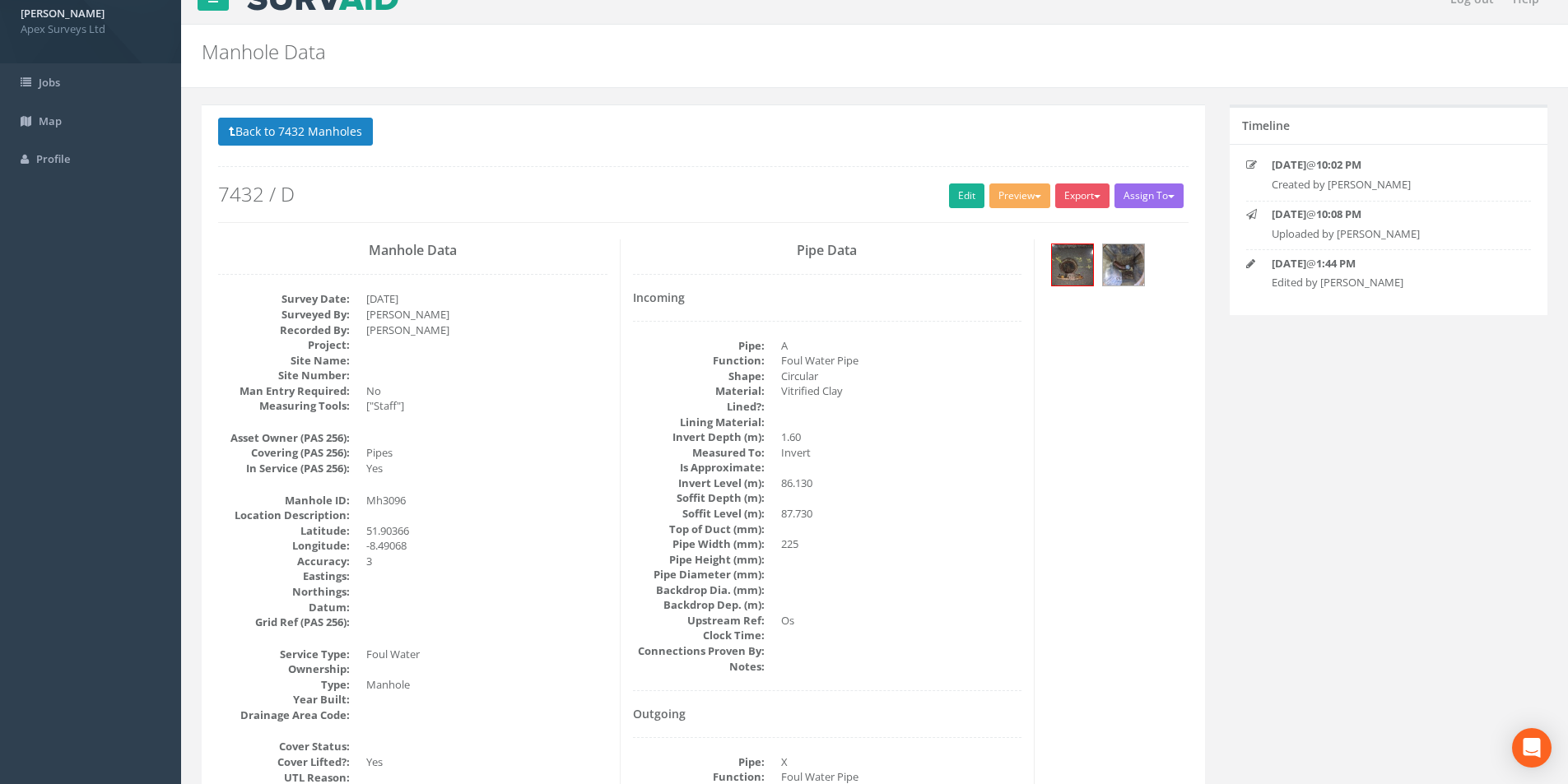
scroll to position [0, 0]
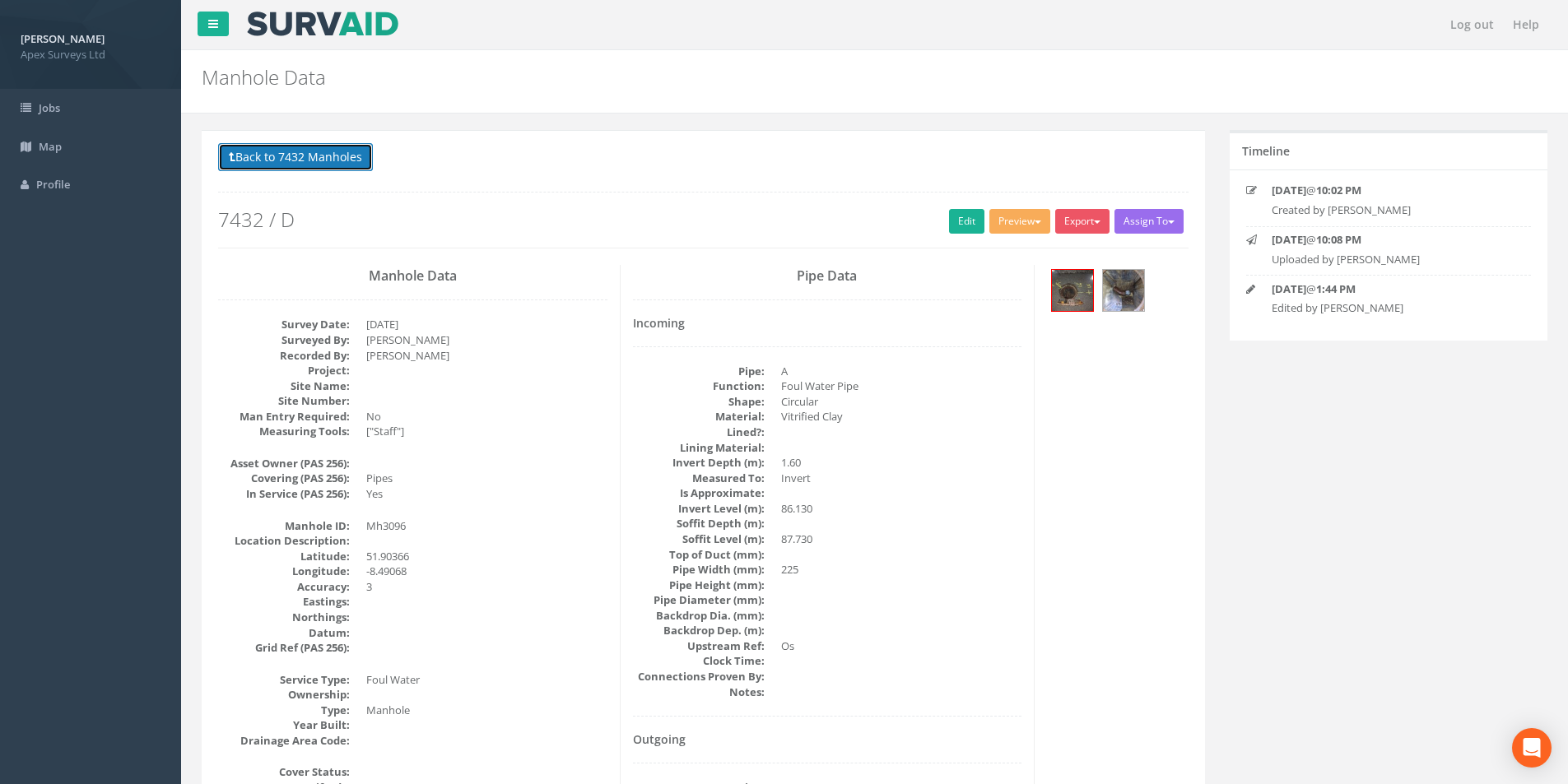
click at [282, 155] on button "Back to 7432 Manholes" at bounding box center [296, 157] width 155 height 28
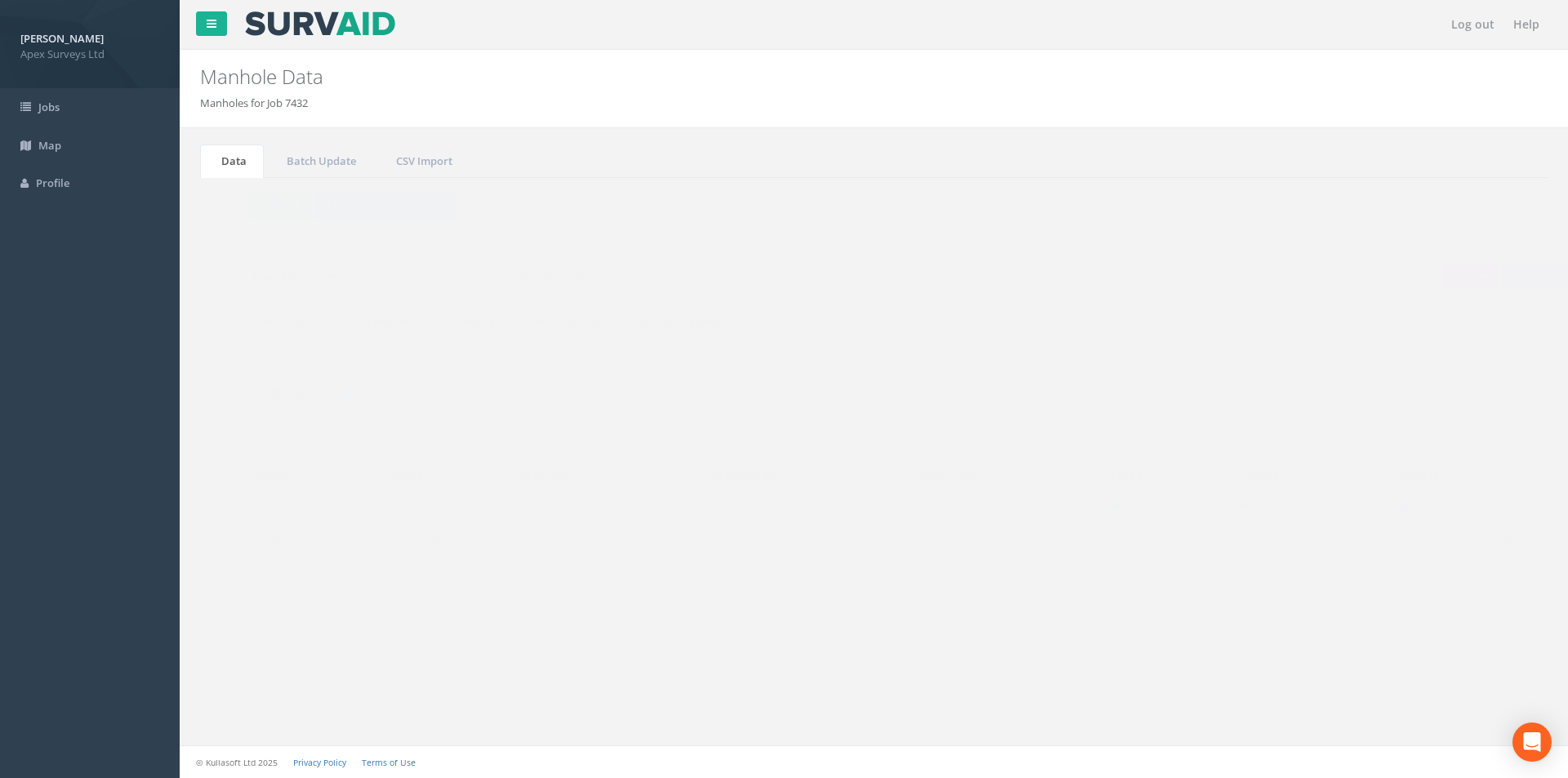
drag, startPoint x: 1438, startPoint y: 445, endPoint x: 1255, endPoint y: 448, distance: 183.0
click at [776, 444] on input "3096" at bounding box center [1456, 439] width 149 height 25
click at [776, 445] on input "3096" at bounding box center [1456, 439] width 149 height 25
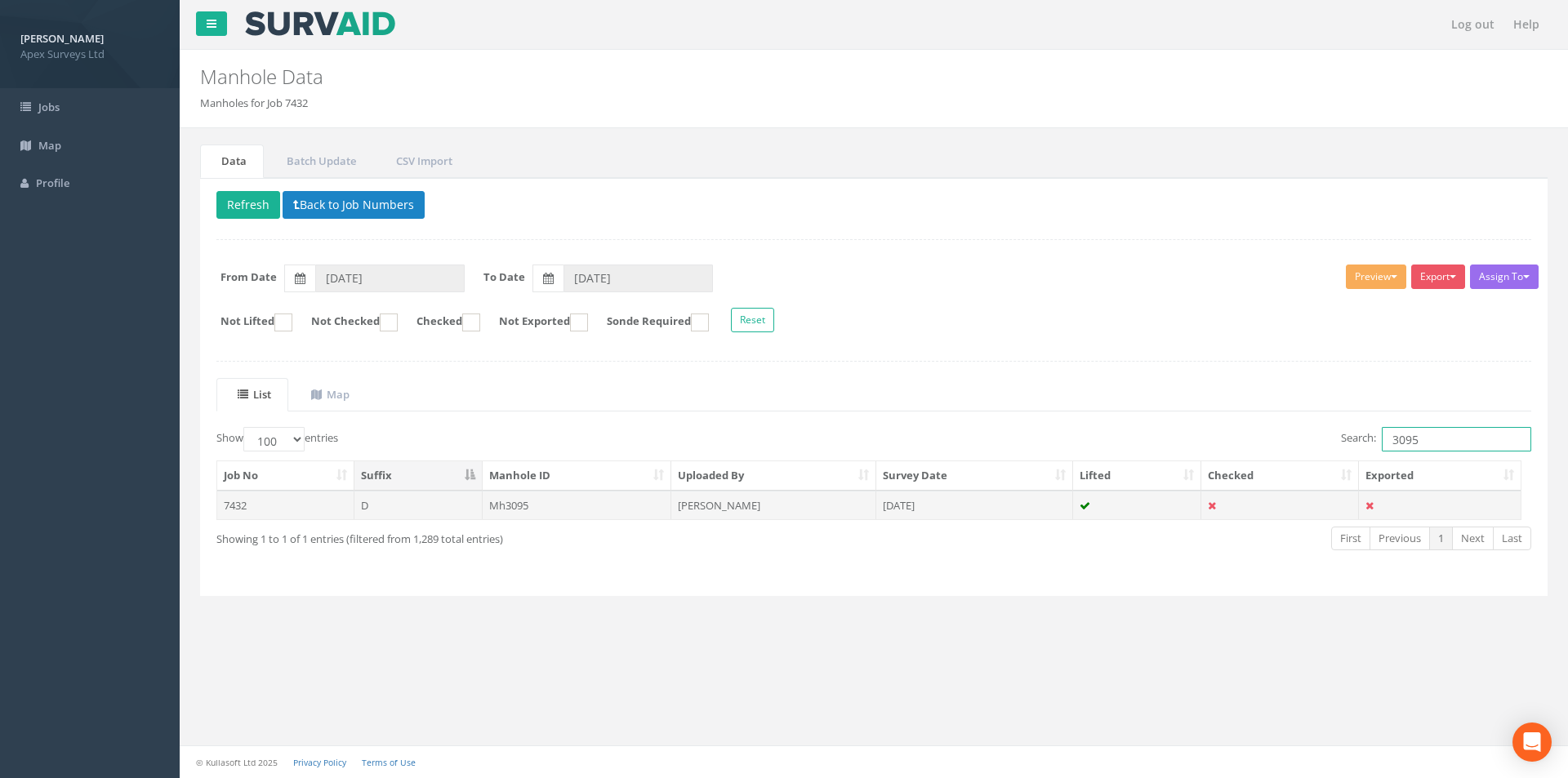
type input "3095"
click at [776, 510] on td "[DATE]" at bounding box center [974, 505] width 197 height 29
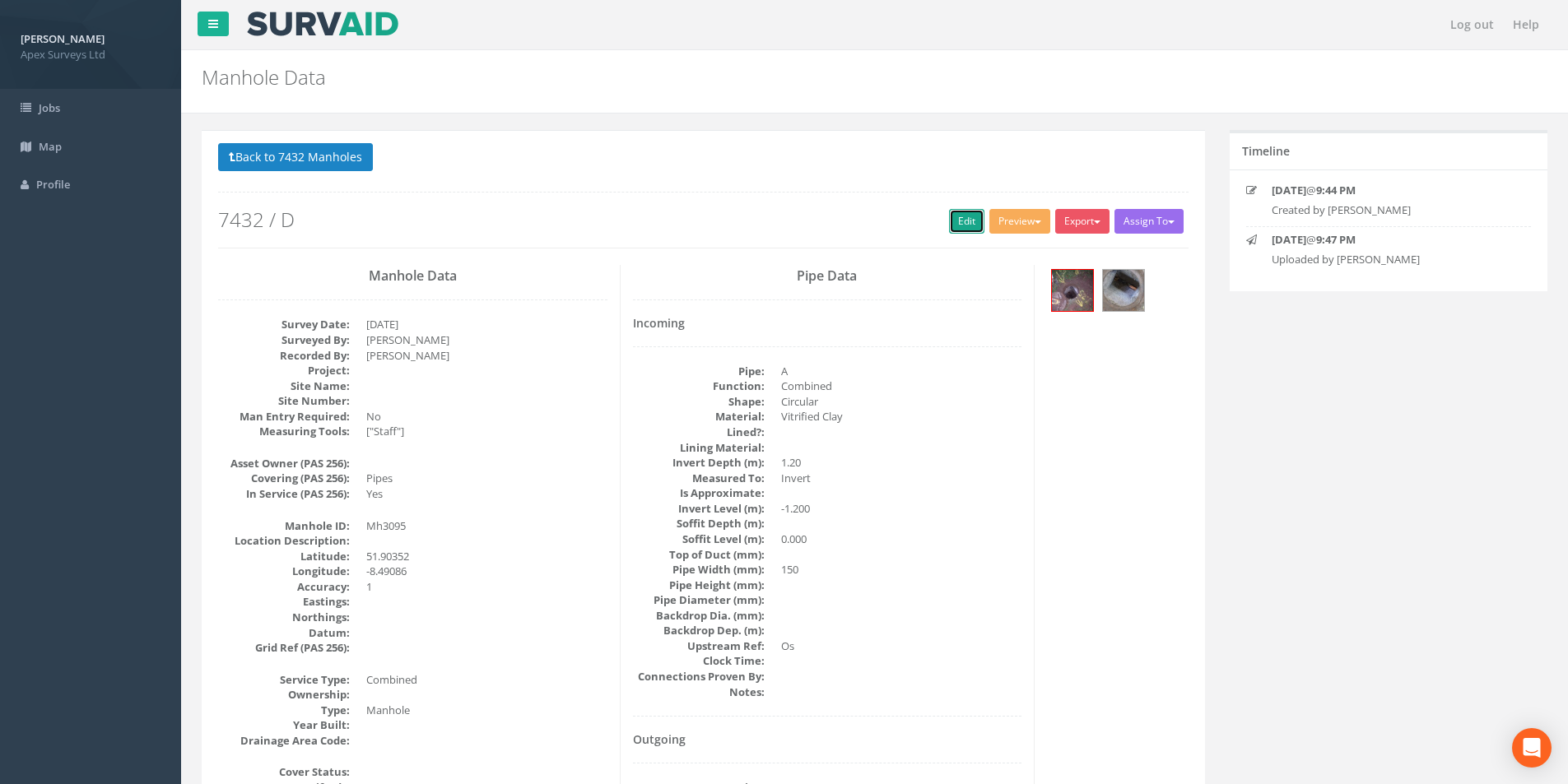
click at [783, 214] on link "Edit" at bounding box center [967, 221] width 35 height 25
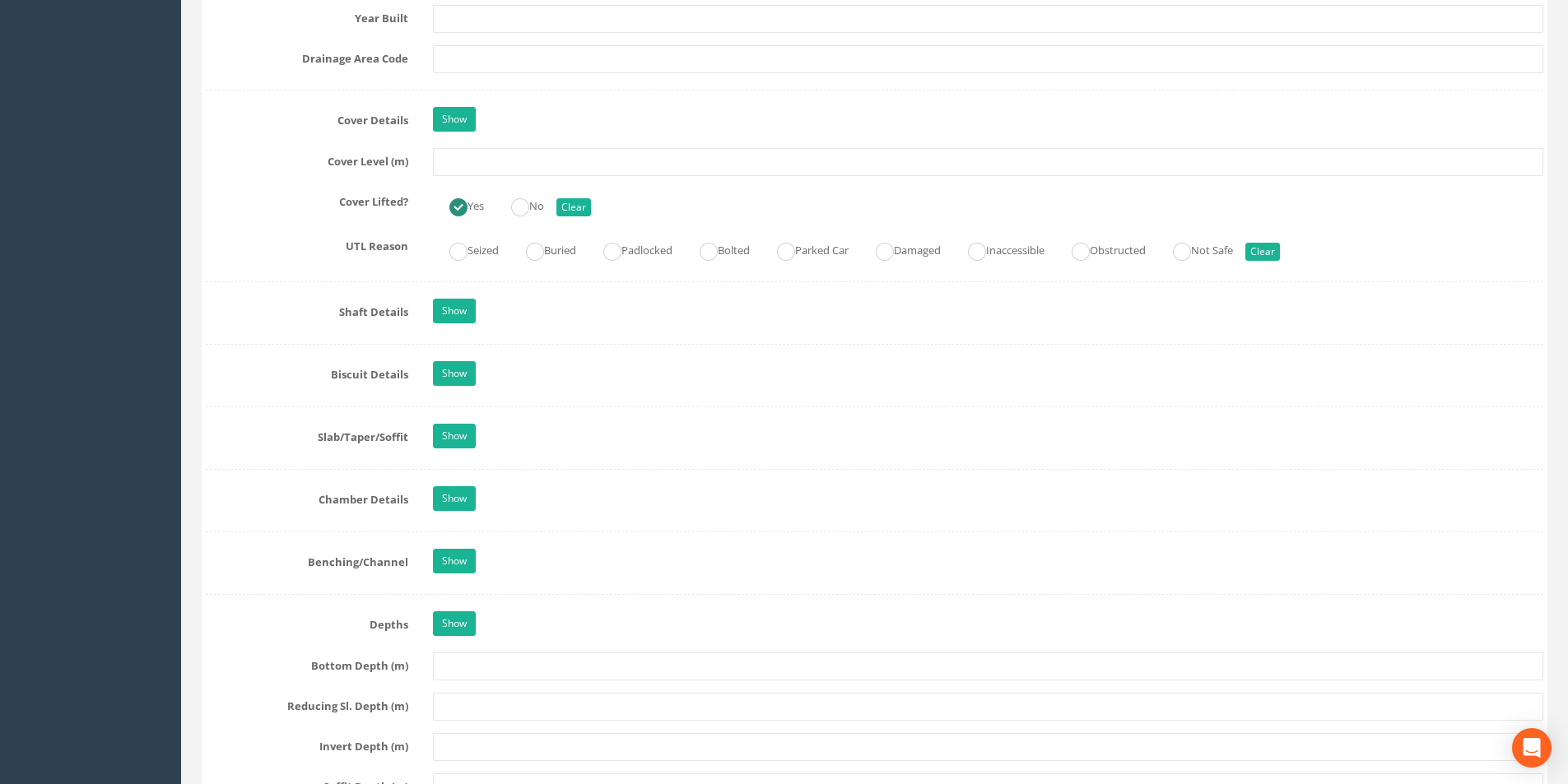
scroll to position [1234, 0]
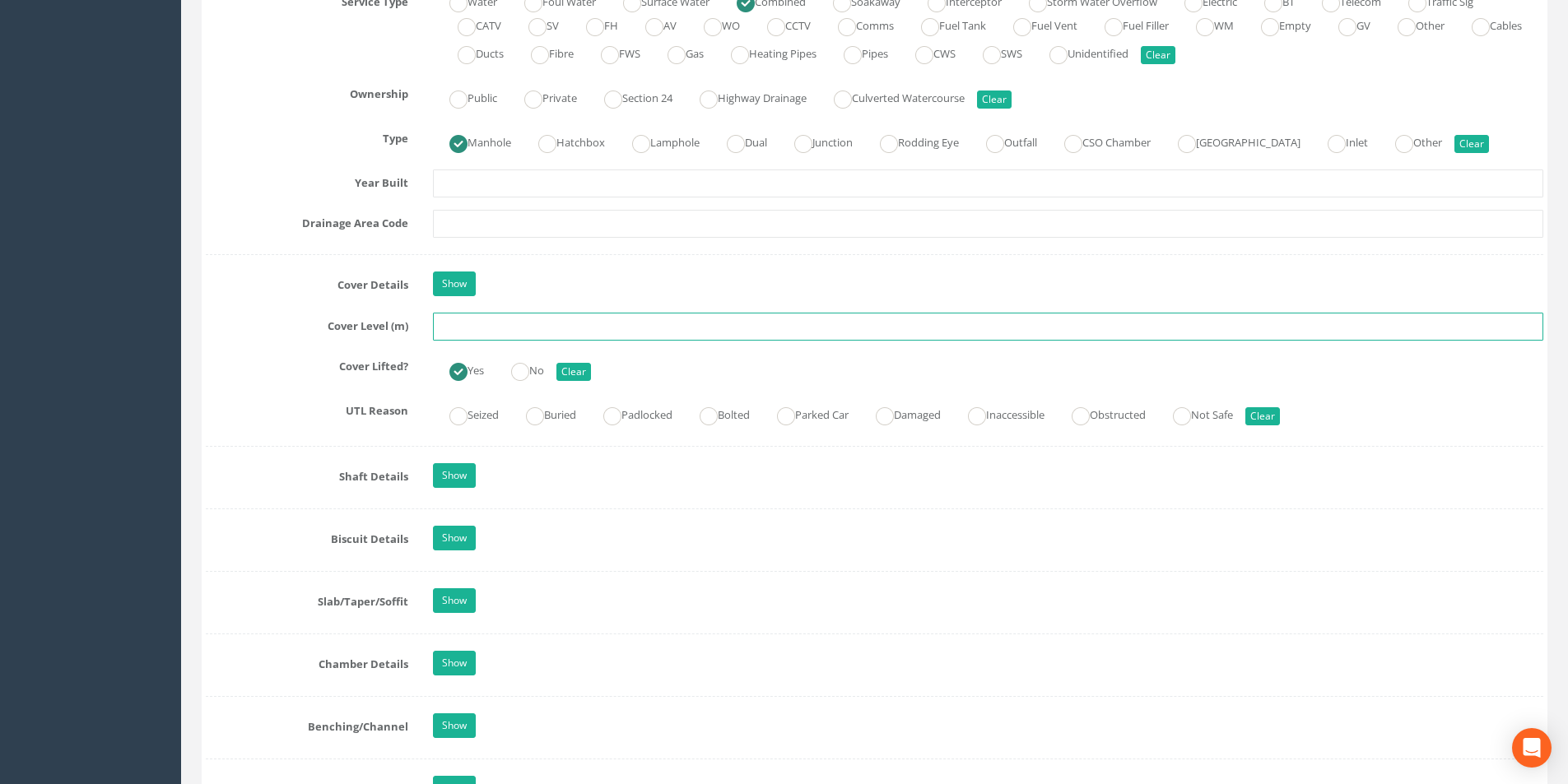
click at [505, 325] on input "text" at bounding box center [988, 326] width 1111 height 28
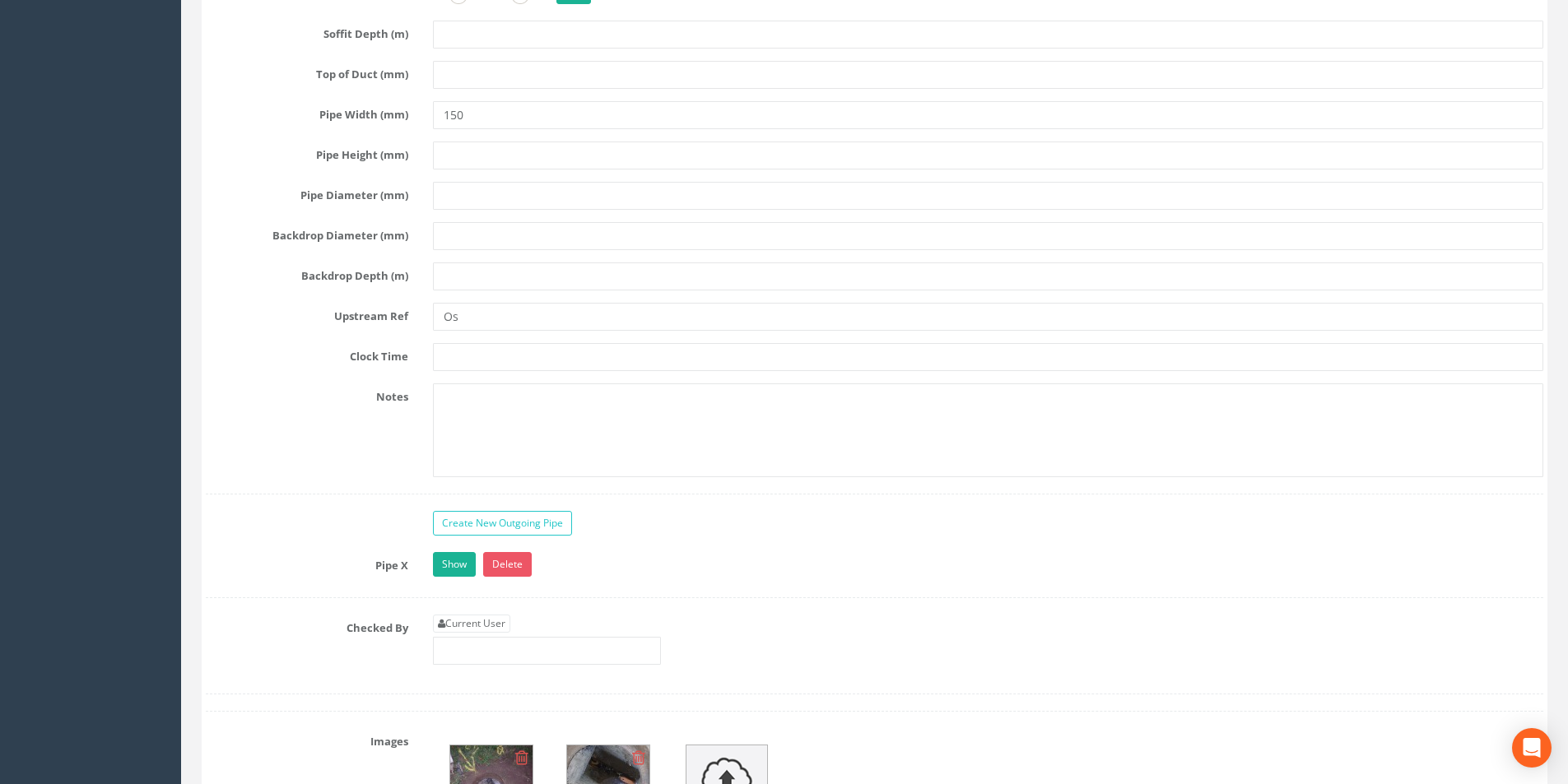
scroll to position [3374, 0]
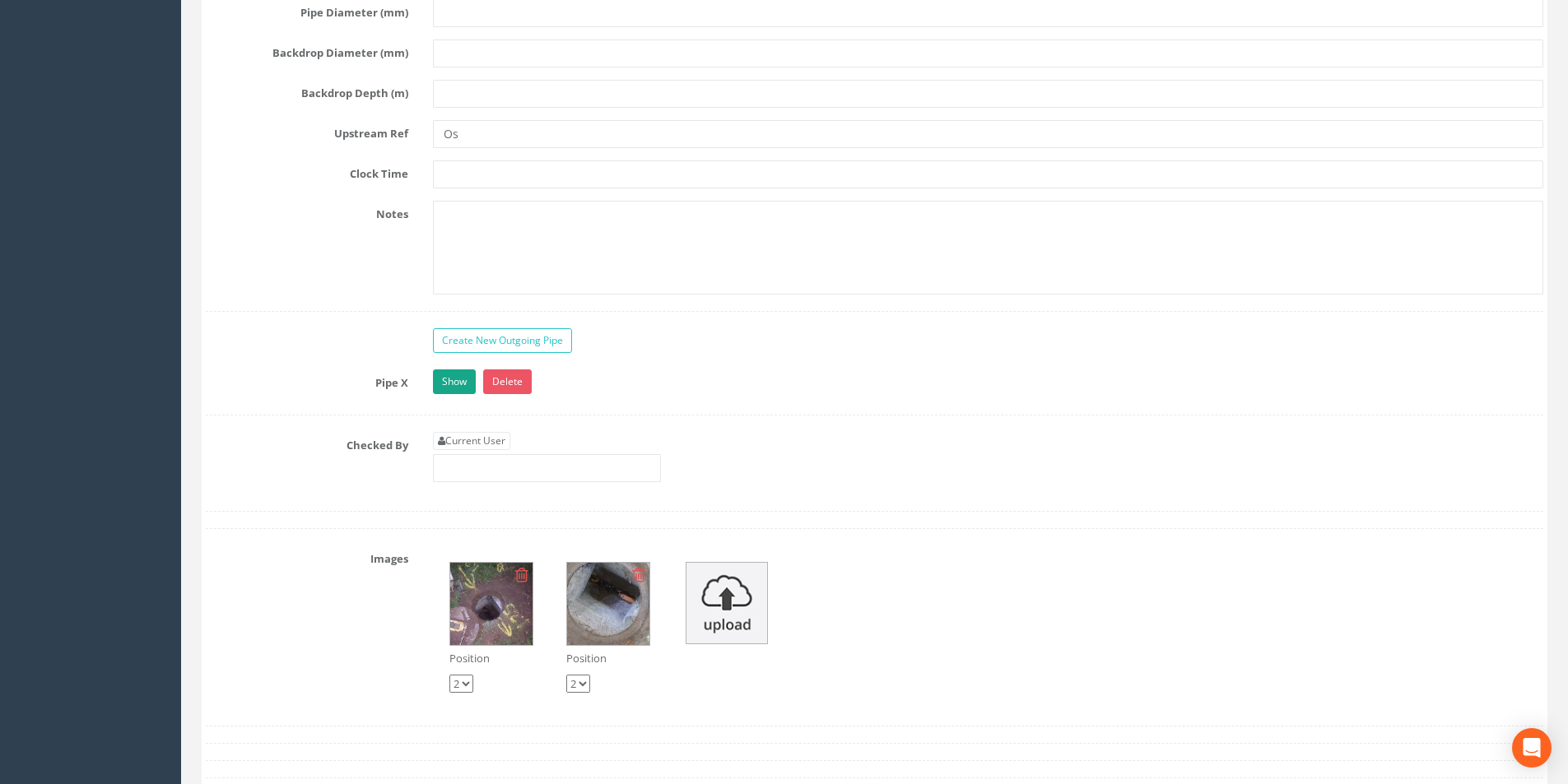
type input "88.42"
click at [459, 380] on link "Show" at bounding box center [455, 381] width 43 height 25
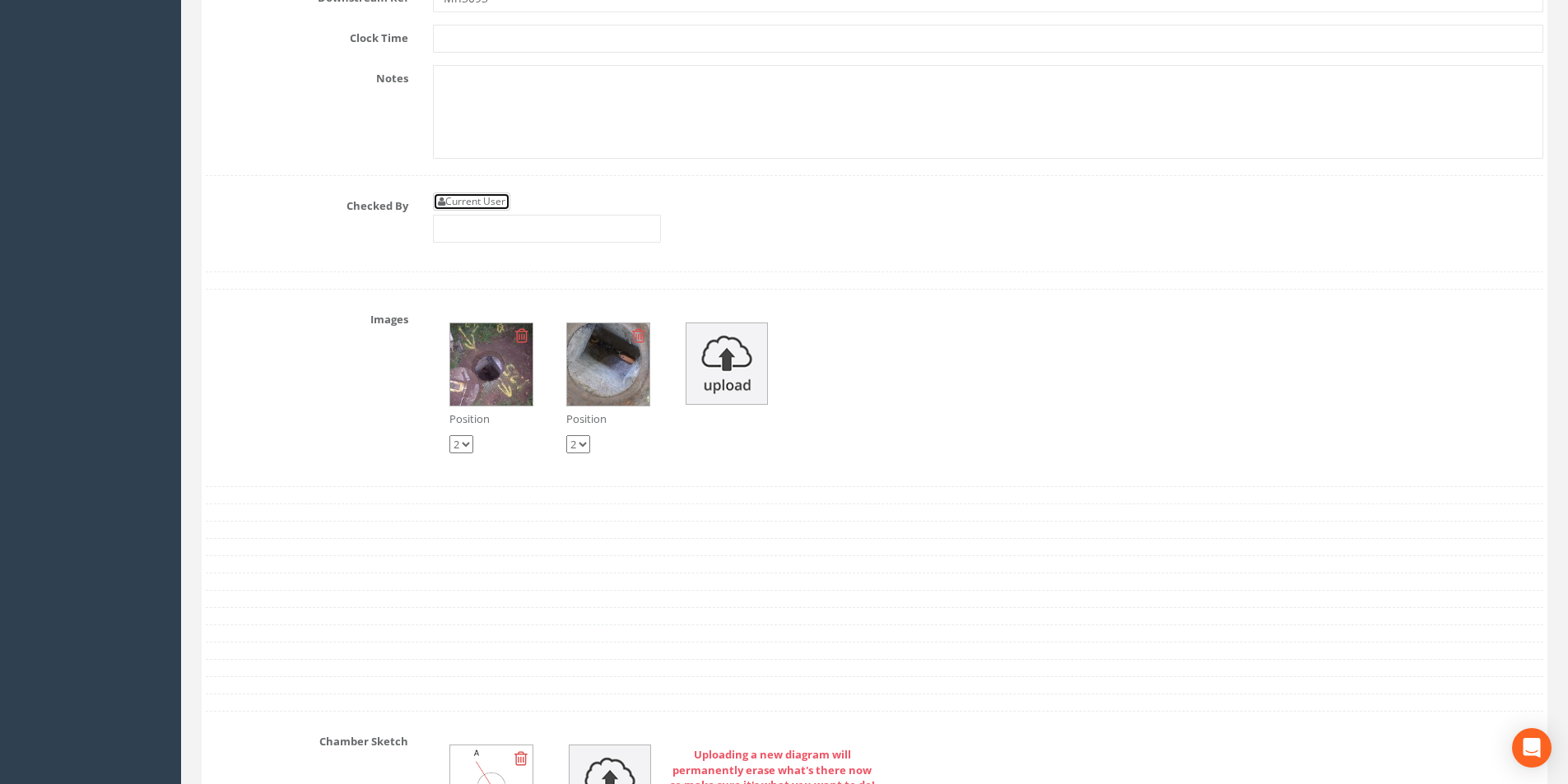
click at [464, 205] on link "Current User" at bounding box center [472, 201] width 77 height 18
type input "[PERSON_NAME]"
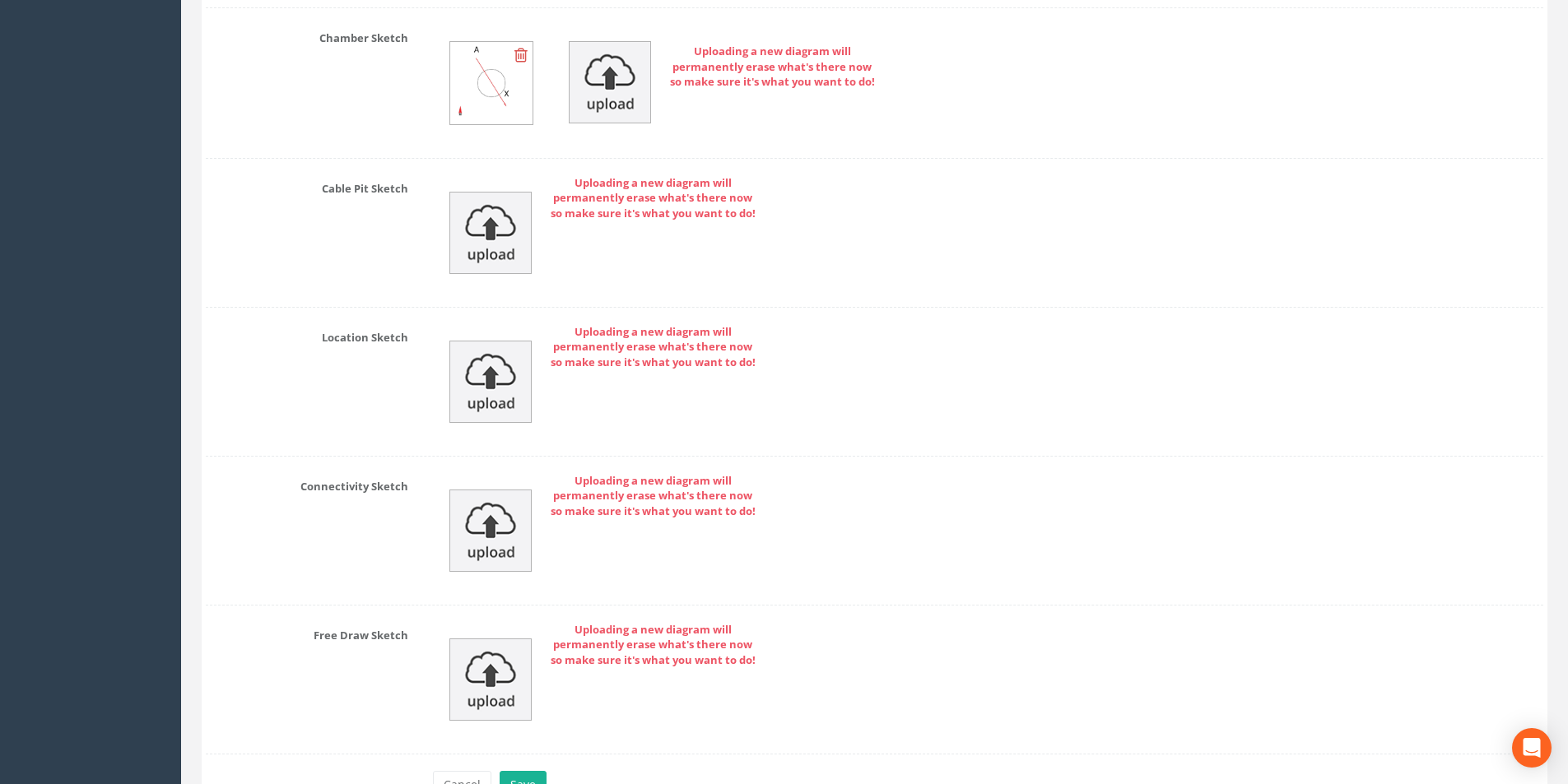
scroll to position [5330, 0]
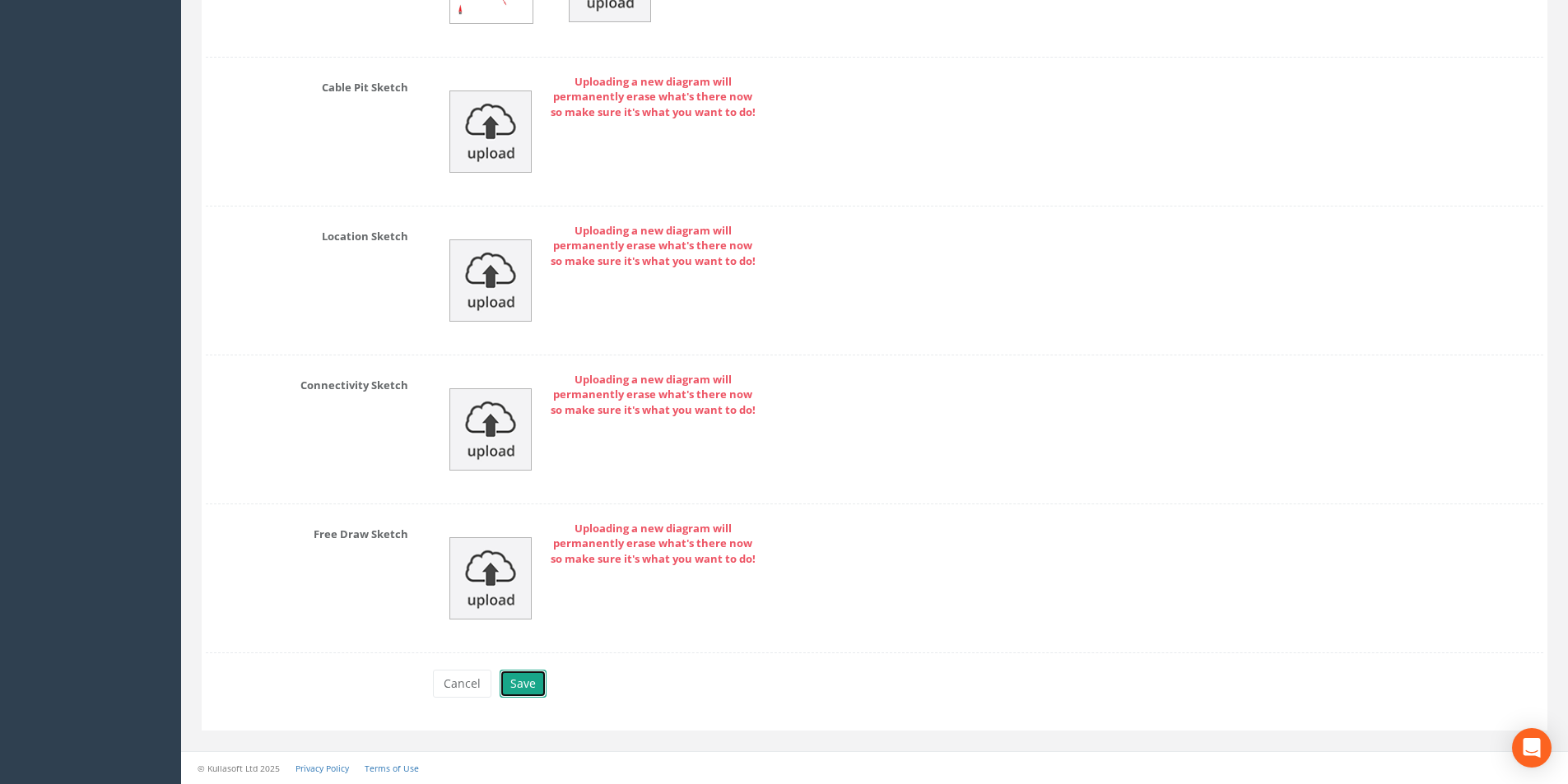
click at [513, 682] on button "Save" at bounding box center [523, 684] width 47 height 28
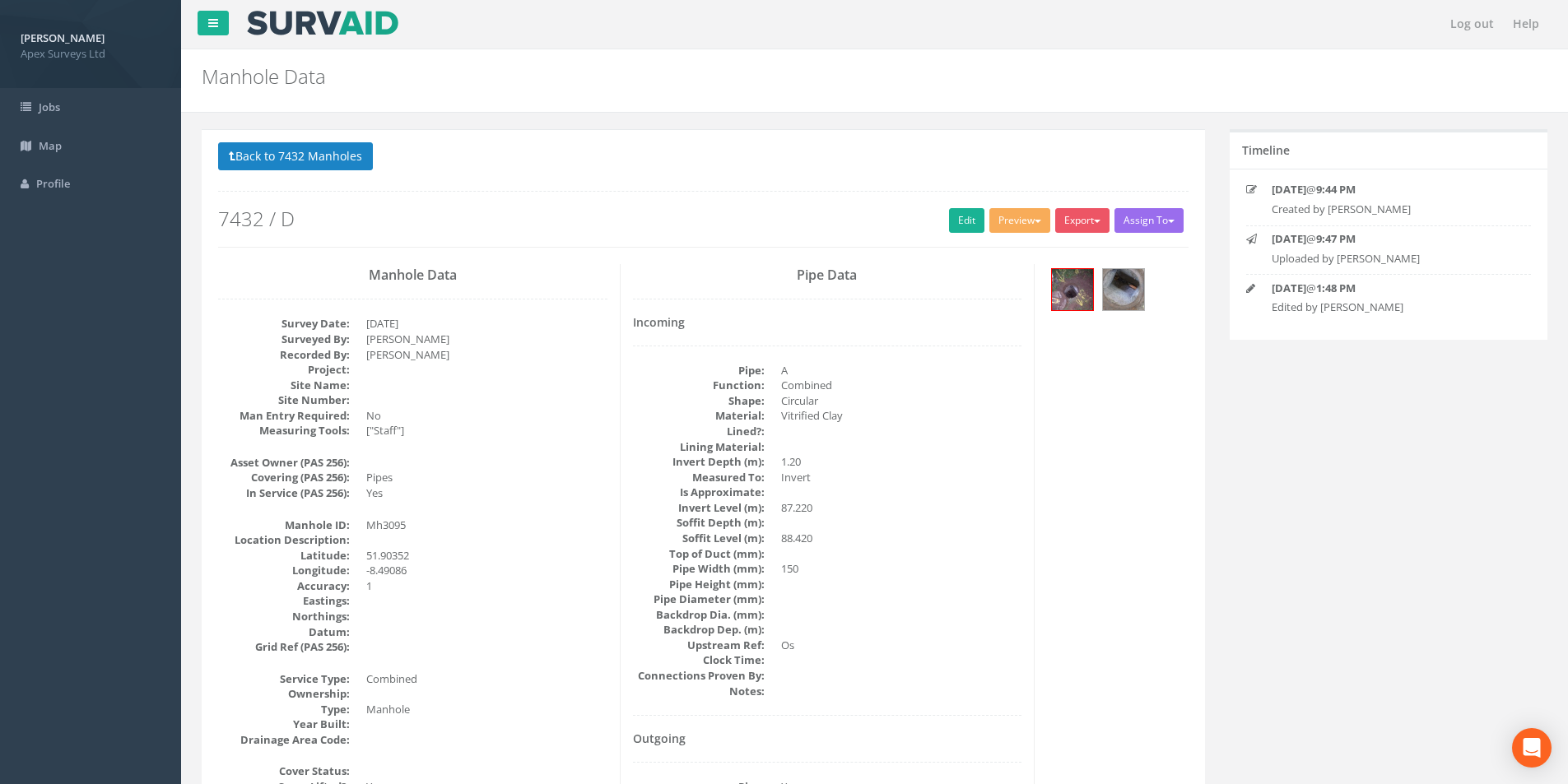
scroll to position [0, 0]
click at [290, 167] on button "Back to 7432 Manholes" at bounding box center [296, 157] width 155 height 28
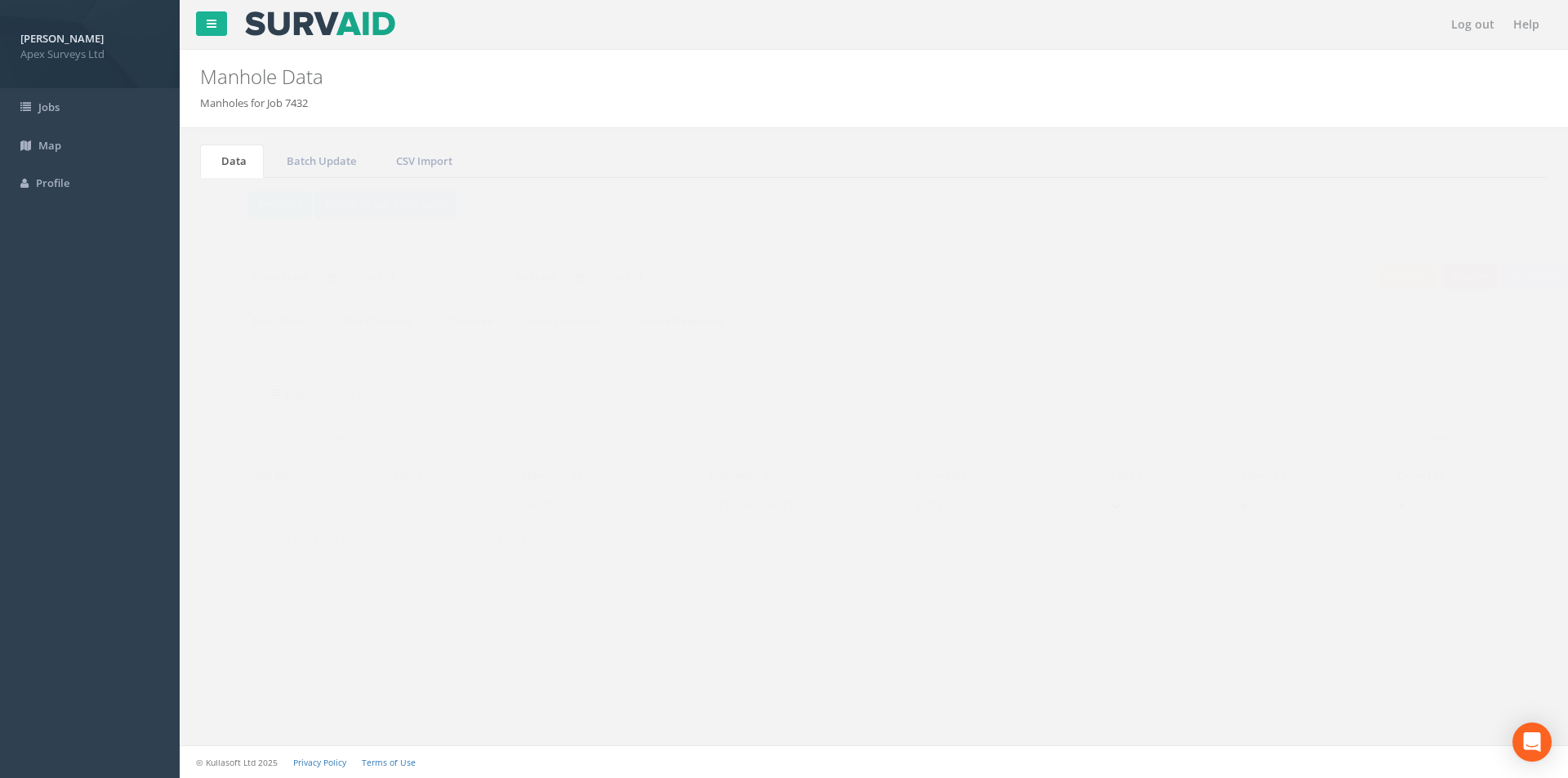
click at [776, 441] on input "3095" at bounding box center [1456, 439] width 149 height 25
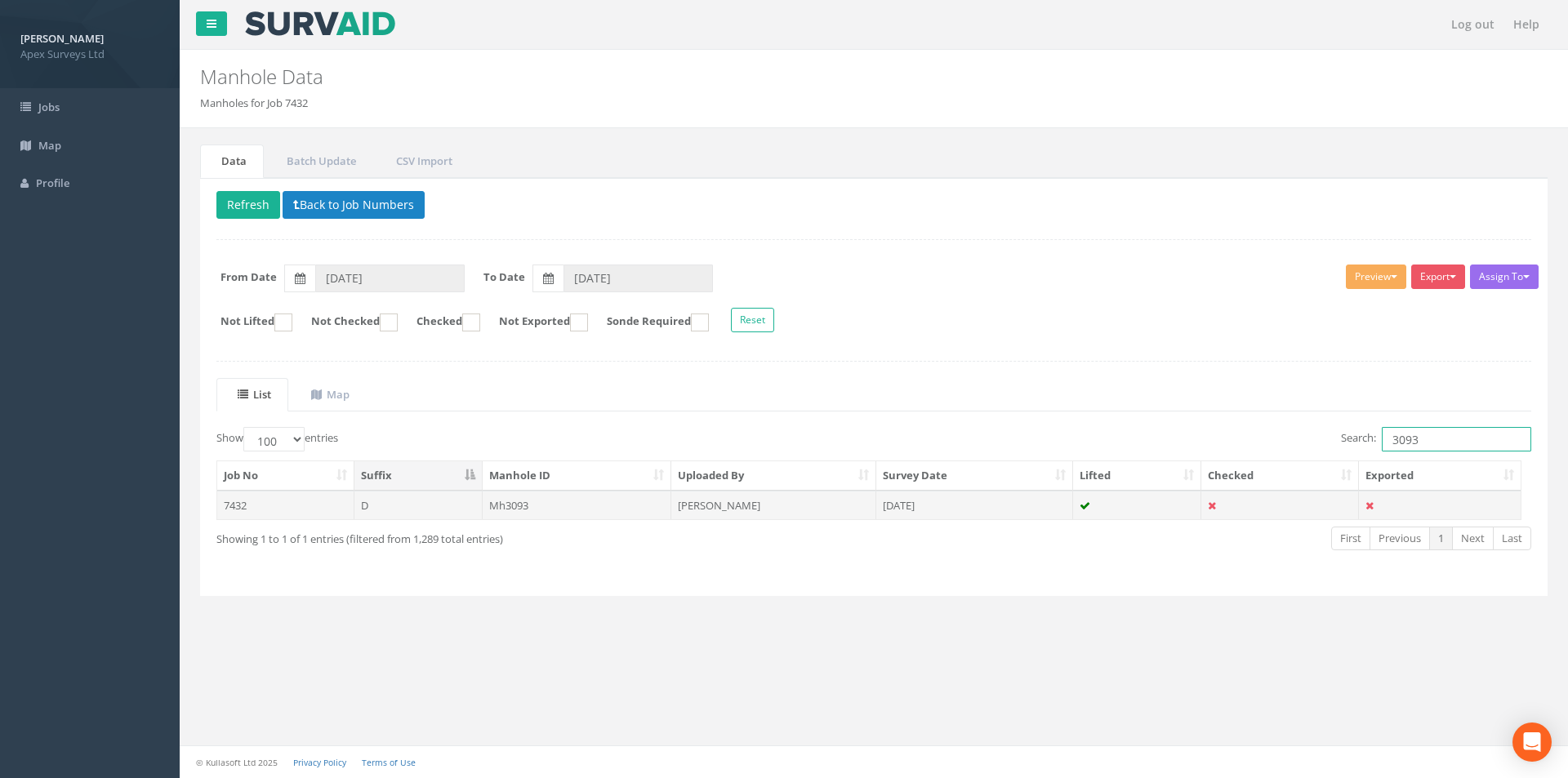
type input "3093"
click at [776, 507] on td "[DATE]" at bounding box center [974, 505] width 197 height 29
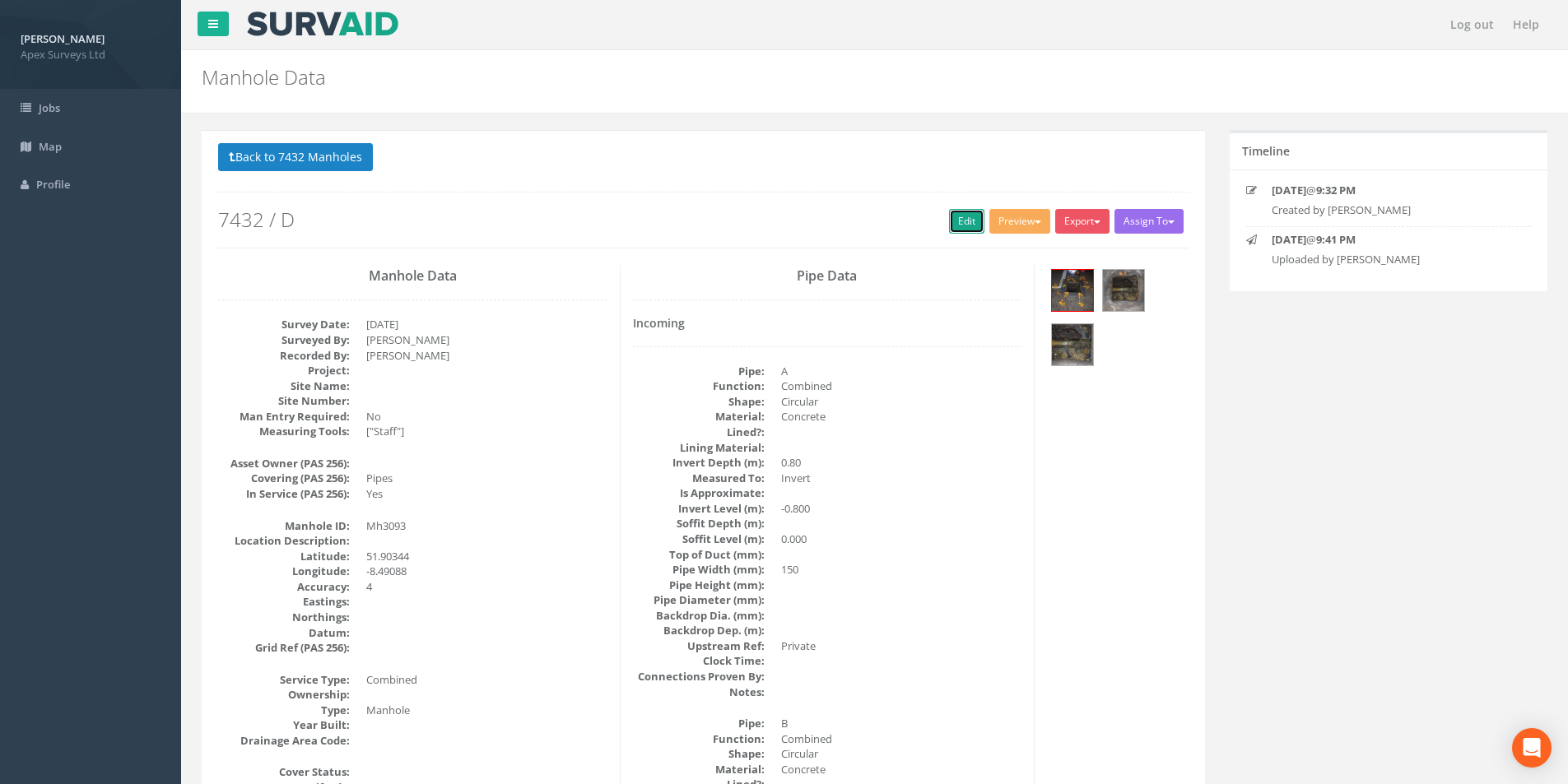
click at [783, 223] on link "Edit" at bounding box center [967, 221] width 35 height 25
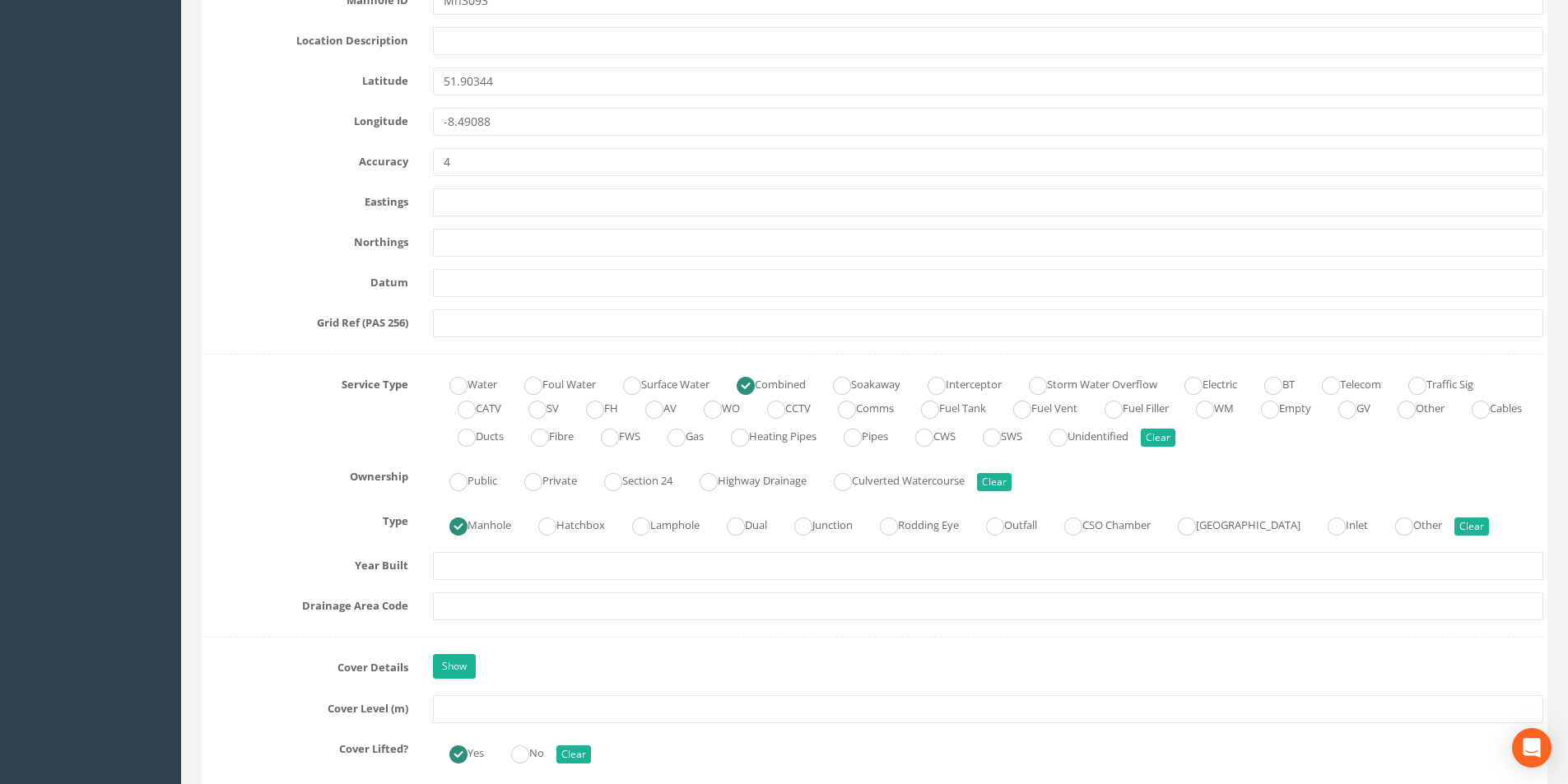
scroll to position [988, 0]
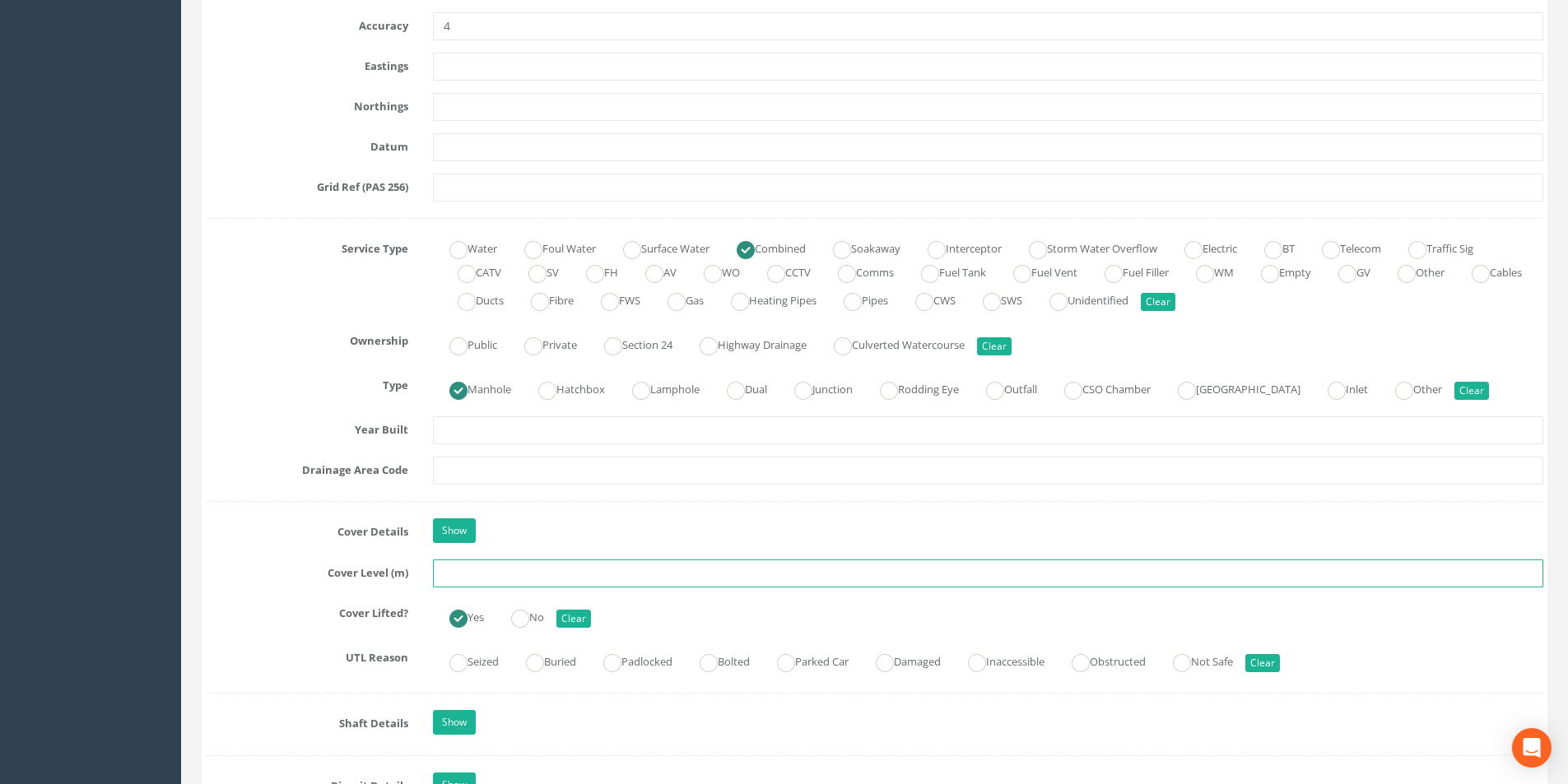
click at [493, 574] on input "text" at bounding box center [988, 574] width 1111 height 28
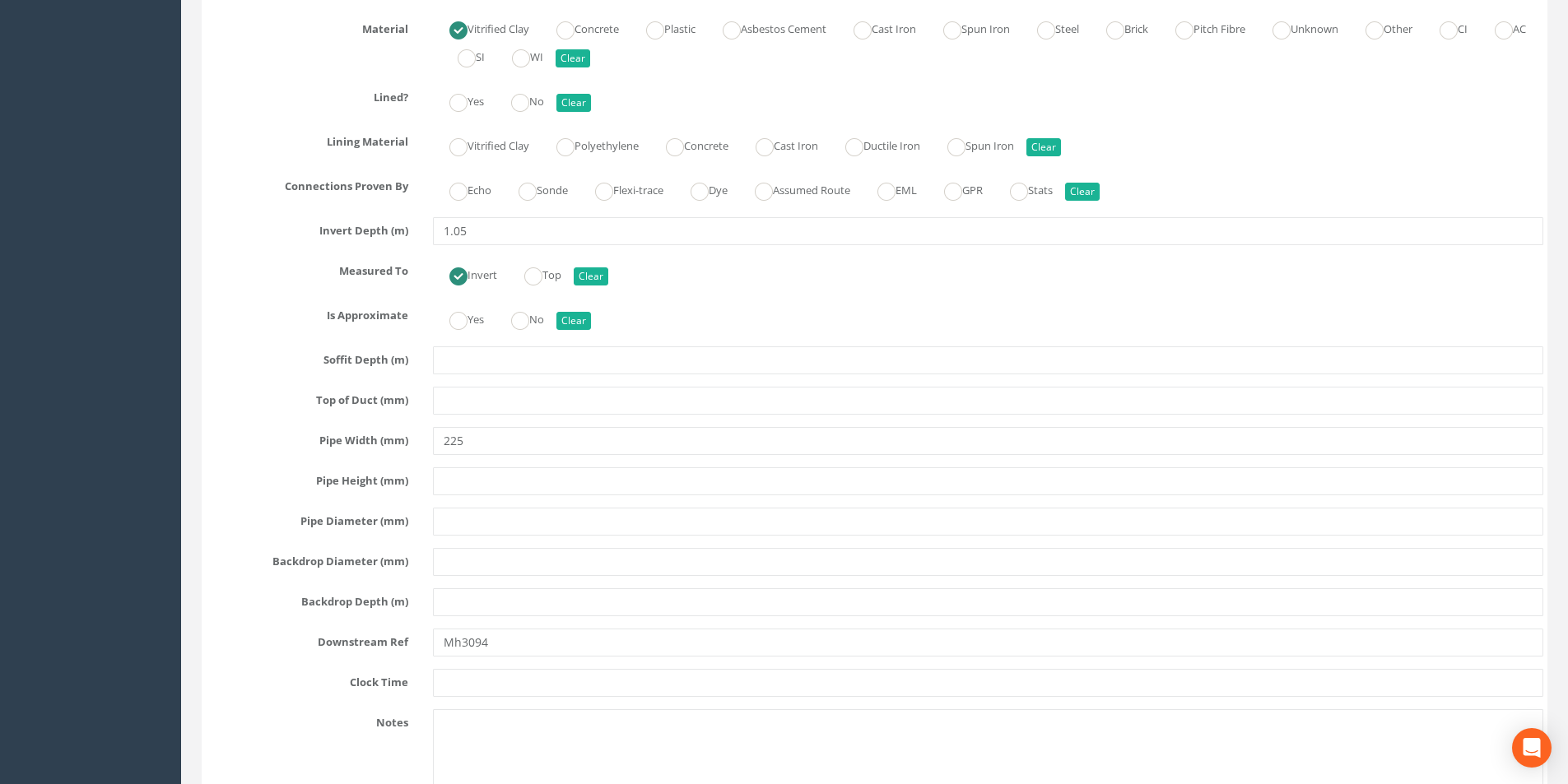
scroll to position [4443, 0]
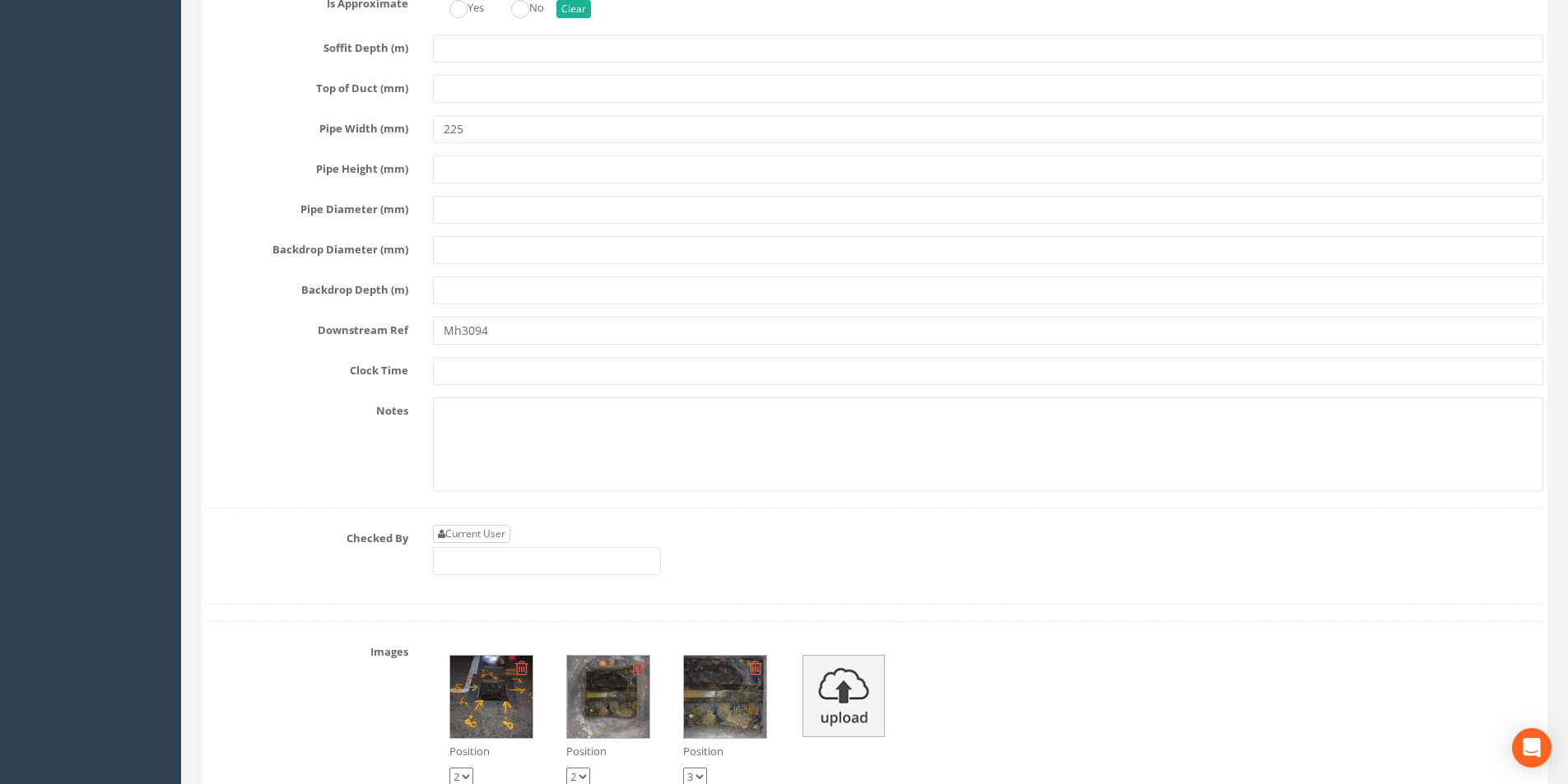
type input "87.16"
click at [499, 538] on link "Current User" at bounding box center [472, 533] width 77 height 18
type input "[PERSON_NAME]"
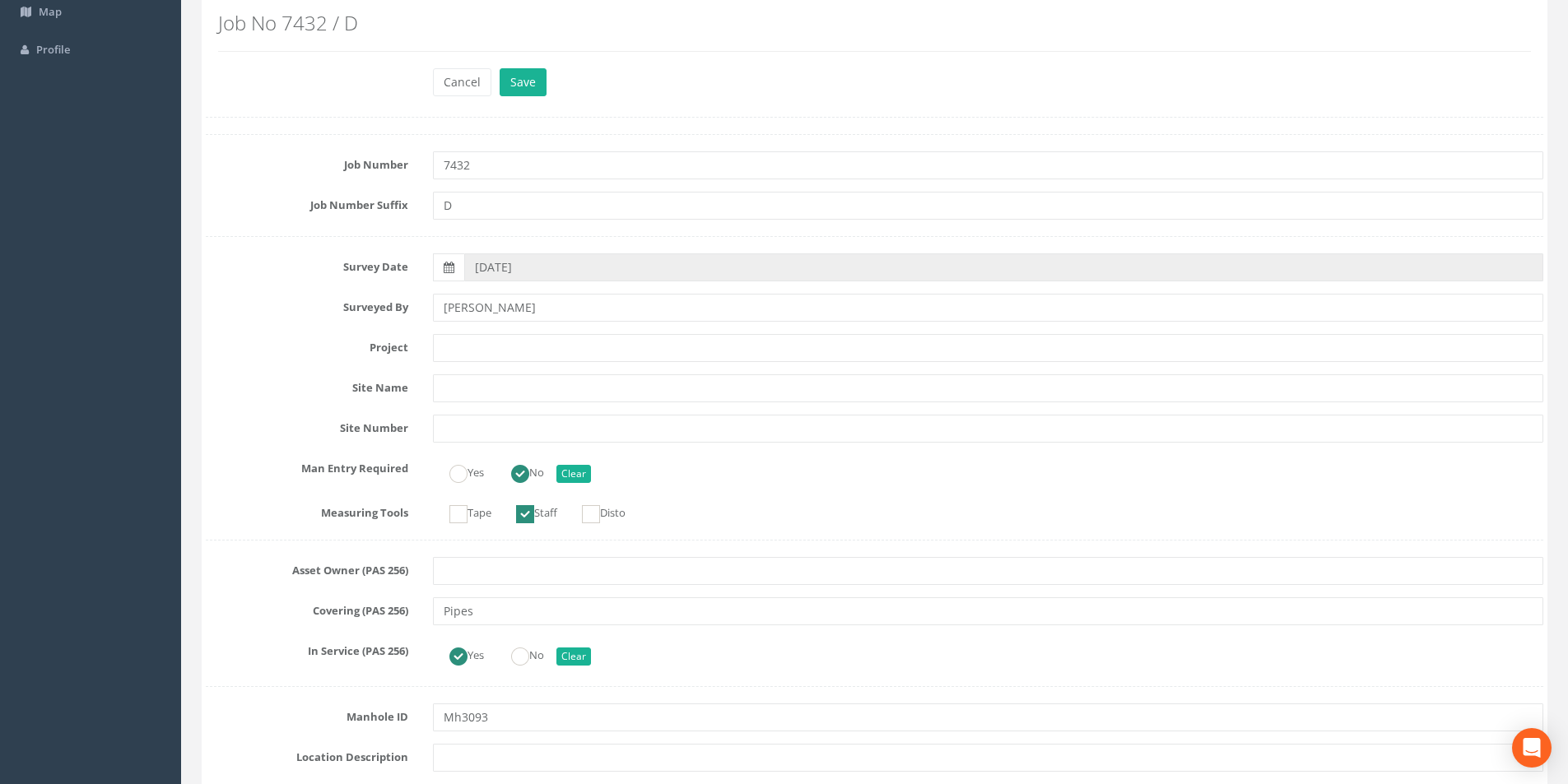
scroll to position [0, 0]
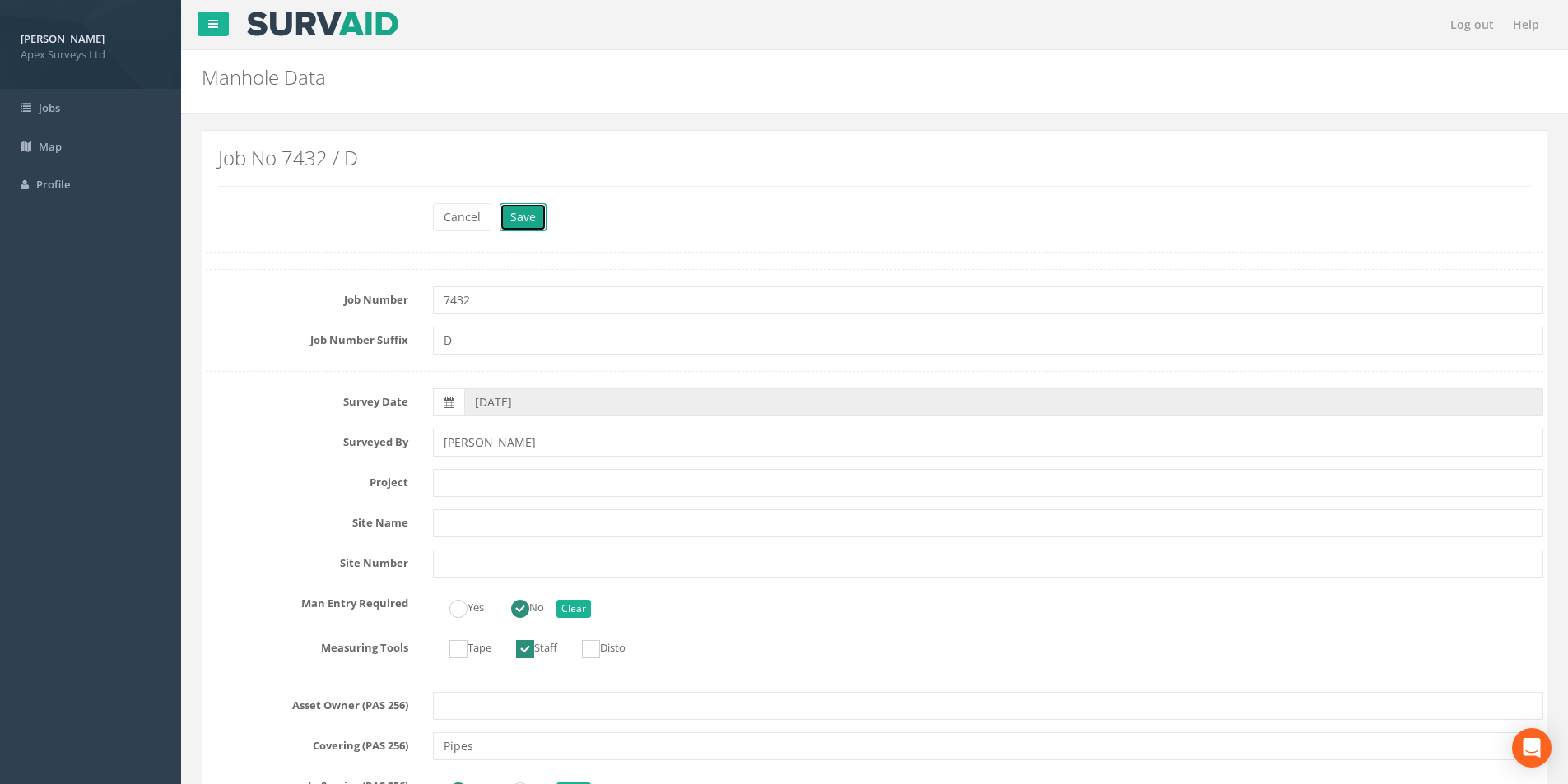
click at [522, 219] on button "Save" at bounding box center [523, 217] width 47 height 28
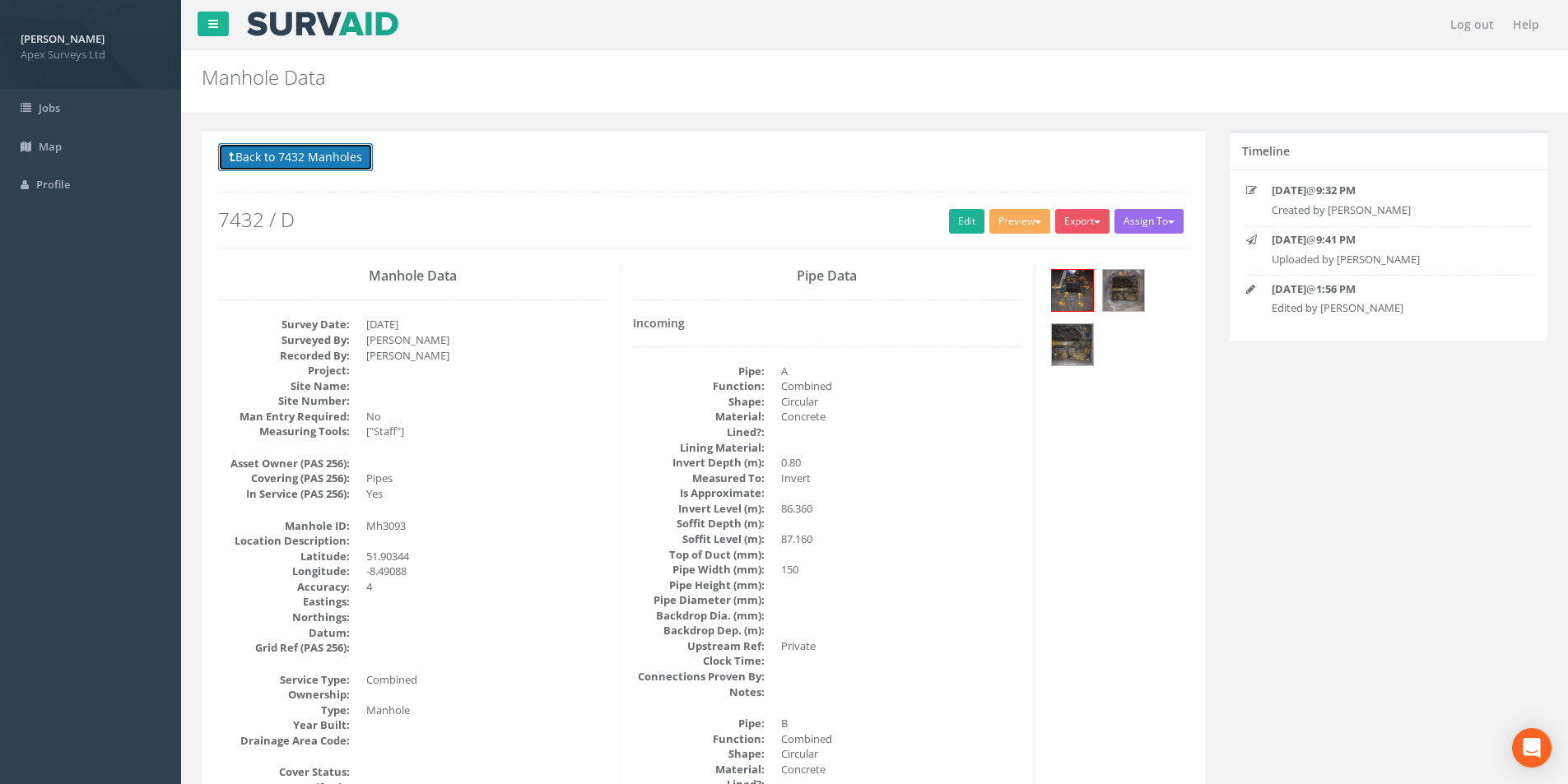
click at [271, 157] on button "Back to 7432 Manholes" at bounding box center [296, 157] width 155 height 28
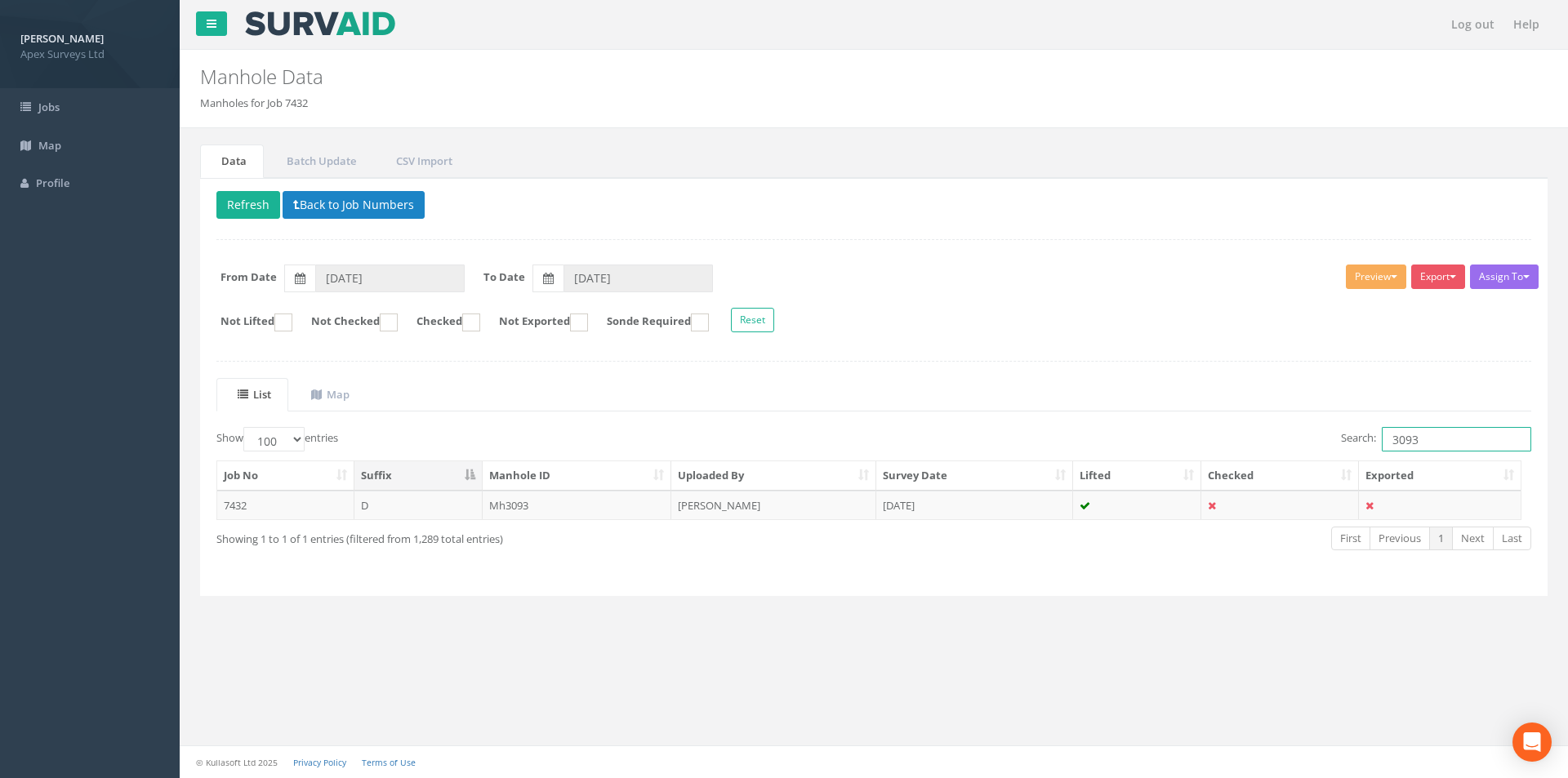
click at [776, 446] on input "3093" at bounding box center [1456, 439] width 149 height 25
type input "3094"
click at [776, 506] on td "[DATE]" at bounding box center [974, 505] width 197 height 29
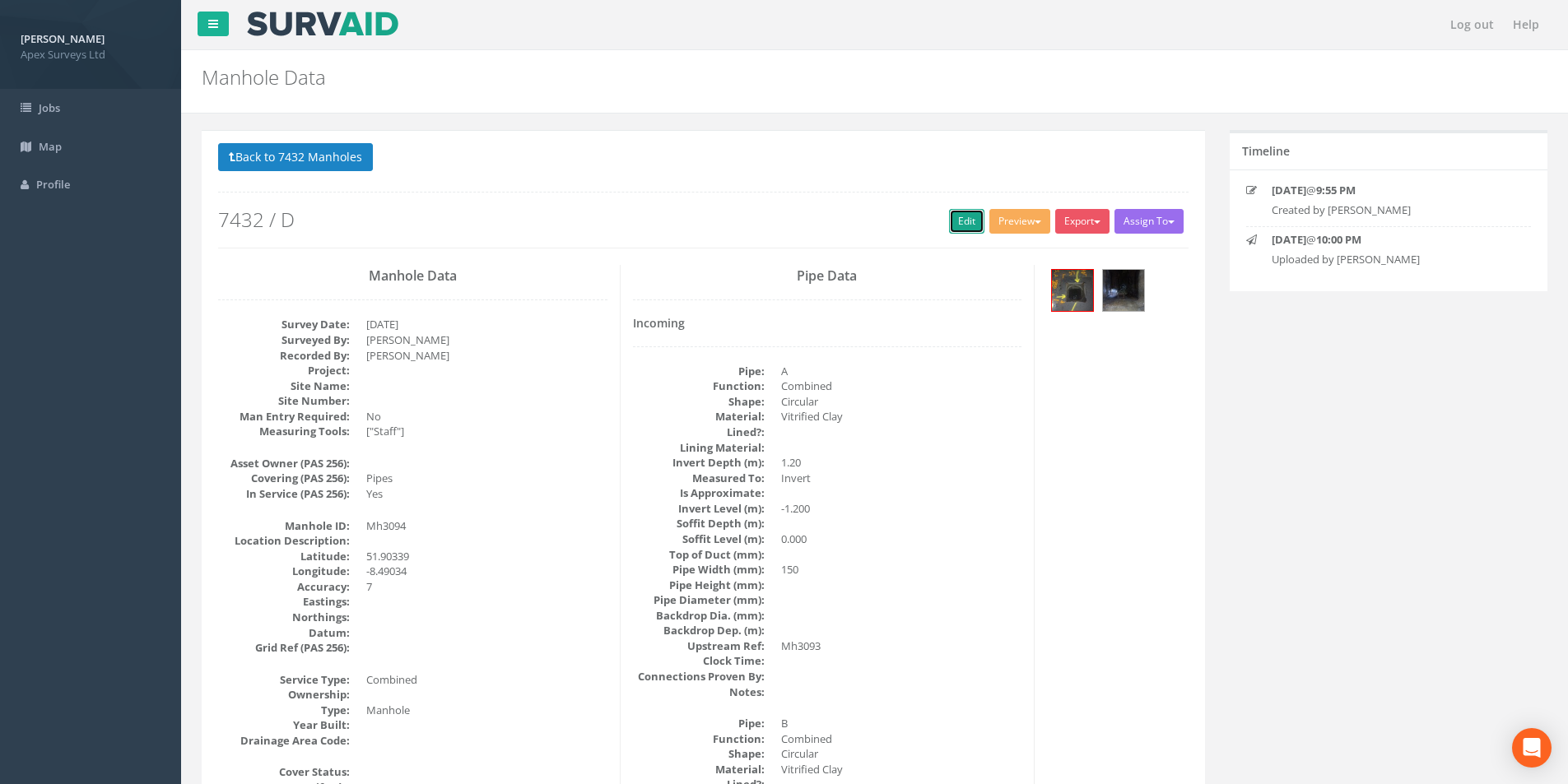
click at [783, 222] on link "Edit" at bounding box center [967, 221] width 35 height 25
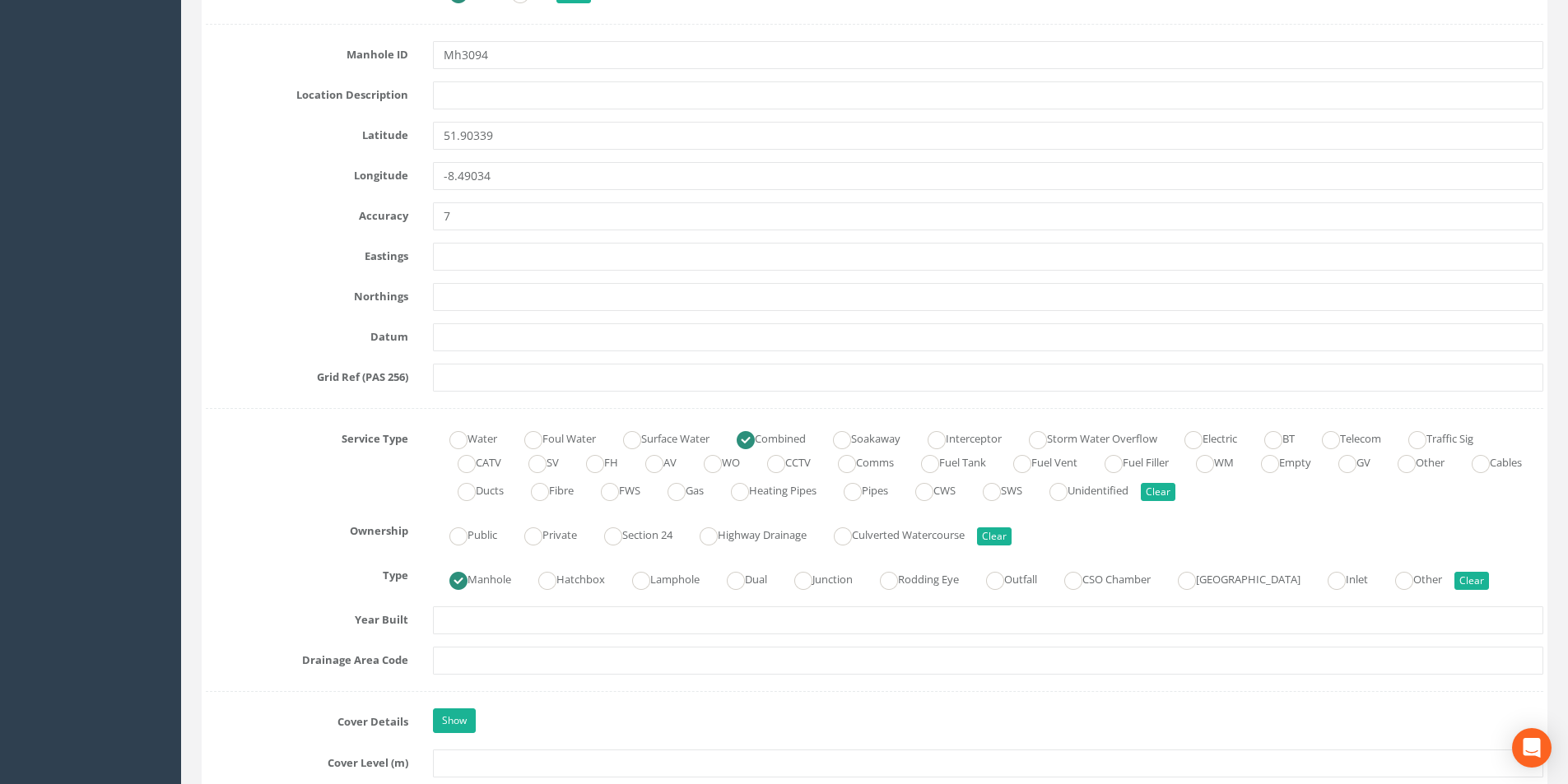
scroll to position [988, 0]
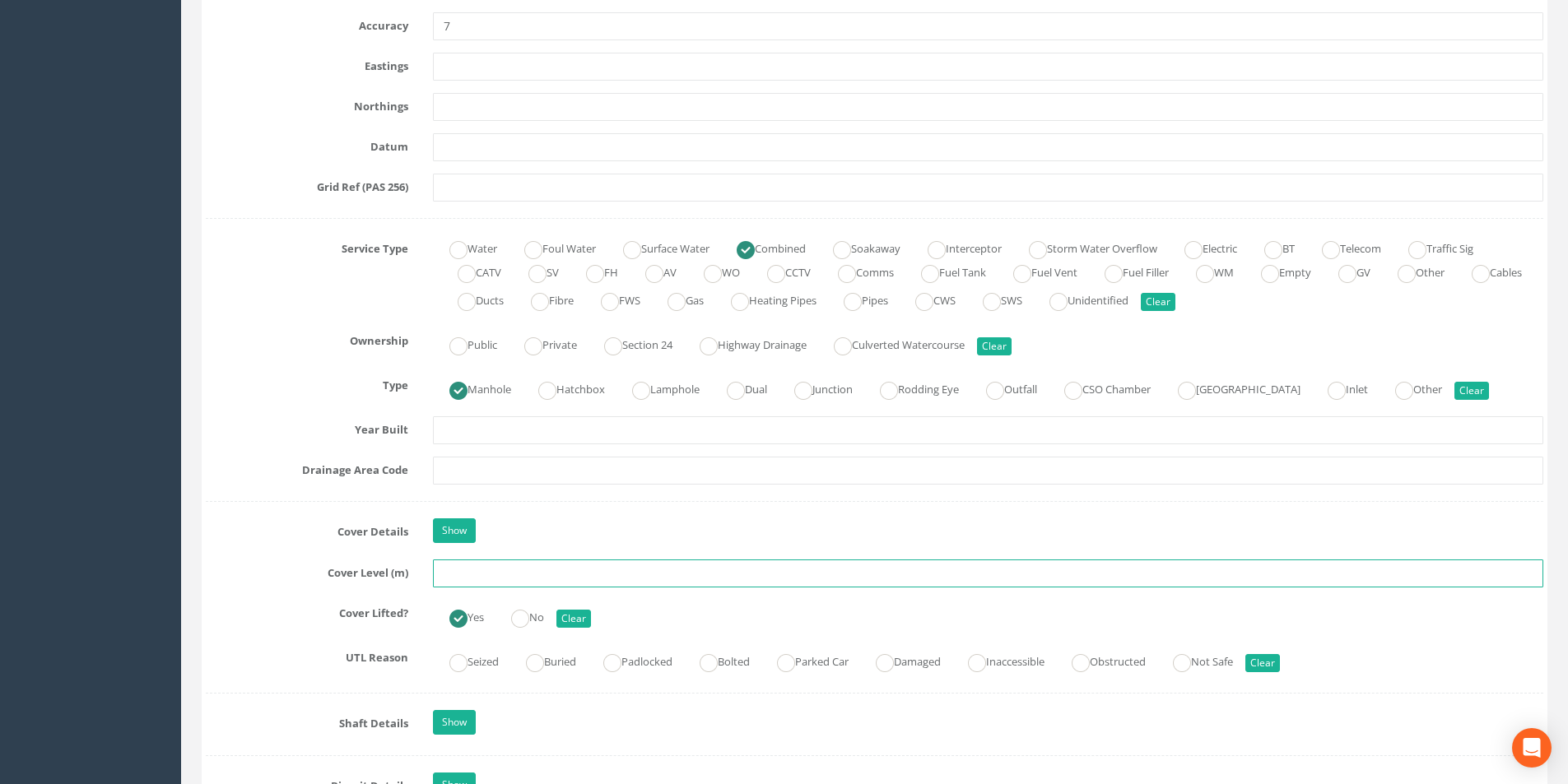
click at [485, 569] on input "text" at bounding box center [988, 574] width 1111 height 28
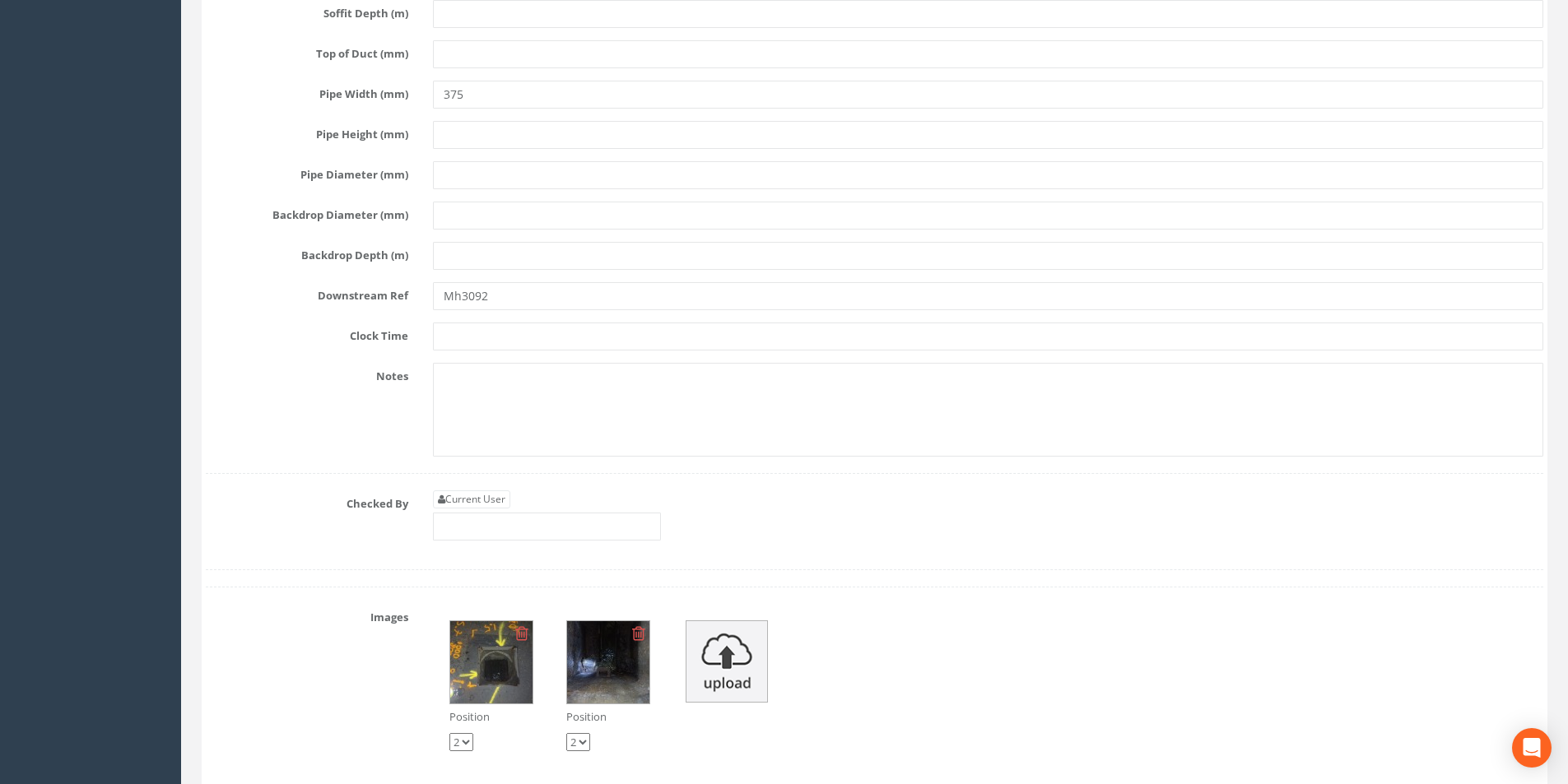
scroll to position [4525, 0]
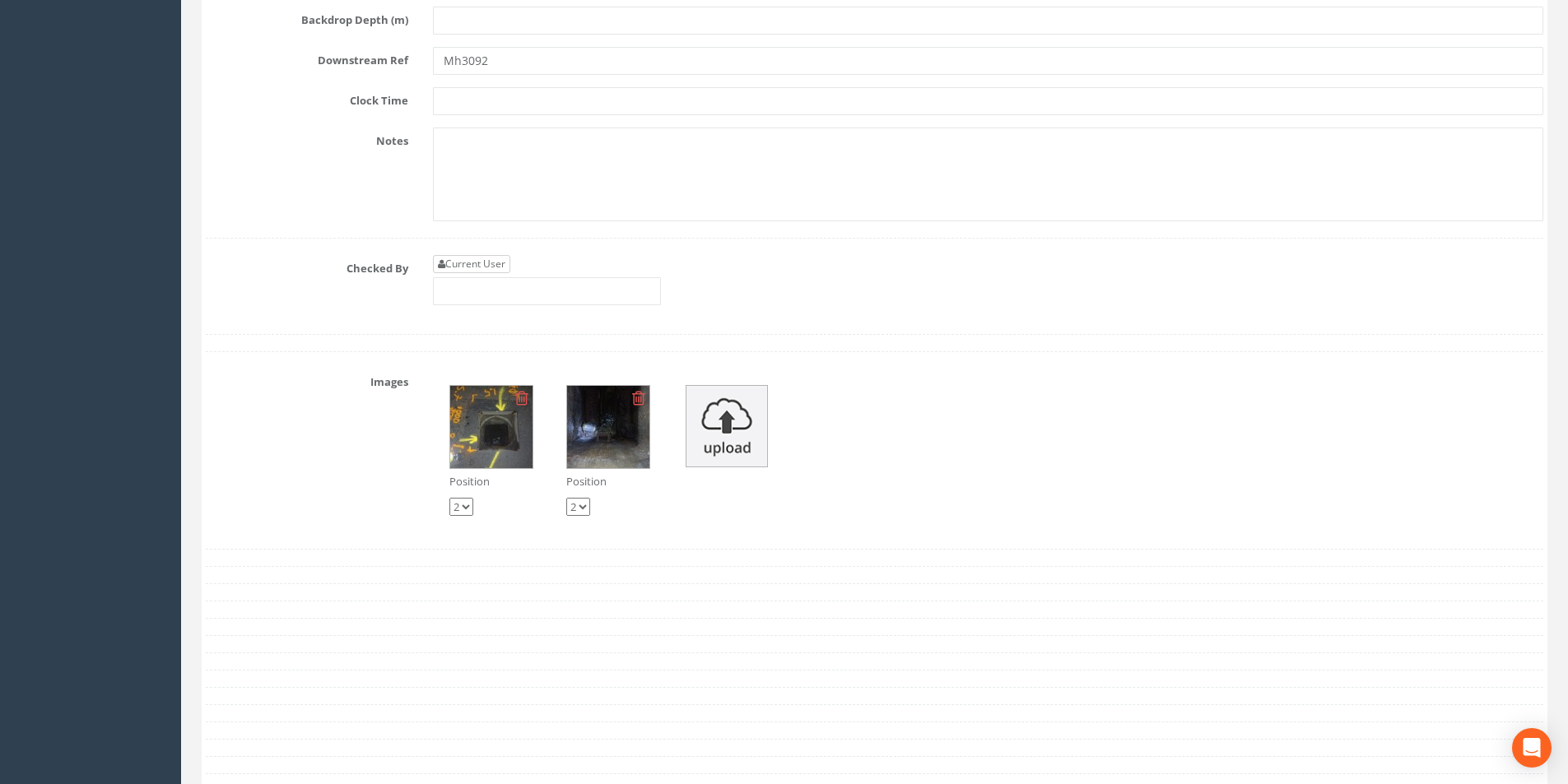
type input "85.65"
click at [499, 262] on link "Current User" at bounding box center [472, 264] width 77 height 18
type input "[PERSON_NAME]"
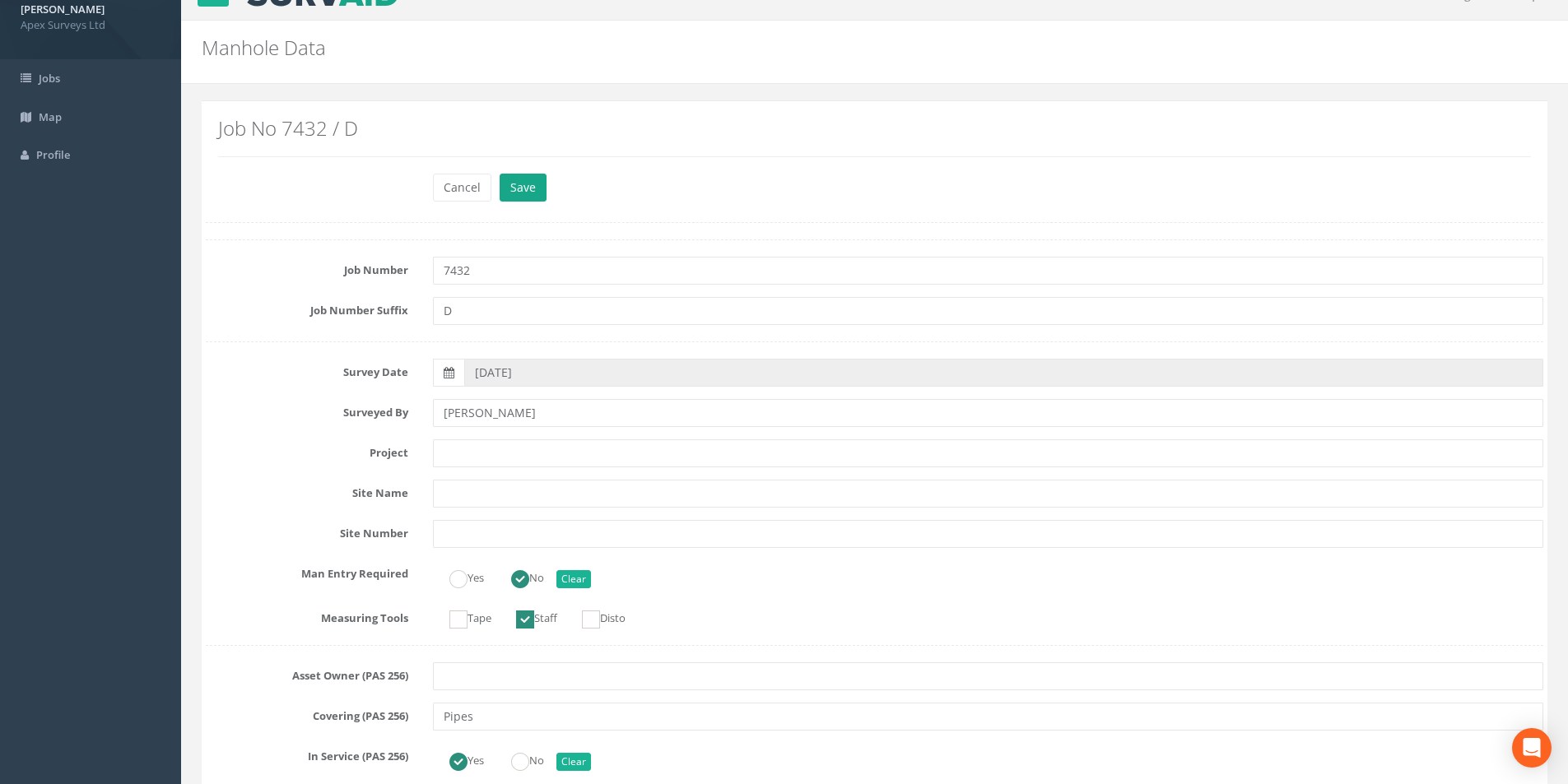
scroll to position [0, 0]
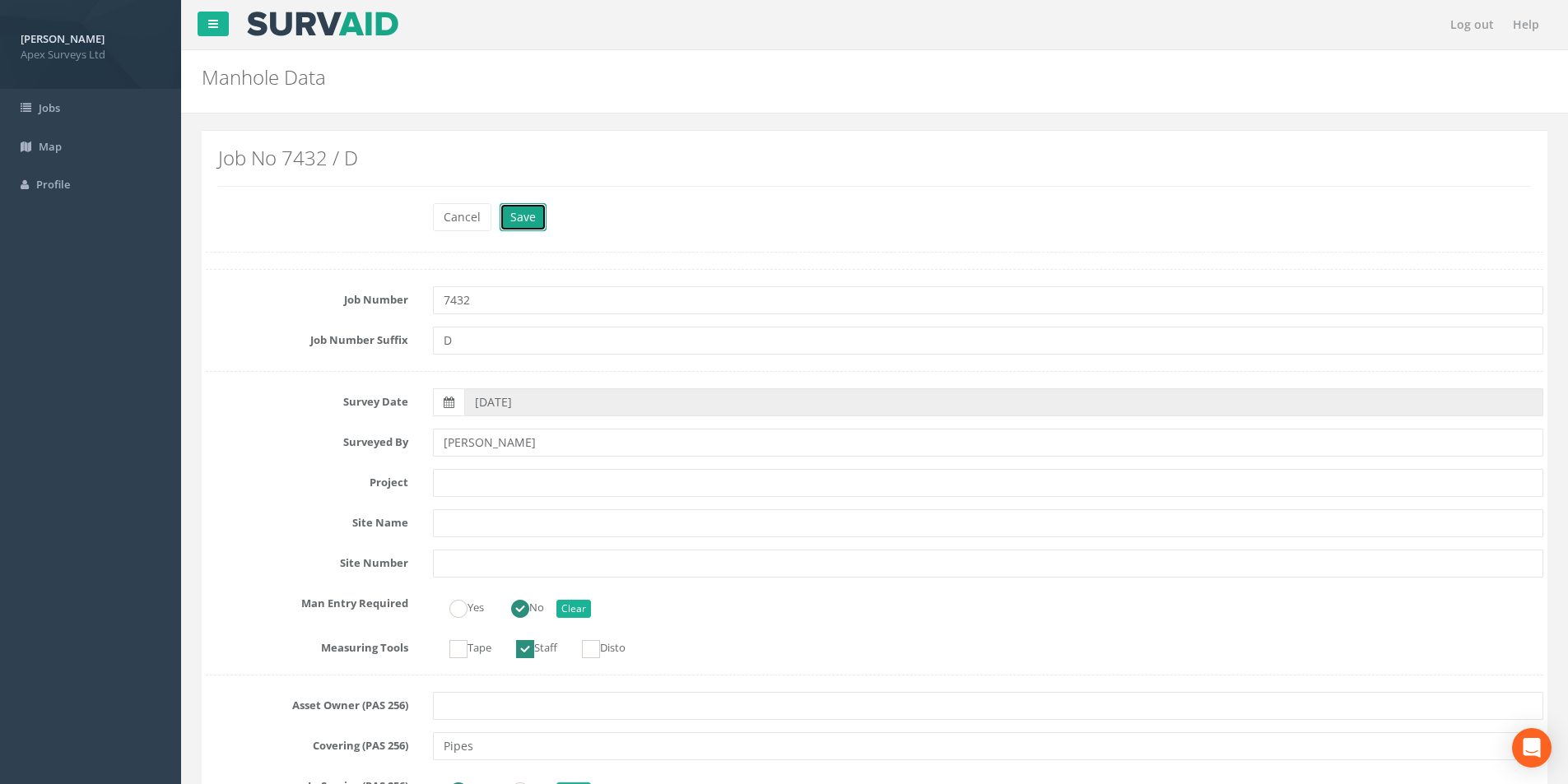
click at [532, 214] on button "Save" at bounding box center [523, 217] width 47 height 28
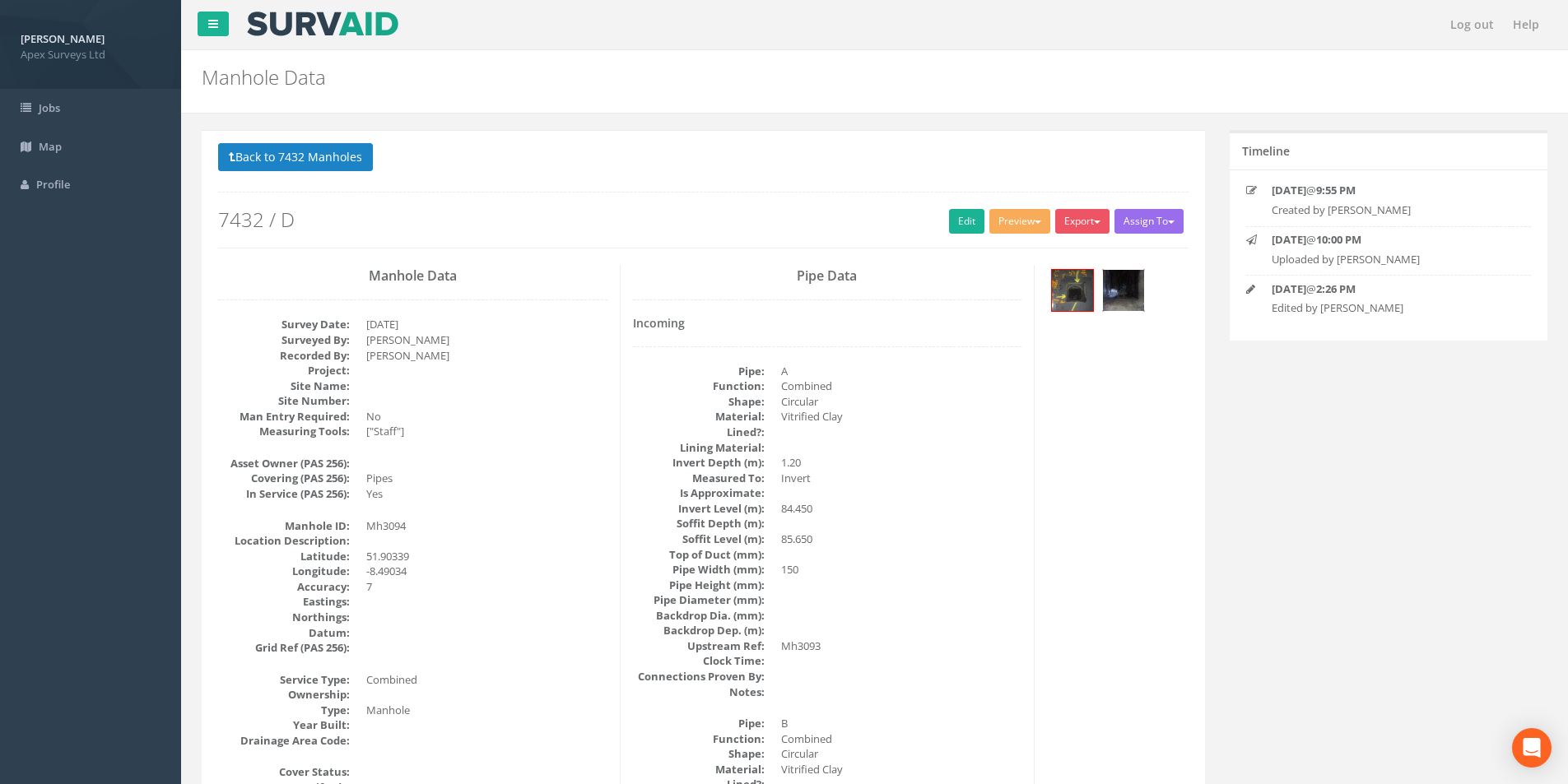
click at [783, 295] on img at bounding box center [1124, 290] width 41 height 41
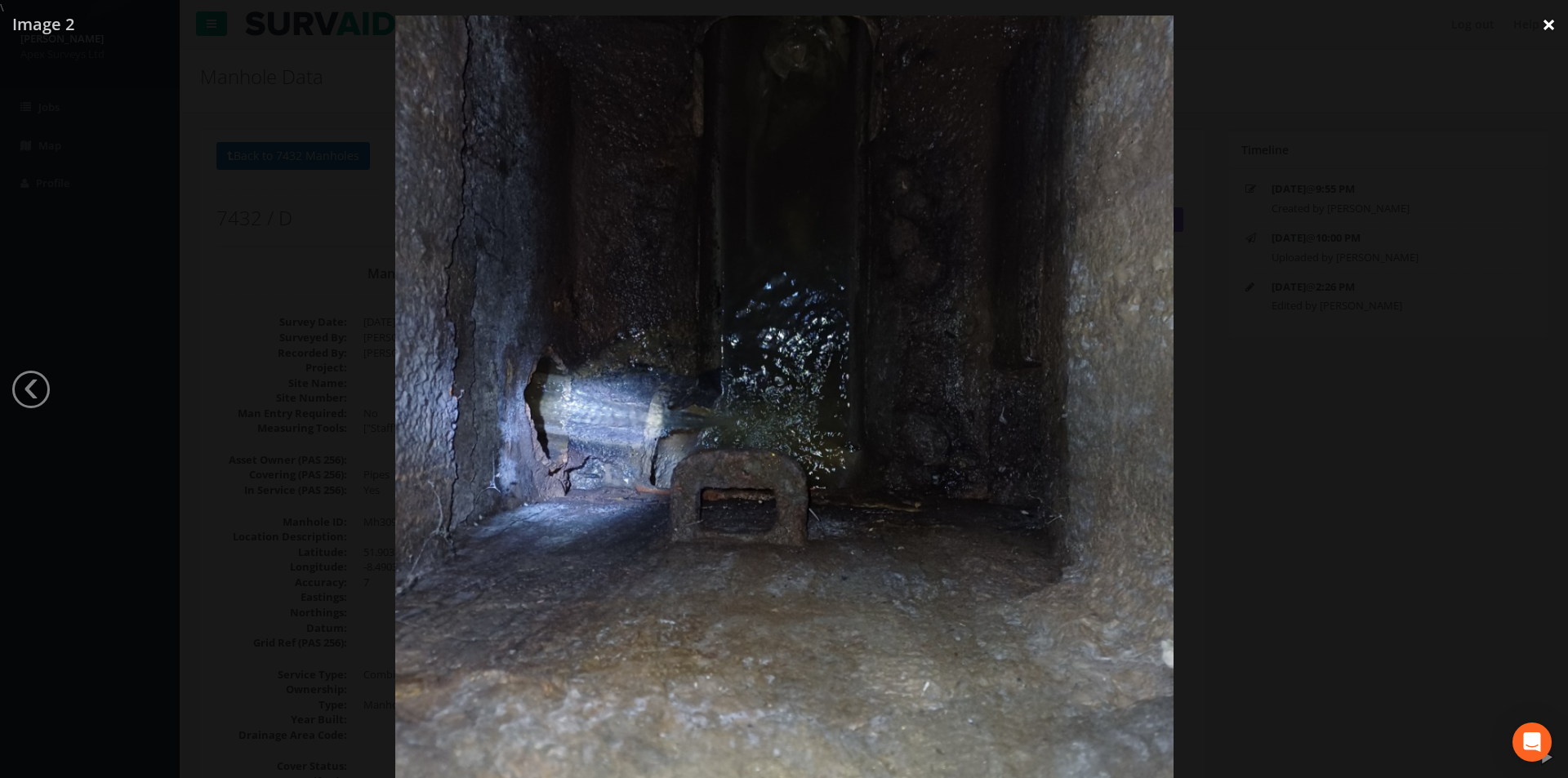
click at [776, 20] on link "×" at bounding box center [1548, 24] width 38 height 49
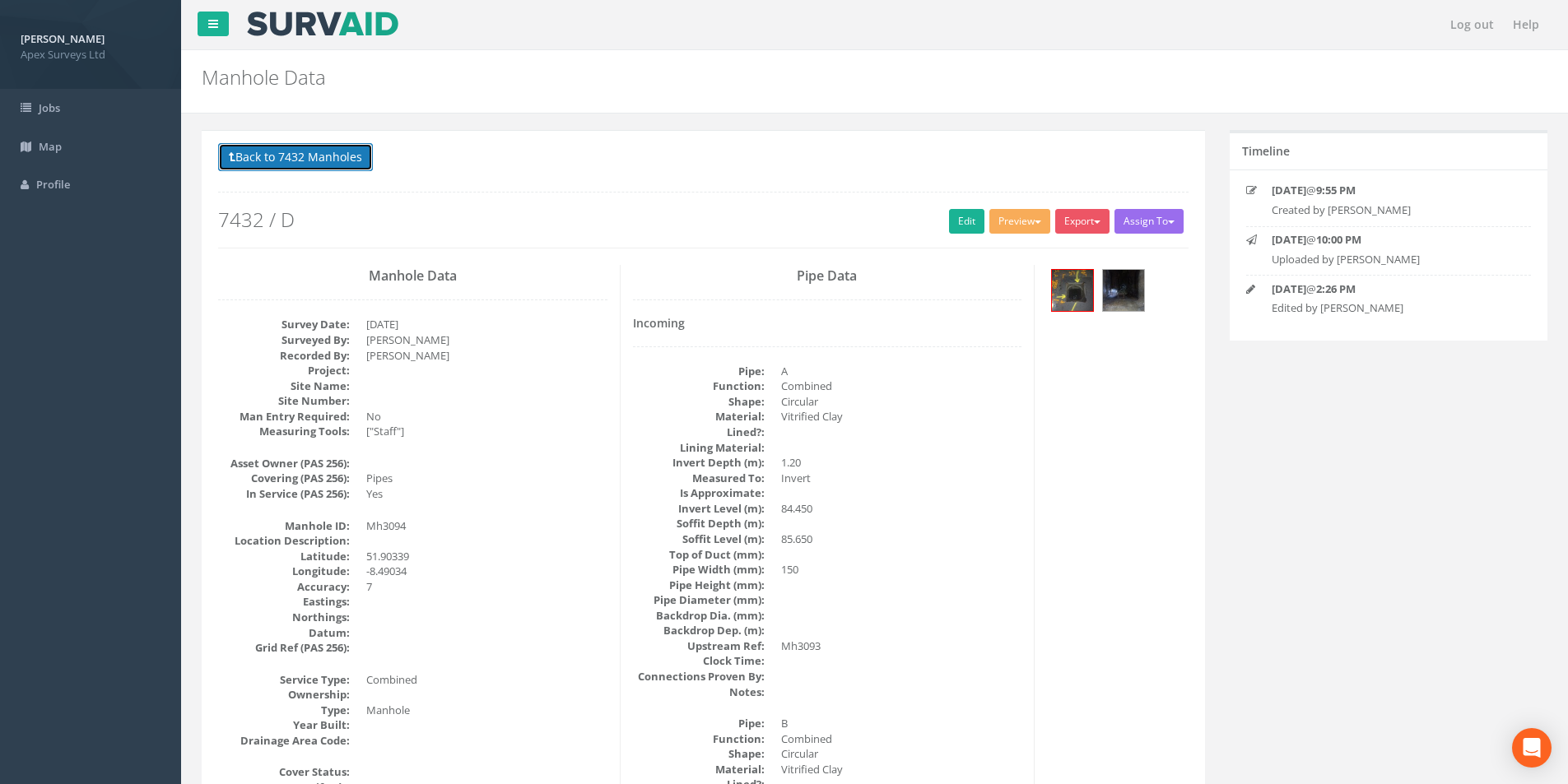
click at [290, 161] on button "Back to 7432 Manholes" at bounding box center [296, 157] width 155 height 28
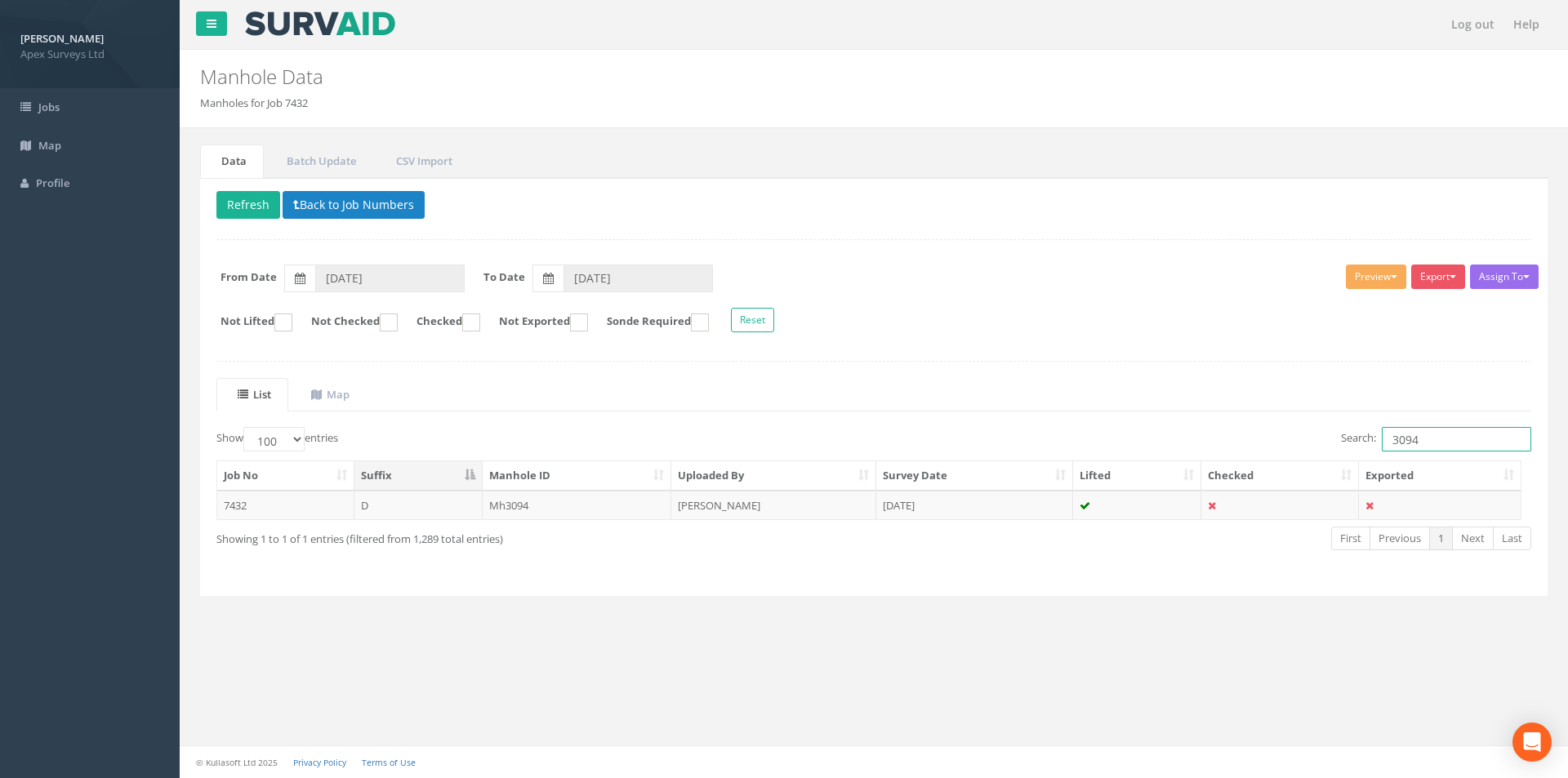
click at [776, 443] on input "3094" at bounding box center [1456, 439] width 149 height 25
type input "3092"
click at [776, 508] on td "[DATE]" at bounding box center [974, 505] width 197 height 29
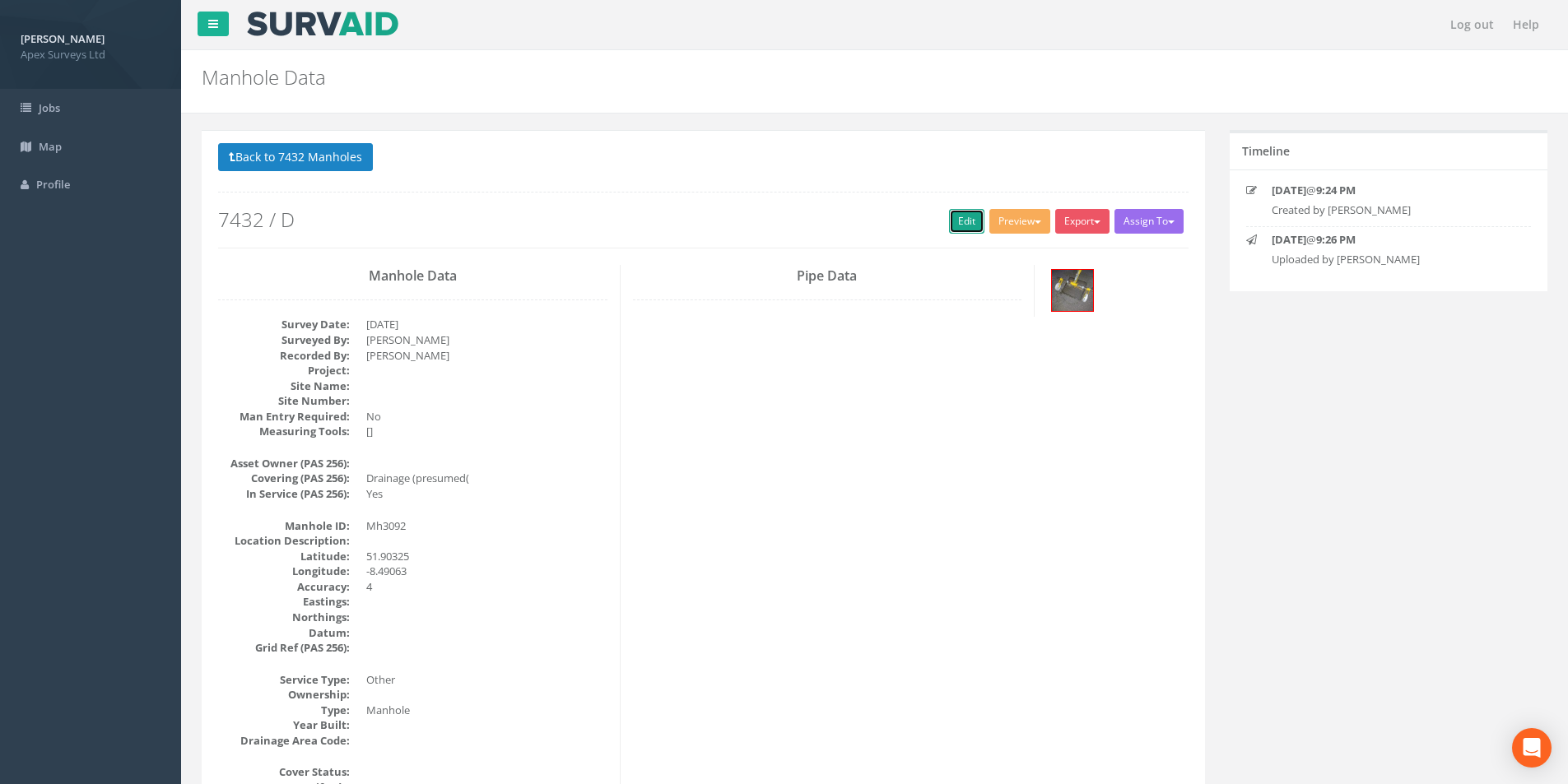
click at [783, 220] on link "Edit" at bounding box center [967, 221] width 35 height 25
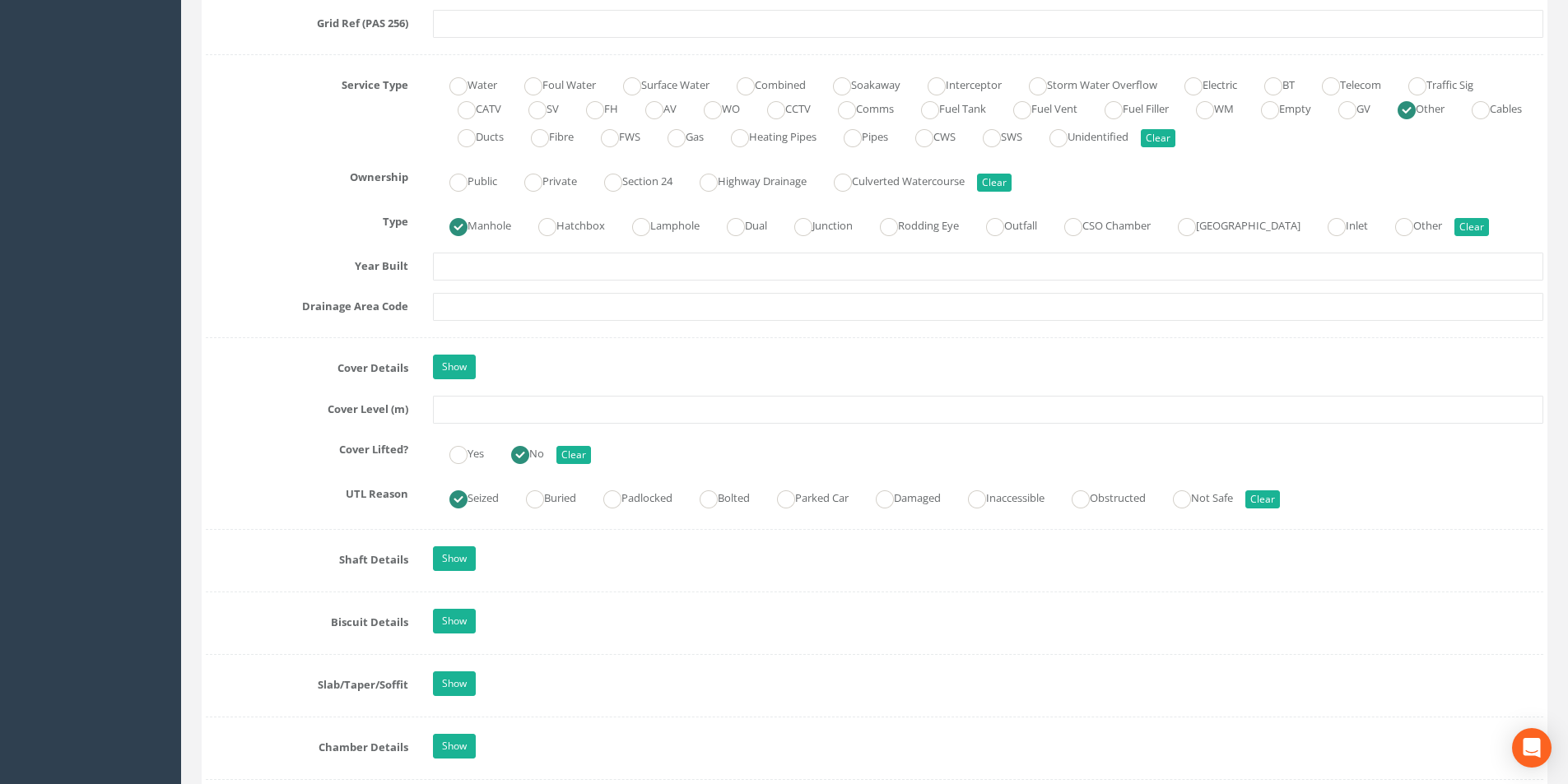
scroll to position [1152, 0]
click at [485, 404] on input "text" at bounding box center [988, 409] width 1111 height 28
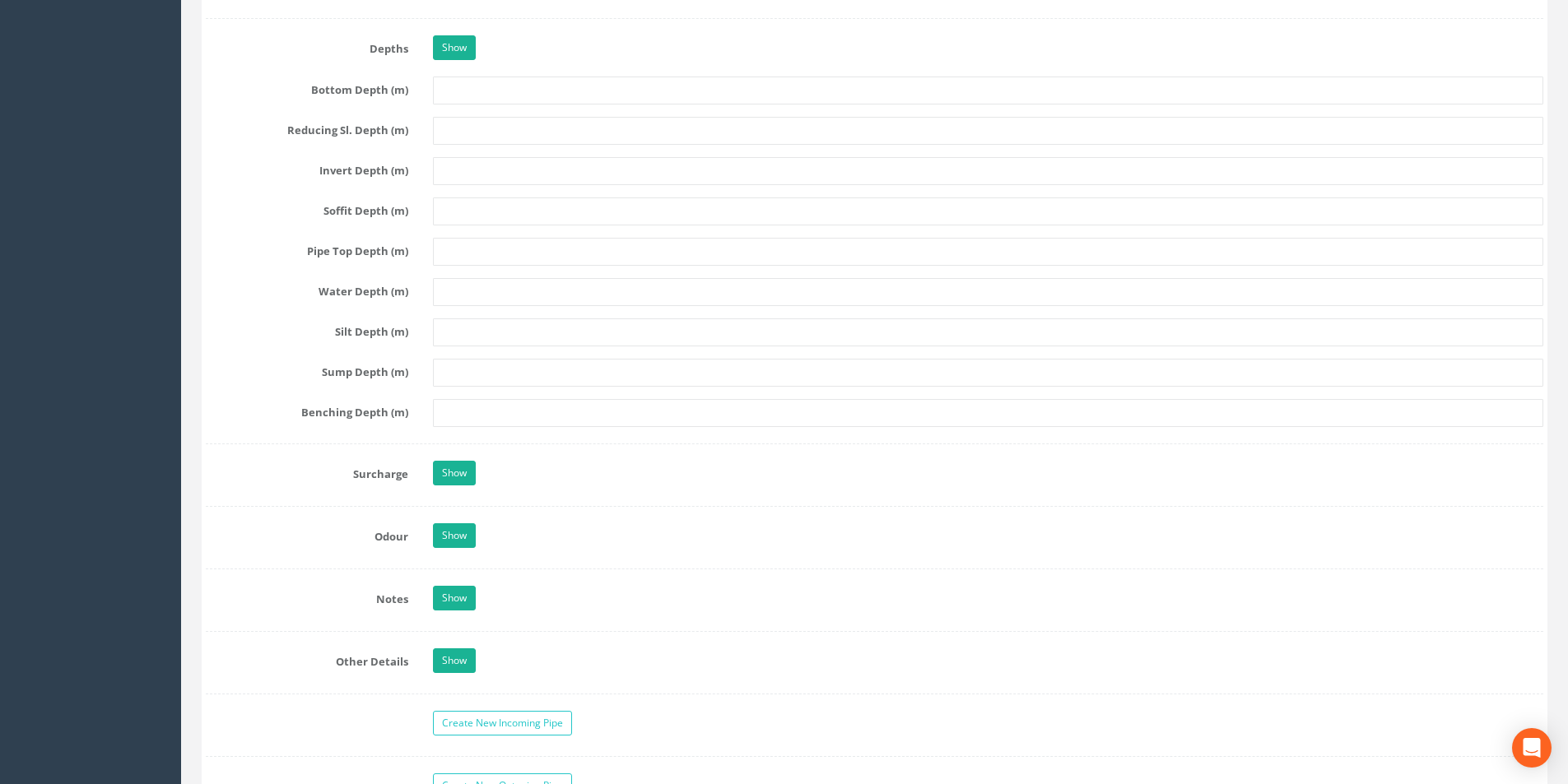
scroll to position [2386, 0]
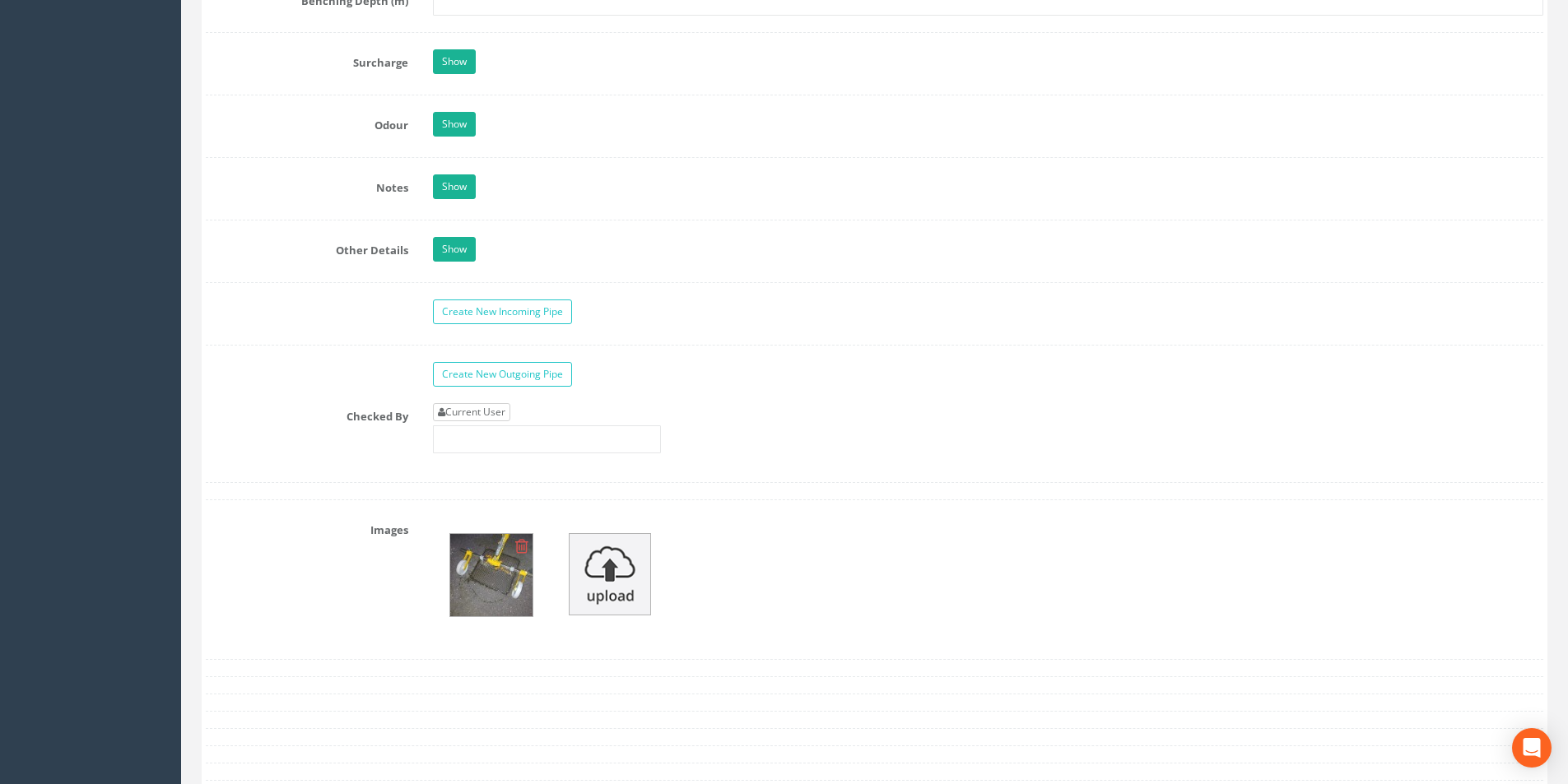
type input "85.37"
click at [491, 418] on link "Current User" at bounding box center [472, 412] width 77 height 18
type input "[PERSON_NAME]"
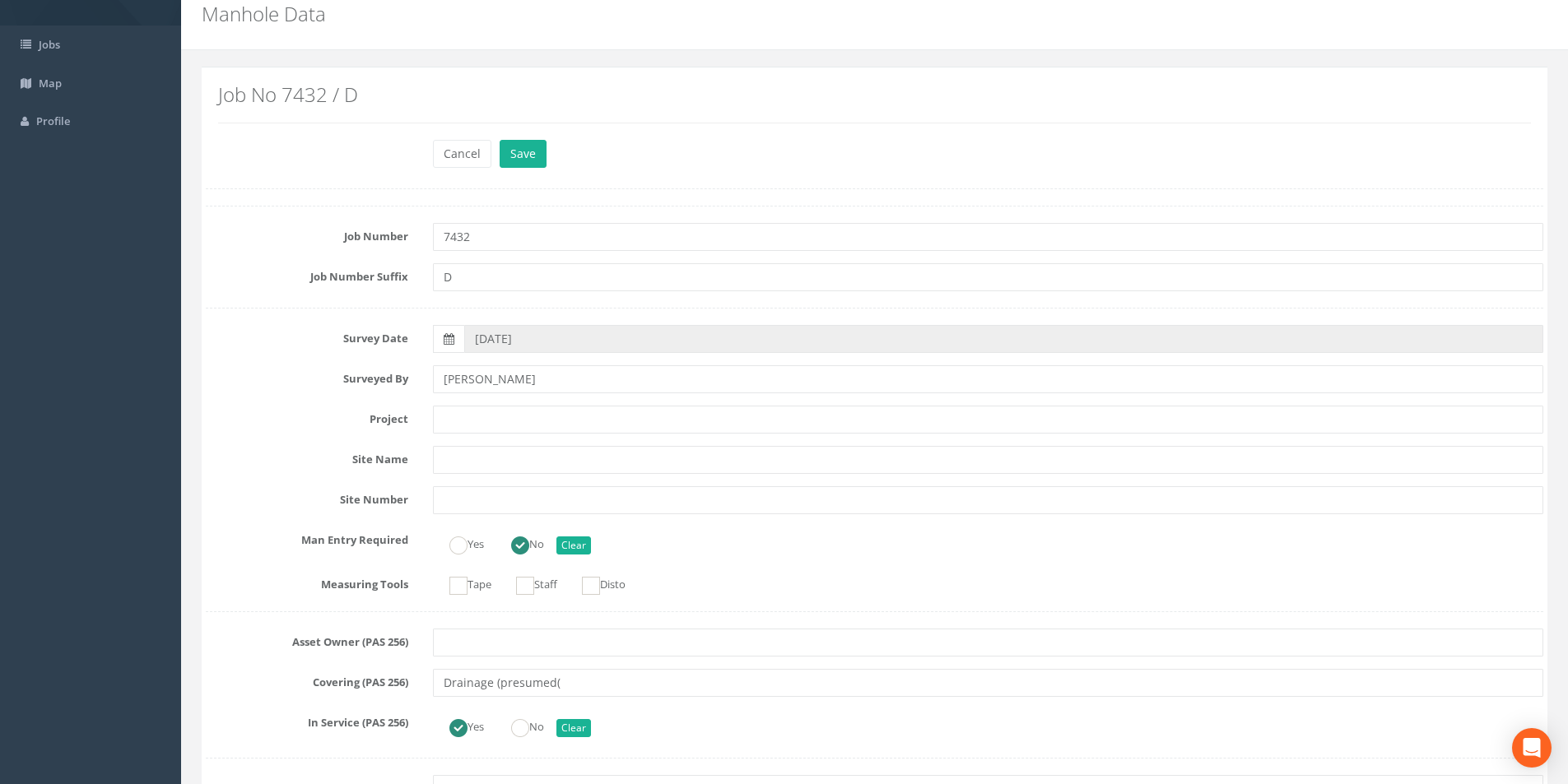
scroll to position [0, 0]
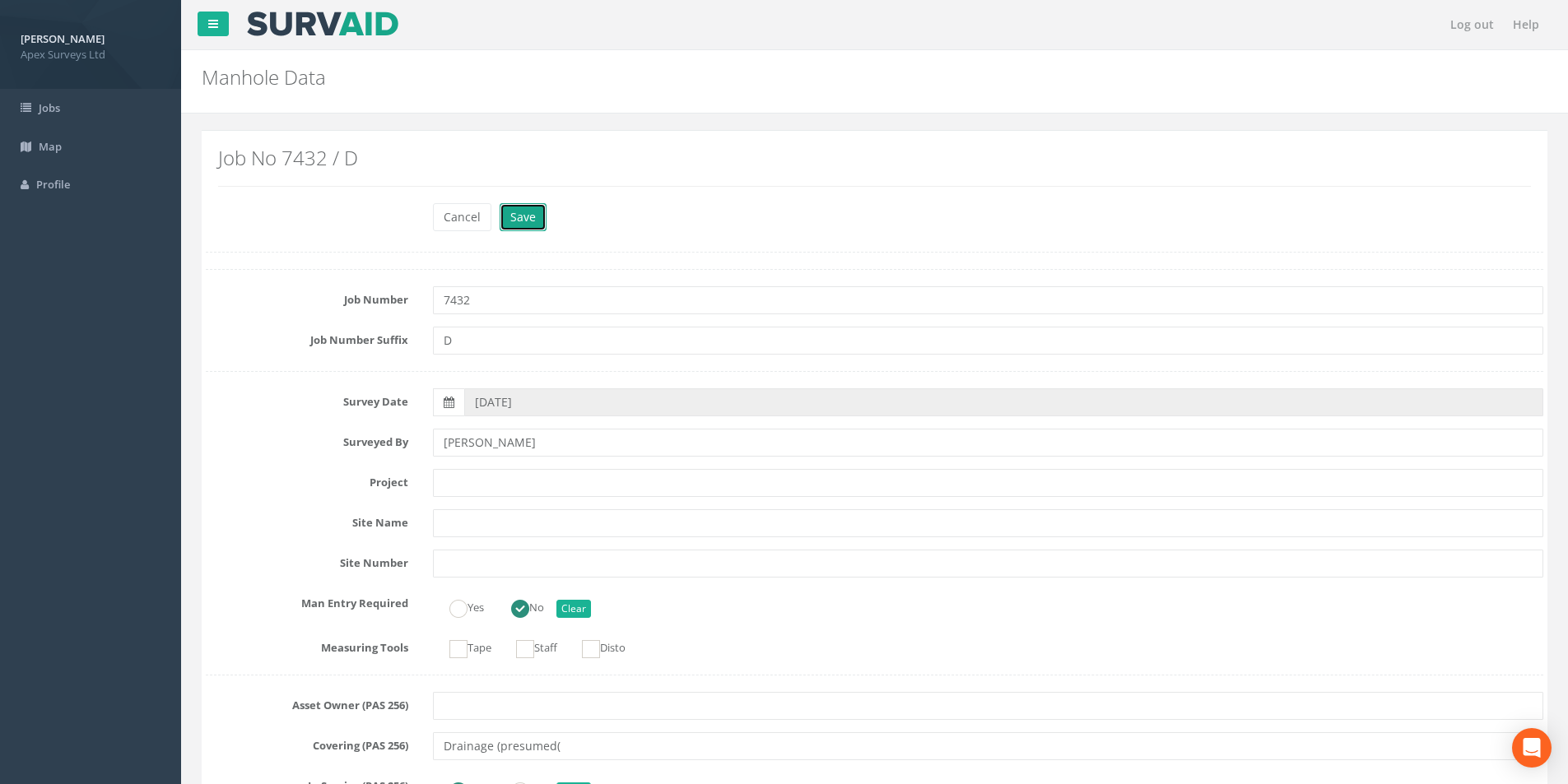
click at [532, 218] on button "Save" at bounding box center [523, 217] width 47 height 28
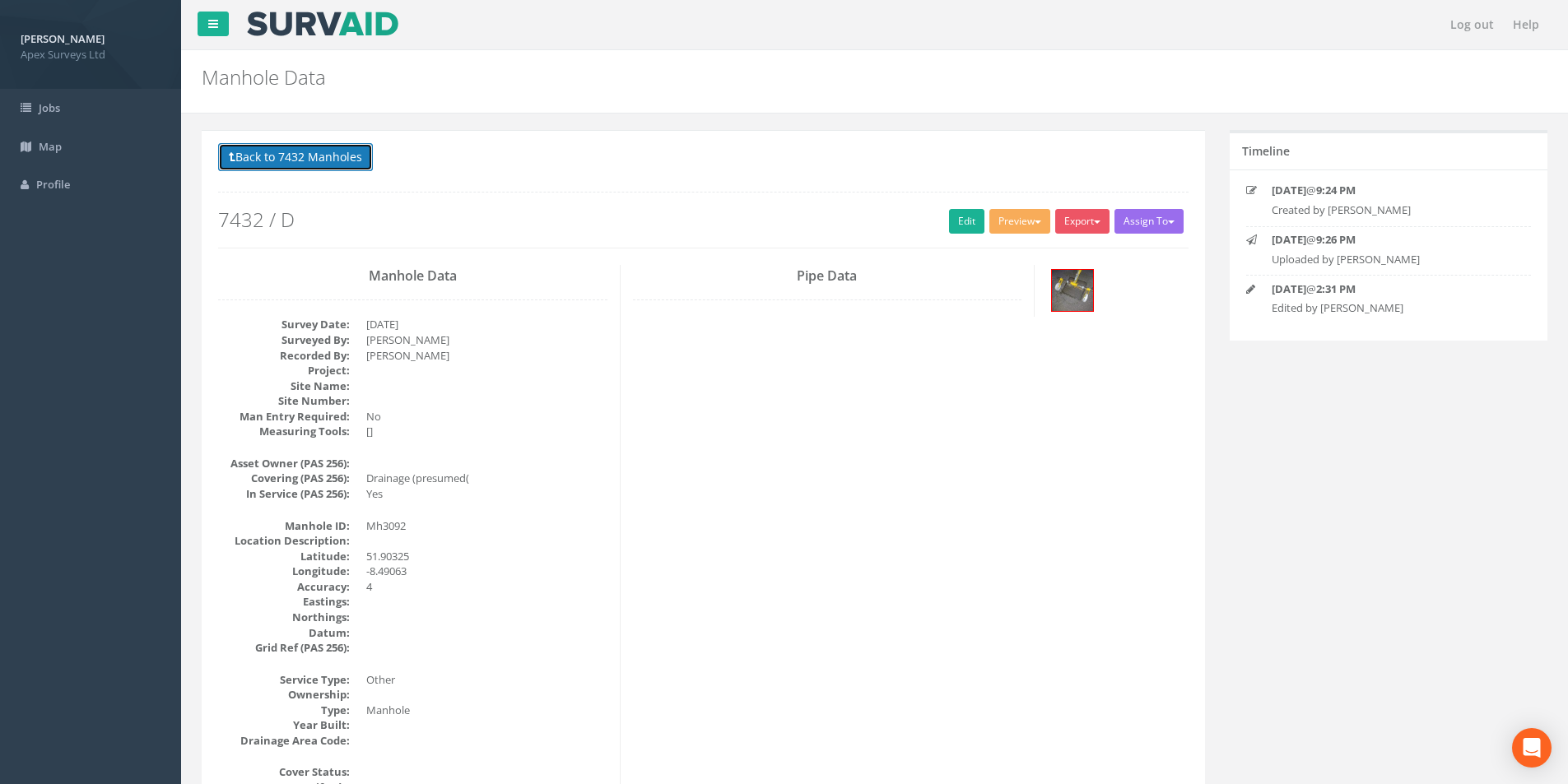
drag, startPoint x: 275, startPoint y: 152, endPoint x: 286, endPoint y: 156, distance: 11.7
click at [275, 152] on button "Back to 7432 Manholes" at bounding box center [296, 157] width 155 height 28
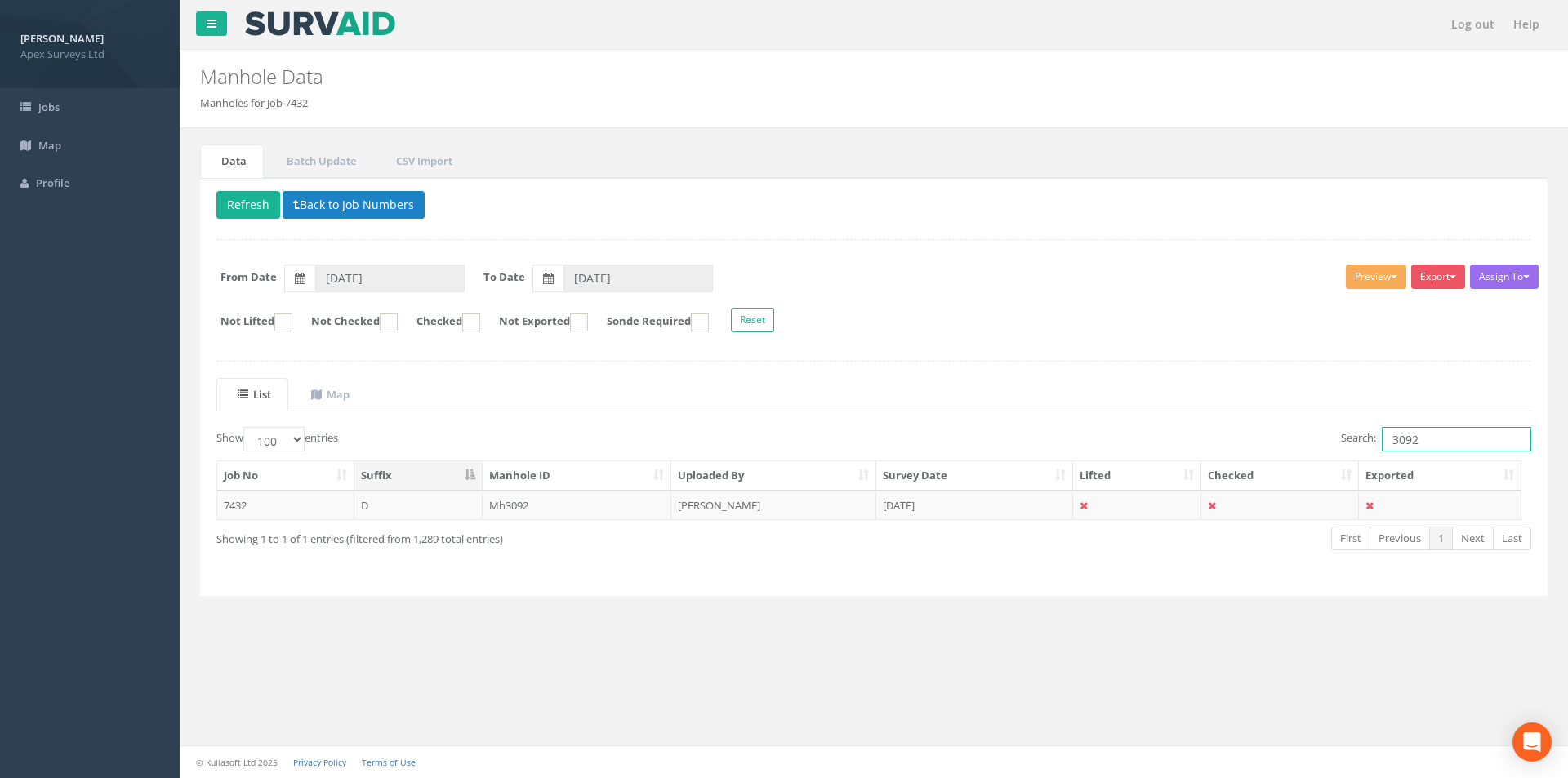
click at [776, 440] on input "3092" at bounding box center [1456, 439] width 149 height 25
type input "3091"
click at [776, 516] on td "[DATE]" at bounding box center [974, 505] width 197 height 29
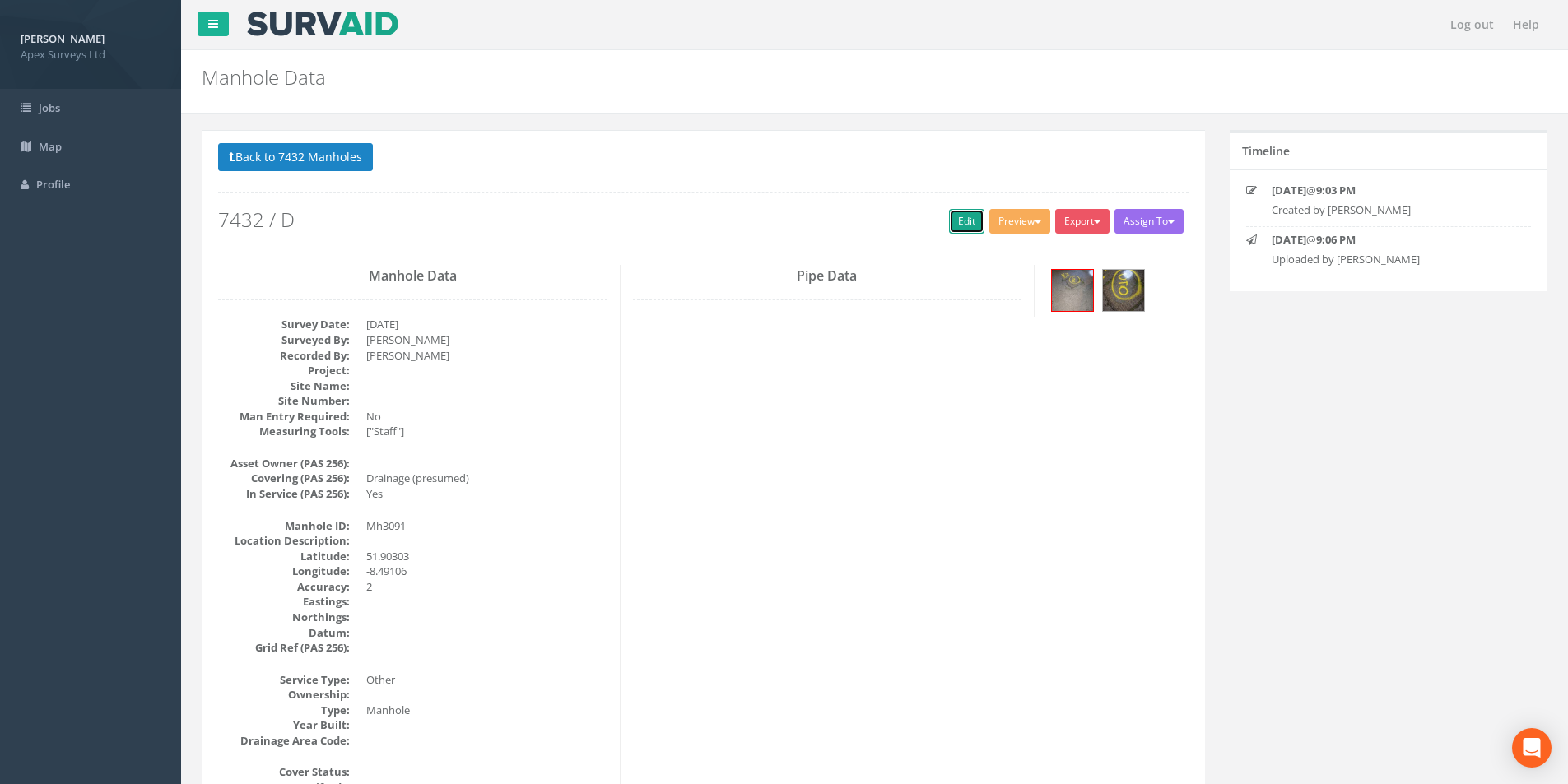
click at [783, 218] on link "Edit" at bounding box center [967, 221] width 35 height 25
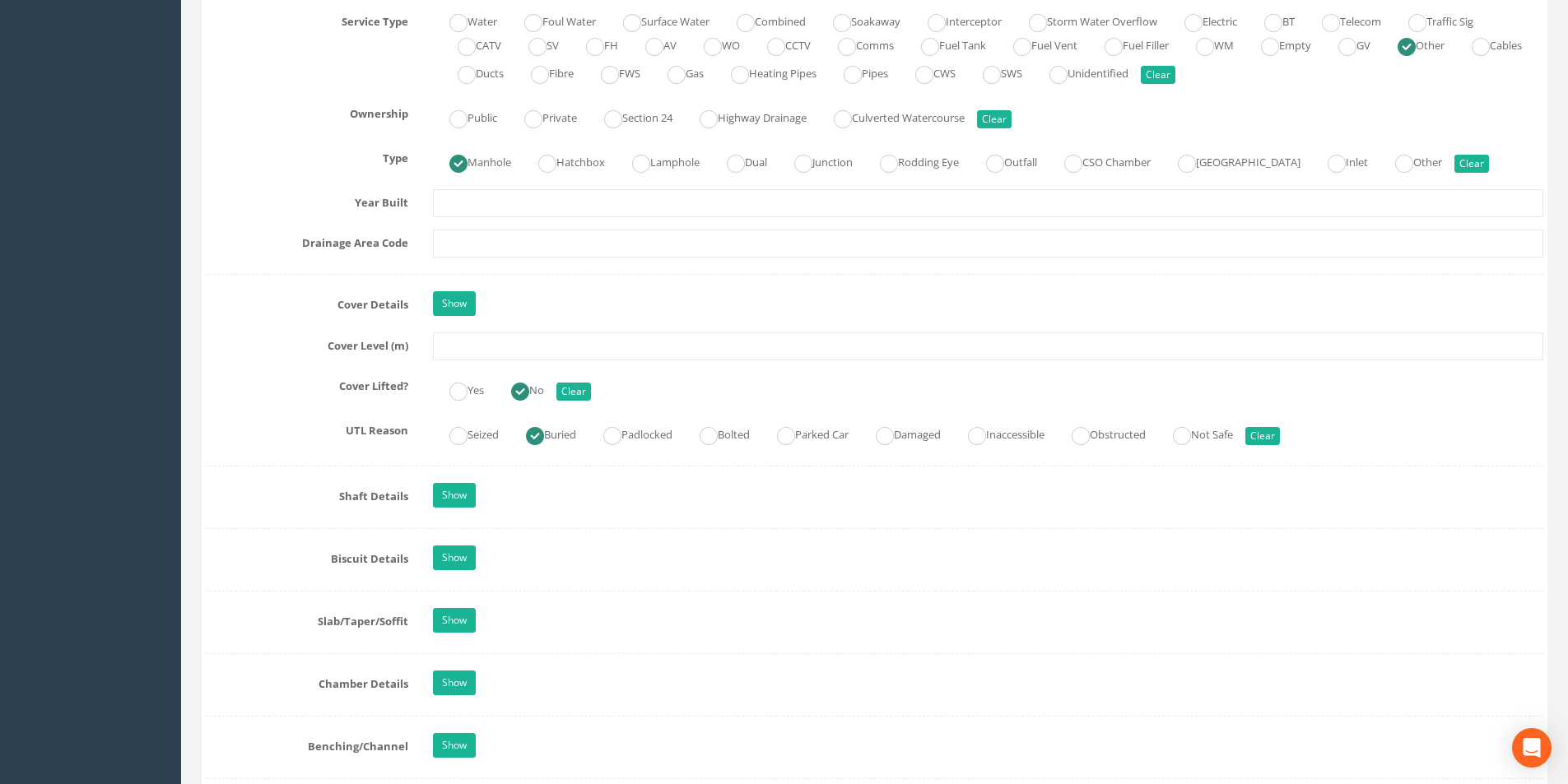
scroll to position [1234, 0]
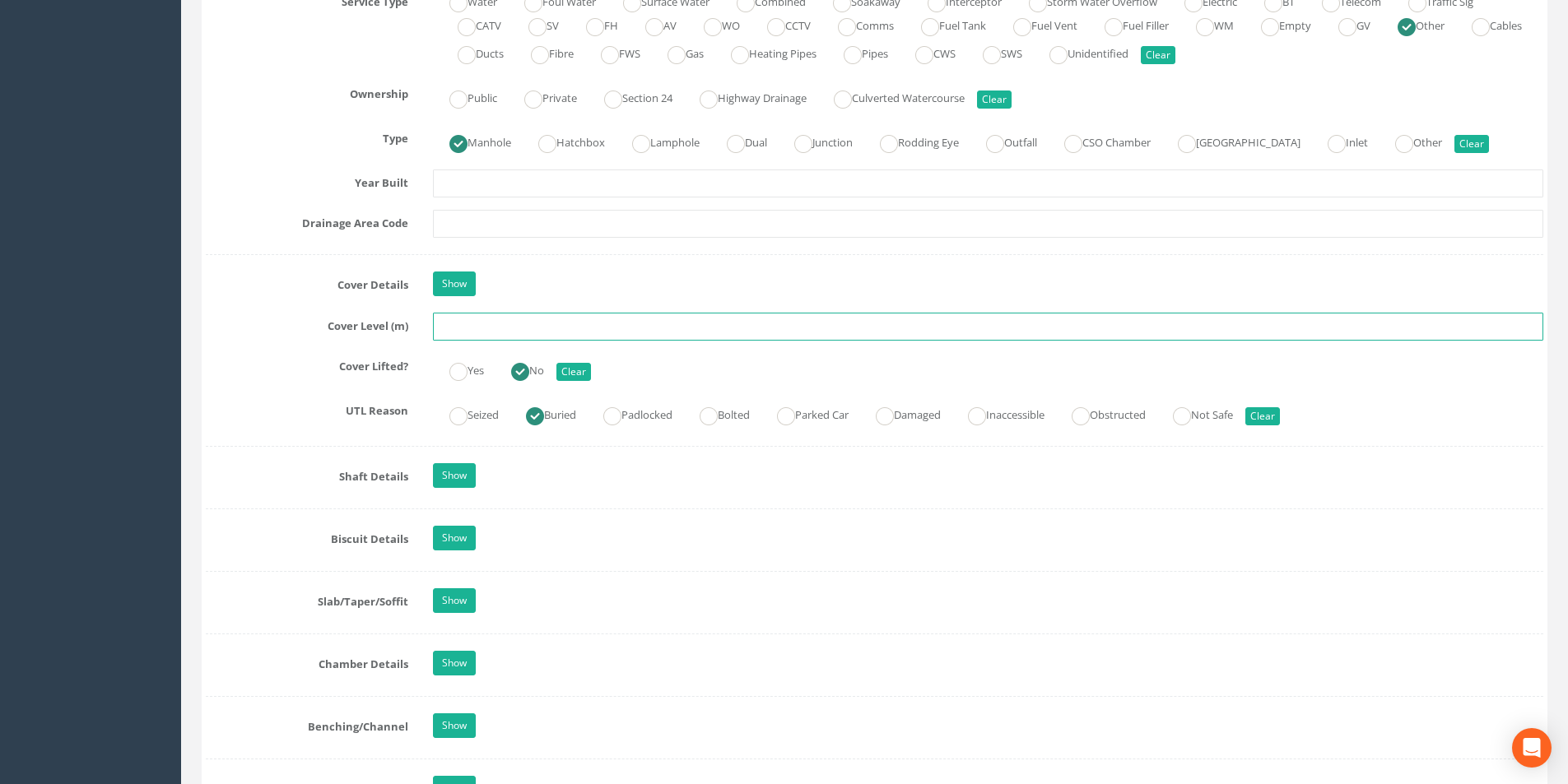
click at [558, 329] on input "text" at bounding box center [988, 326] width 1111 height 28
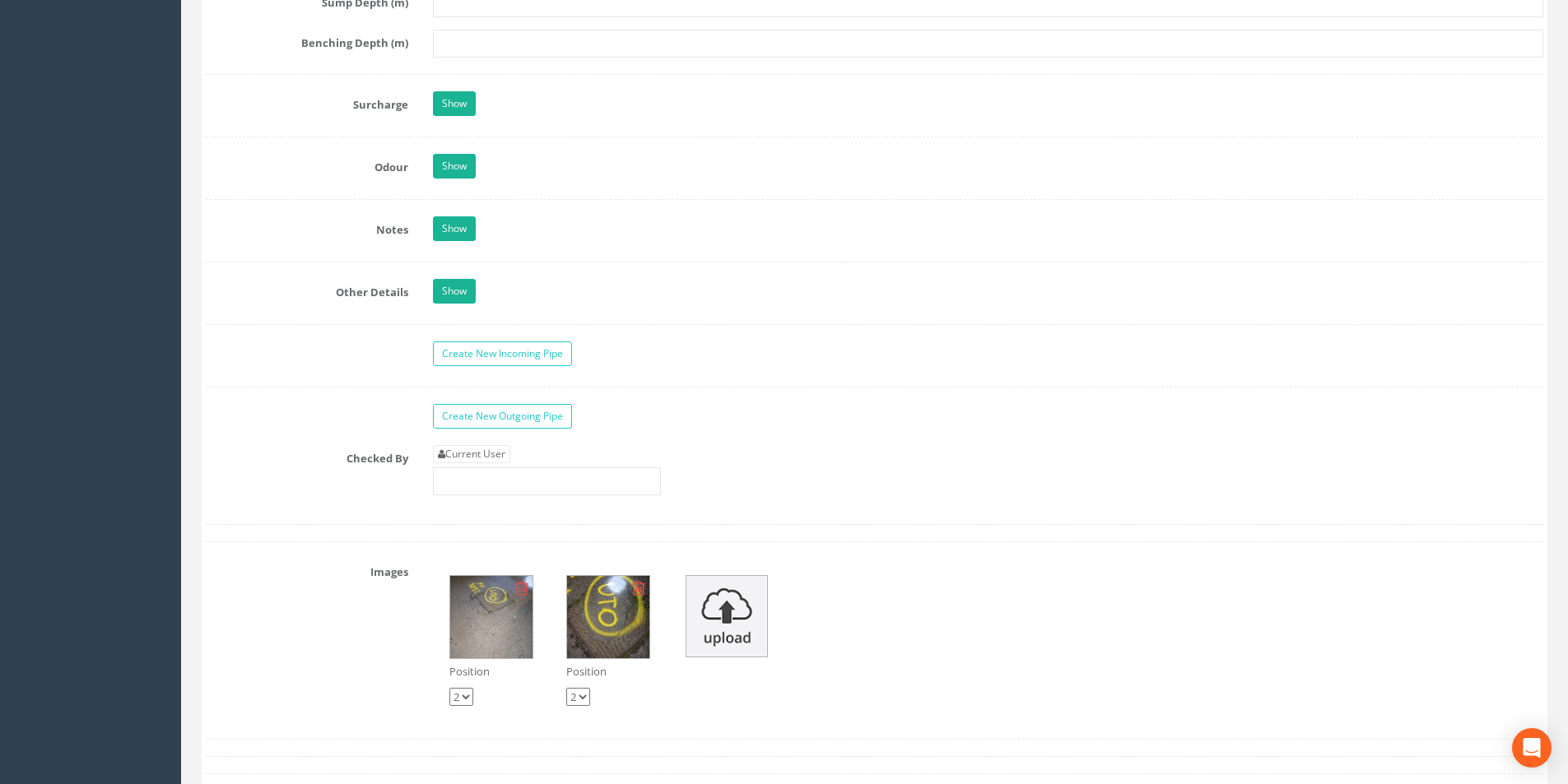
scroll to position [2633, 0]
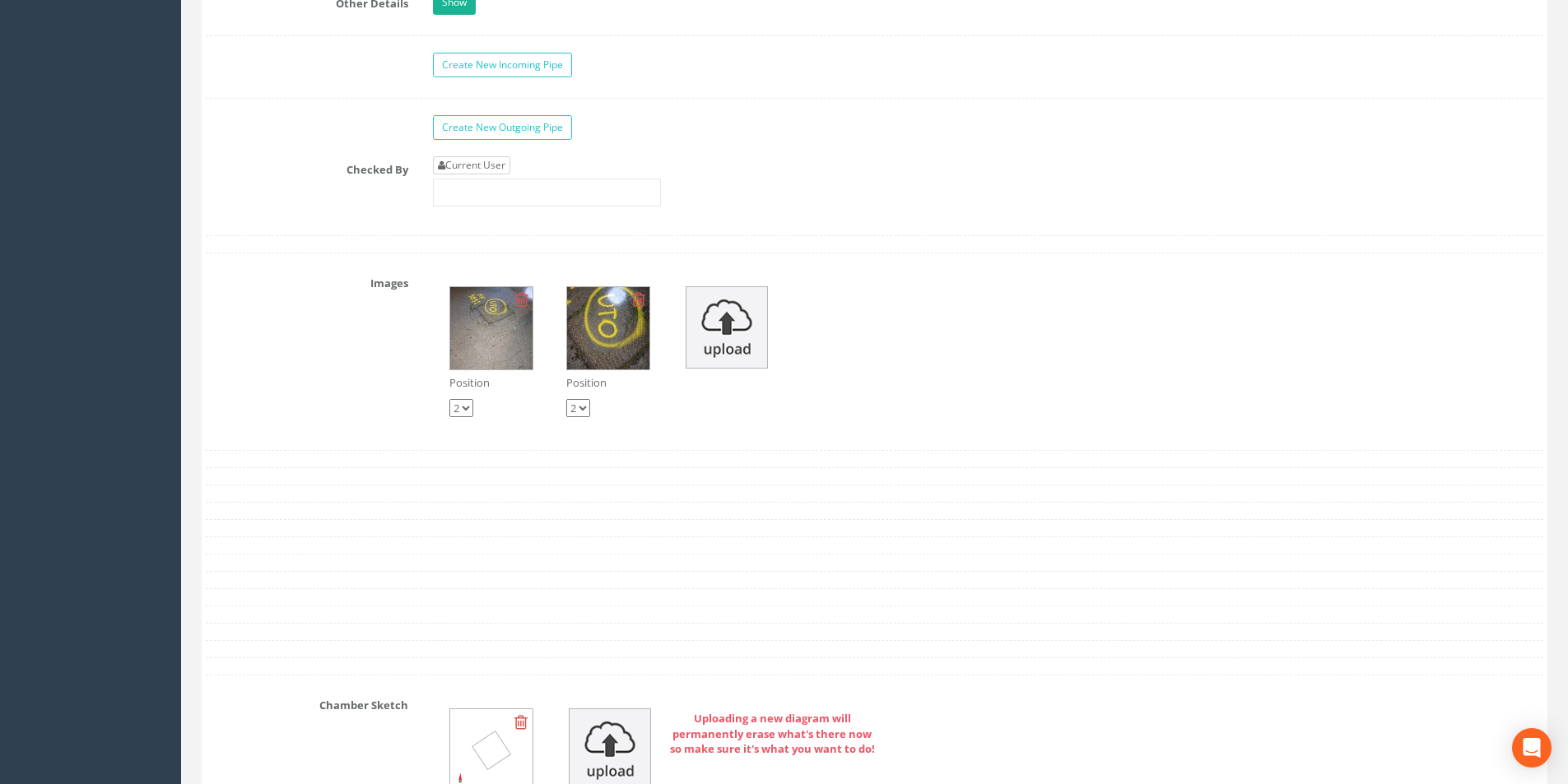
type input "3091"
click at [460, 169] on link "Current User" at bounding box center [472, 165] width 77 height 18
type input "[PERSON_NAME]"
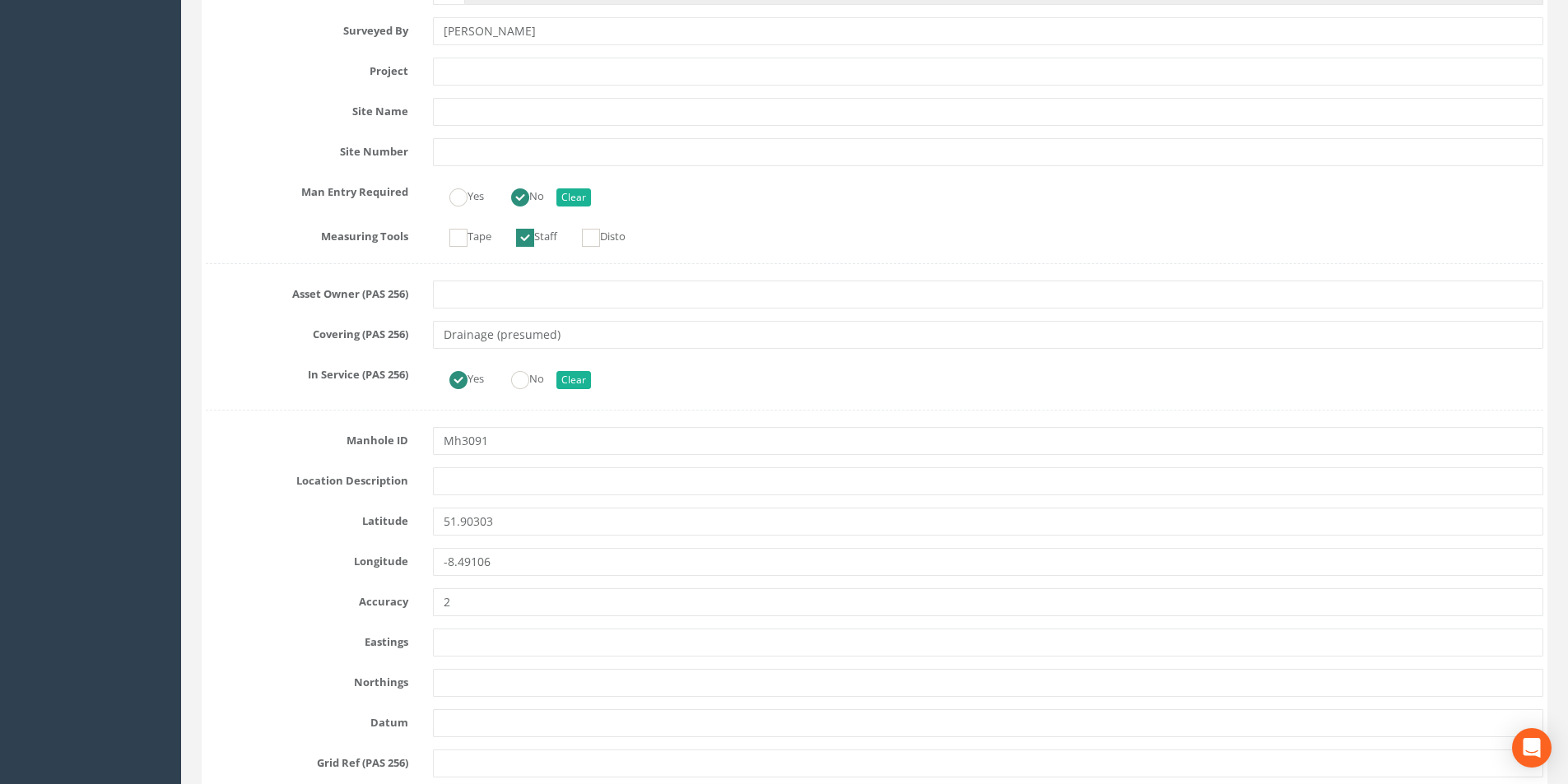
scroll to position [0, 0]
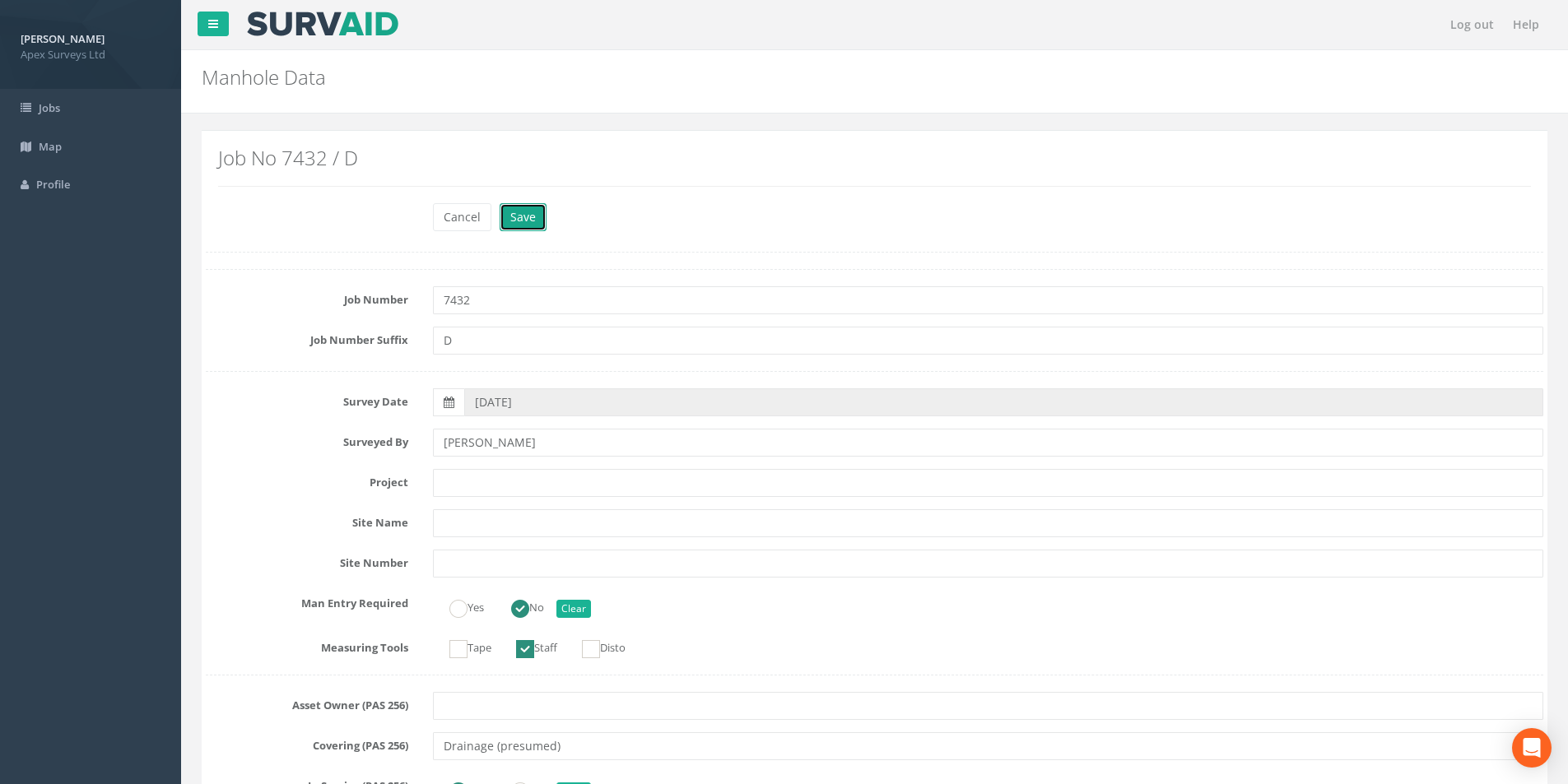
click at [516, 218] on button "Save" at bounding box center [523, 217] width 47 height 28
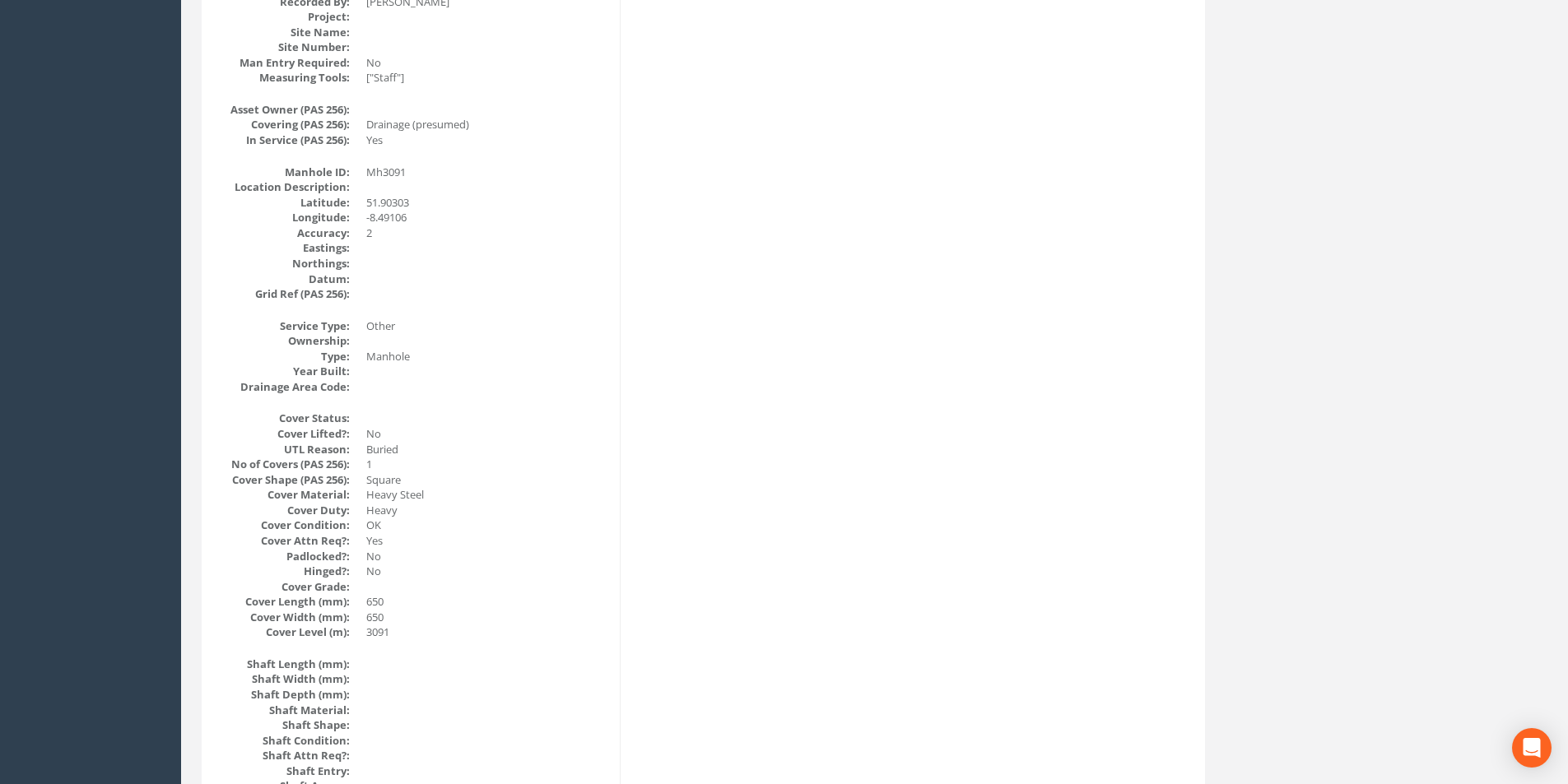
scroll to position [329, 0]
